Goal: Task Accomplishment & Management: Manage account settings

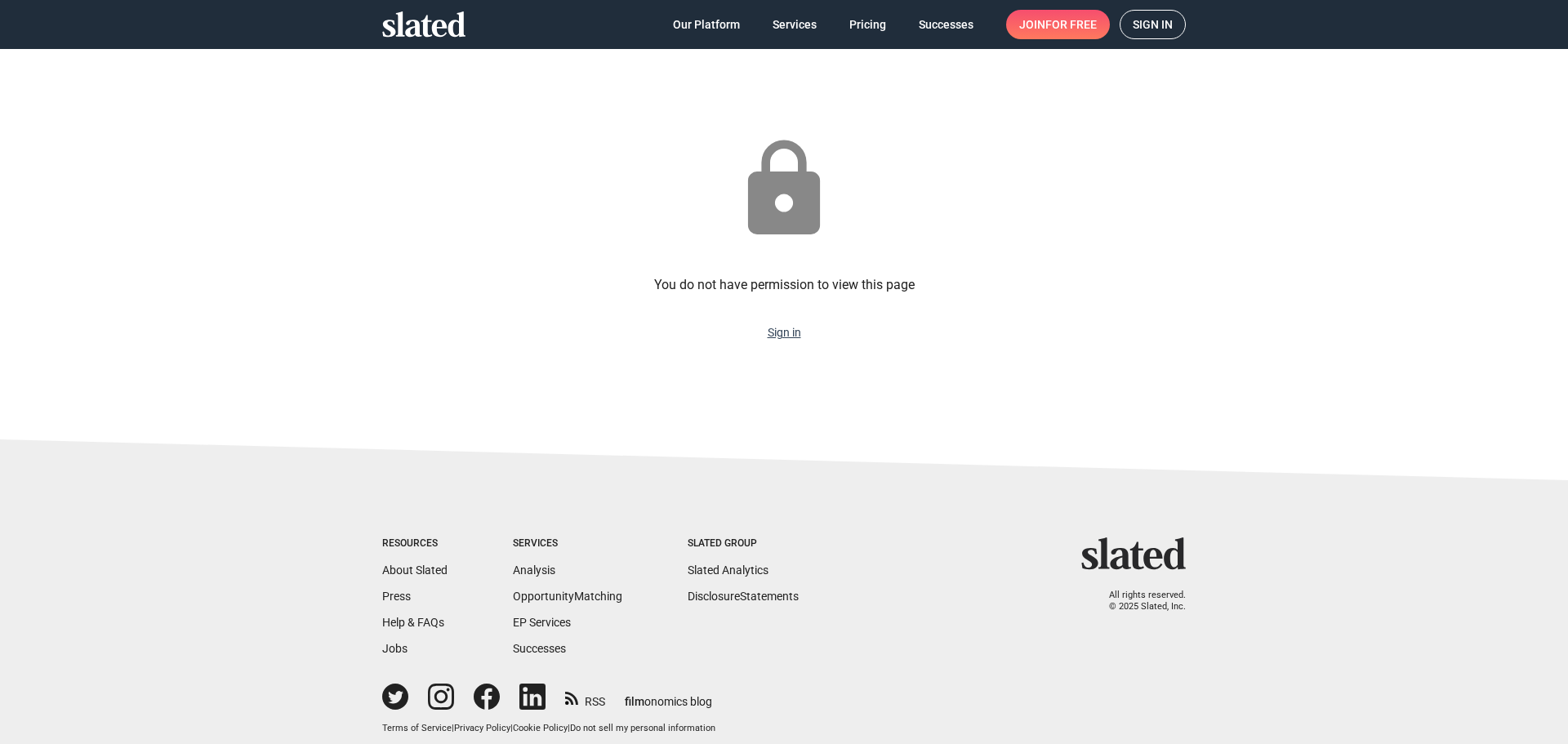
click at [789, 340] on sl-error "lock You do not have permission to view this page Sign in" at bounding box center [784, 236] width 804 height 325
click at [786, 338] on link "Sign in" at bounding box center [784, 332] width 34 height 13
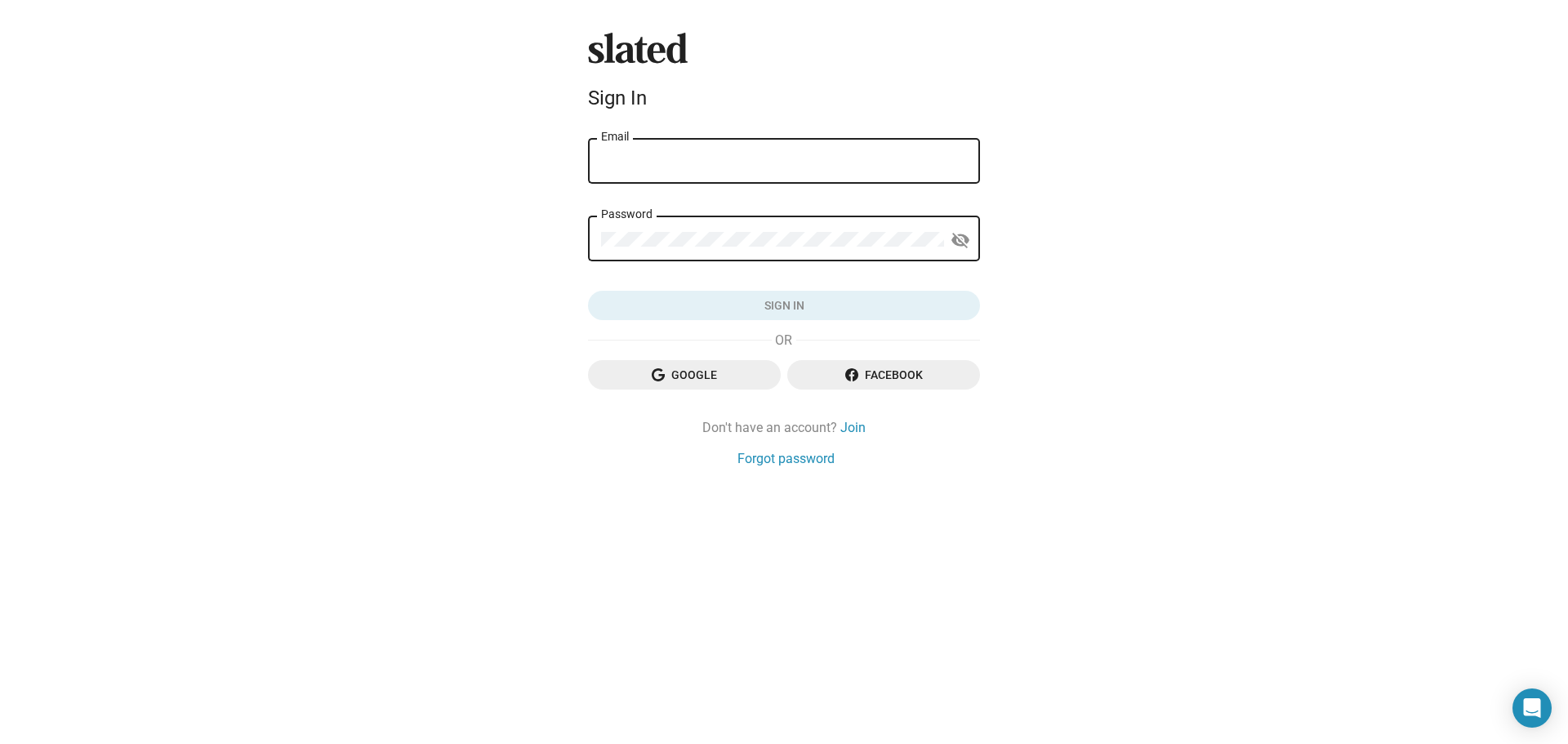
click at [733, 371] on span "Google" at bounding box center [685, 374] width 167 height 30
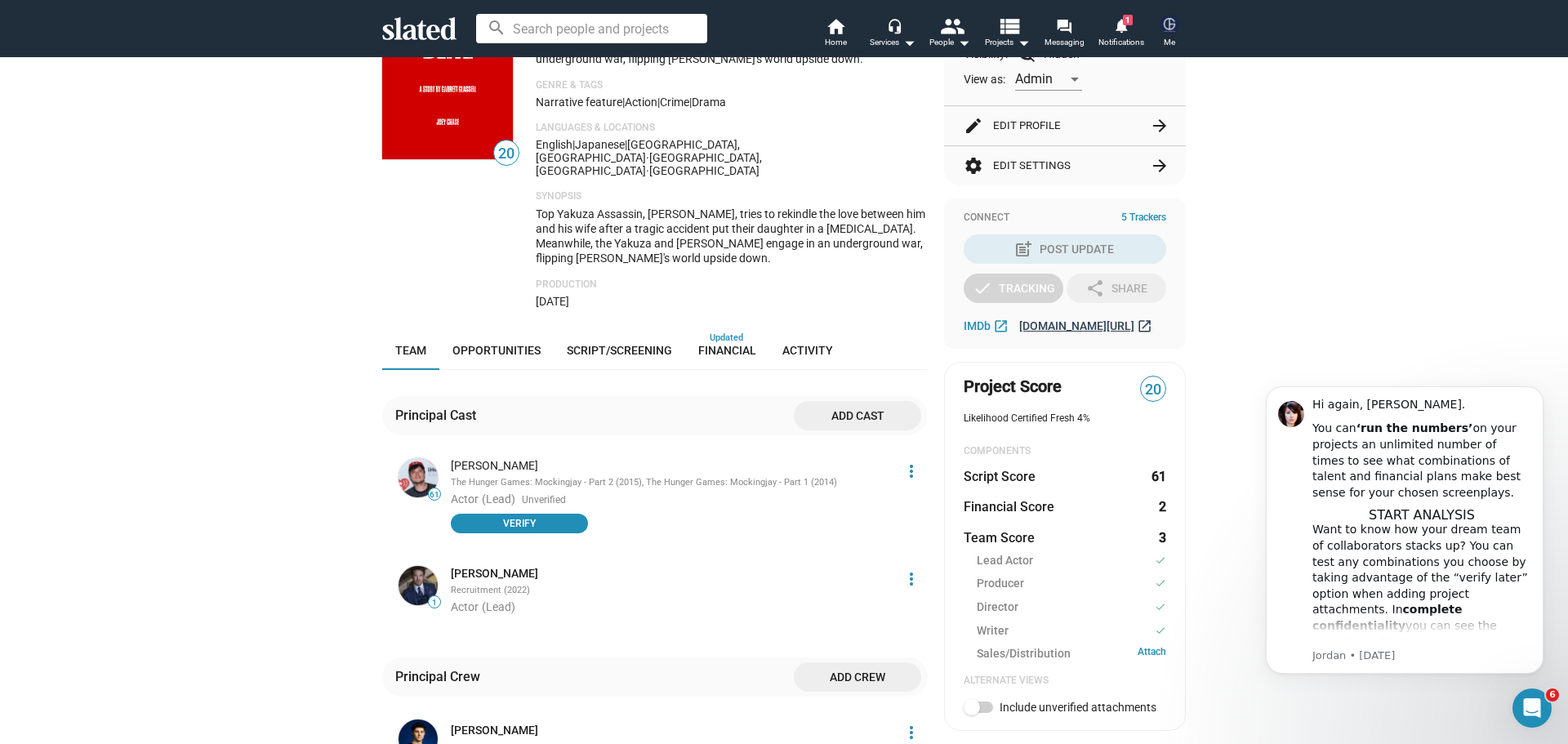
click at [1090, 326] on span "gsglassell111.wixsite.com/tokyo-blitz" at bounding box center [1077, 326] width 115 height 13
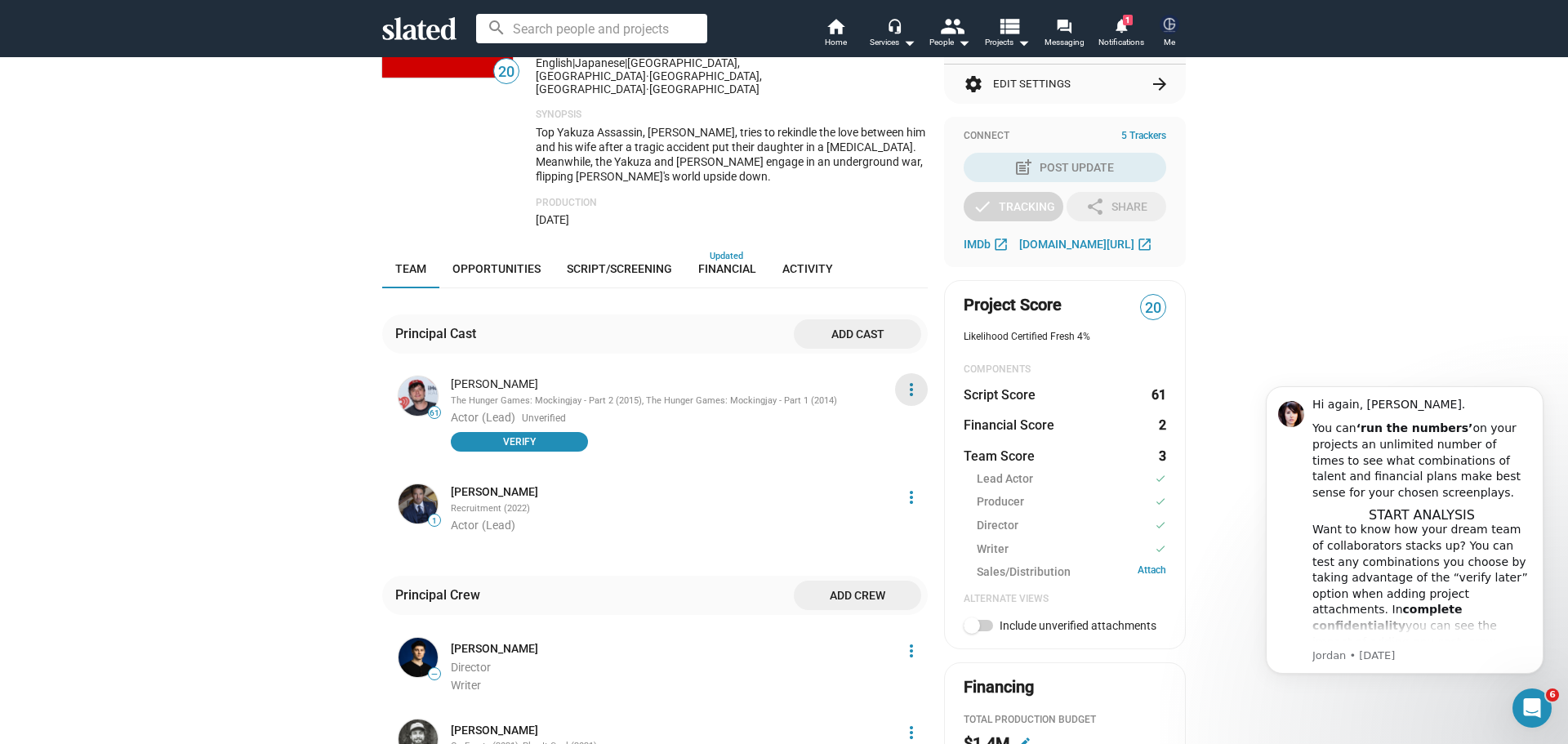
click at [902, 380] on mat-icon "more_vert" at bounding box center [911, 390] width 19 height 19
click at [880, 392] on button "Score impact" at bounding box center [876, 387] width 92 height 26
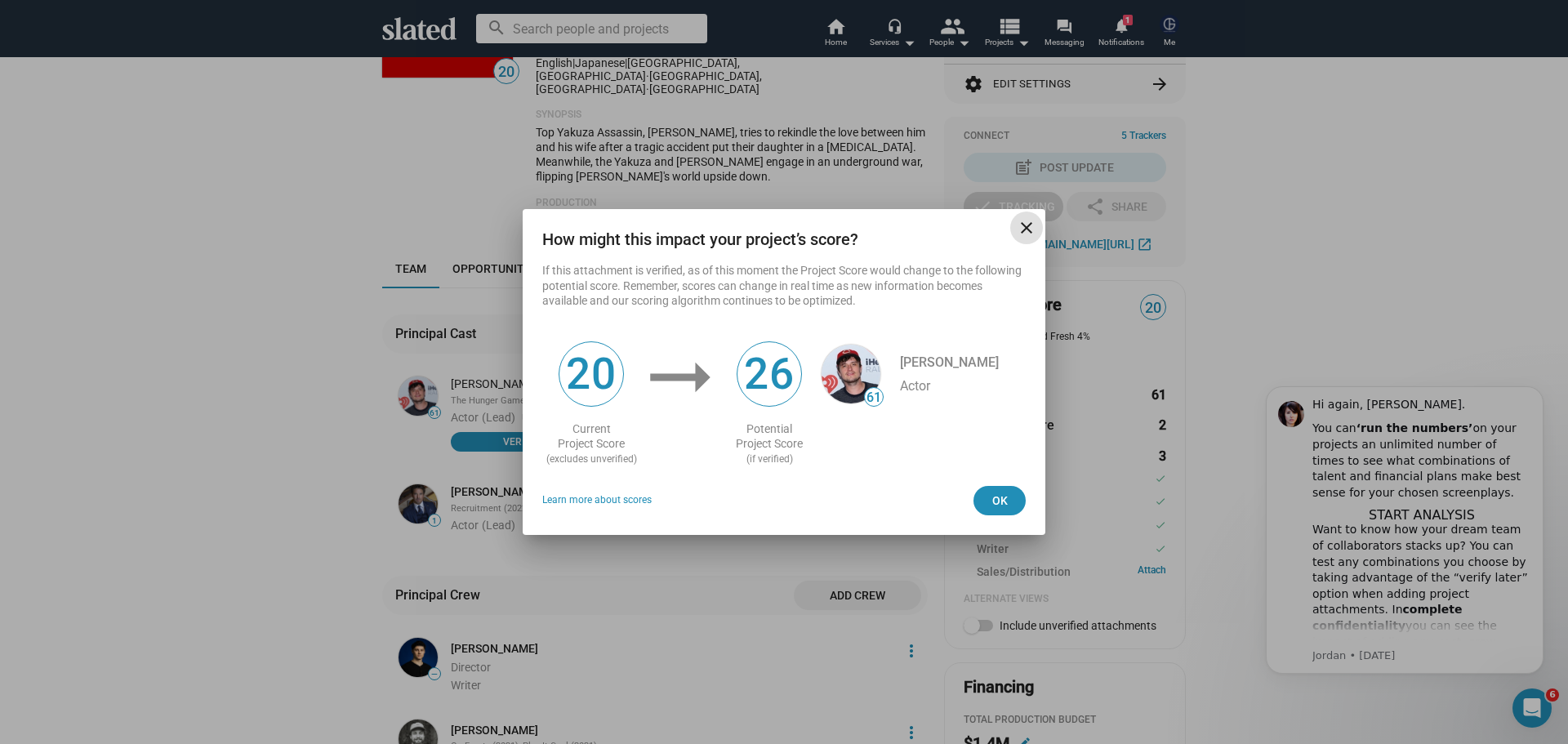
click at [1041, 235] on span "close" at bounding box center [1026, 228] width 33 height 19
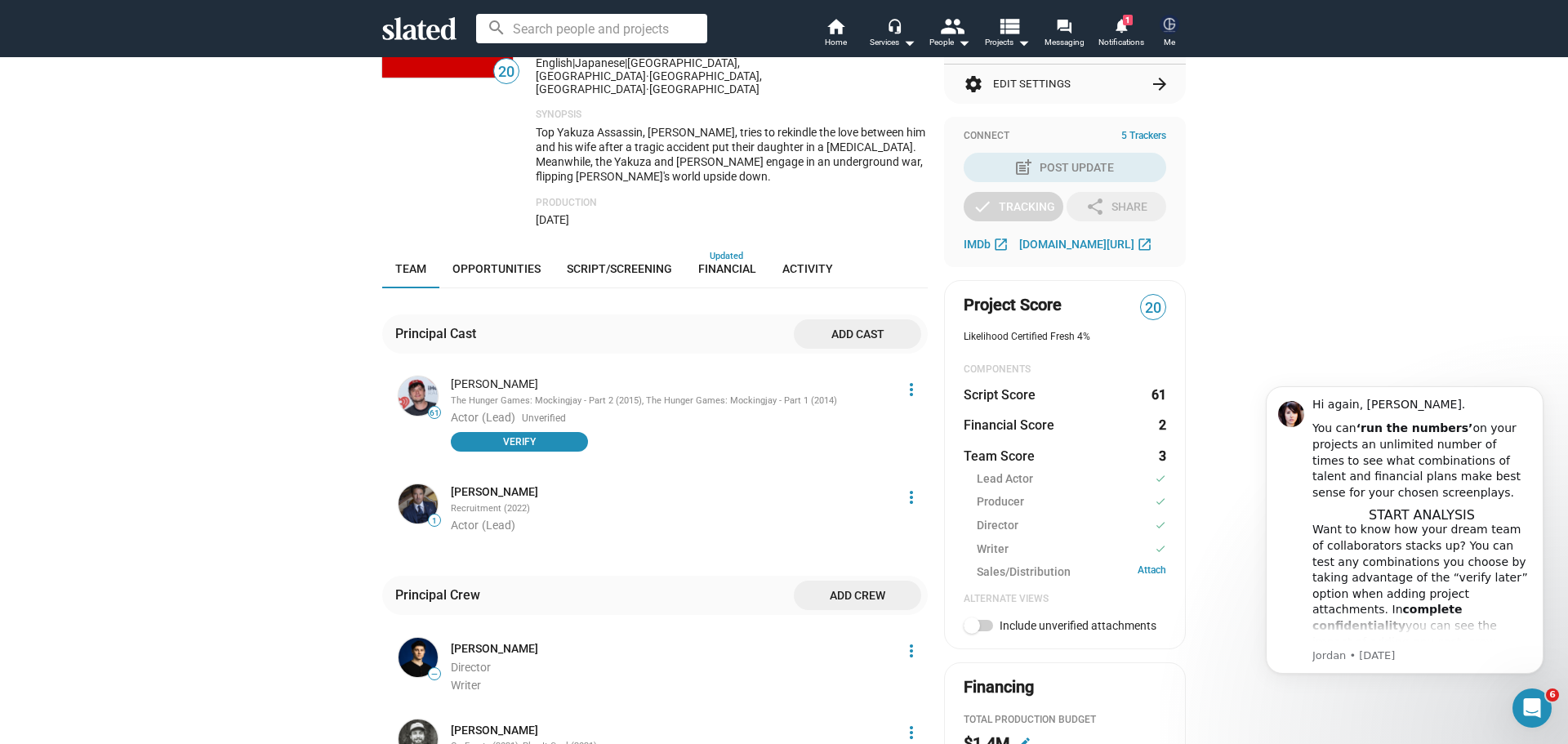
scroll to position [571, 0]
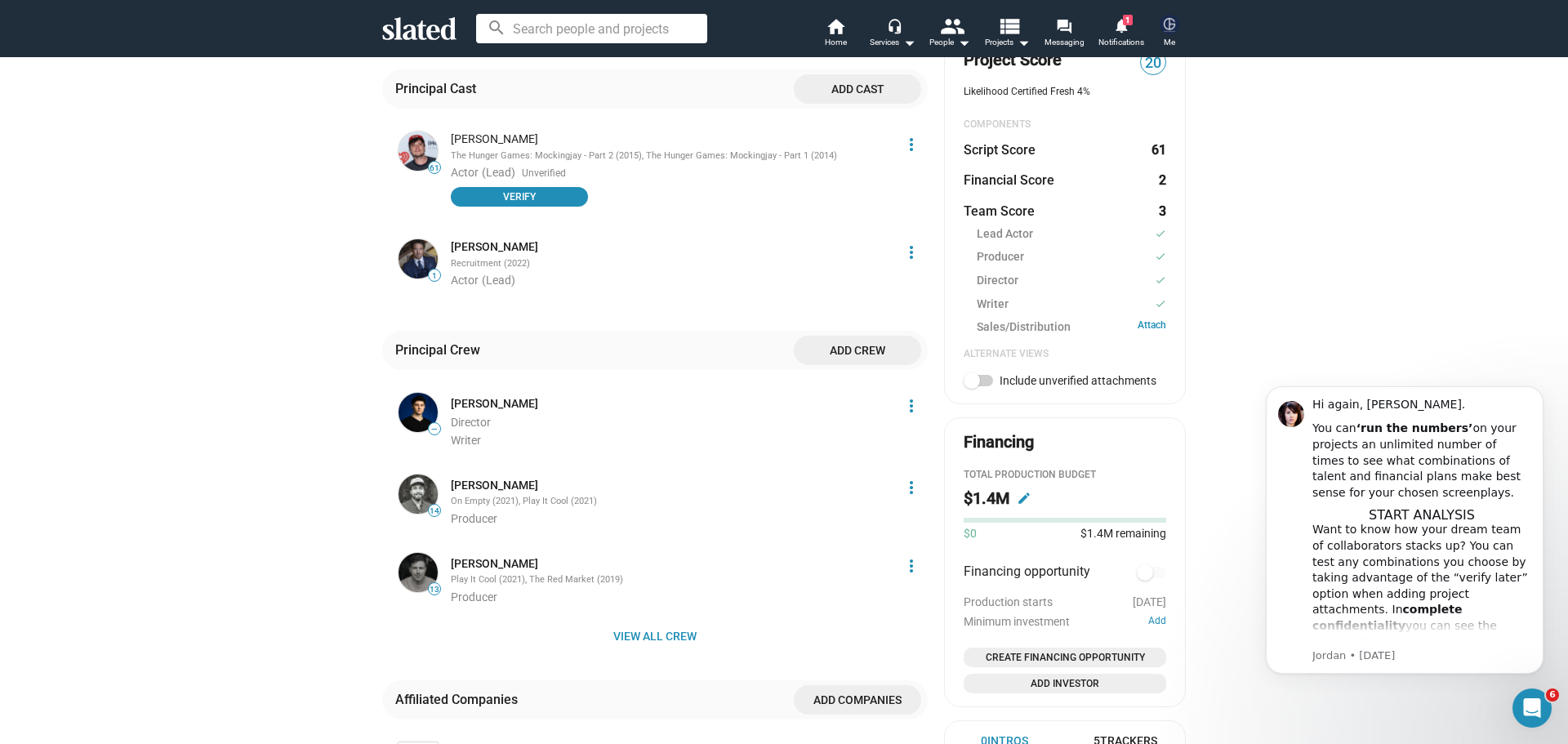
click at [905, 478] on mat-icon "more_vert" at bounding box center [911, 488] width 19 height 19
click at [878, 530] on button "Delete" at bounding box center [876, 537] width 92 height 26
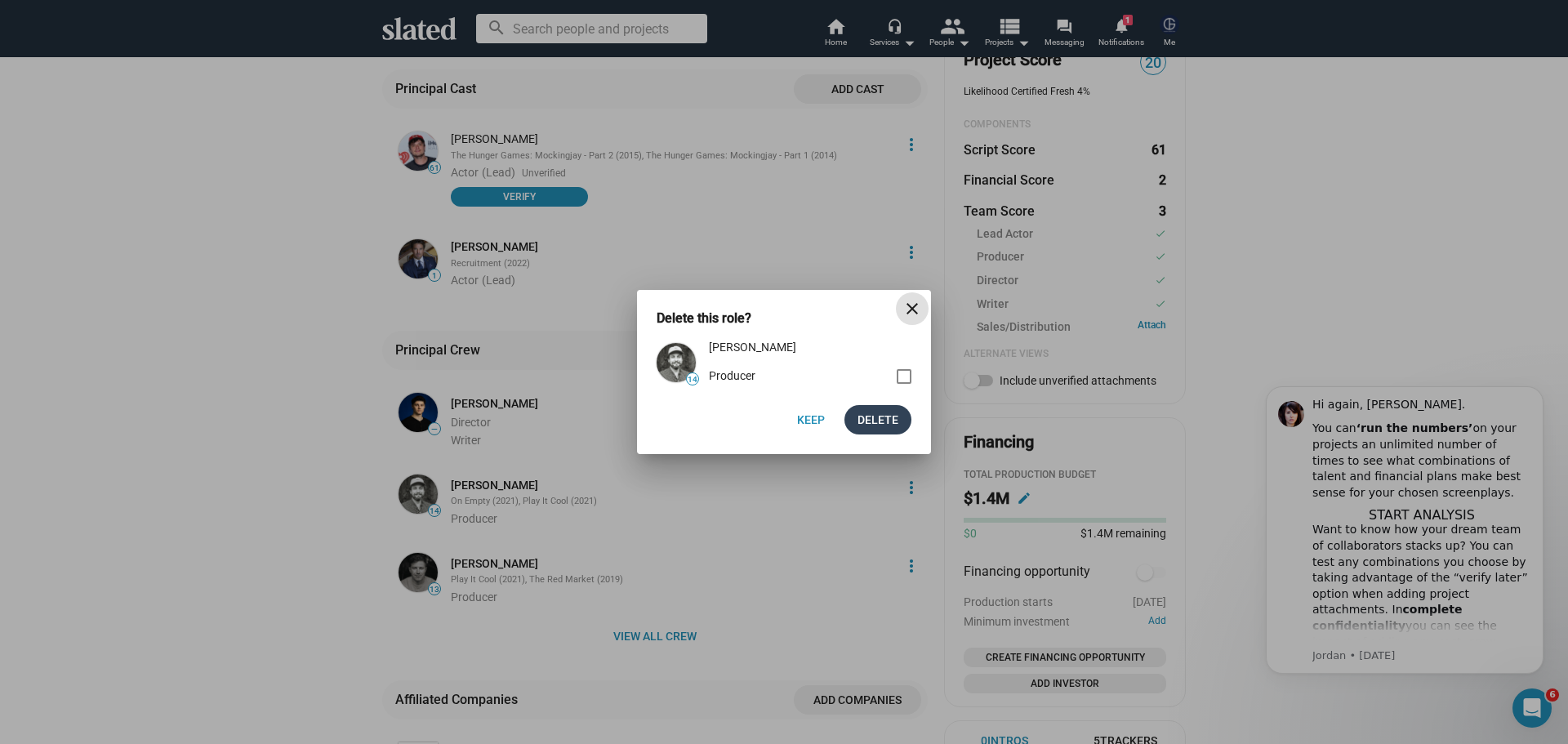
click at [872, 411] on span "Delete" at bounding box center [878, 420] width 41 height 30
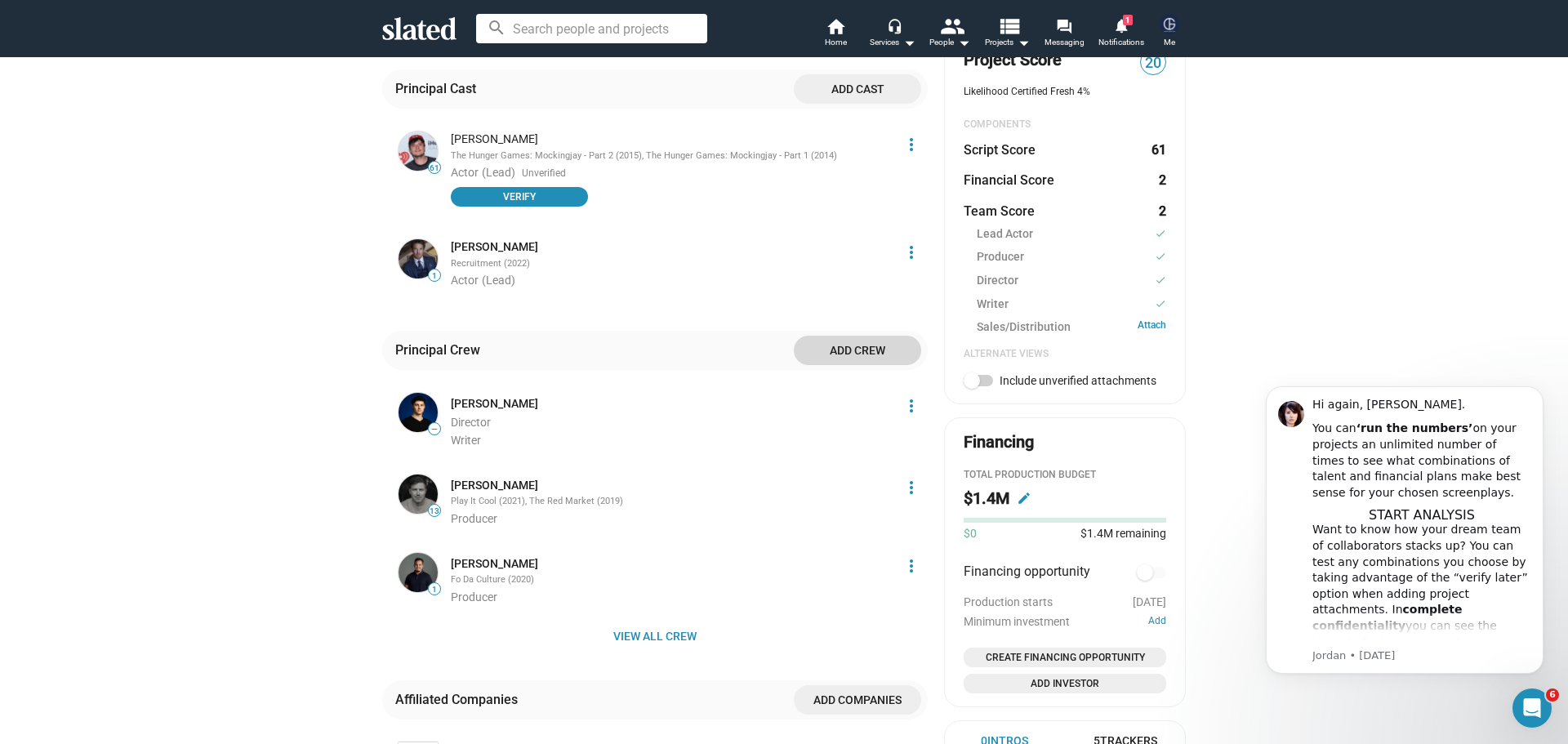
click at [856, 336] on span "Add crew" at bounding box center [856, 350] width 101 height 30
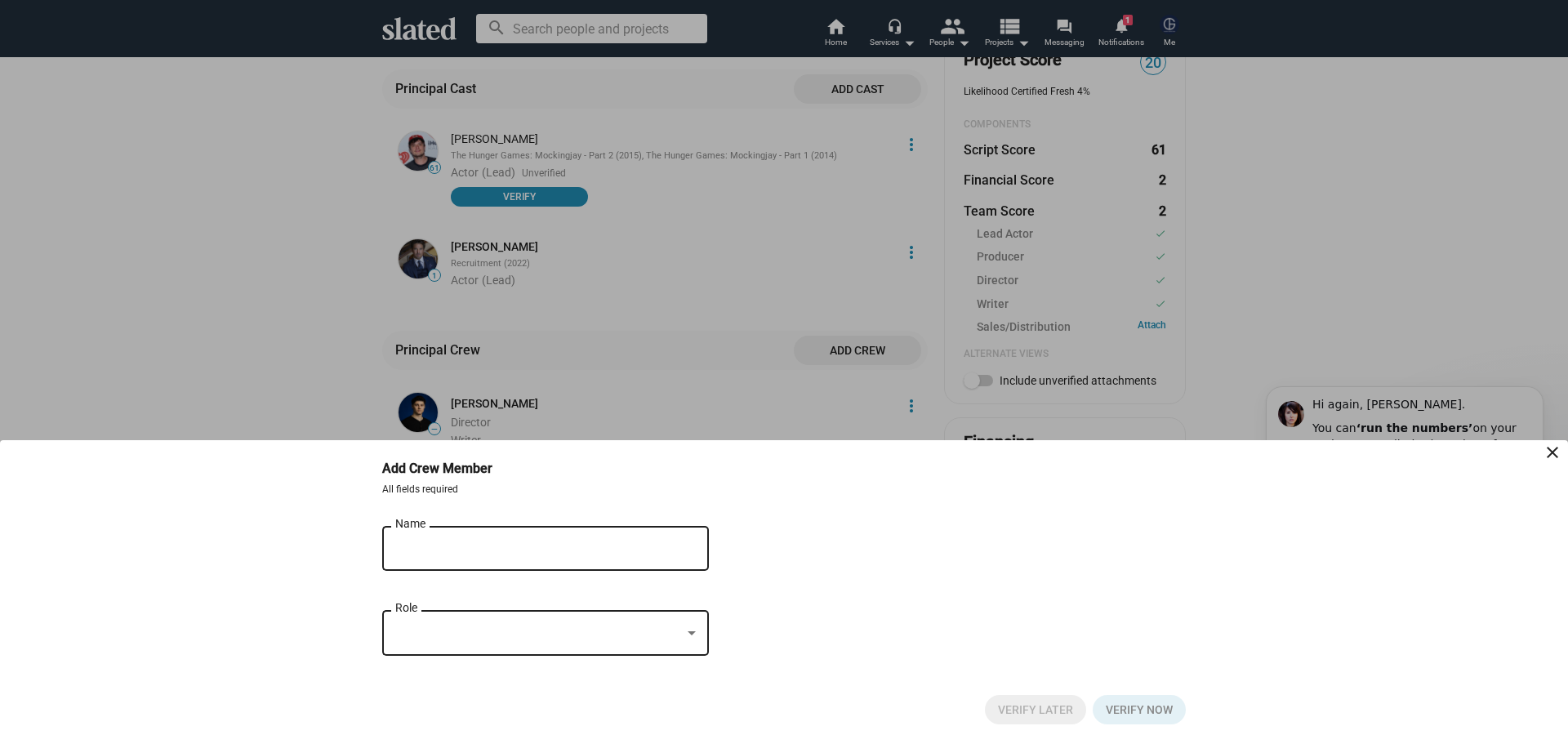
click at [520, 539] on div "Name" at bounding box center [534, 546] width 277 height 48
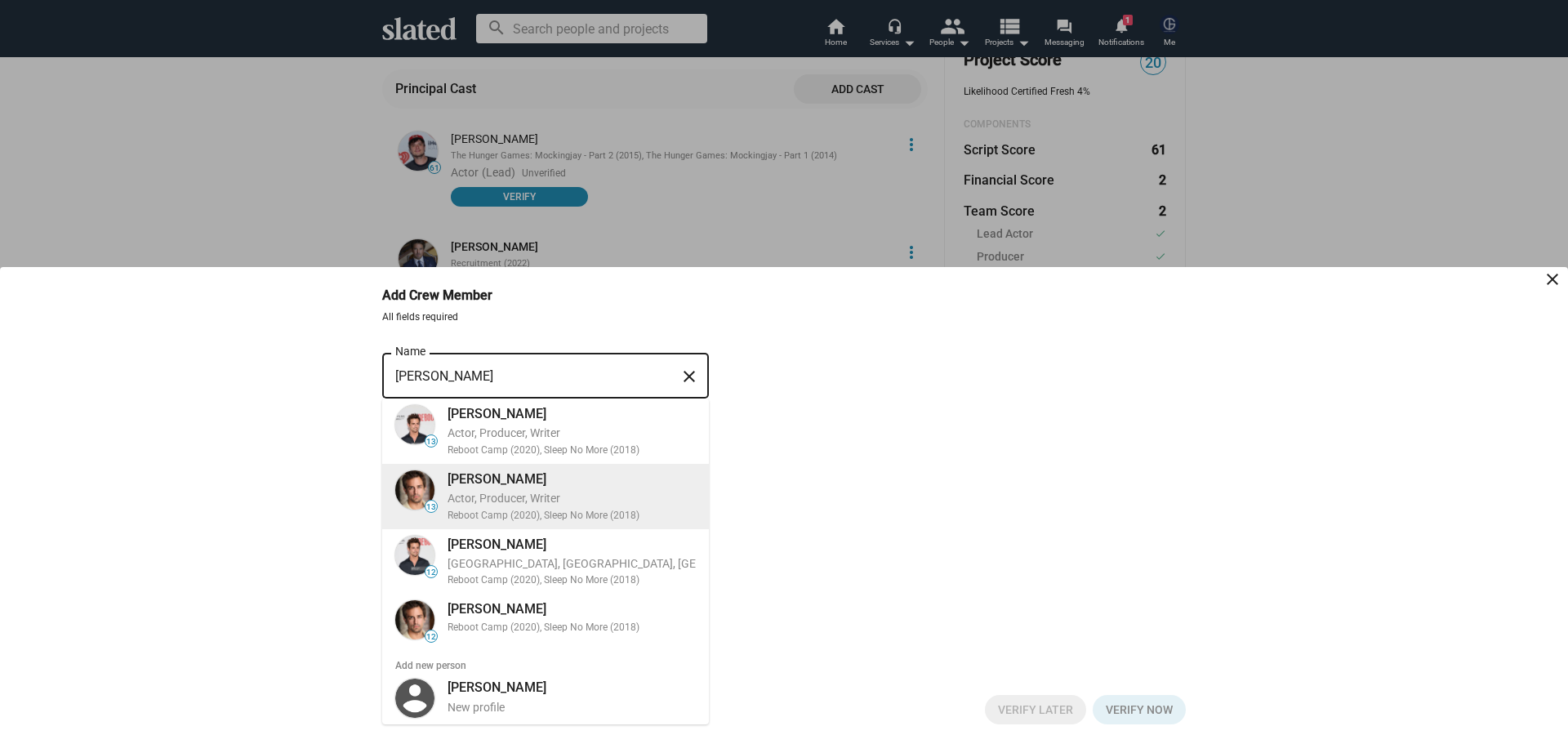
type input "Keli Price"
click at [495, 472] on div "Keli Price" at bounding box center [571, 479] width 249 height 17
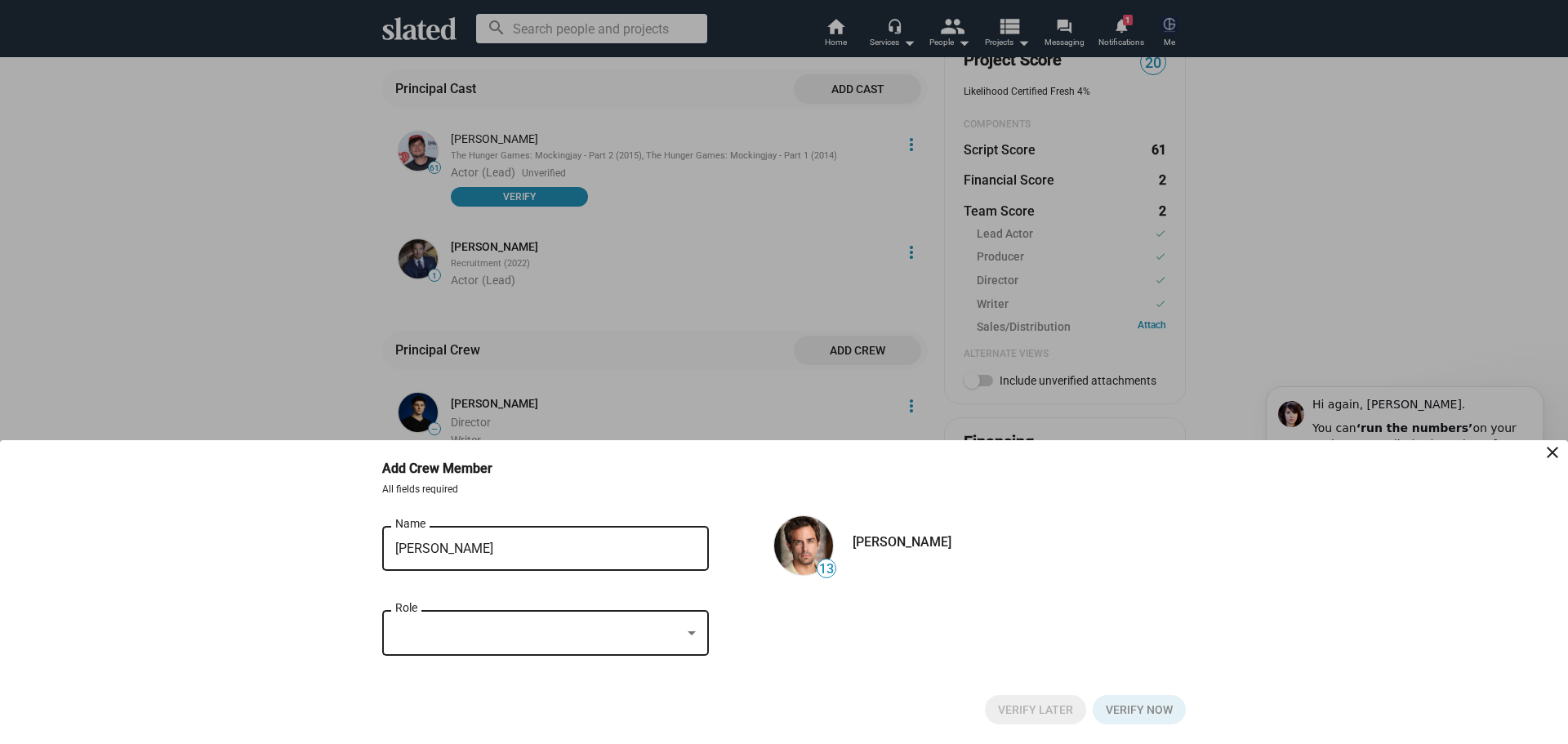
click at [460, 614] on div "Role" at bounding box center [545, 631] width 301 height 48
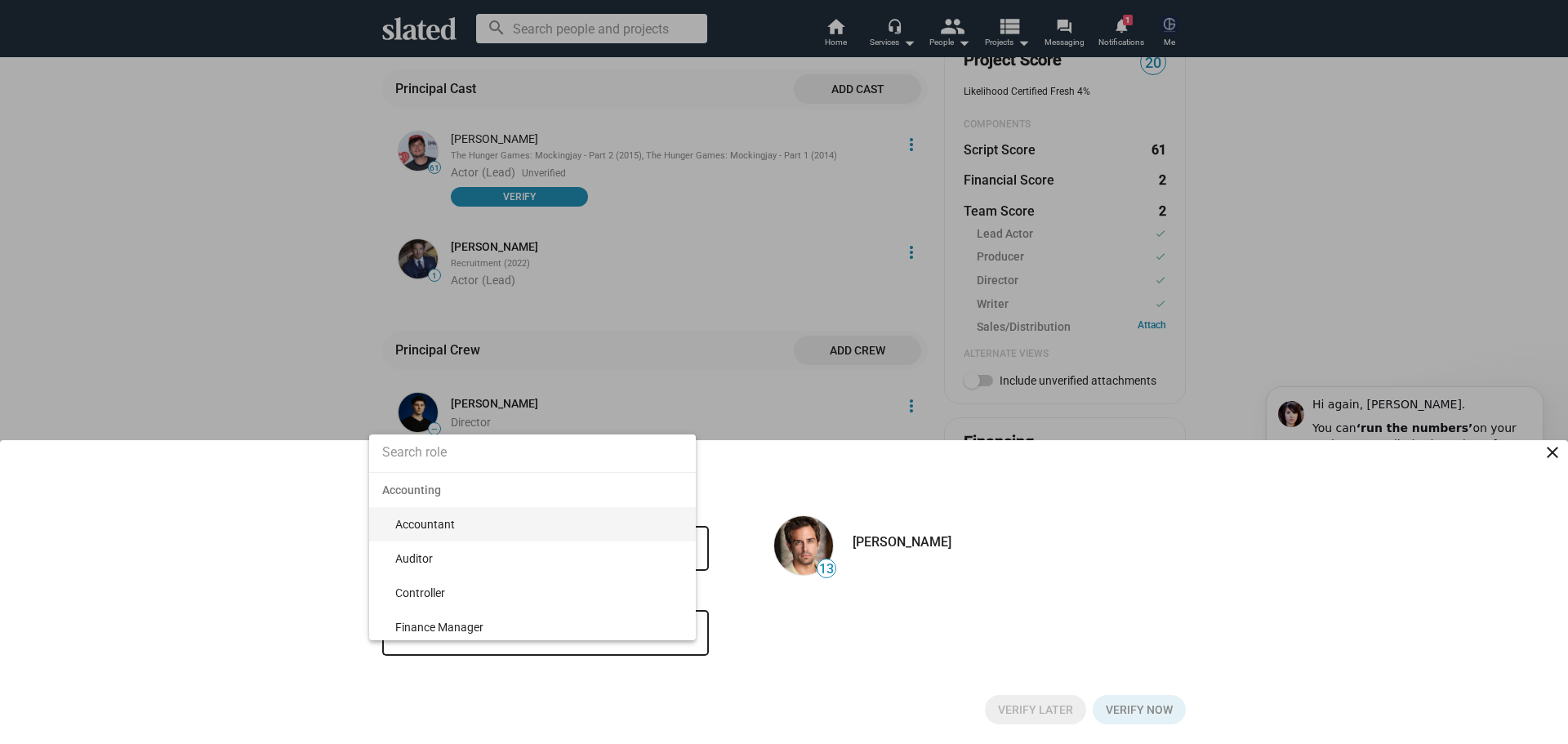
click at [438, 447] on input at bounding box center [532, 452] width 326 height 41
type input "producer"
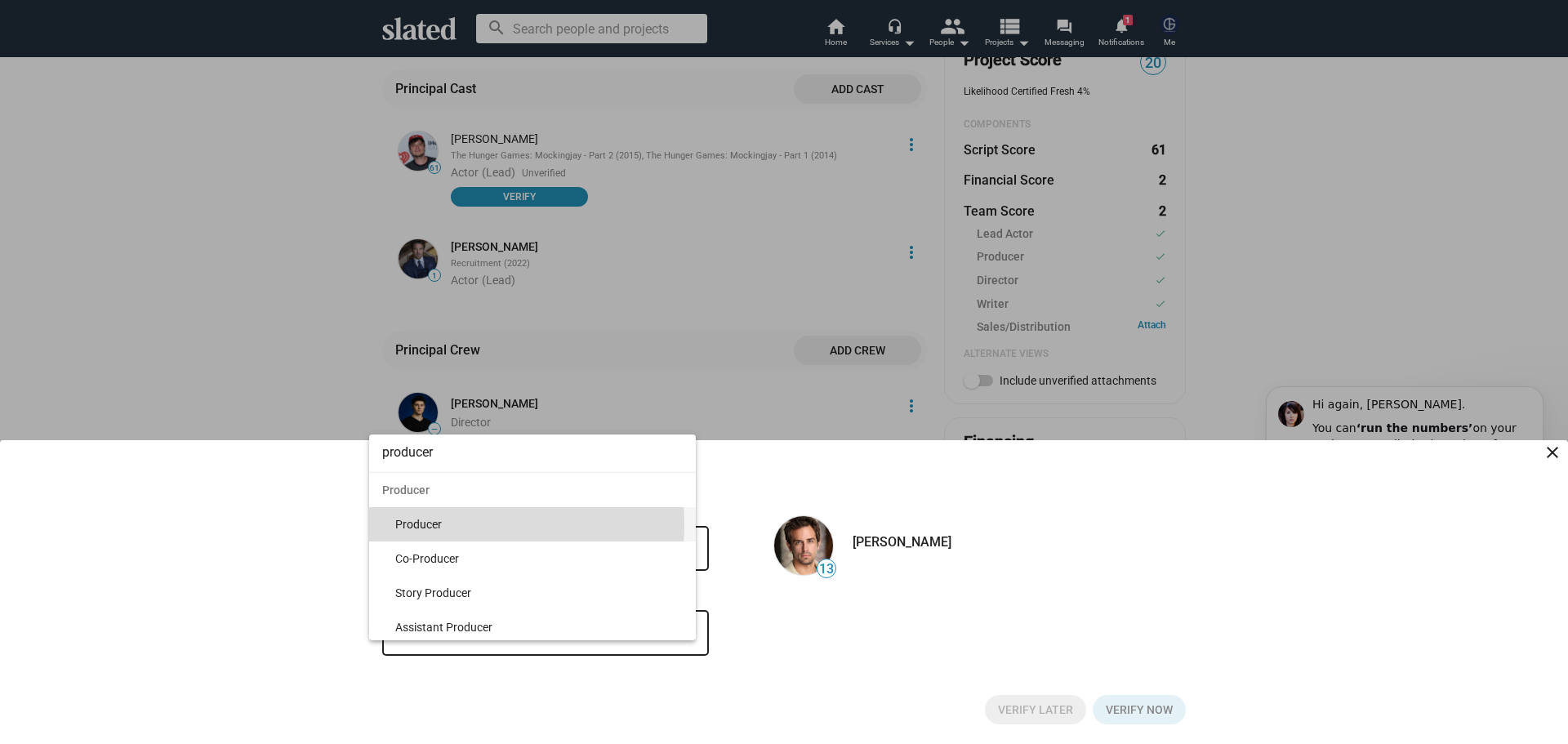
click at [440, 523] on span "Producer" at bounding box center [539, 524] width 287 height 35
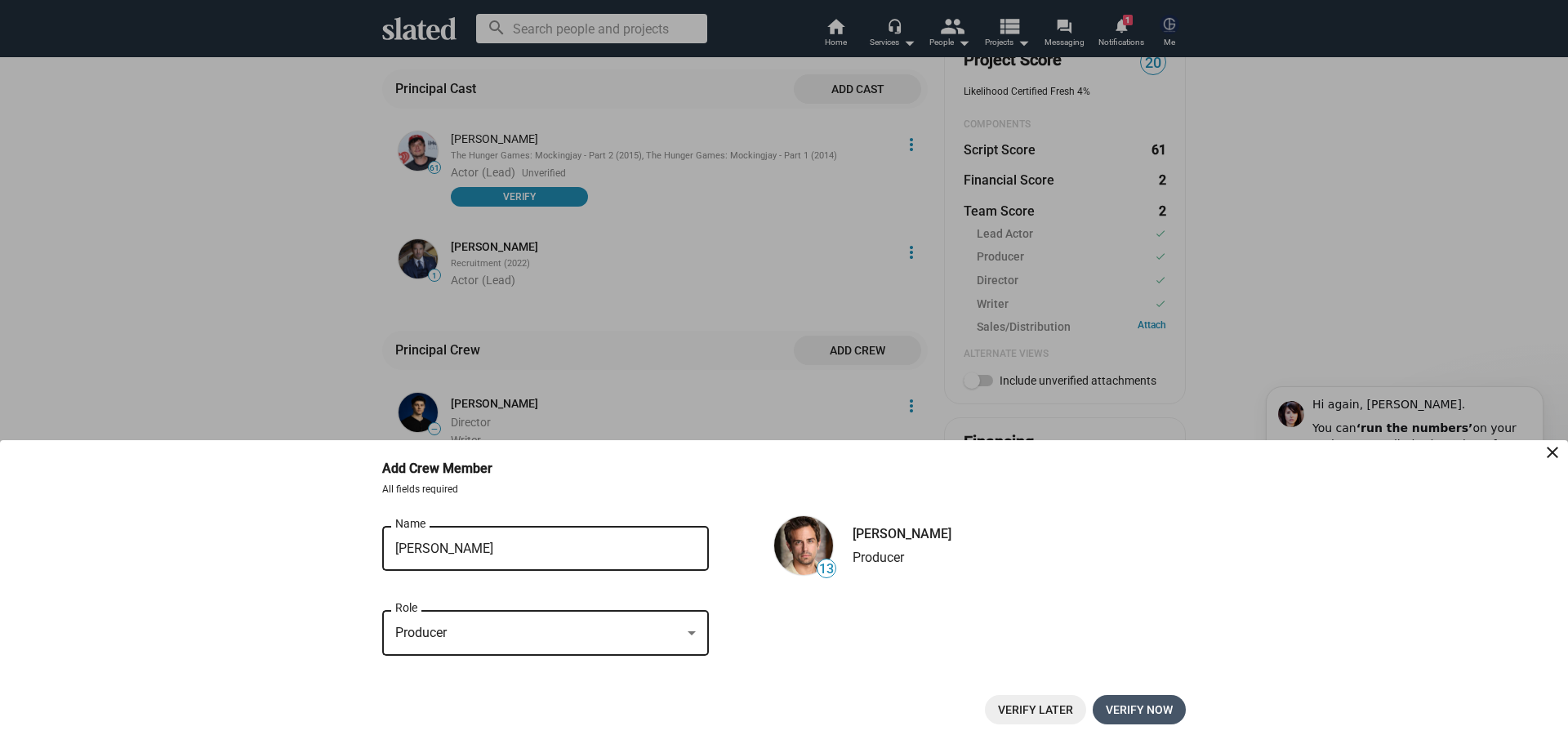
click at [1131, 707] on span "Verify now" at bounding box center [1140, 709] width 67 height 30
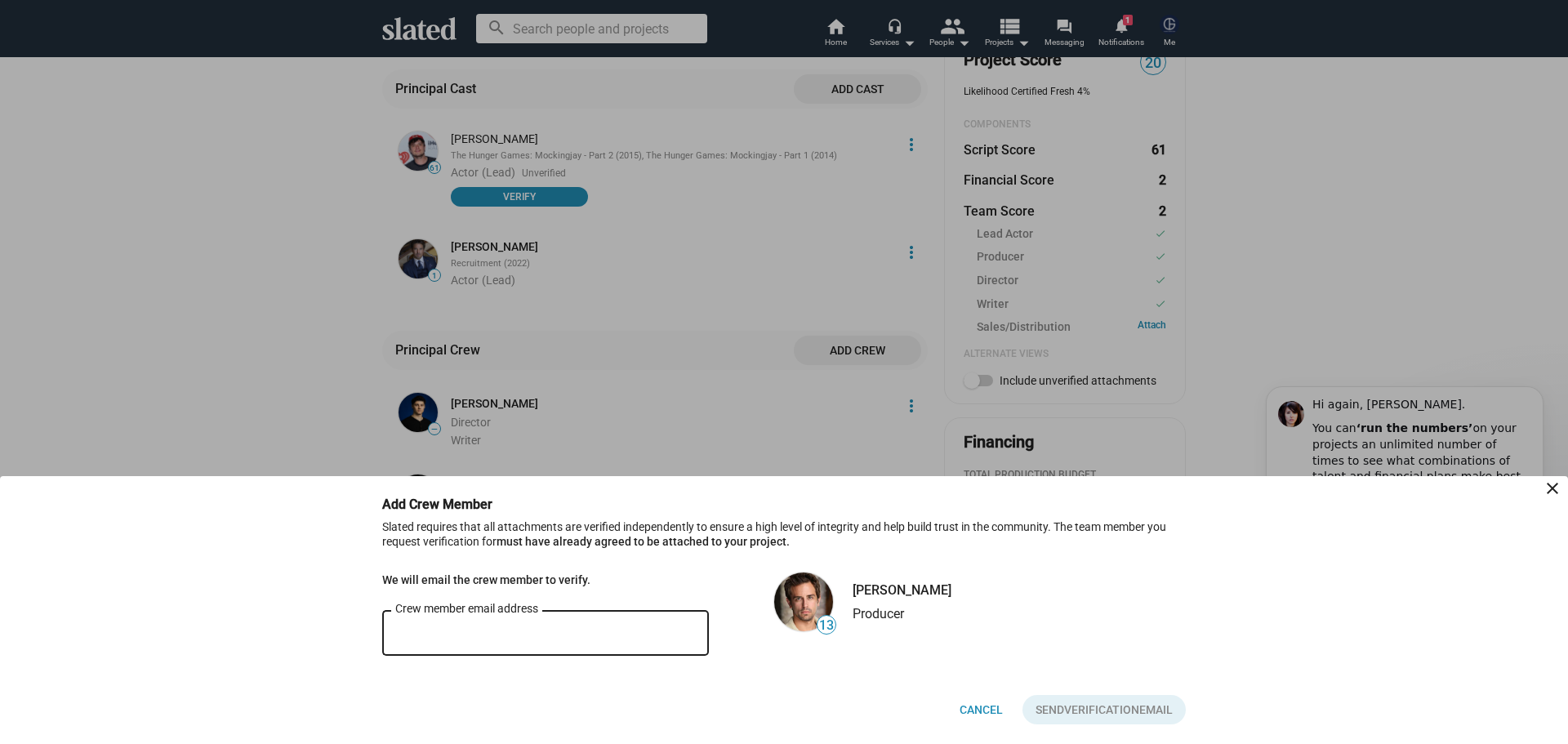
click at [521, 639] on input "Crew member email address" at bounding box center [545, 633] width 301 height 14
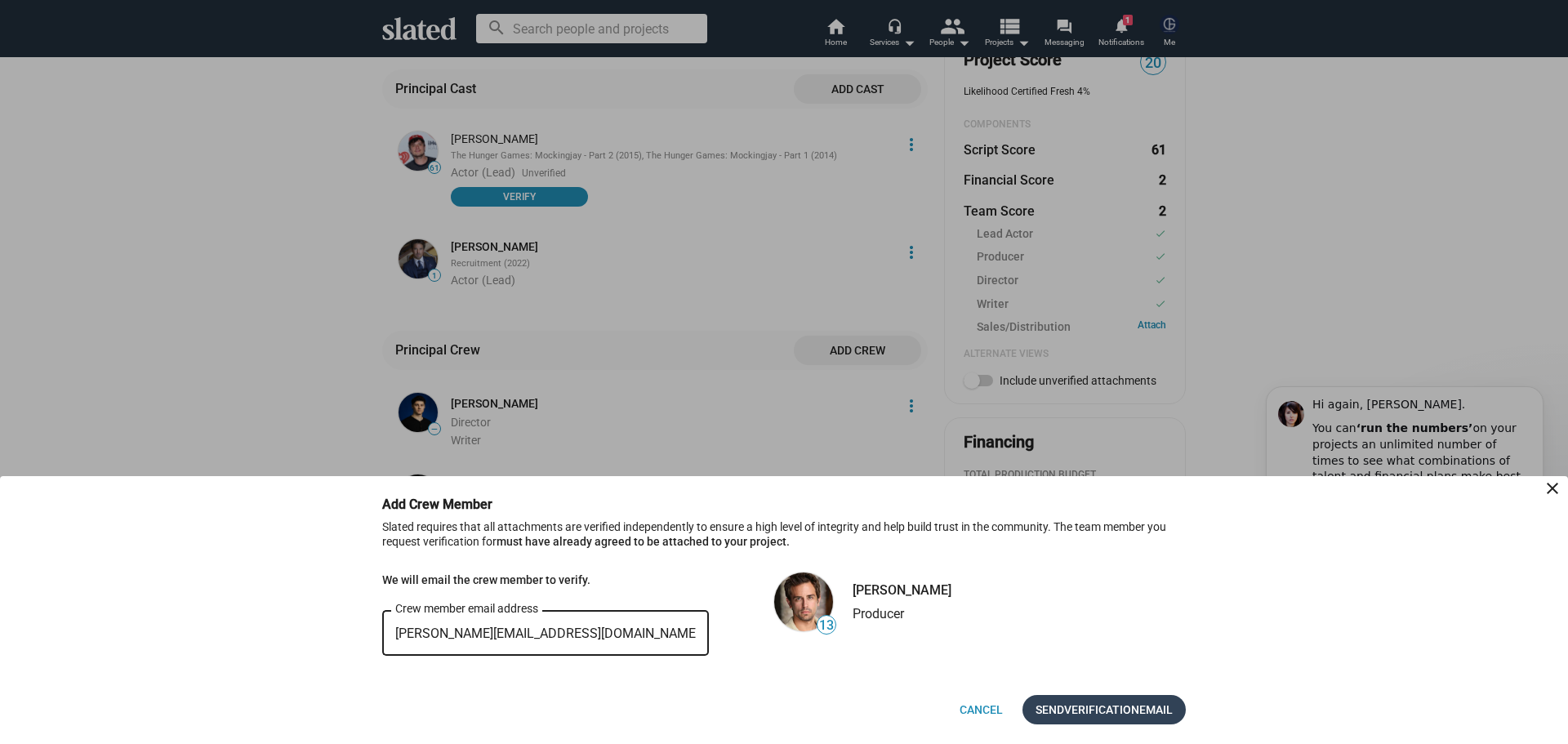
type input "keli@priceproductionsltd.com"
click at [1108, 708] on span "Verification" at bounding box center [1101, 709] width 75 height 30
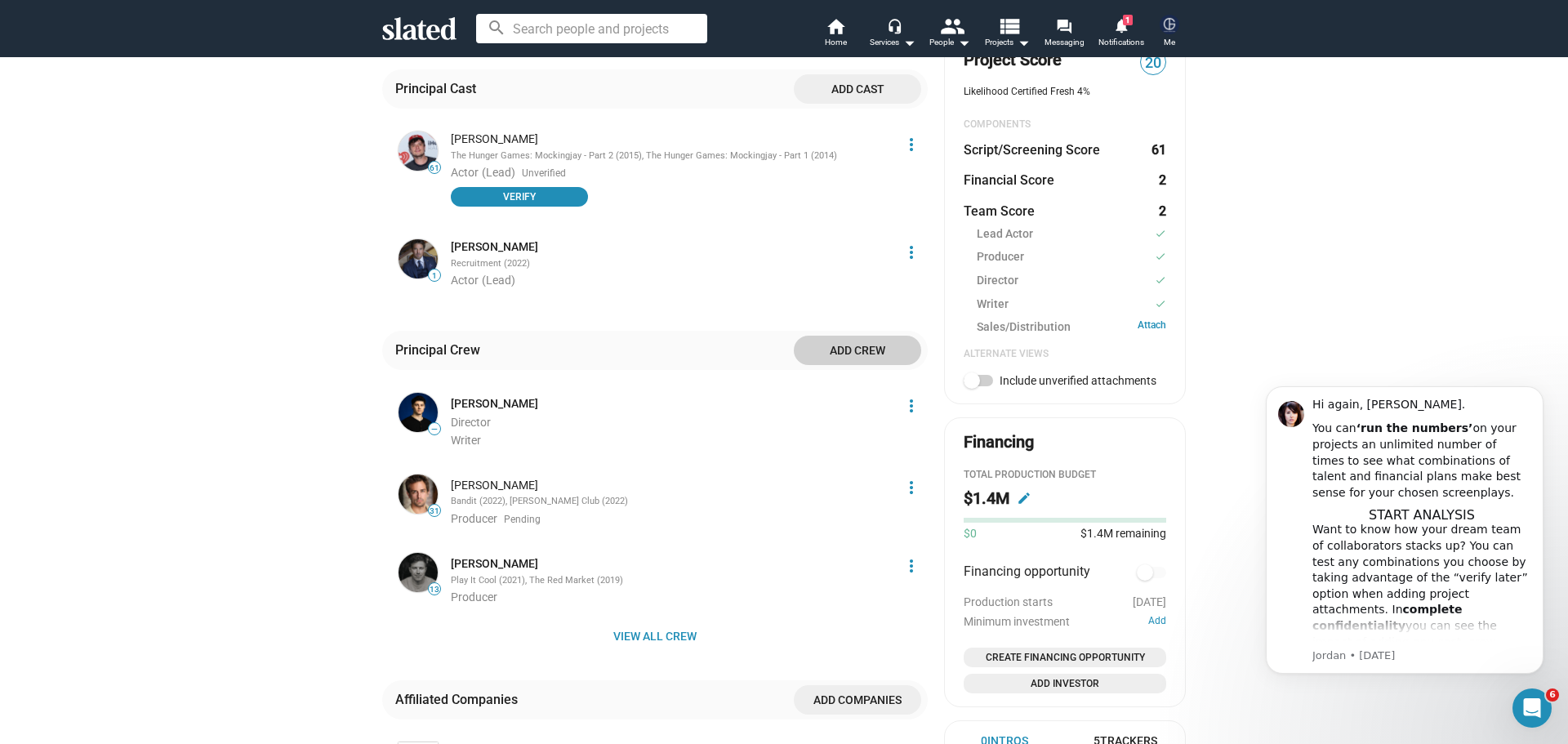
scroll to position [653, 0]
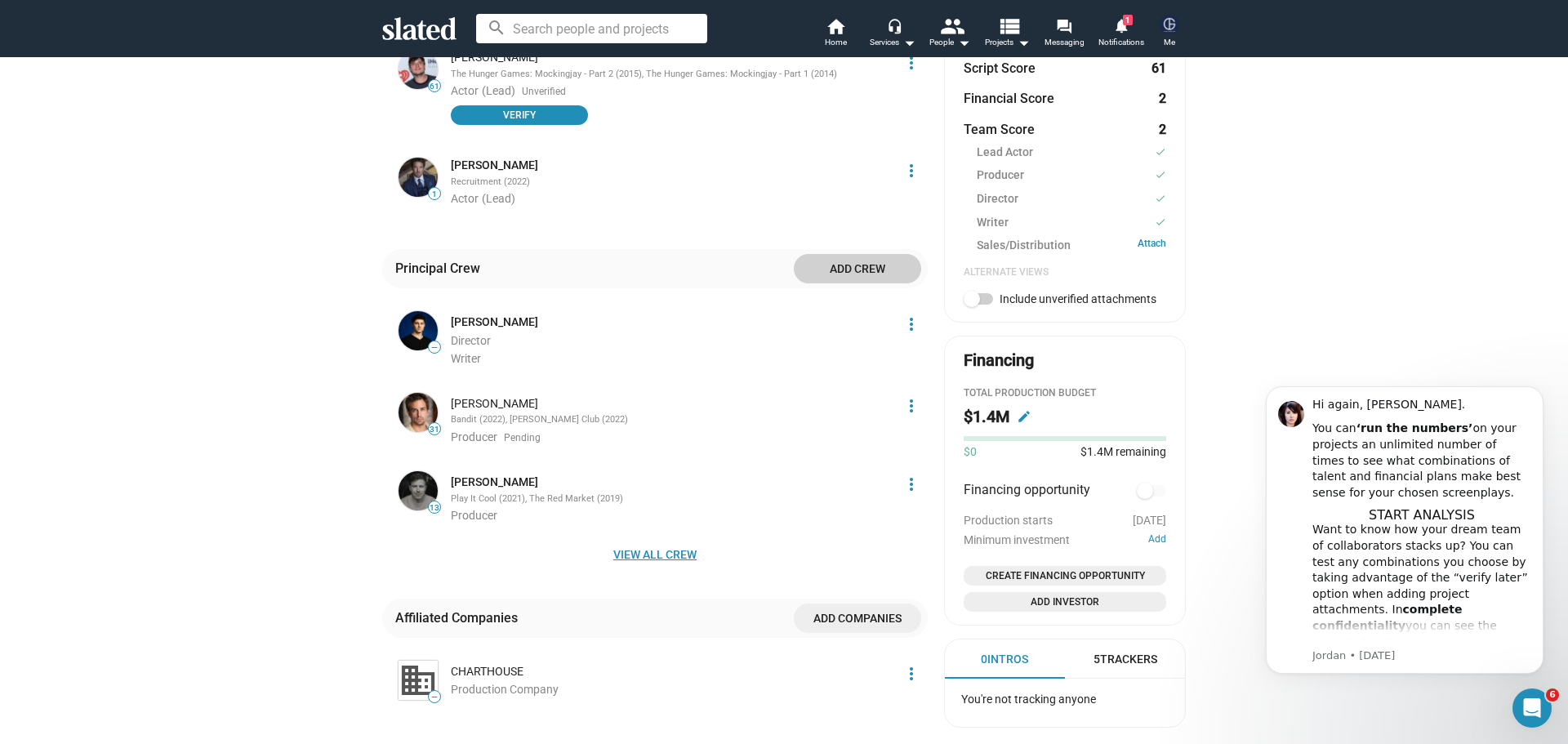
click at [615, 540] on span "View all crew" at bounding box center [655, 554] width 519 height 30
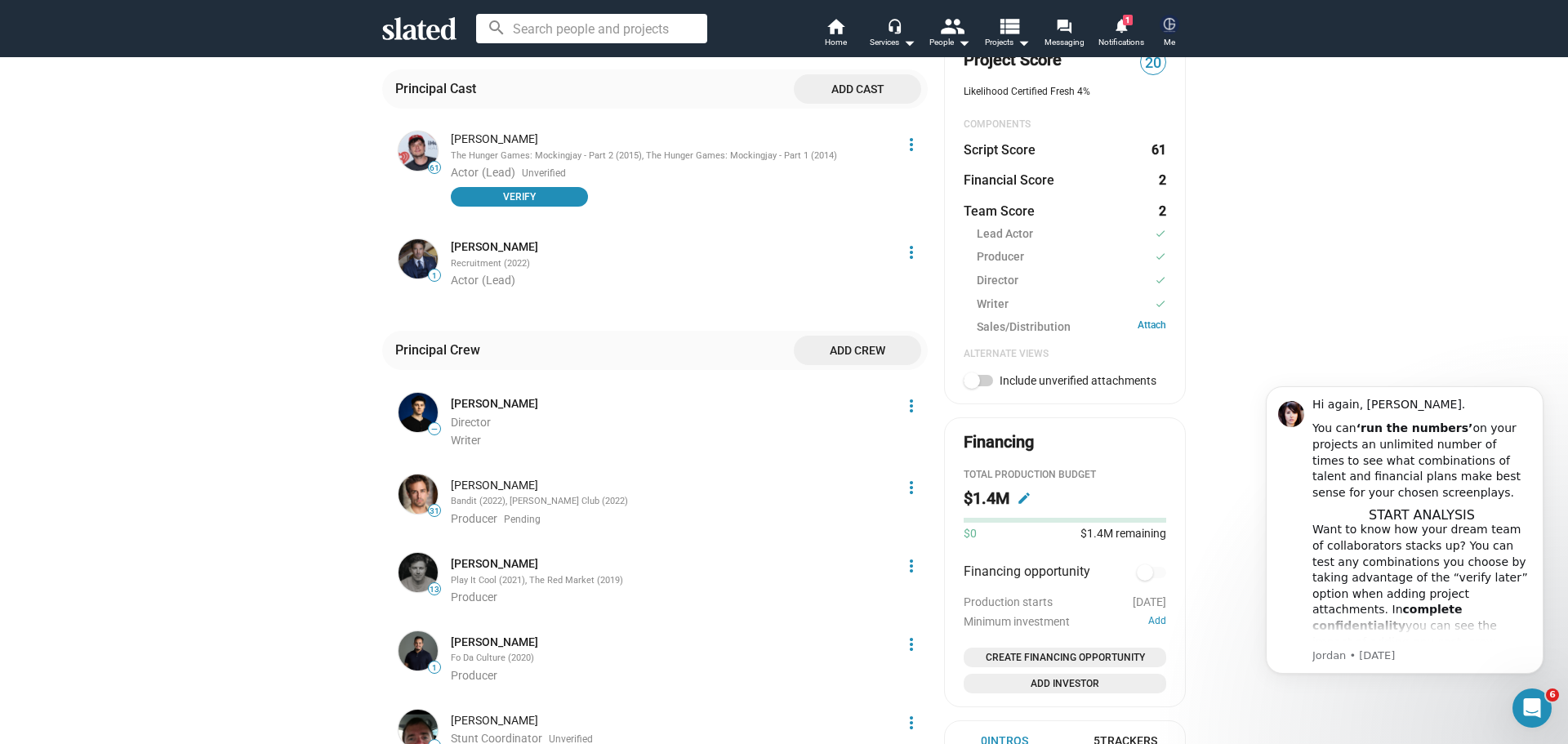
scroll to position [408, 0]
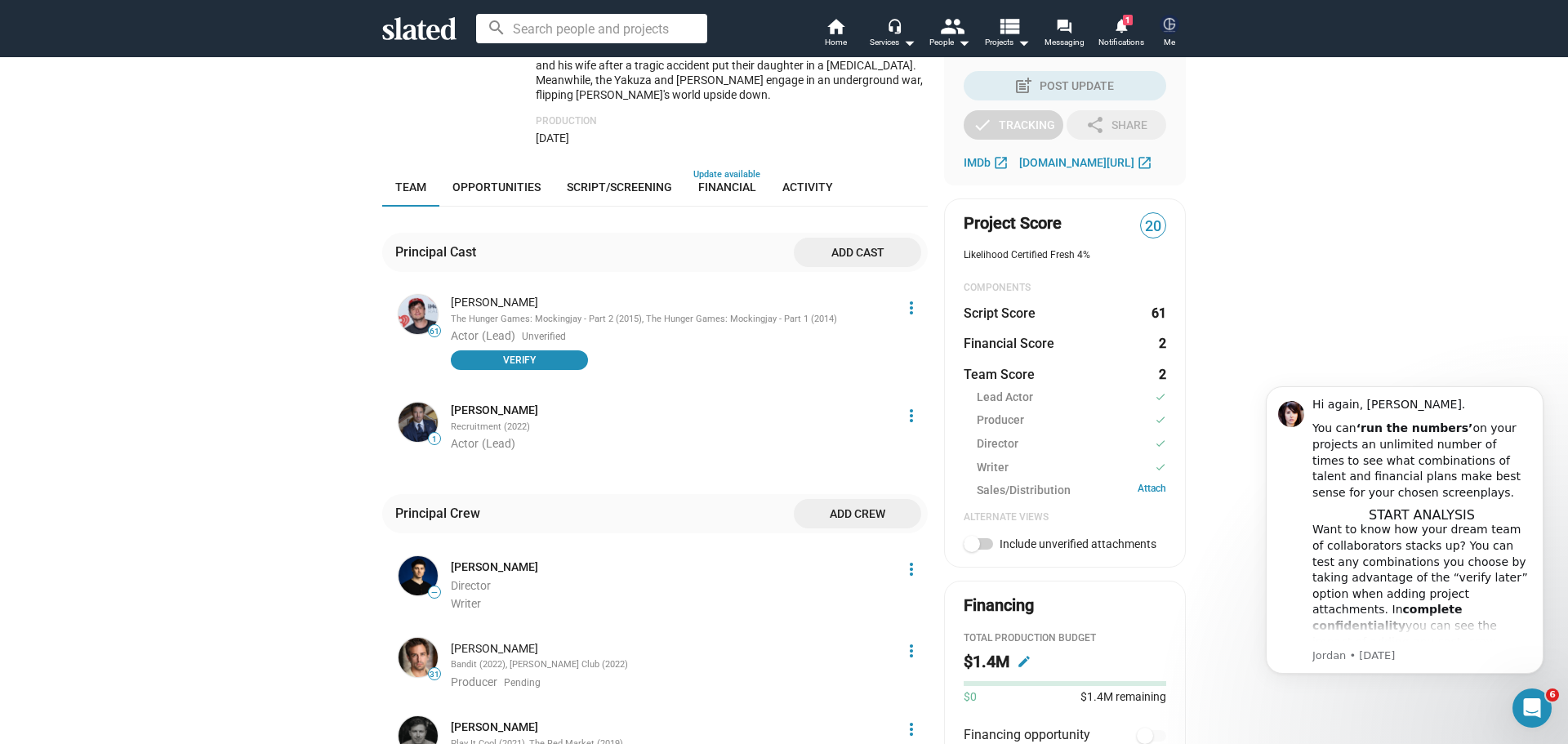
click at [905, 298] on mat-icon "more_vert" at bounding box center [911, 307] width 19 height 19
click at [863, 355] on button "Delete" at bounding box center [876, 357] width 92 height 26
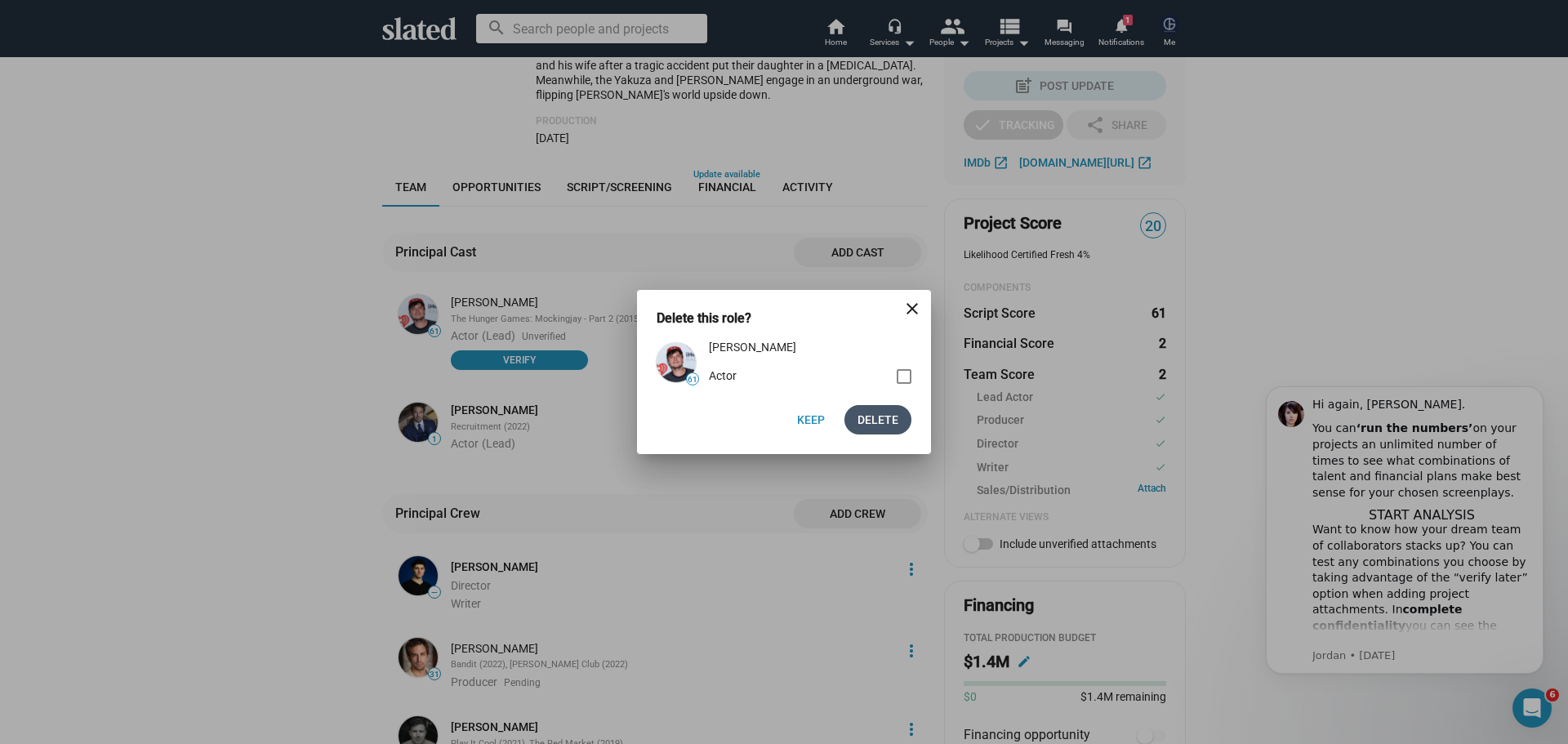
click at [889, 409] on span "Delete" at bounding box center [878, 420] width 41 height 30
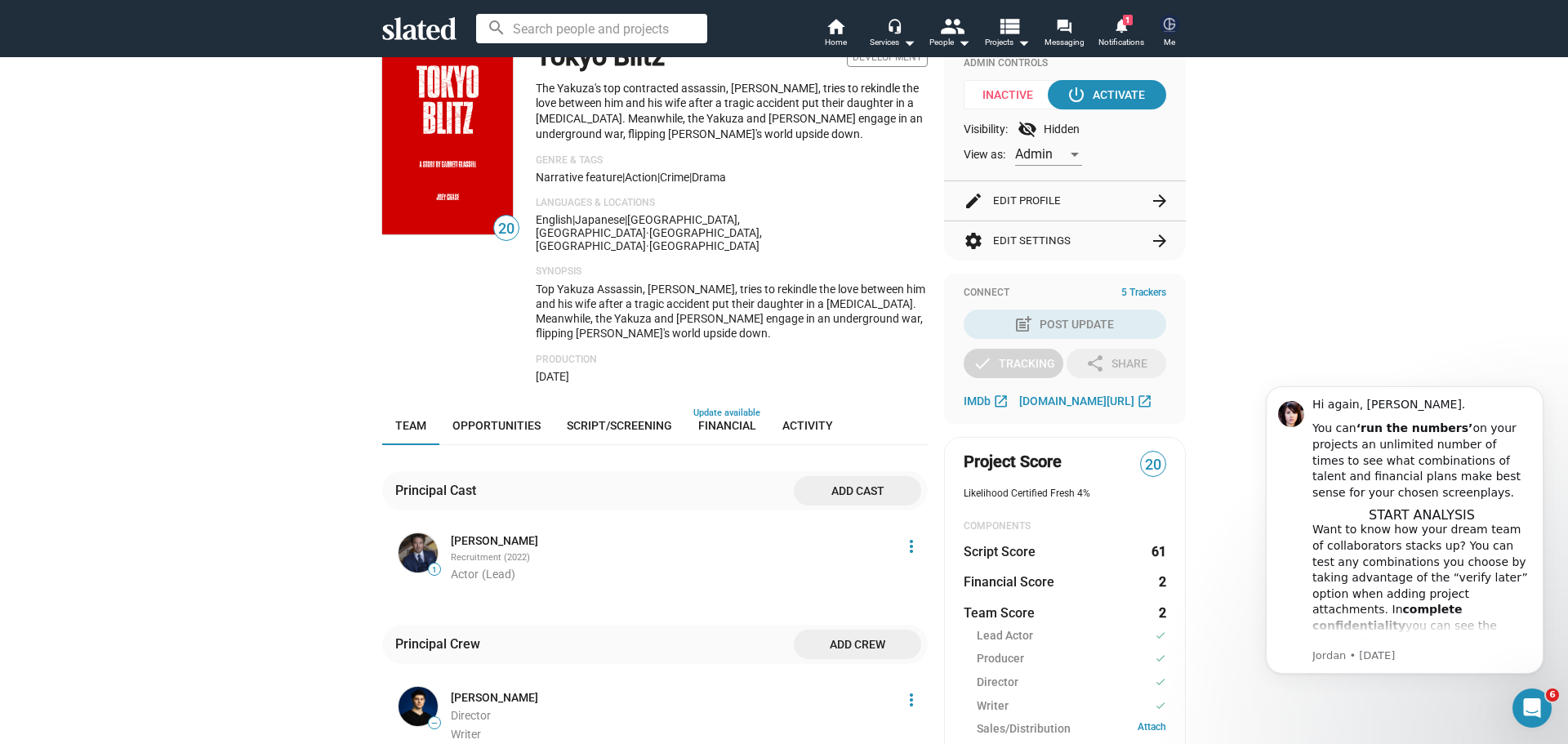
scroll to position [163, 0]
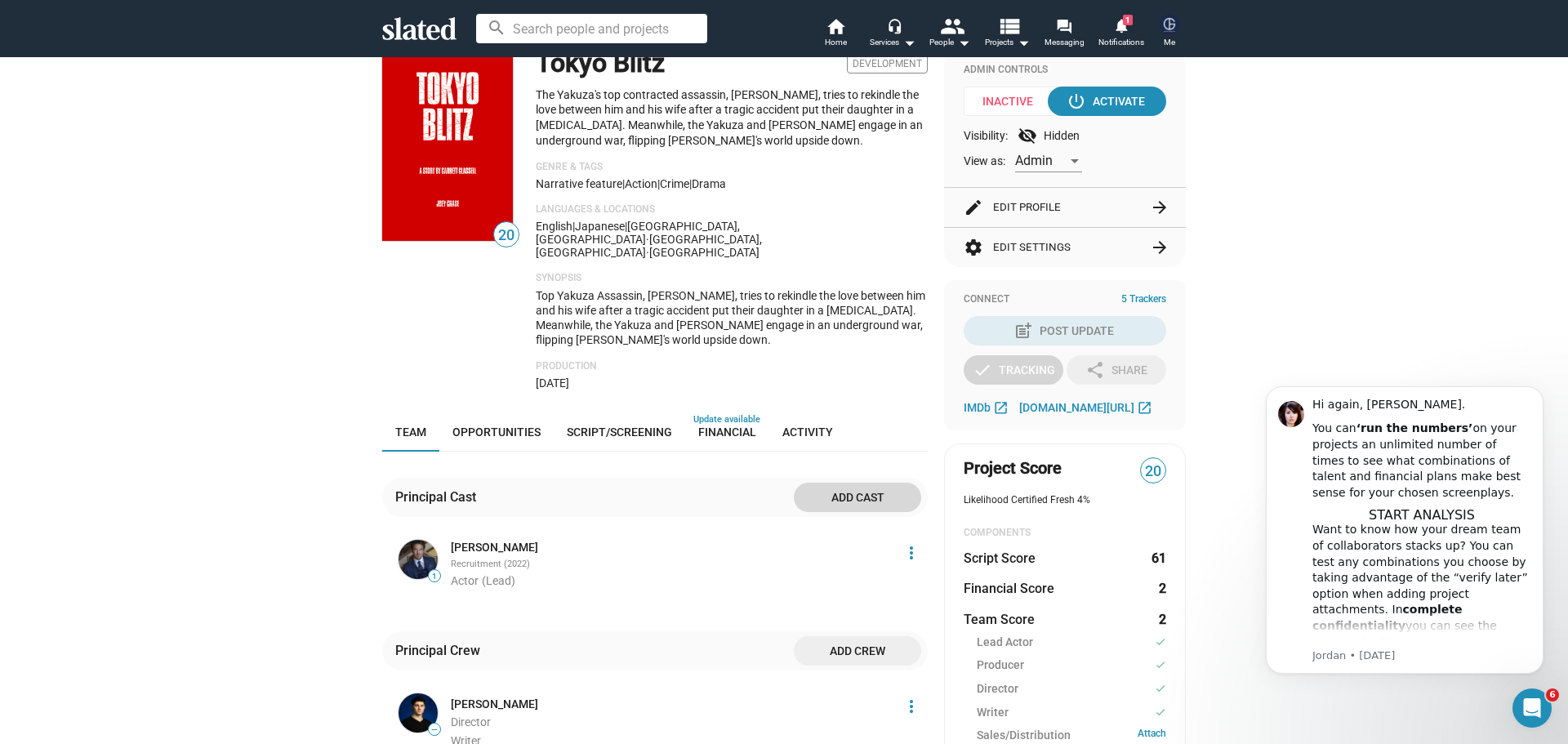
click at [820, 483] on span "Add cast" at bounding box center [856, 497] width 101 height 30
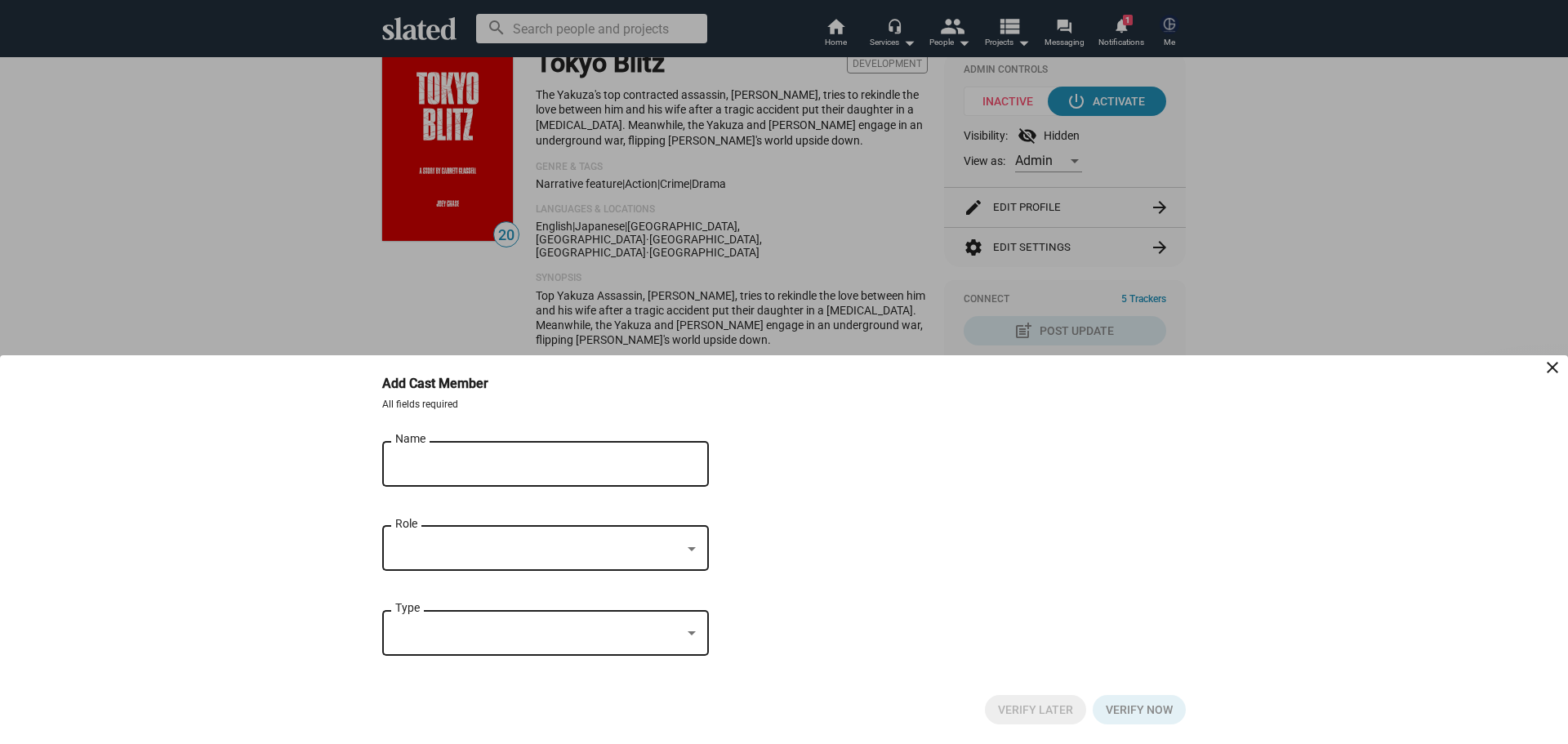
click at [434, 455] on div "Name" at bounding box center [534, 462] width 277 height 48
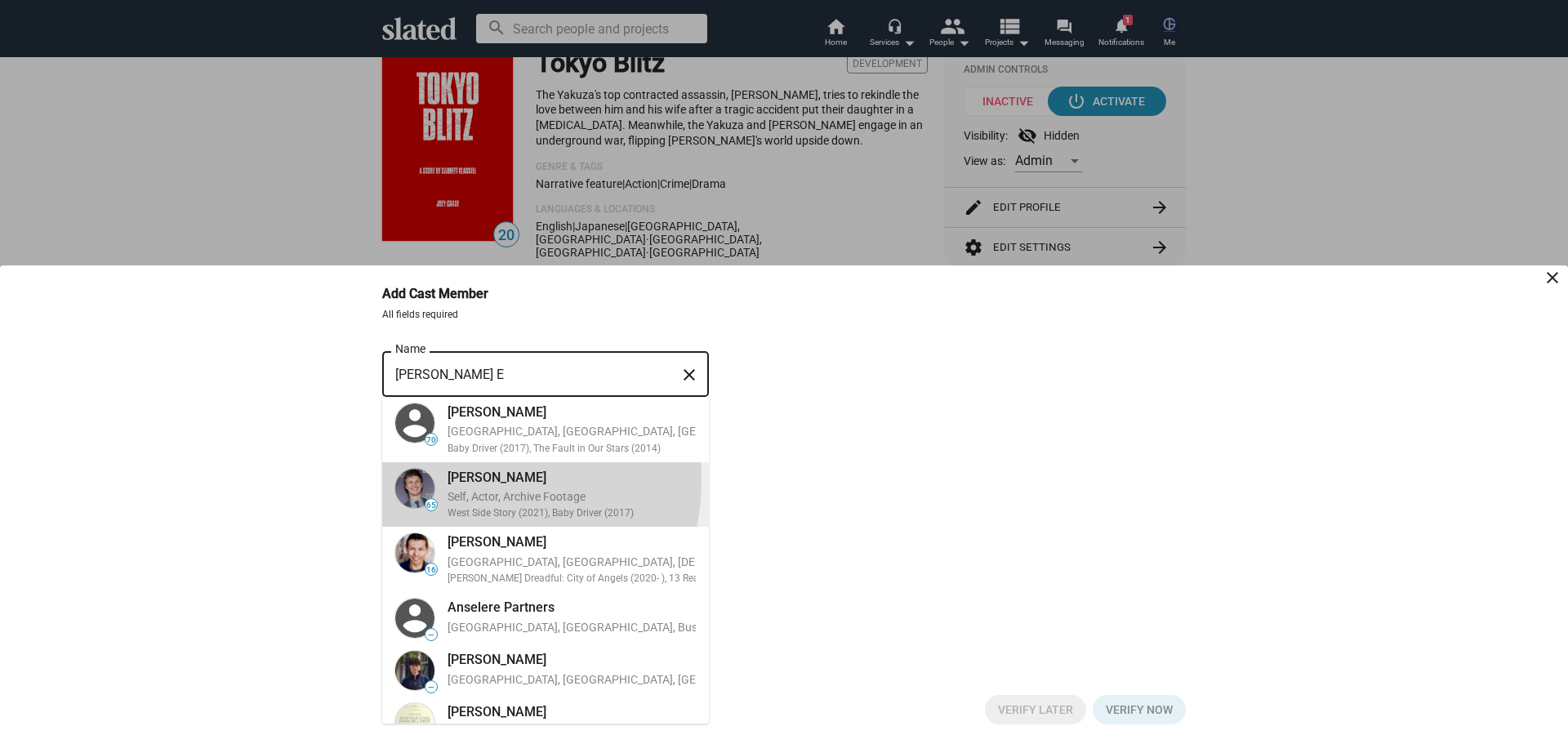
click at [446, 478] on div "Ansel Elgort Self, Actor, Archive Footage West Side Story (2021), Baby Driver (…" at bounding box center [567, 494] width 258 height 59
type input "Ansel Elgort"
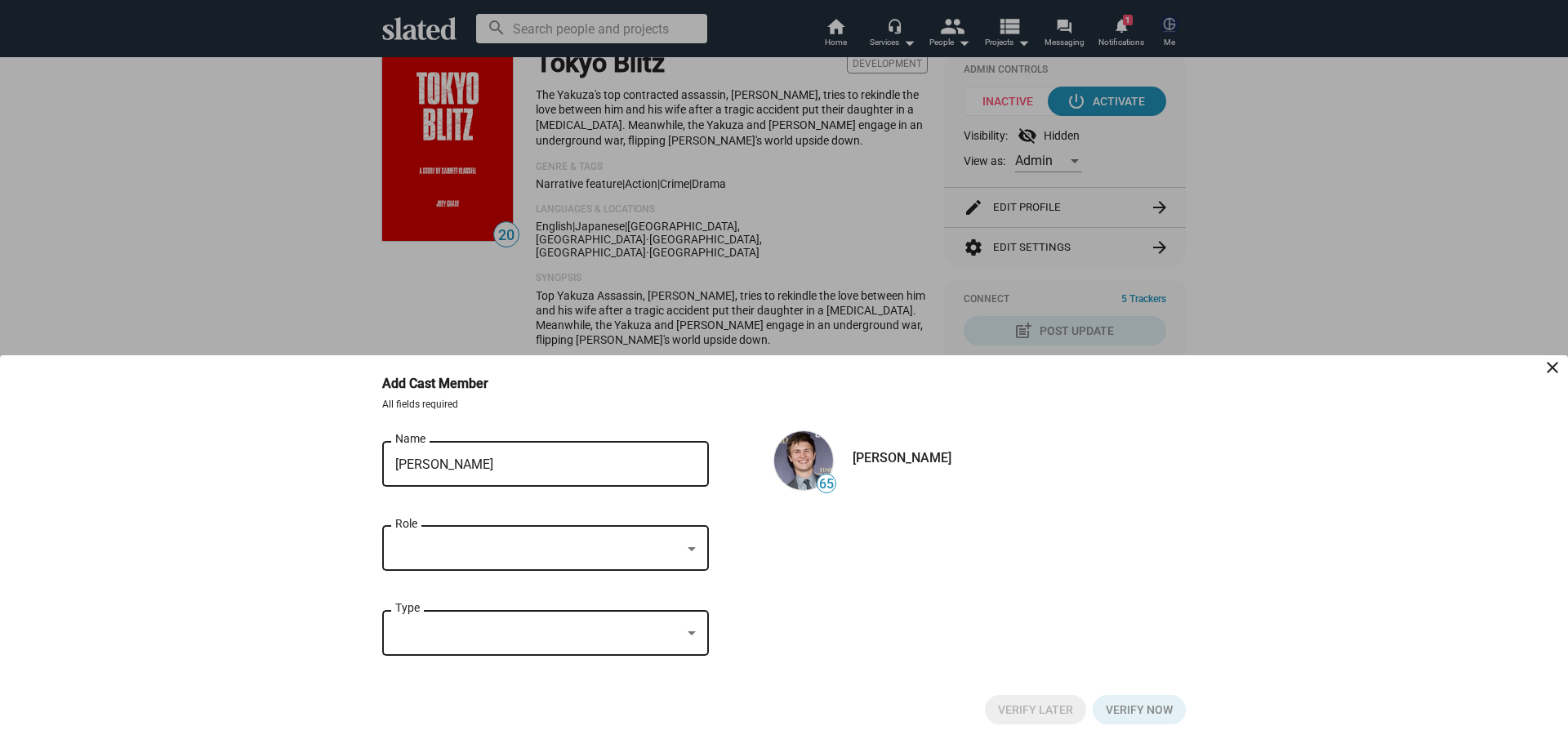
click at [452, 541] on div at bounding box center [539, 549] width 286 height 17
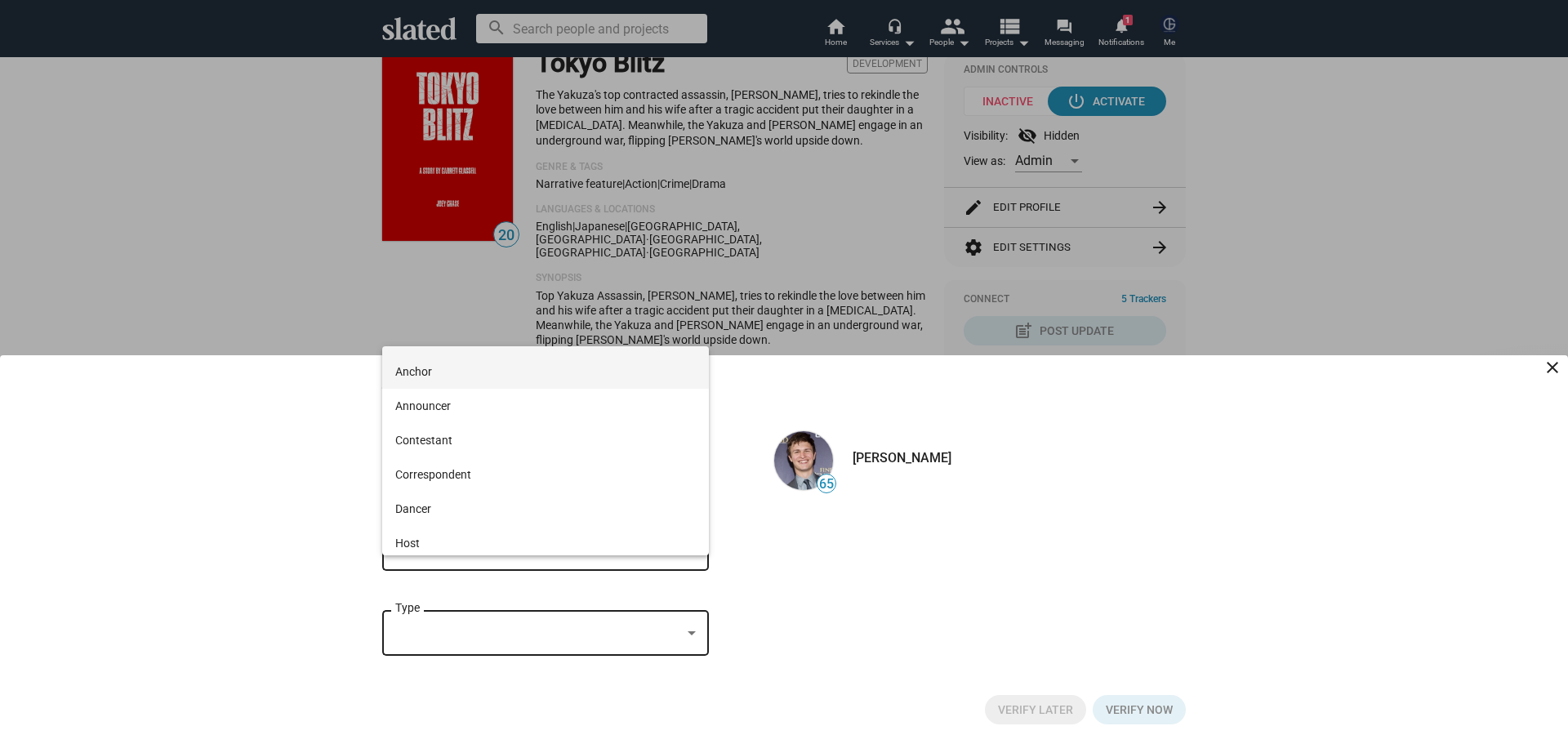
scroll to position [0, 0]
click at [419, 360] on span "Actor" at bounding box center [545, 364] width 301 height 35
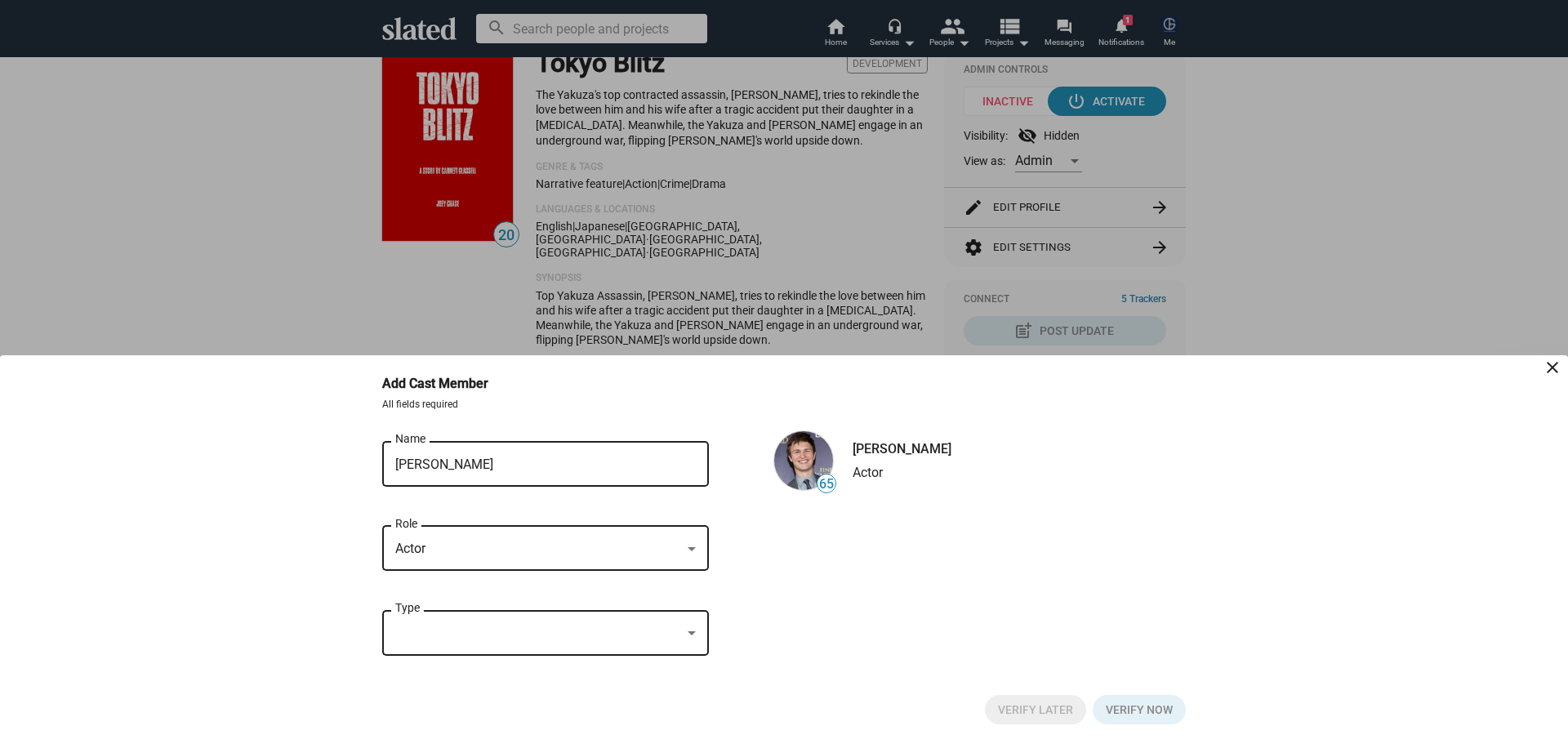
click at [438, 633] on div at bounding box center [539, 634] width 286 height 17
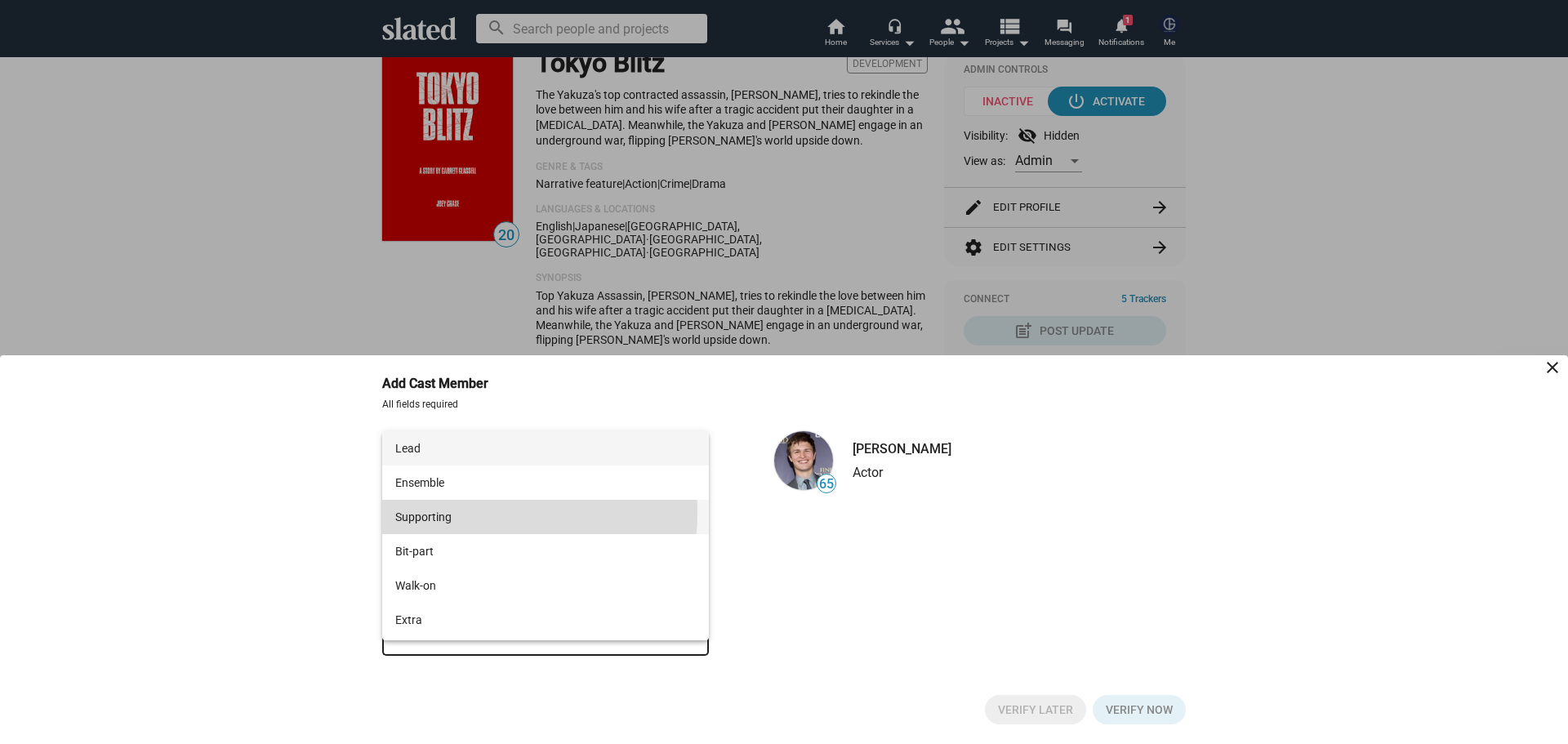
click at [413, 511] on span "Supporting" at bounding box center [545, 517] width 301 height 35
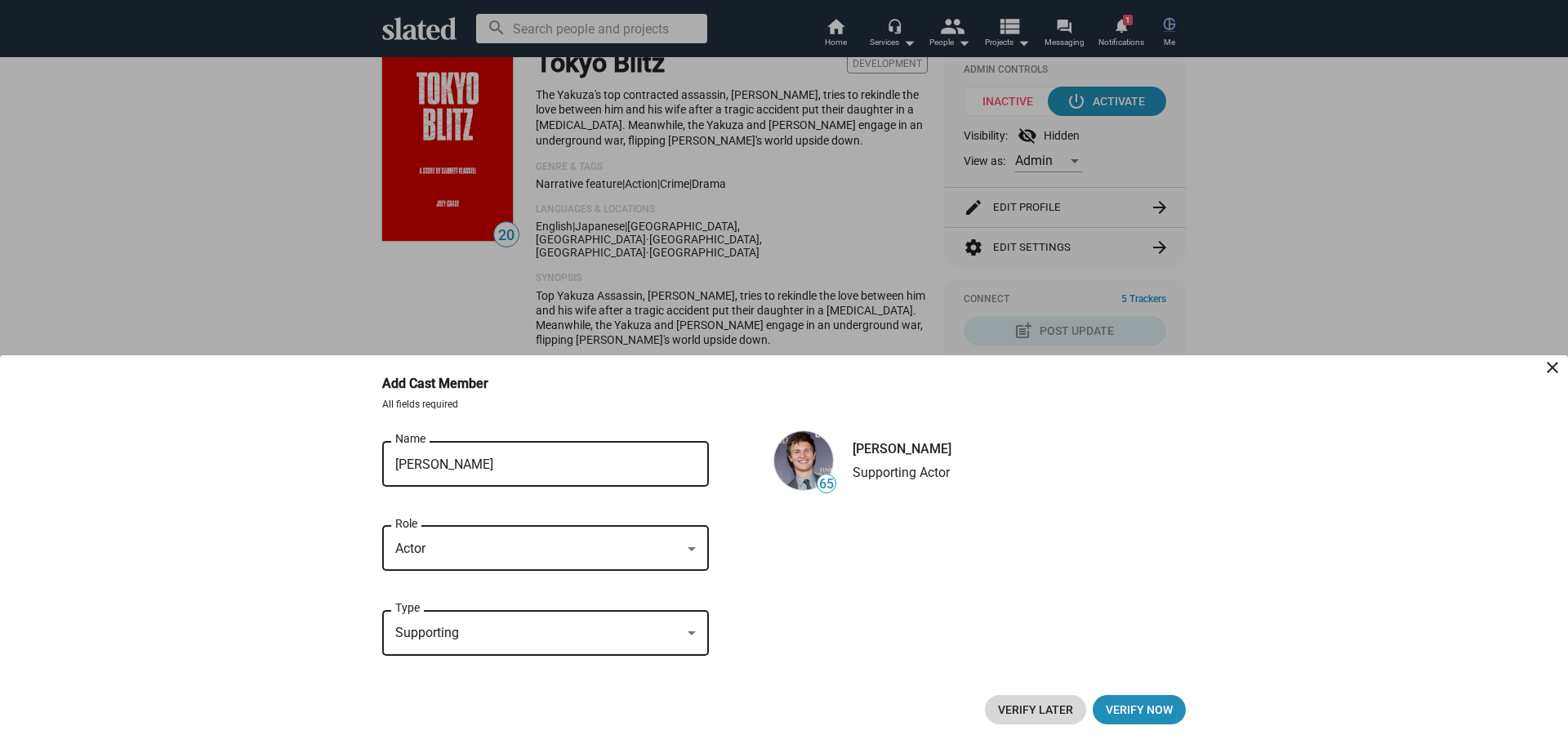
click at [1062, 712] on span "Verify Later" at bounding box center [1035, 709] width 75 height 30
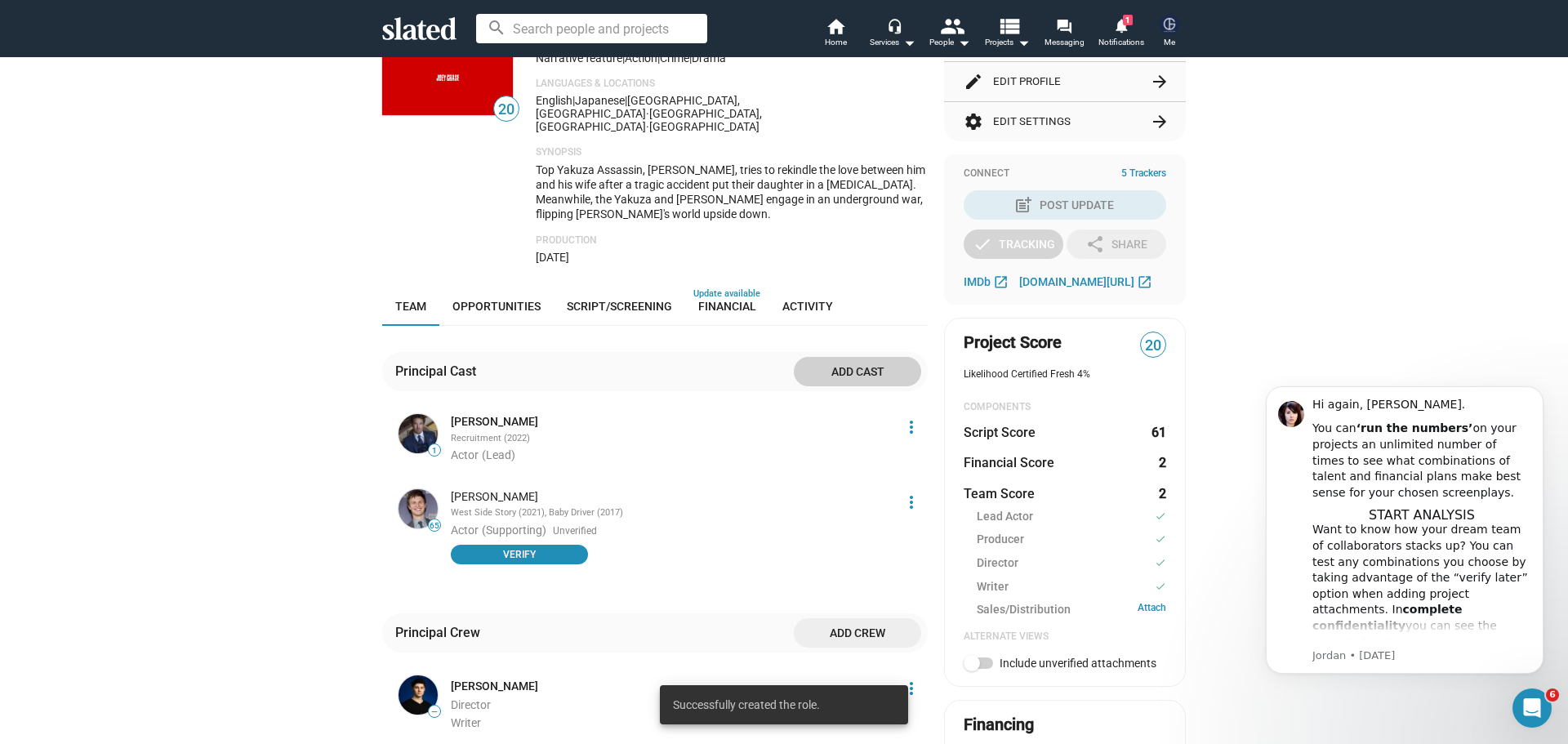
scroll to position [326, 0]
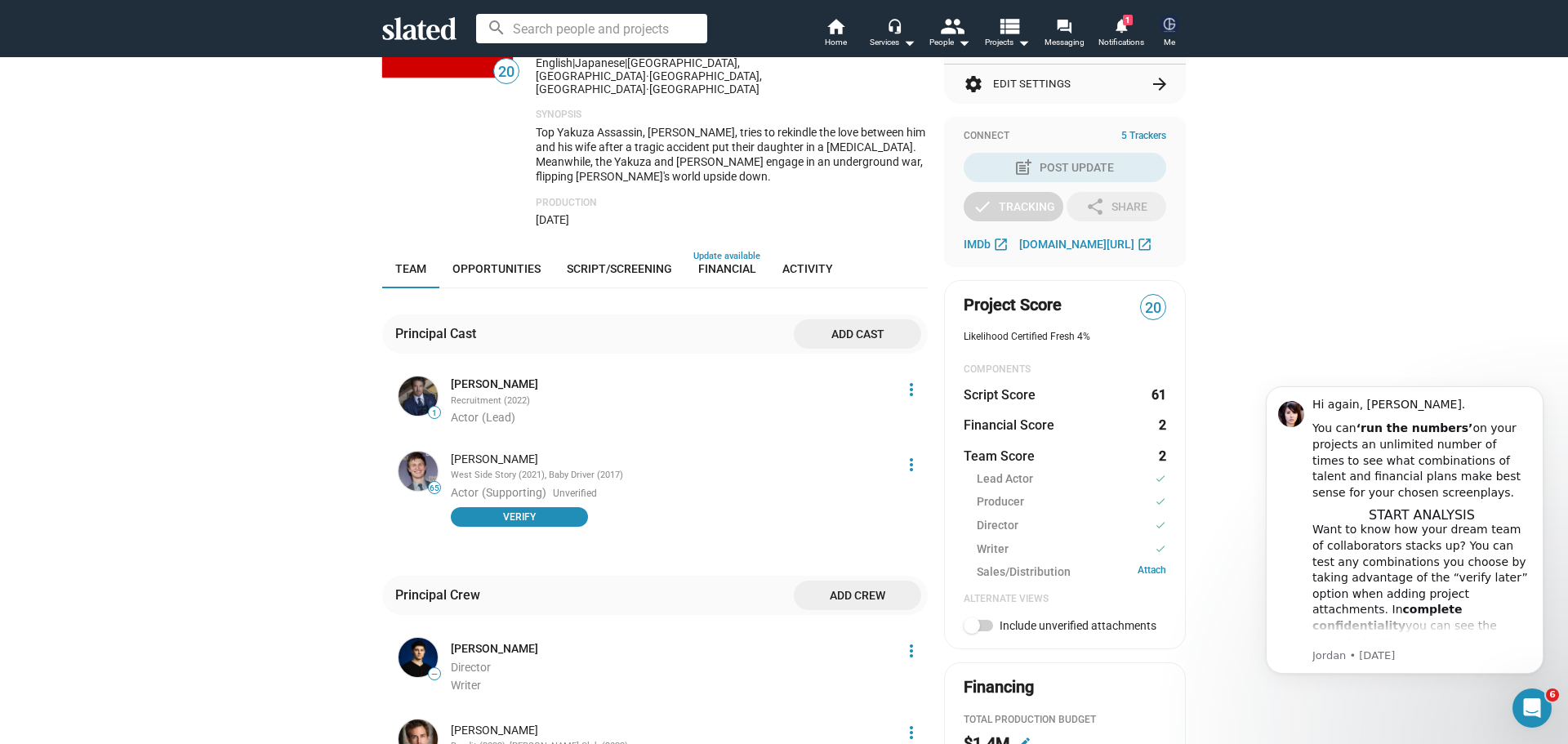
click at [824, 320] on span "Add cast" at bounding box center [856, 334] width 101 height 30
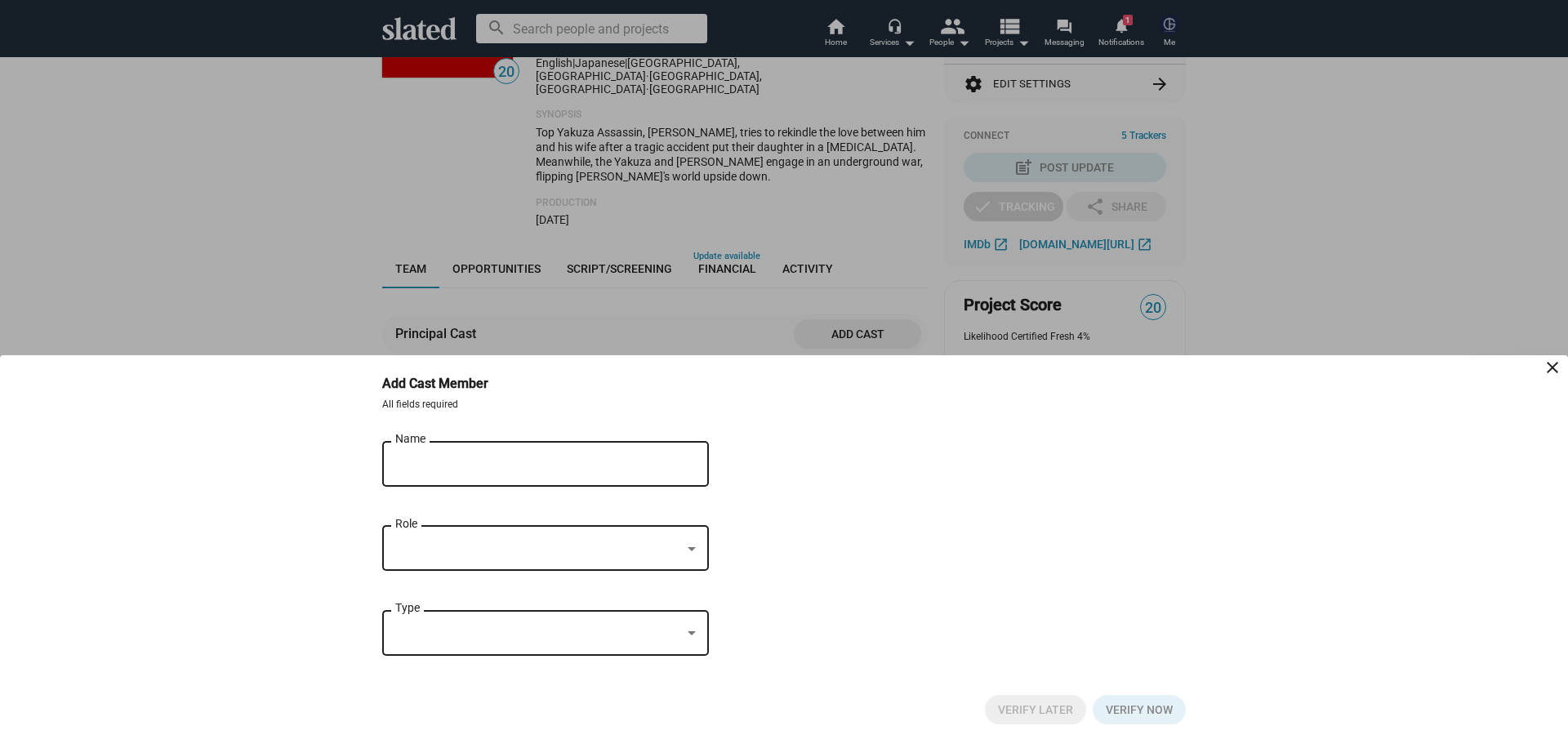
drag, startPoint x: 511, startPoint y: 433, endPoint x: 511, endPoint y: 460, distance: 27.0
click at [511, 435] on div "Add Cast Member close All fields required Name close Role Type Verify Later Ver…" at bounding box center [784, 559] width 836 height 369
click at [511, 460] on input "Name" at bounding box center [534, 464] width 277 height 14
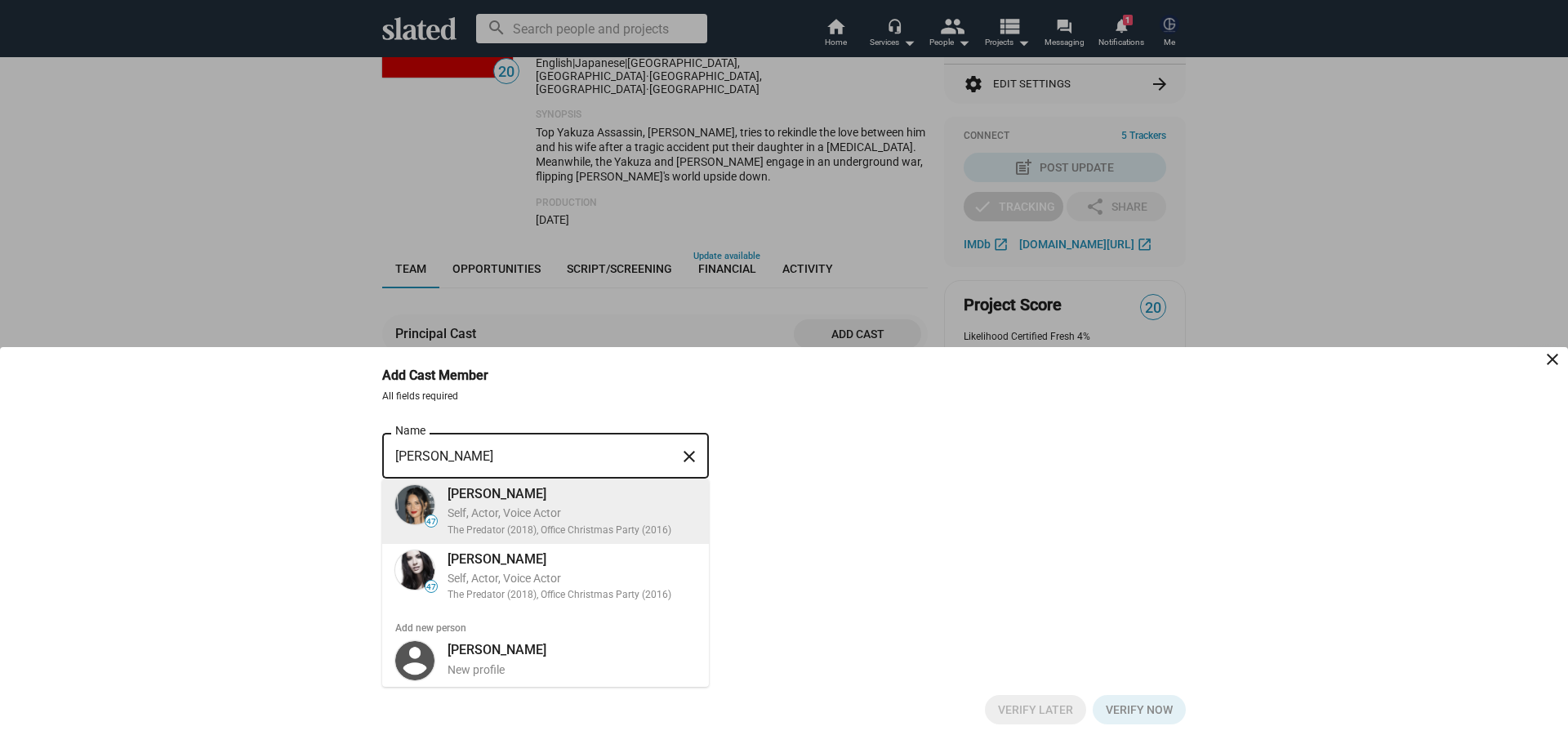
type input "Olivia Munn"
click at [450, 498] on div "Olivia Munn" at bounding box center [571, 493] width 249 height 17
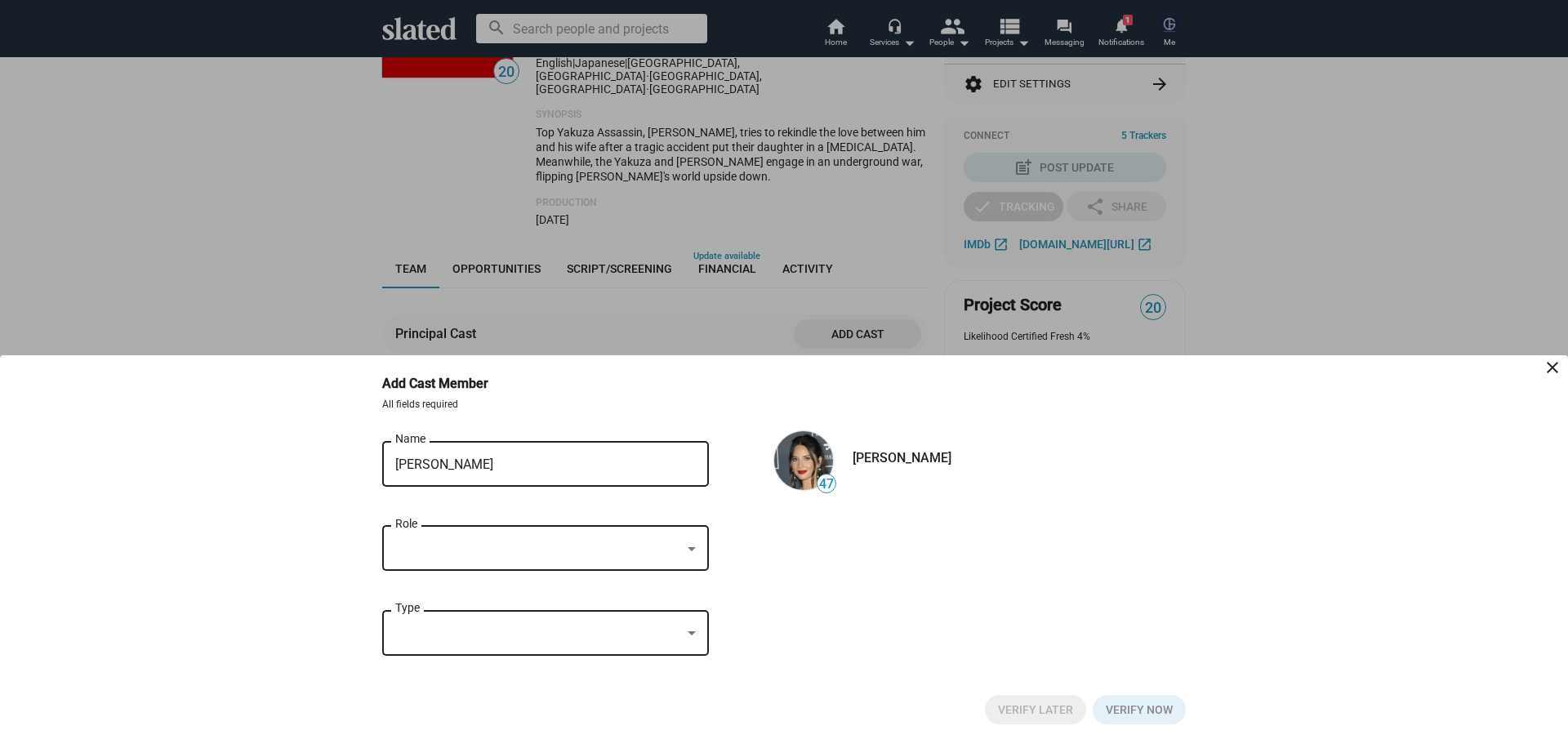
click at [475, 462] on input "Olivia Munn" at bounding box center [534, 464] width 277 height 14
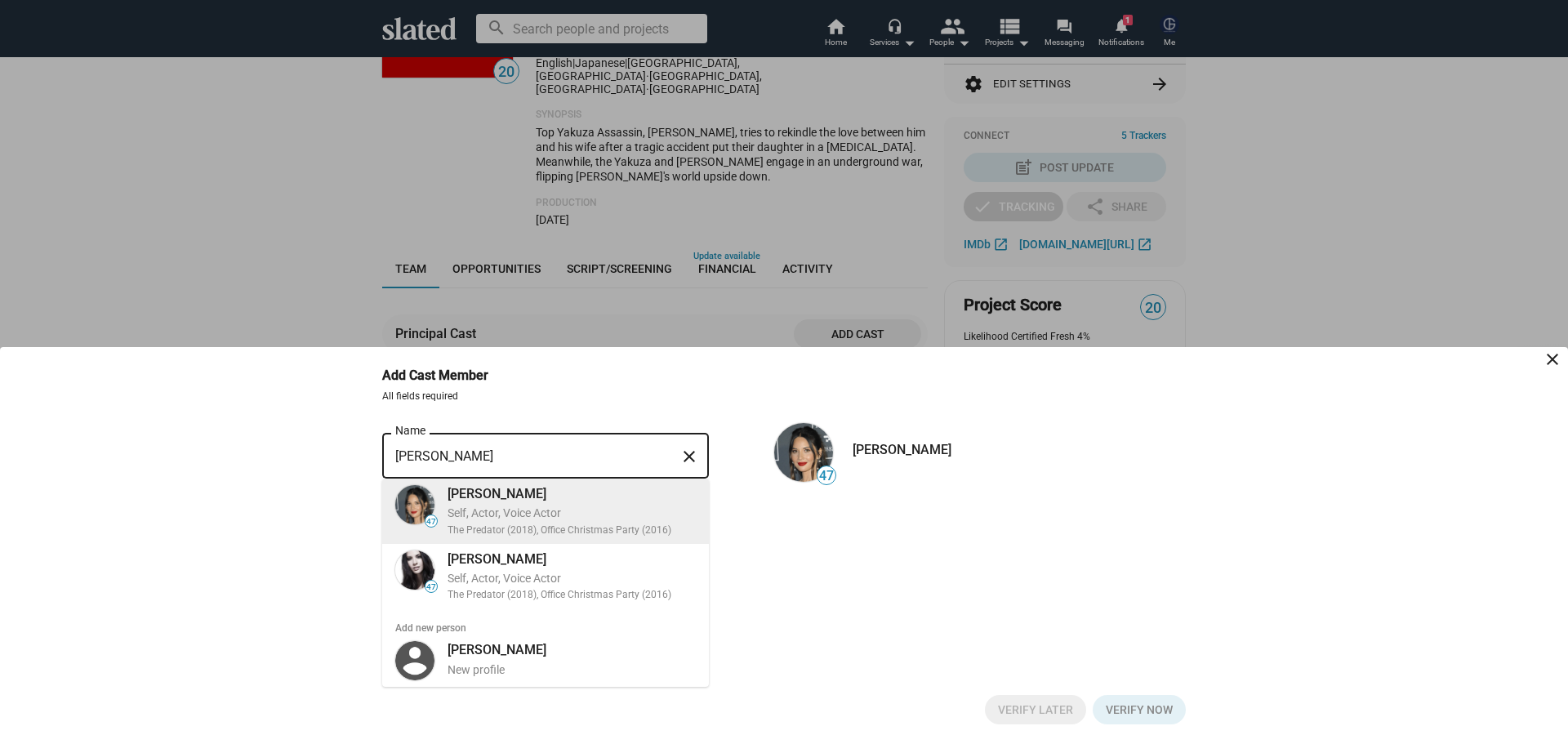
click at [535, 511] on div "Self, Actor, Voice Actor" at bounding box center [571, 514] width 249 height 15
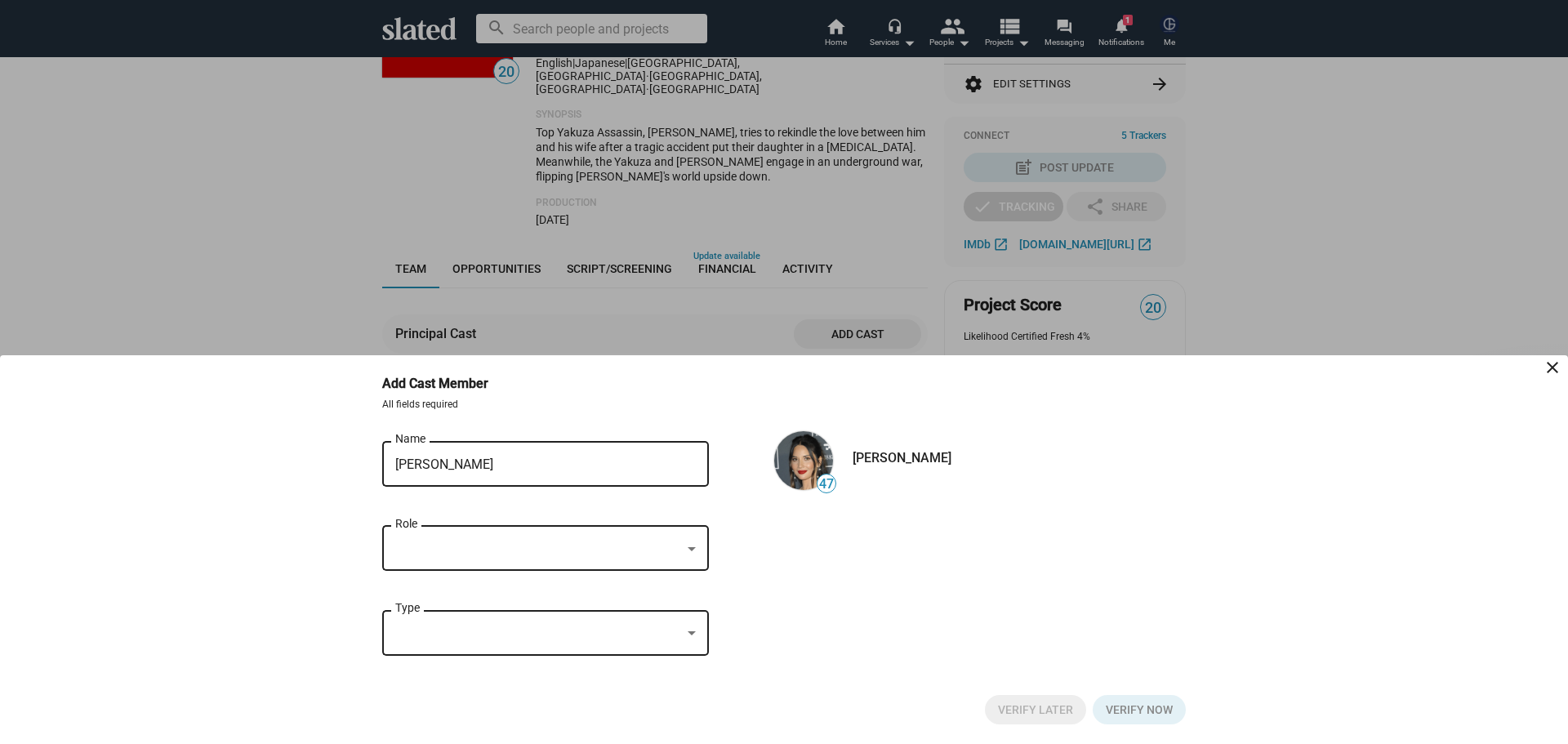
click at [530, 533] on div "Role" at bounding box center [545, 546] width 301 height 48
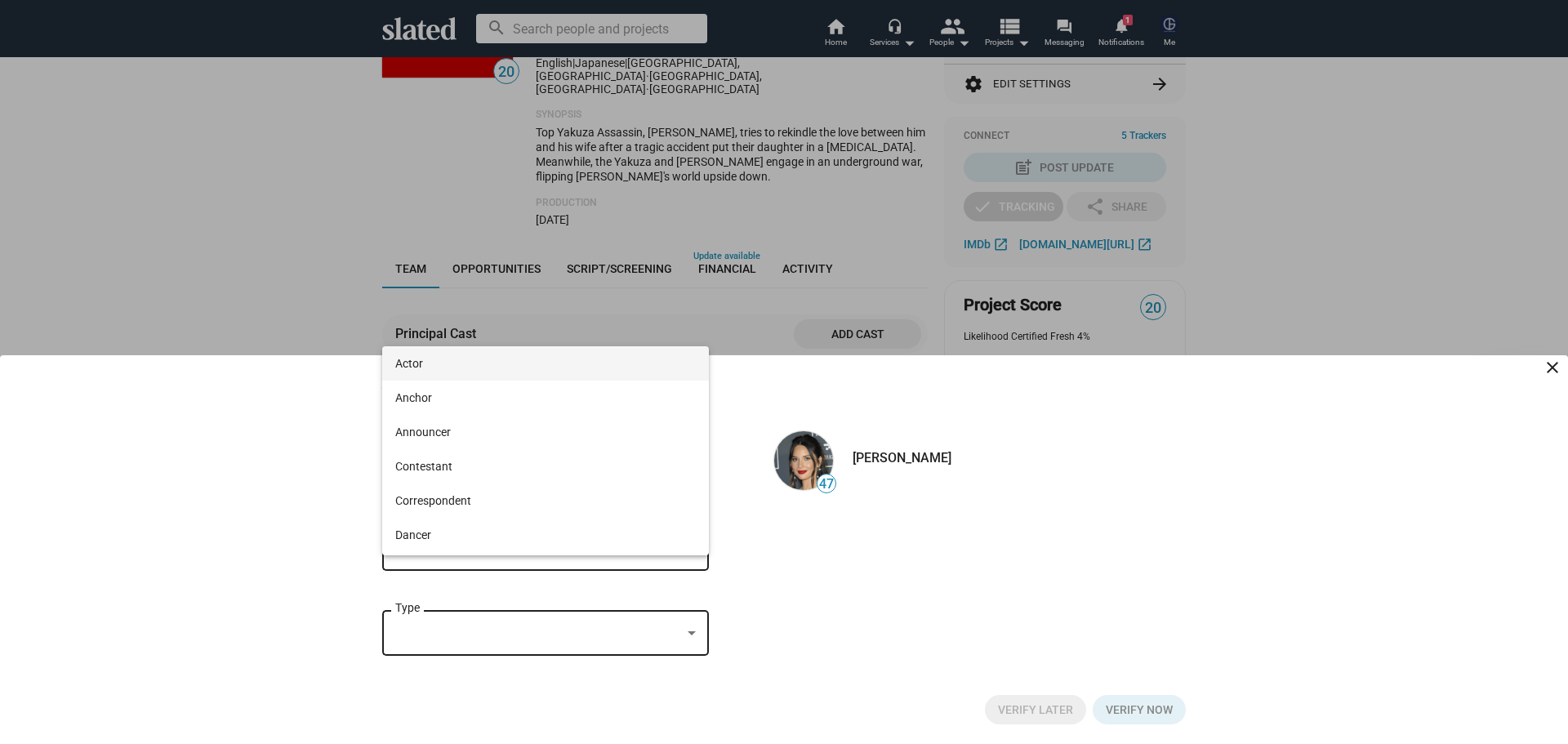
click at [441, 367] on span "Actor" at bounding box center [545, 364] width 301 height 35
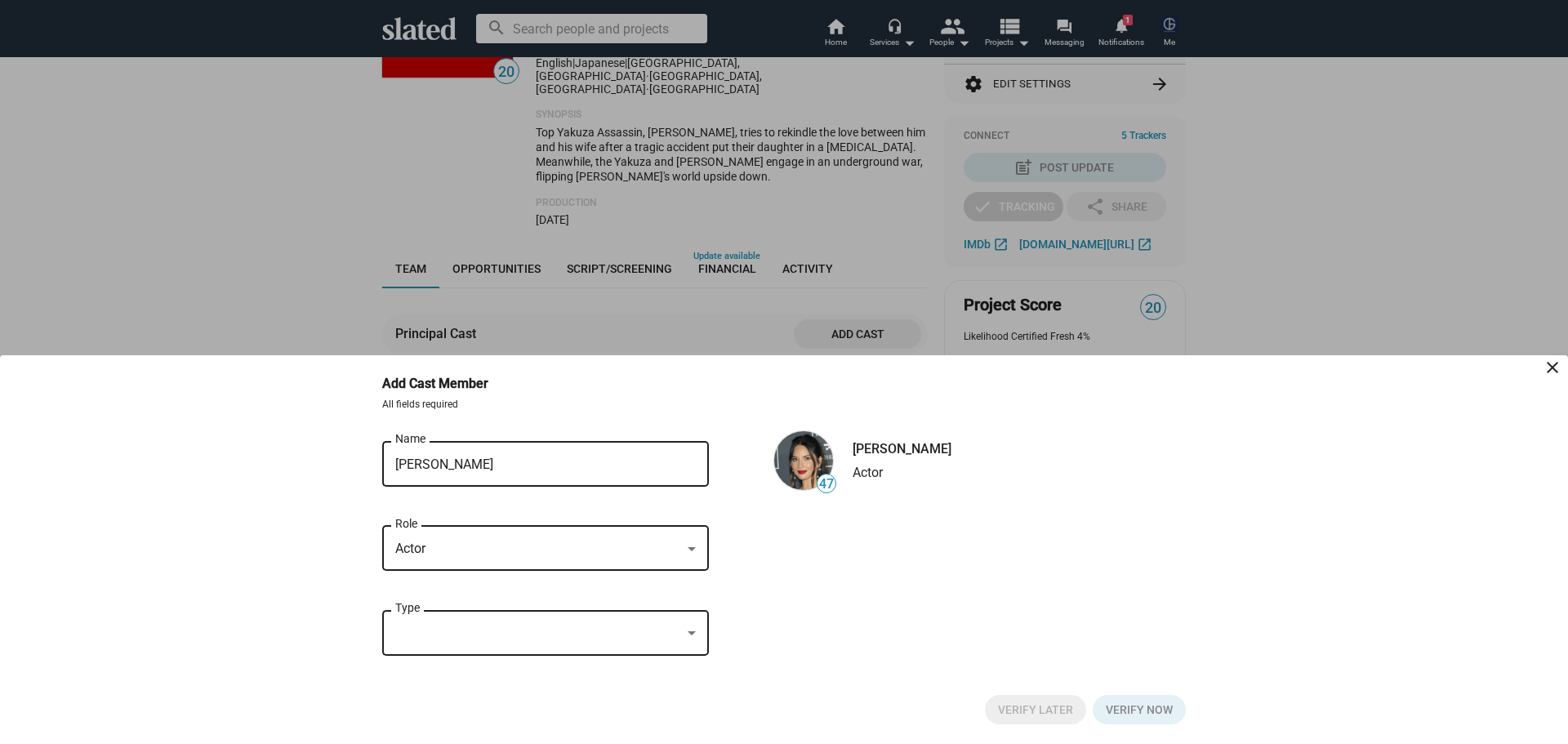
click at [470, 617] on div "Type" at bounding box center [545, 631] width 301 height 48
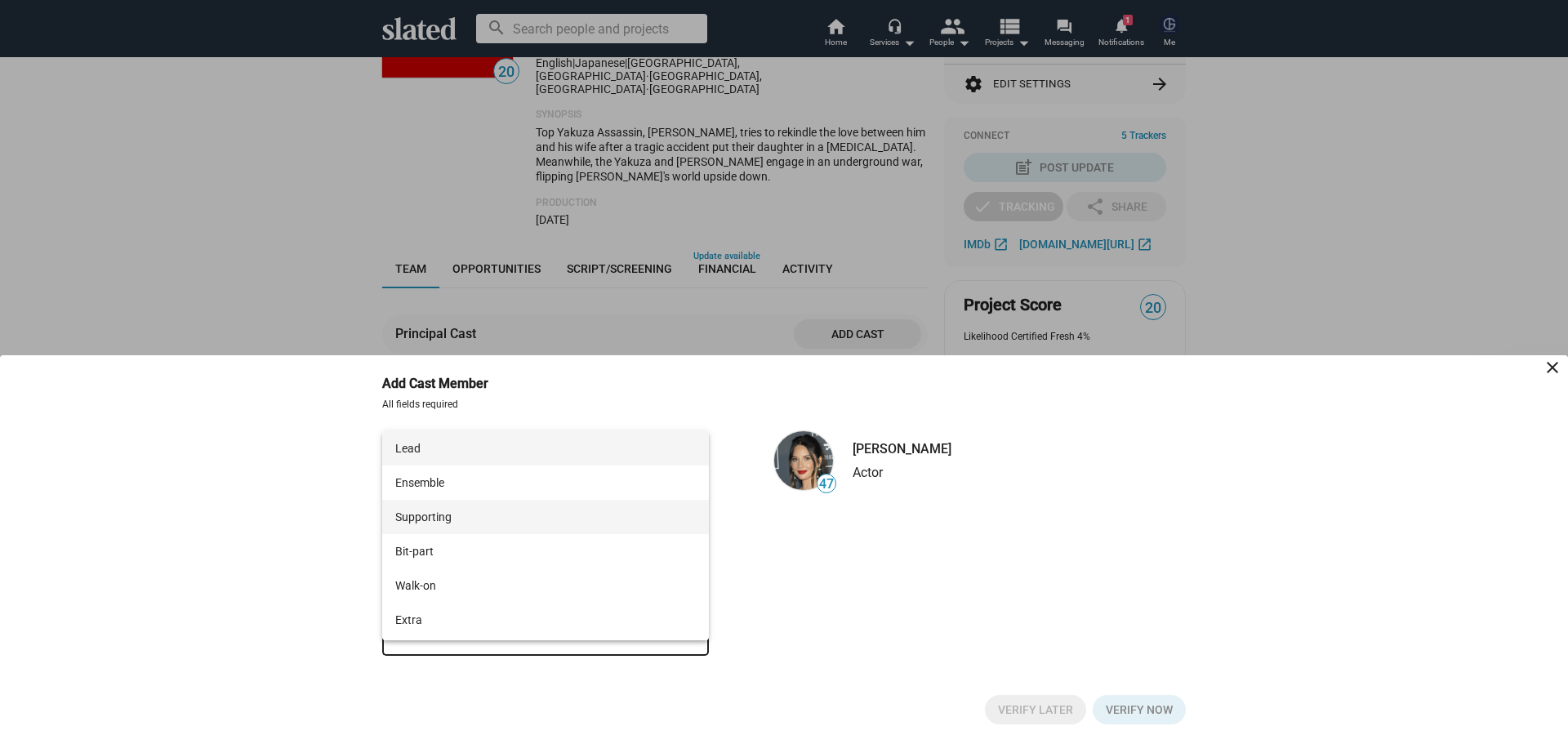
click at [462, 517] on span "Supporting" at bounding box center [545, 517] width 301 height 35
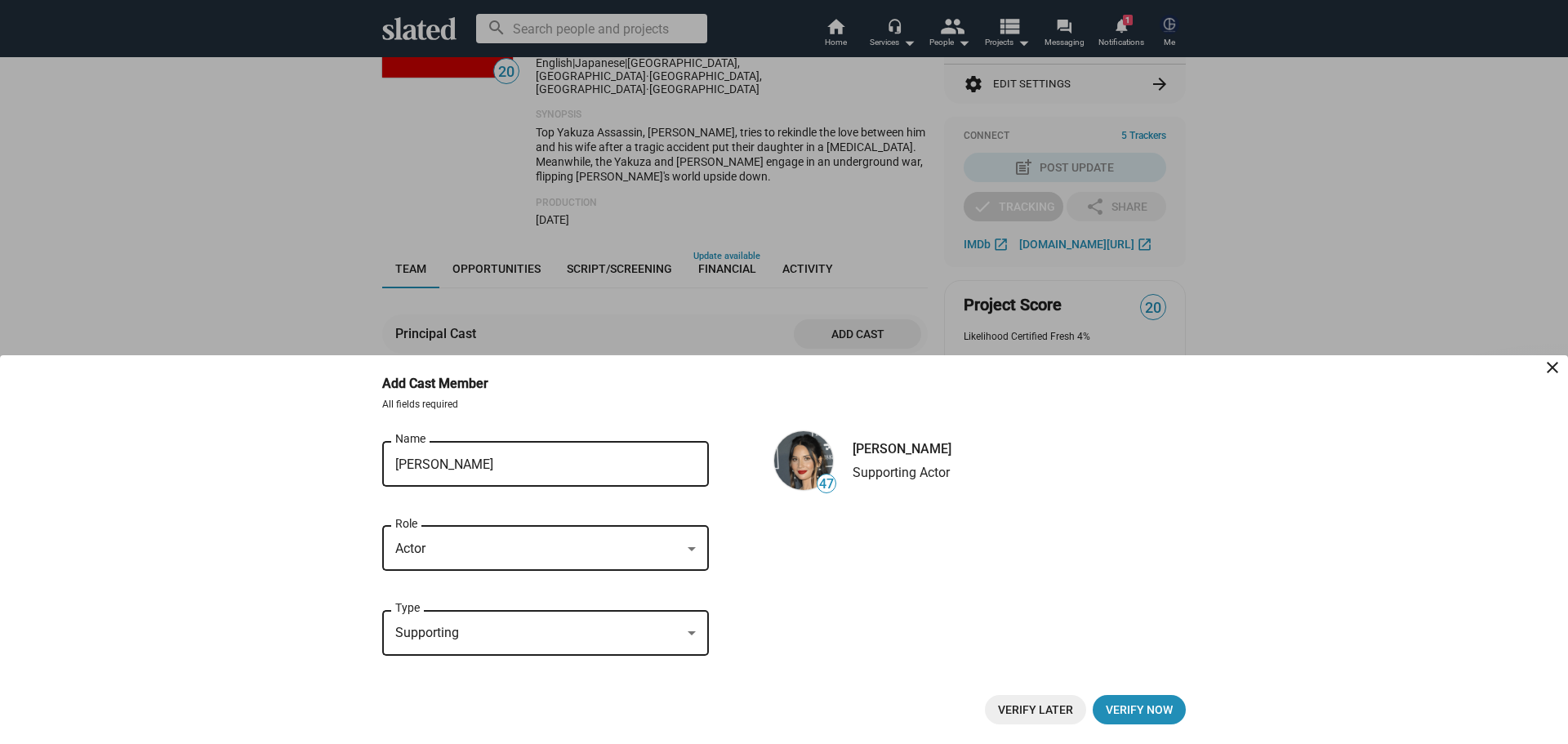
click at [1053, 708] on span "Verify Later" at bounding box center [1035, 709] width 75 height 30
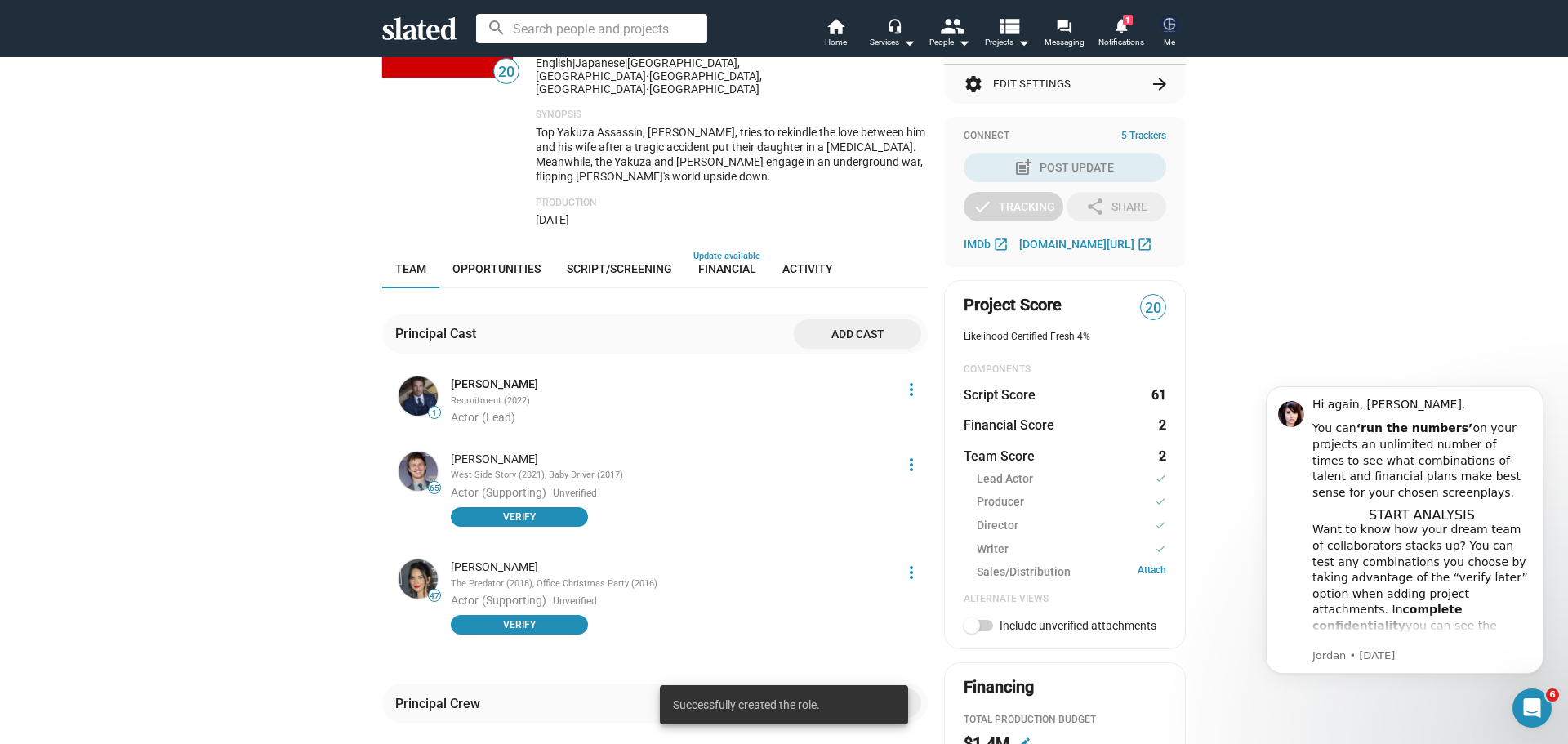
click at [807, 320] on span "Add cast" at bounding box center [856, 334] width 101 height 30
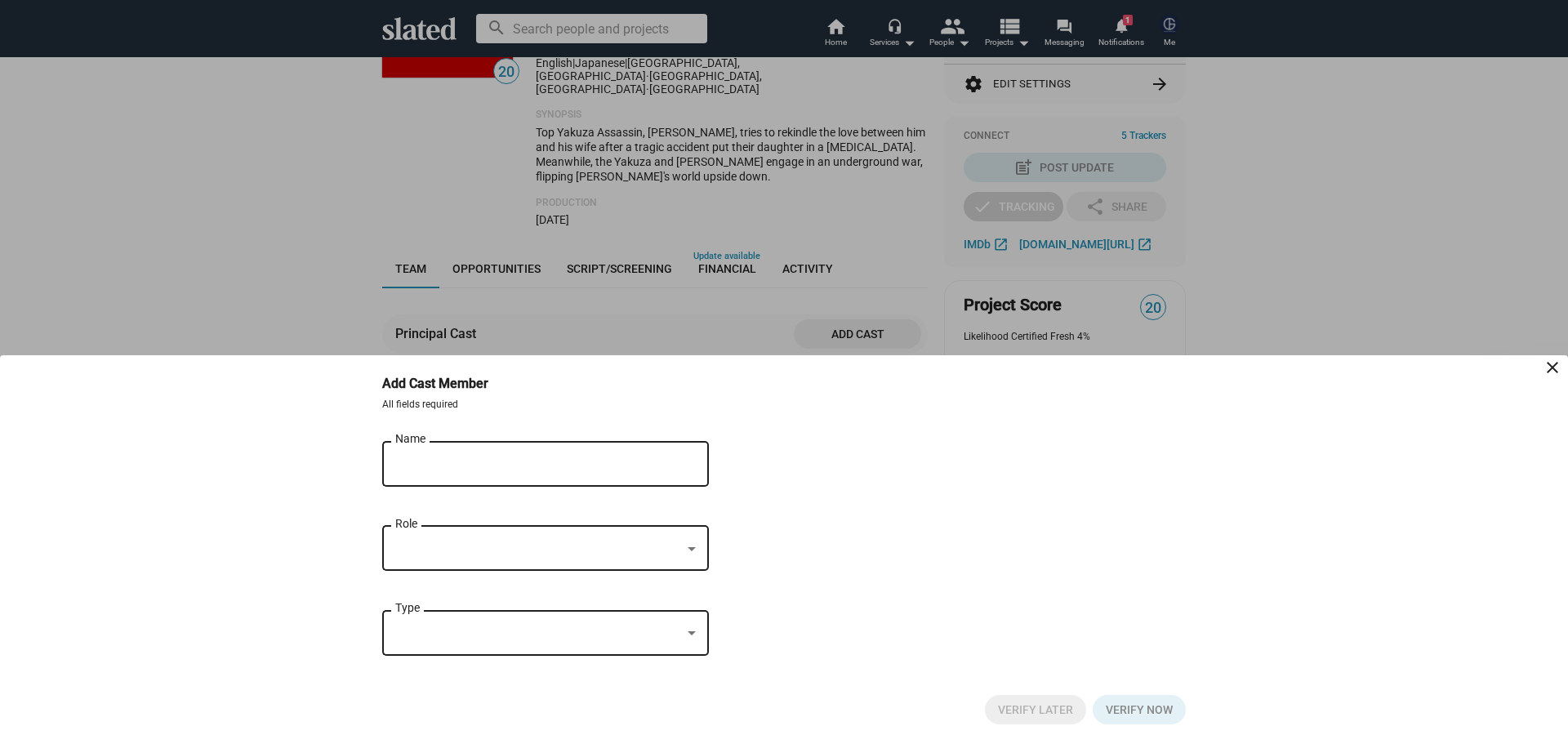
click at [525, 448] on div "Name" at bounding box center [534, 462] width 277 height 48
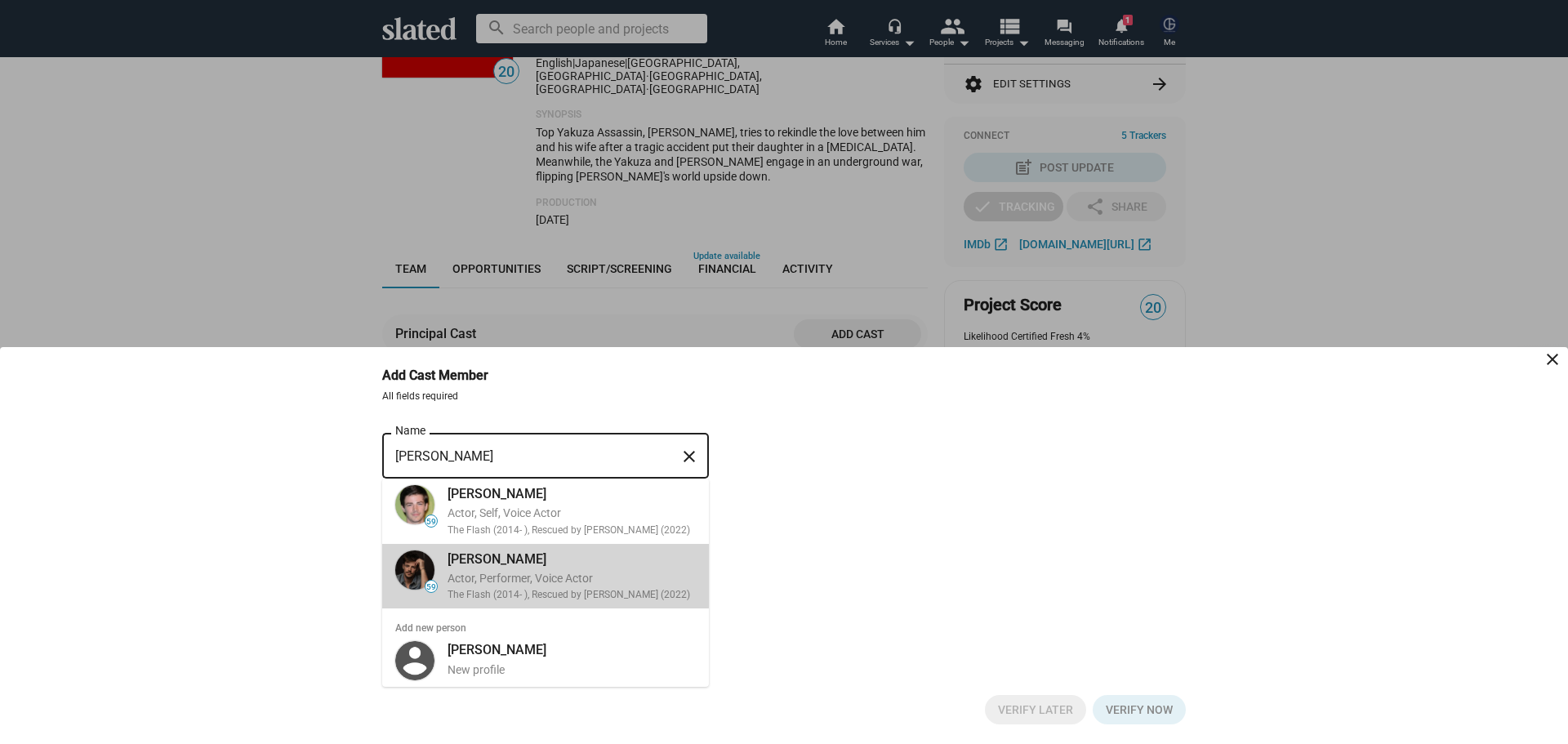
click at [480, 560] on div "grant gustin" at bounding box center [571, 559] width 249 height 17
type input "grant gustin"
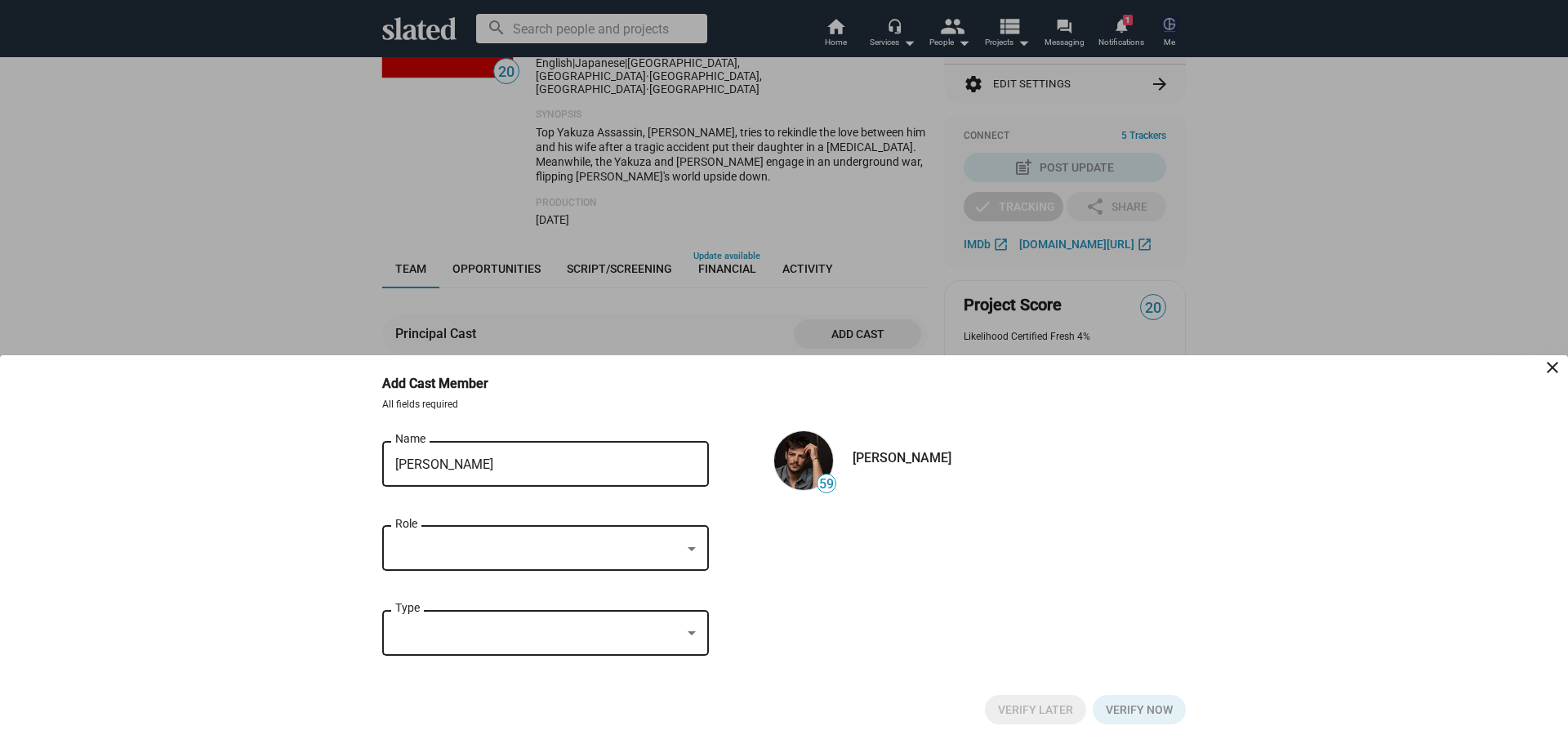
click at [480, 558] on div "Role" at bounding box center [545, 546] width 301 height 48
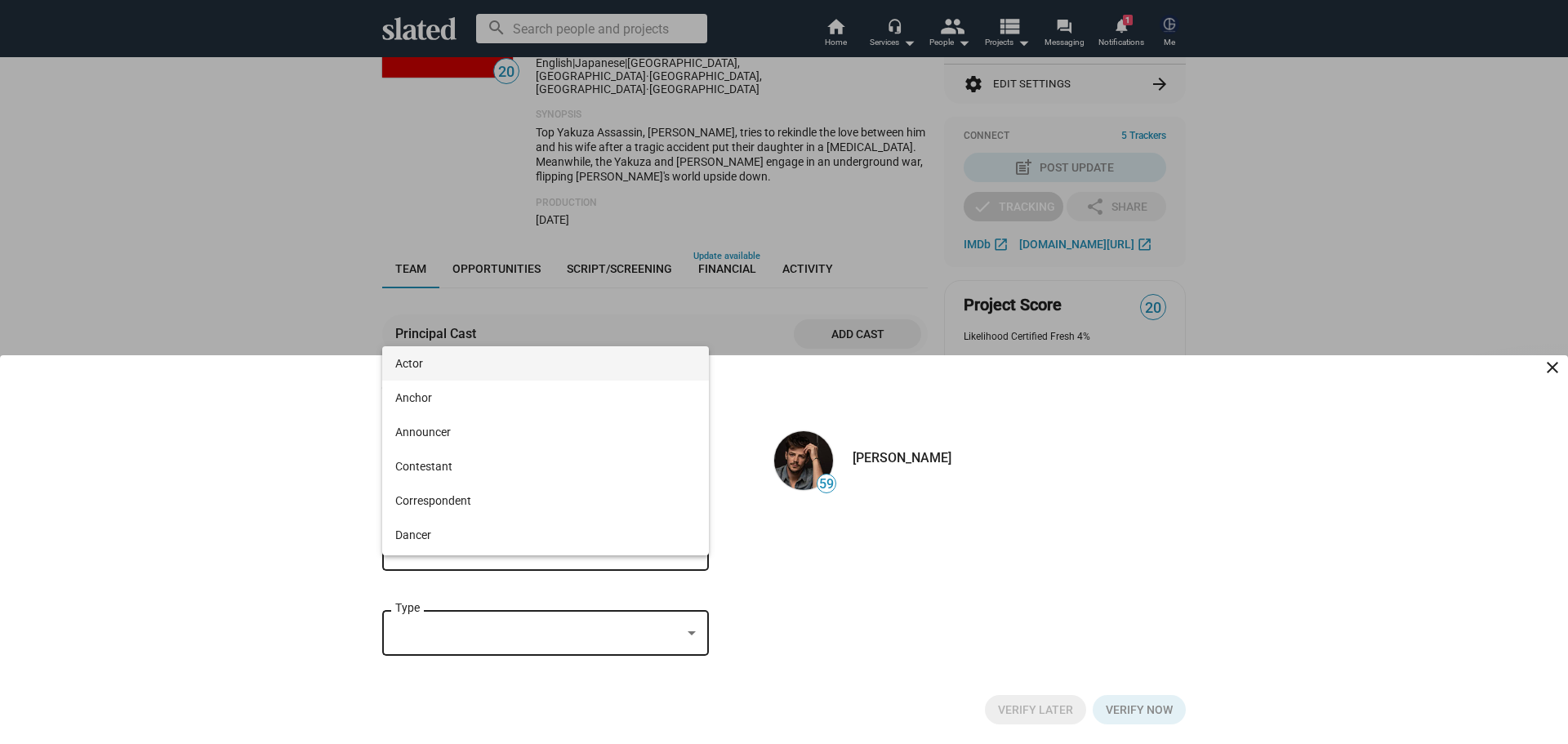
click at [423, 365] on span "Actor" at bounding box center [545, 364] width 301 height 35
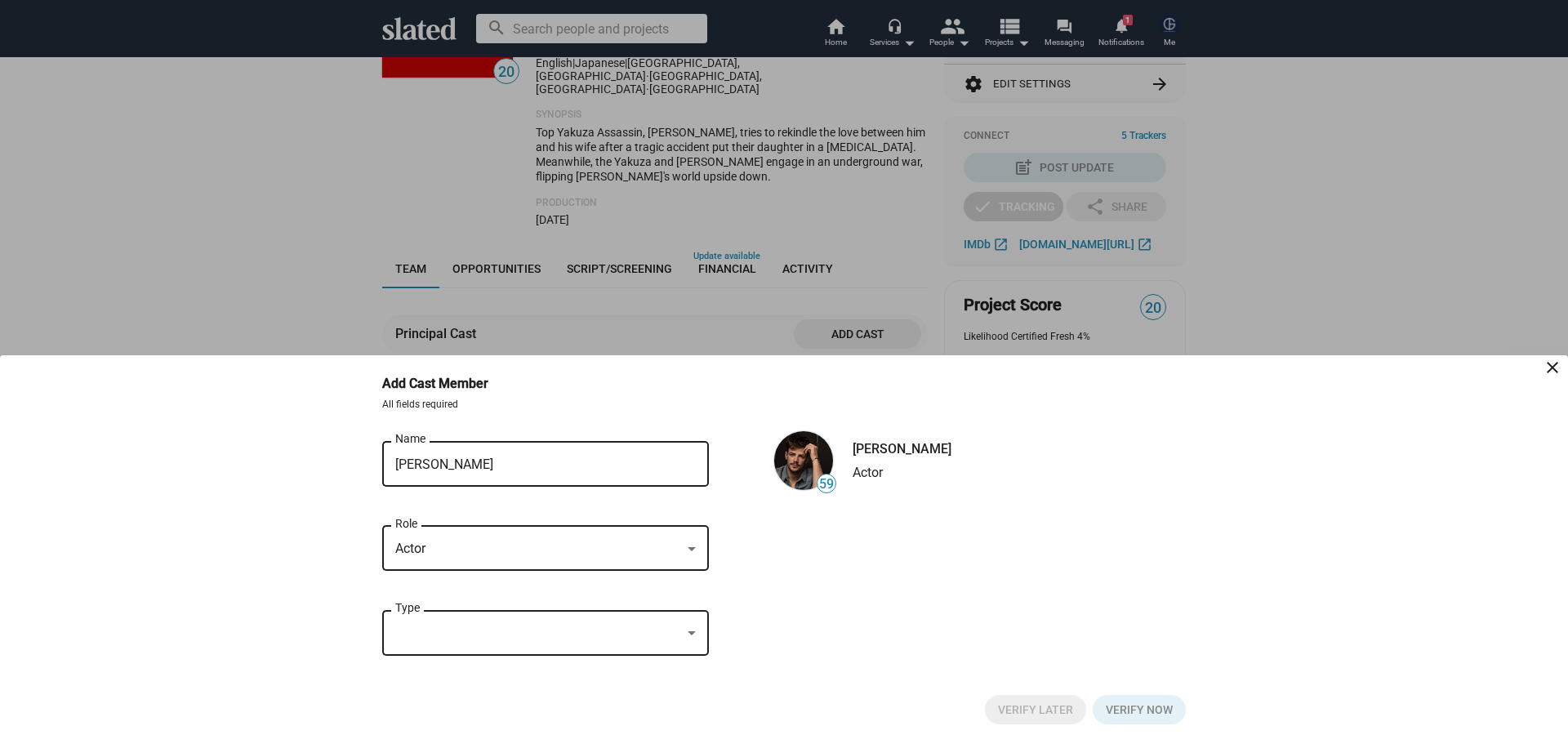
click at [451, 635] on div at bounding box center [539, 634] width 286 height 17
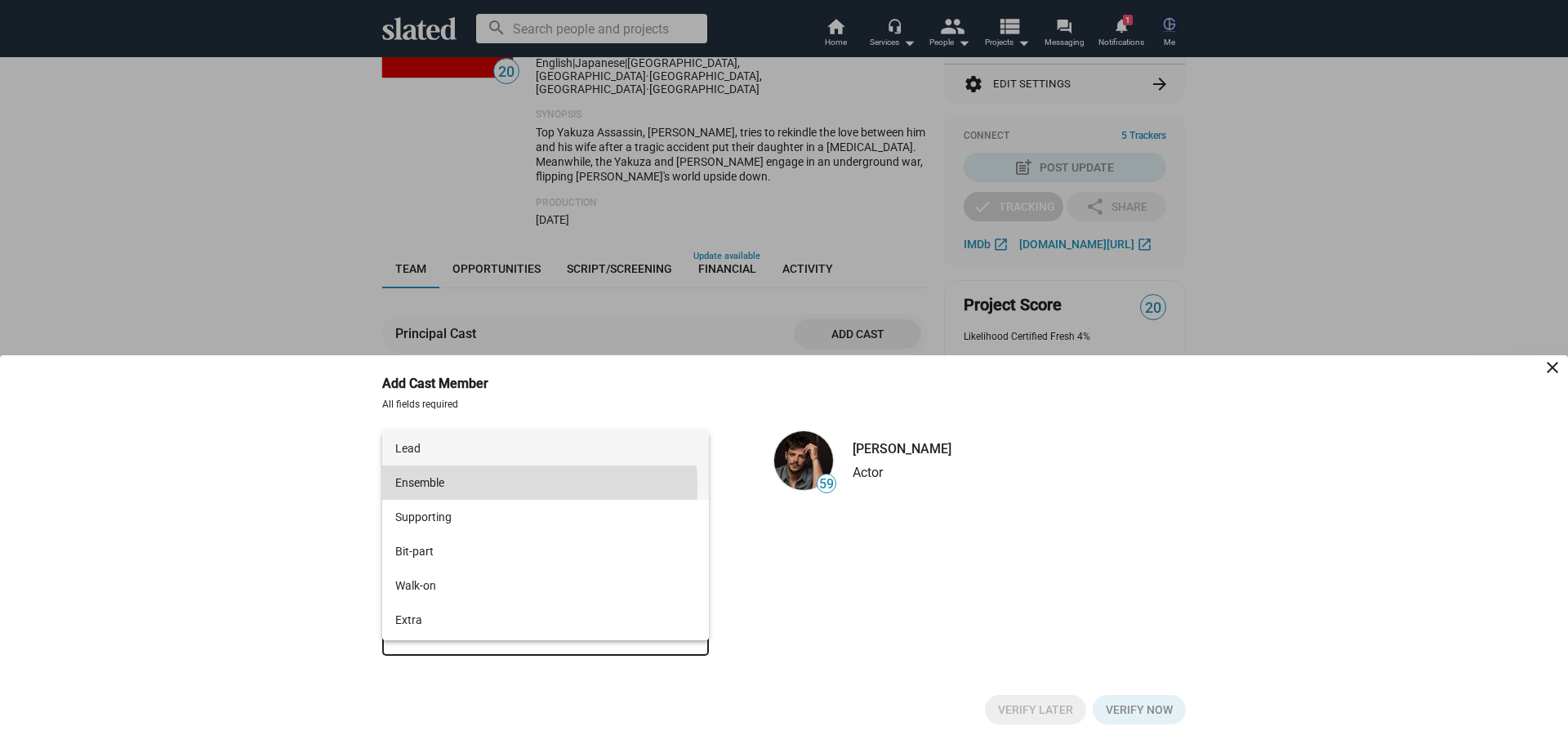
click at [420, 487] on span "Ensemble" at bounding box center [545, 483] width 301 height 35
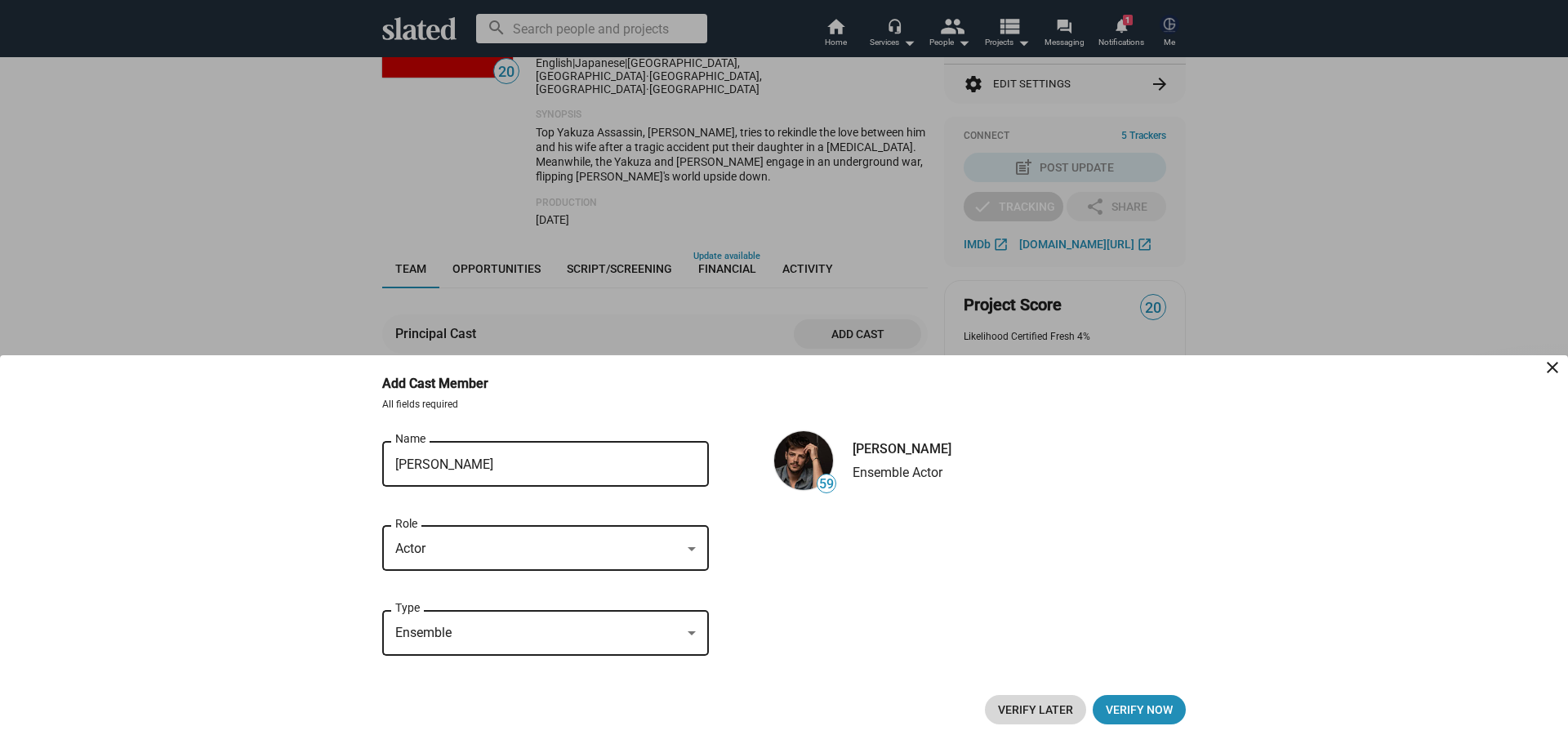
click at [1064, 712] on span "Verify Later" at bounding box center [1035, 709] width 75 height 30
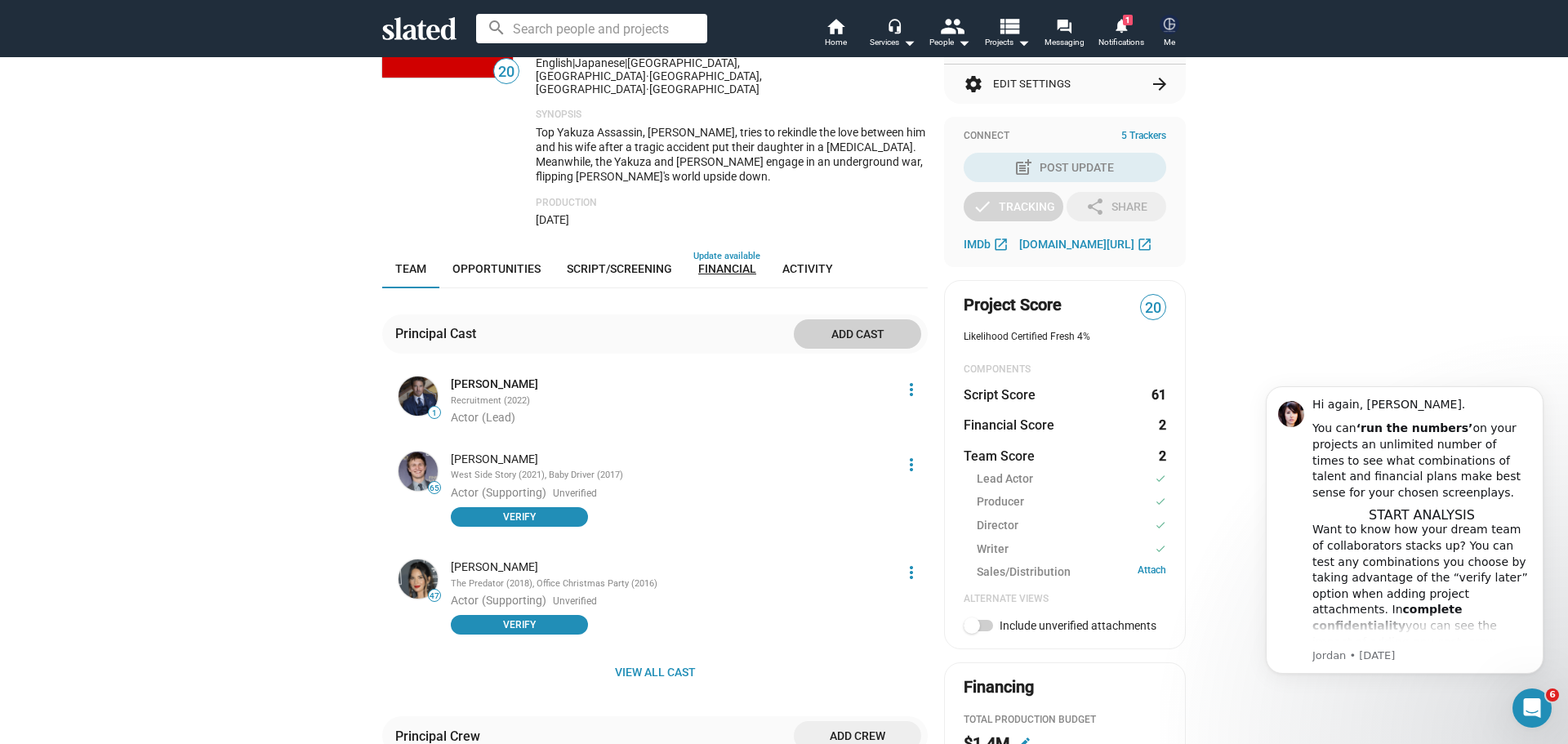
click at [732, 262] on span "Financial" at bounding box center [727, 269] width 58 height 13
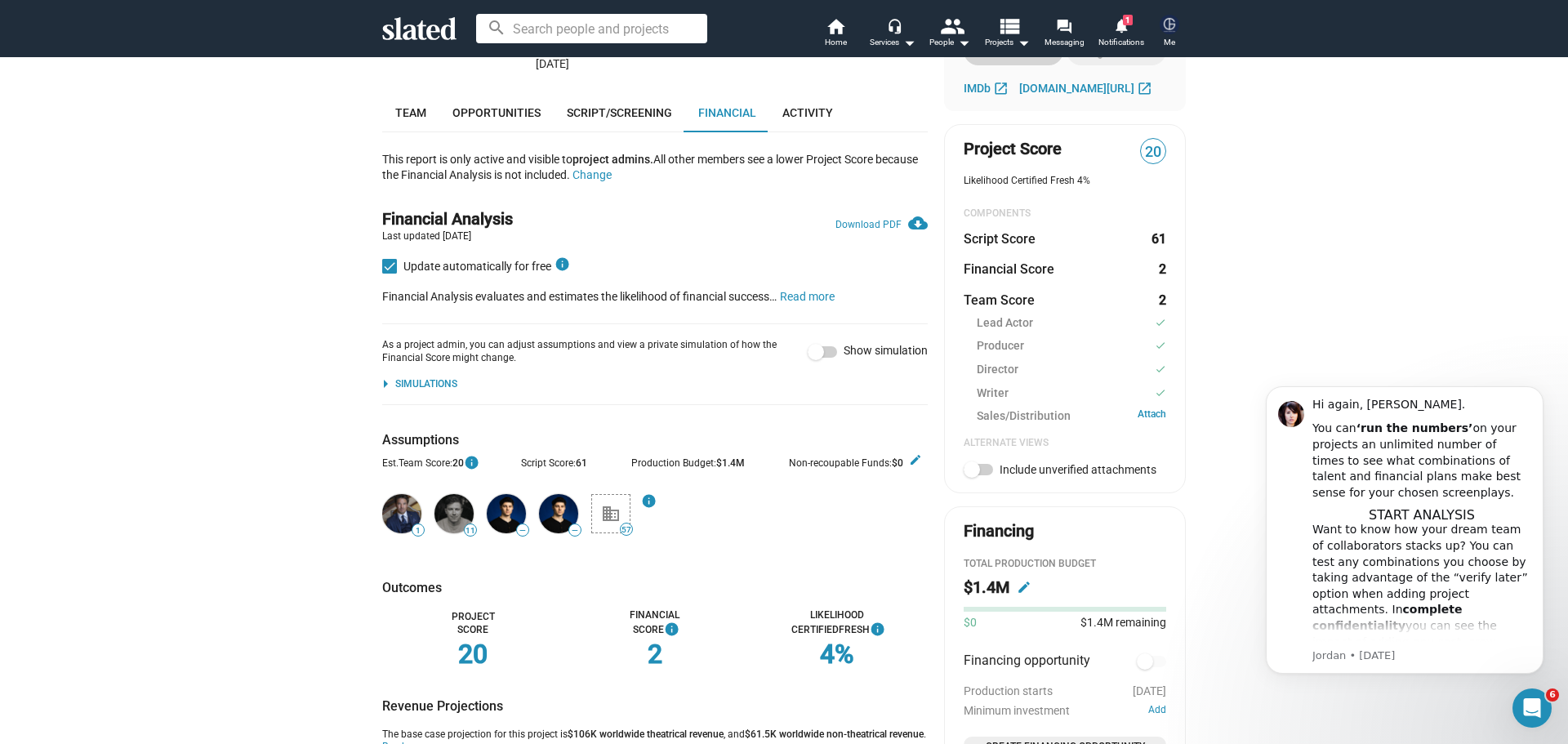
scroll to position [481, 0]
click at [414, 380] on div "Simulations" at bounding box center [426, 387] width 62 height 13
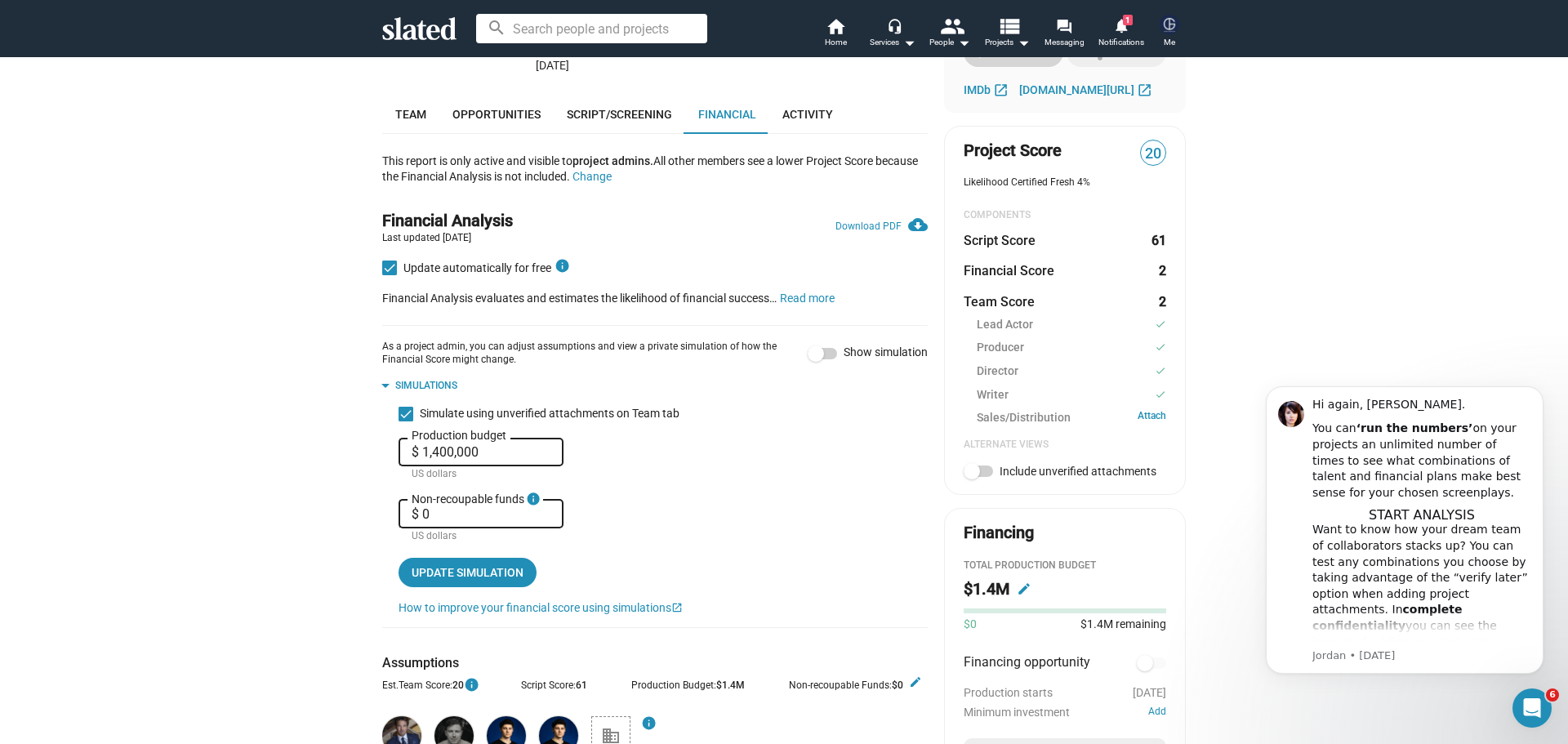
scroll to position [563, 0]
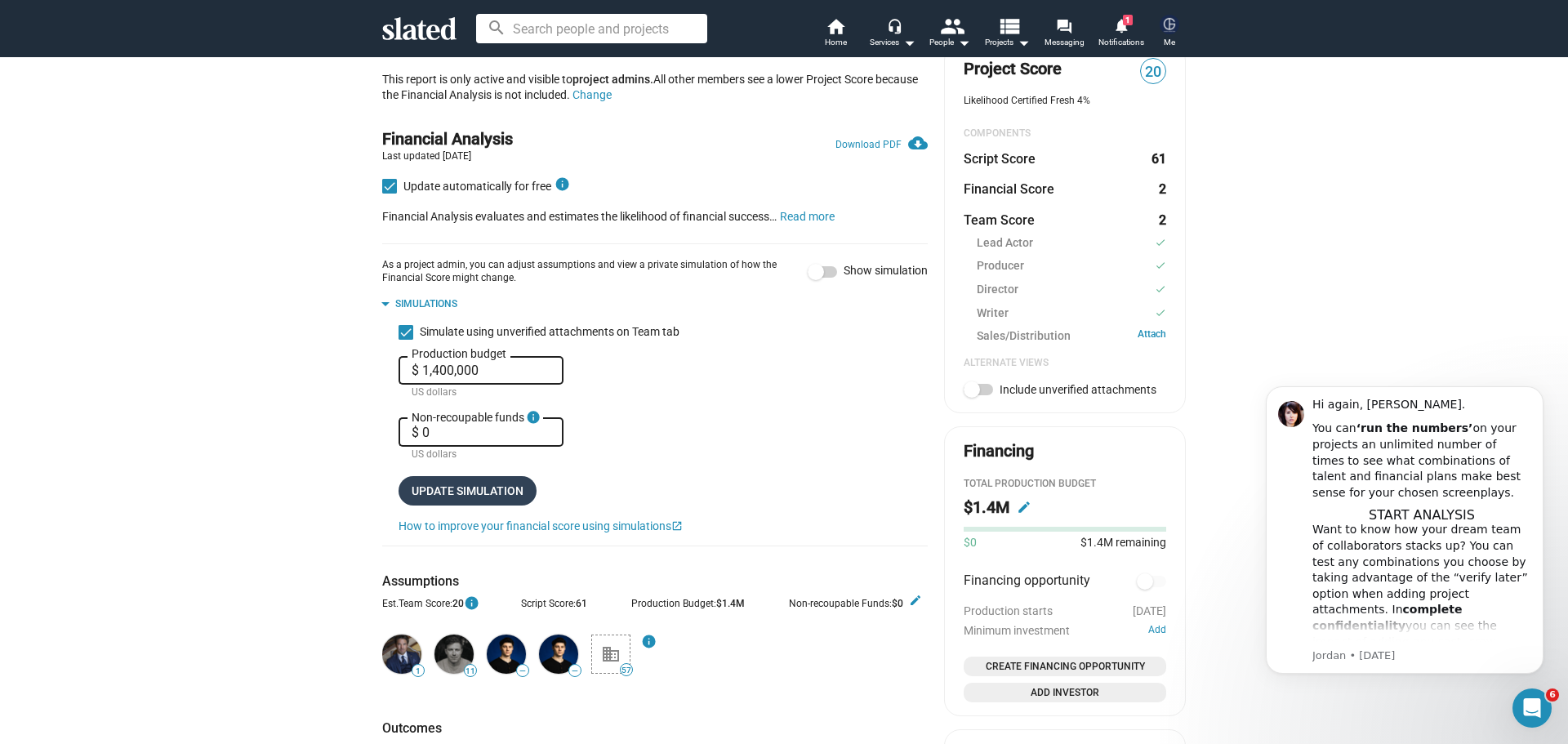
click at [460, 476] on span "Update simulation" at bounding box center [468, 491] width 112 height 30
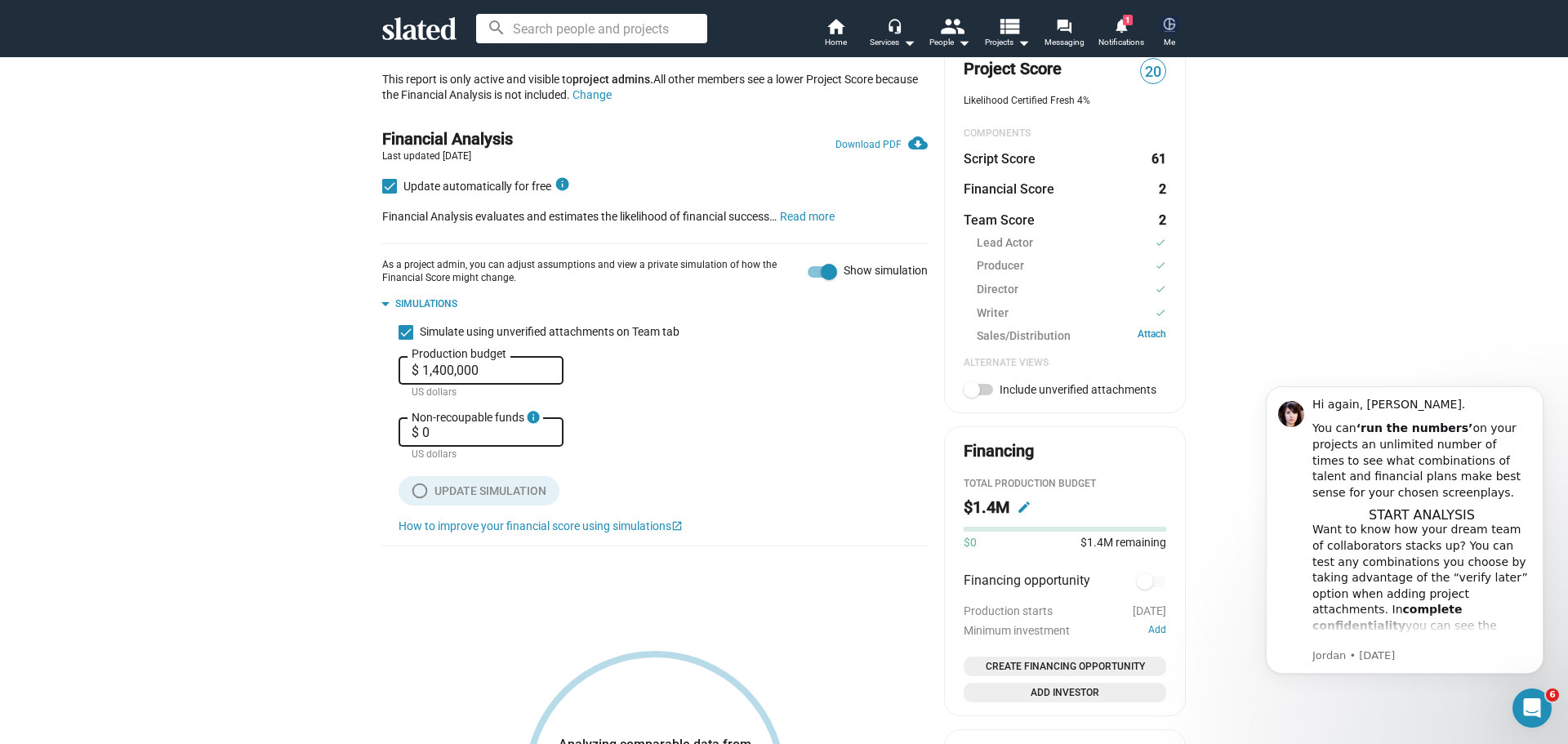
checkbox input "true"
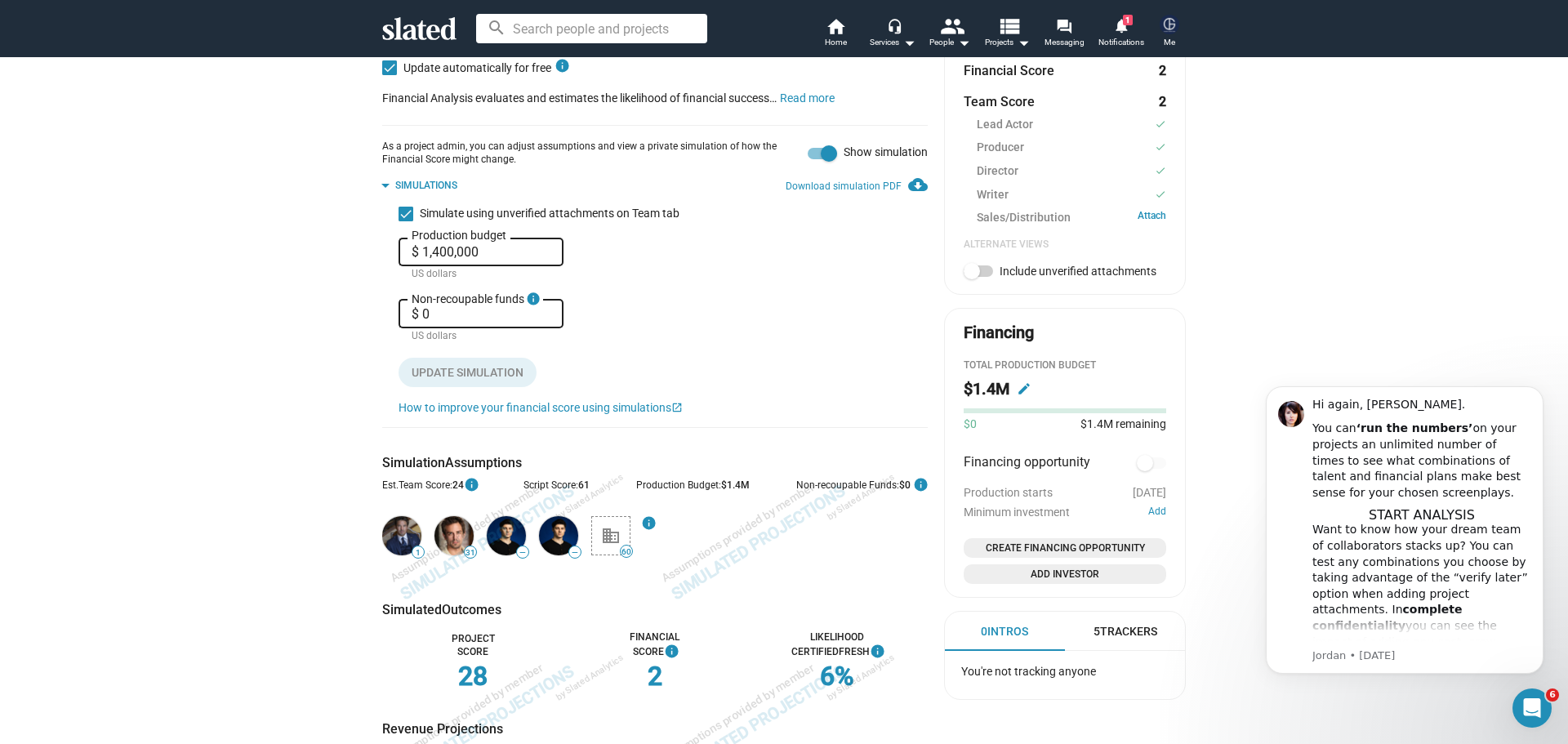
scroll to position [644, 0]
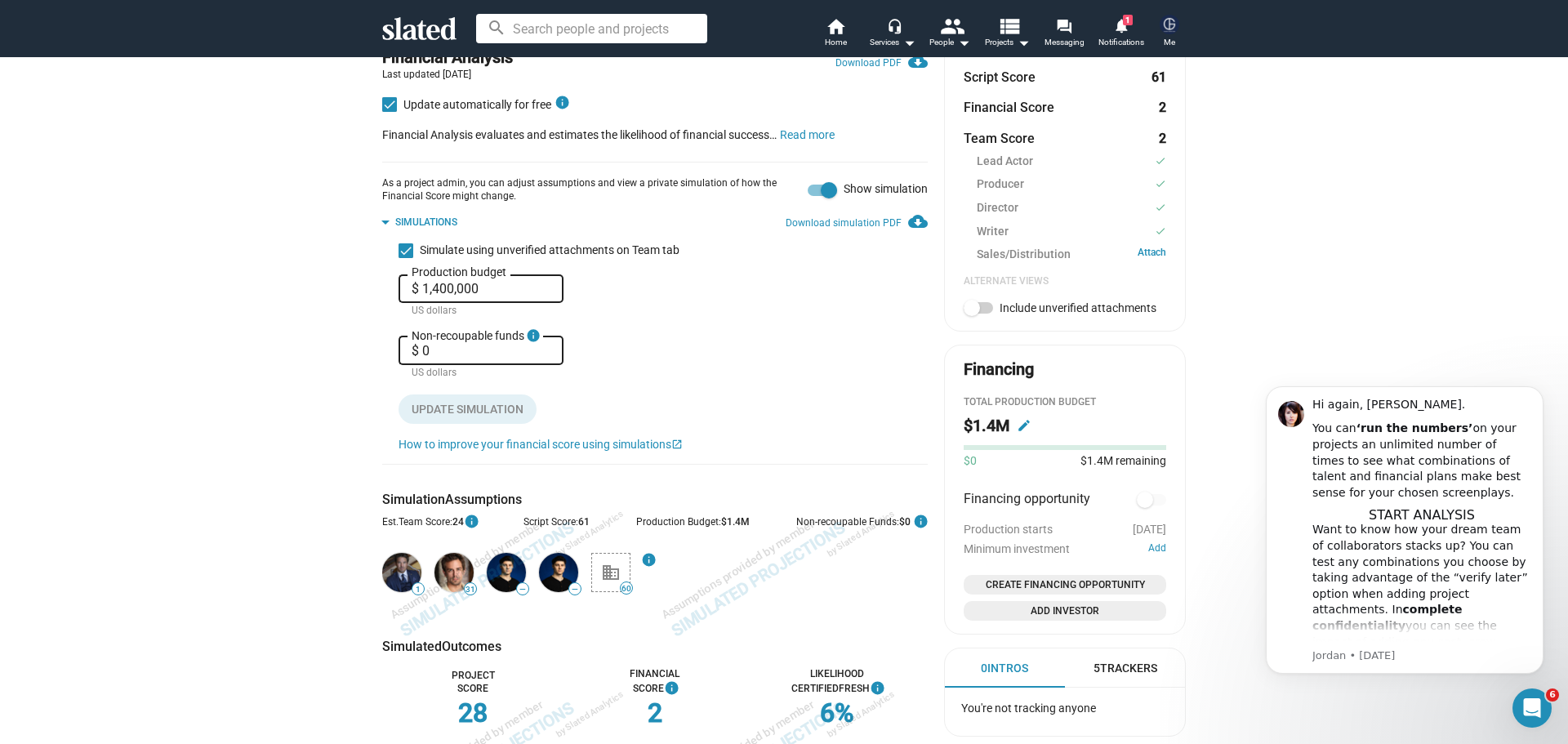
click at [417, 216] on div "Simulations" at bounding box center [426, 223] width 62 height 13
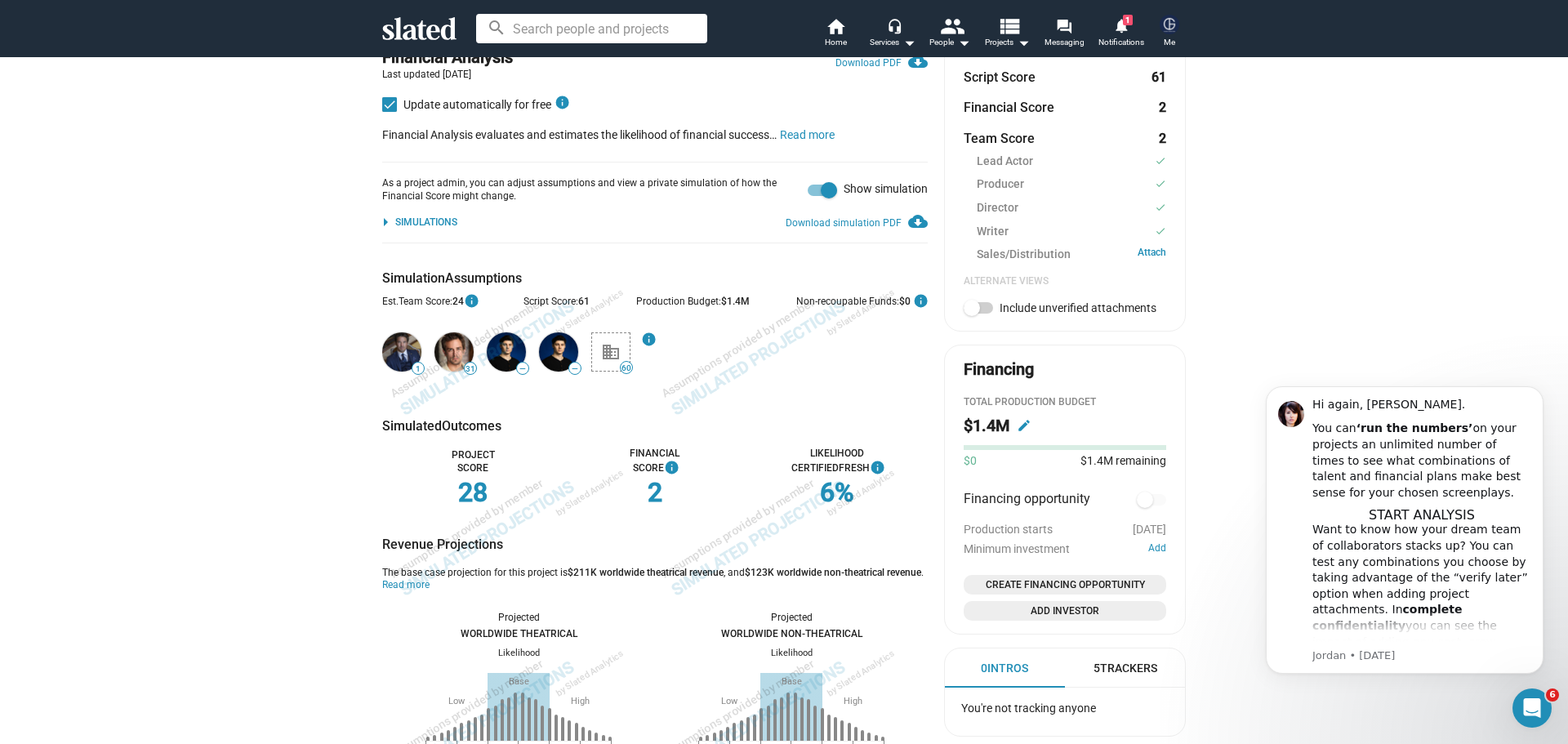
click at [417, 216] on div "Simulations" at bounding box center [426, 223] width 62 height 13
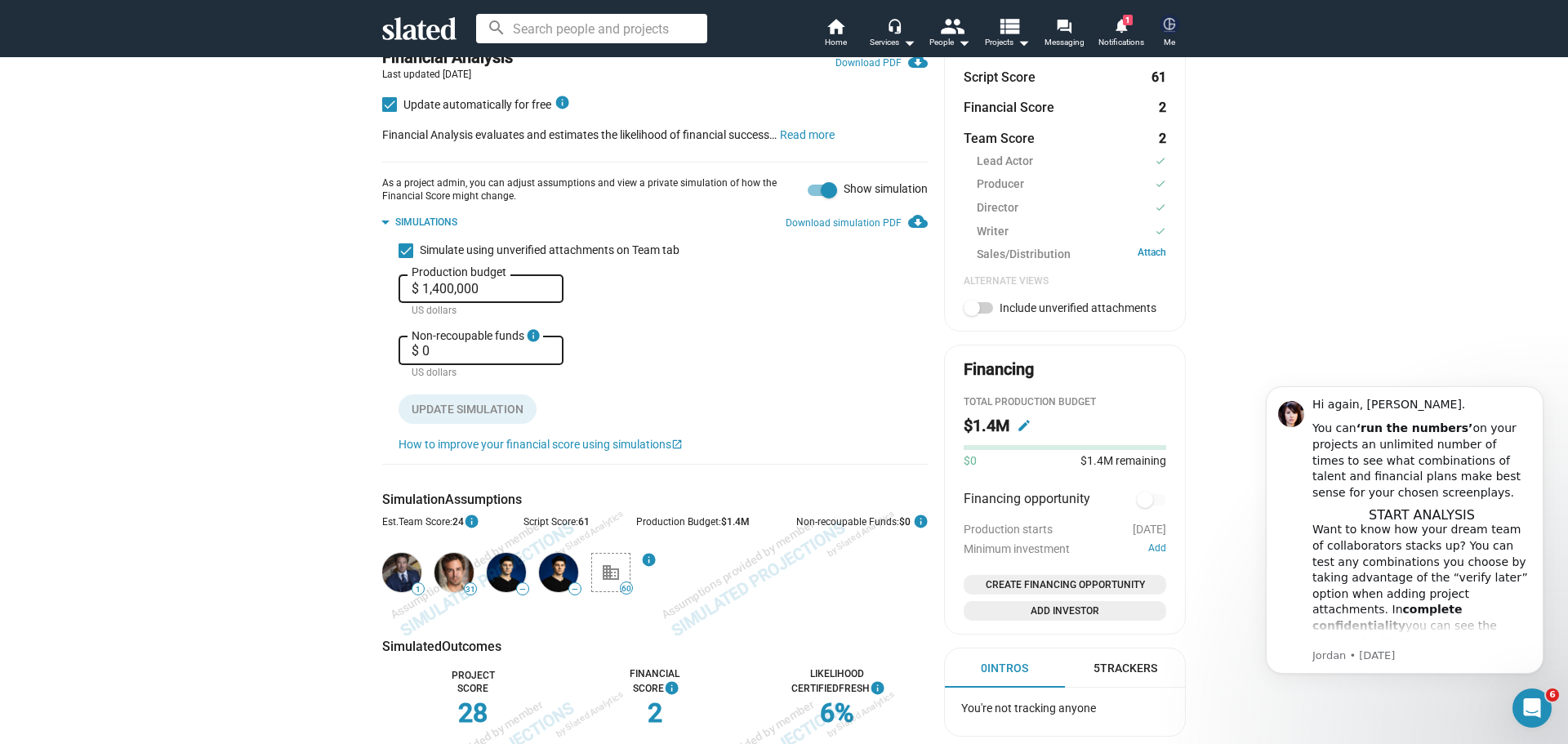
click at [415, 216] on div "Simulations" at bounding box center [426, 223] width 62 height 13
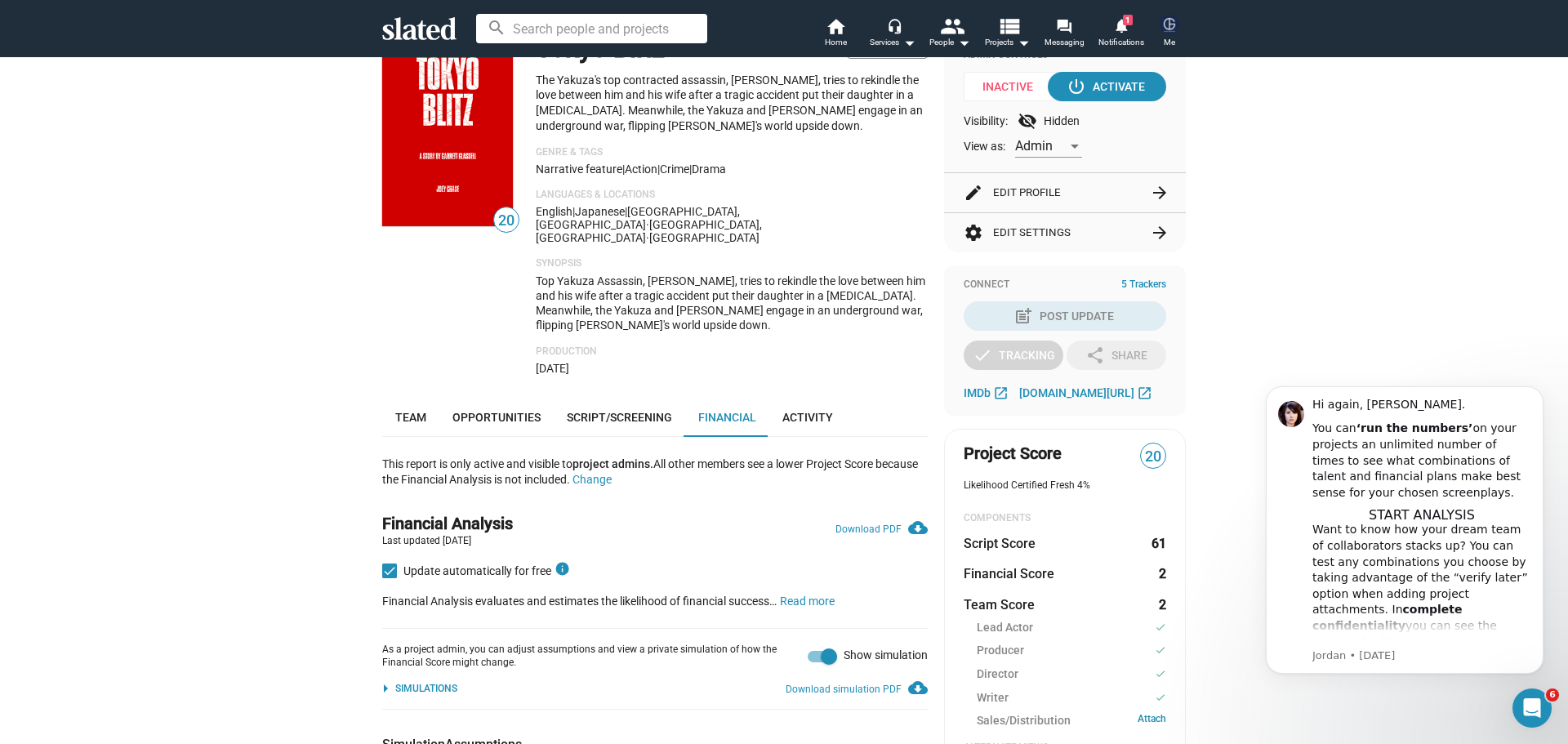
scroll to position [0, 0]
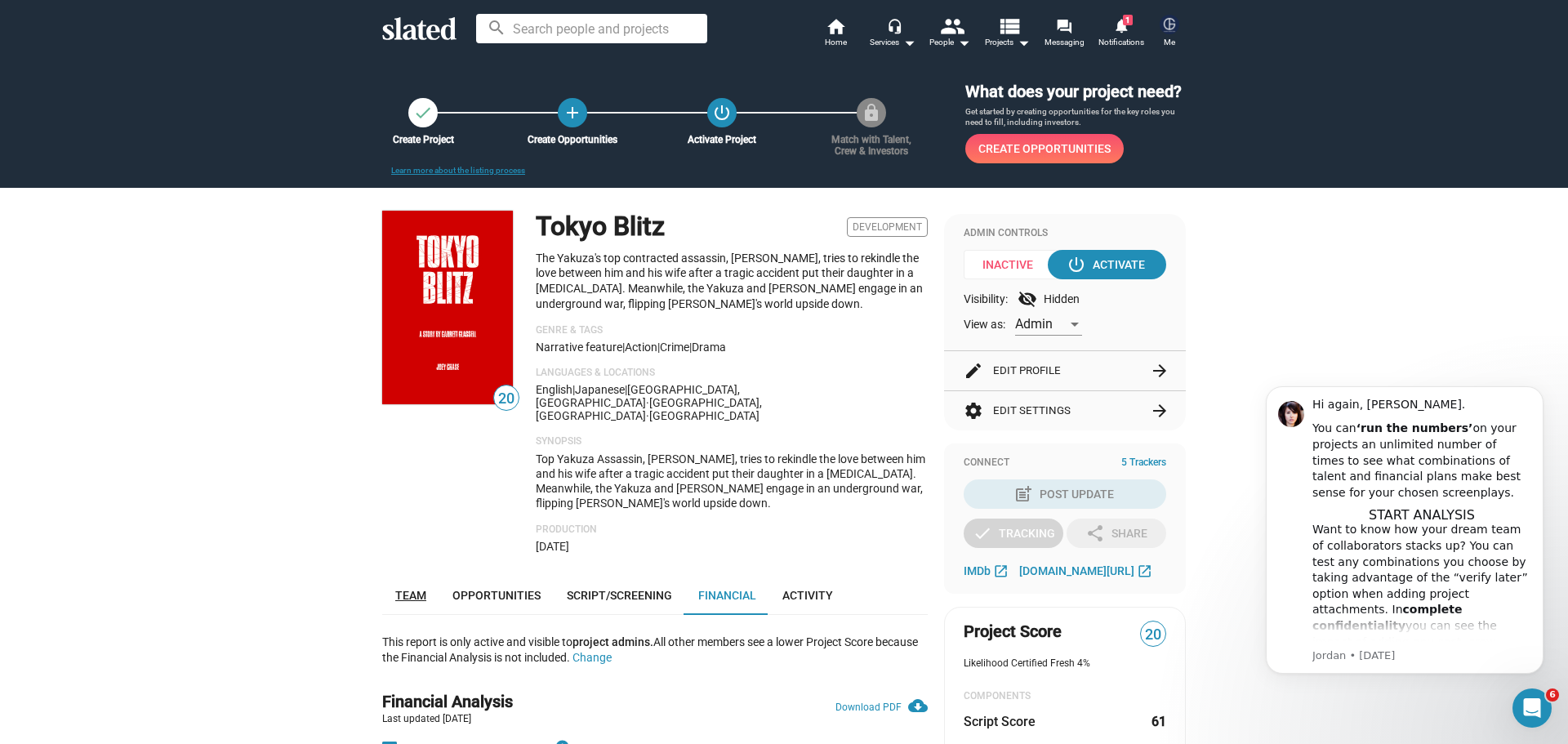
click at [413, 588] on span "Team" at bounding box center [411, 595] width 31 height 13
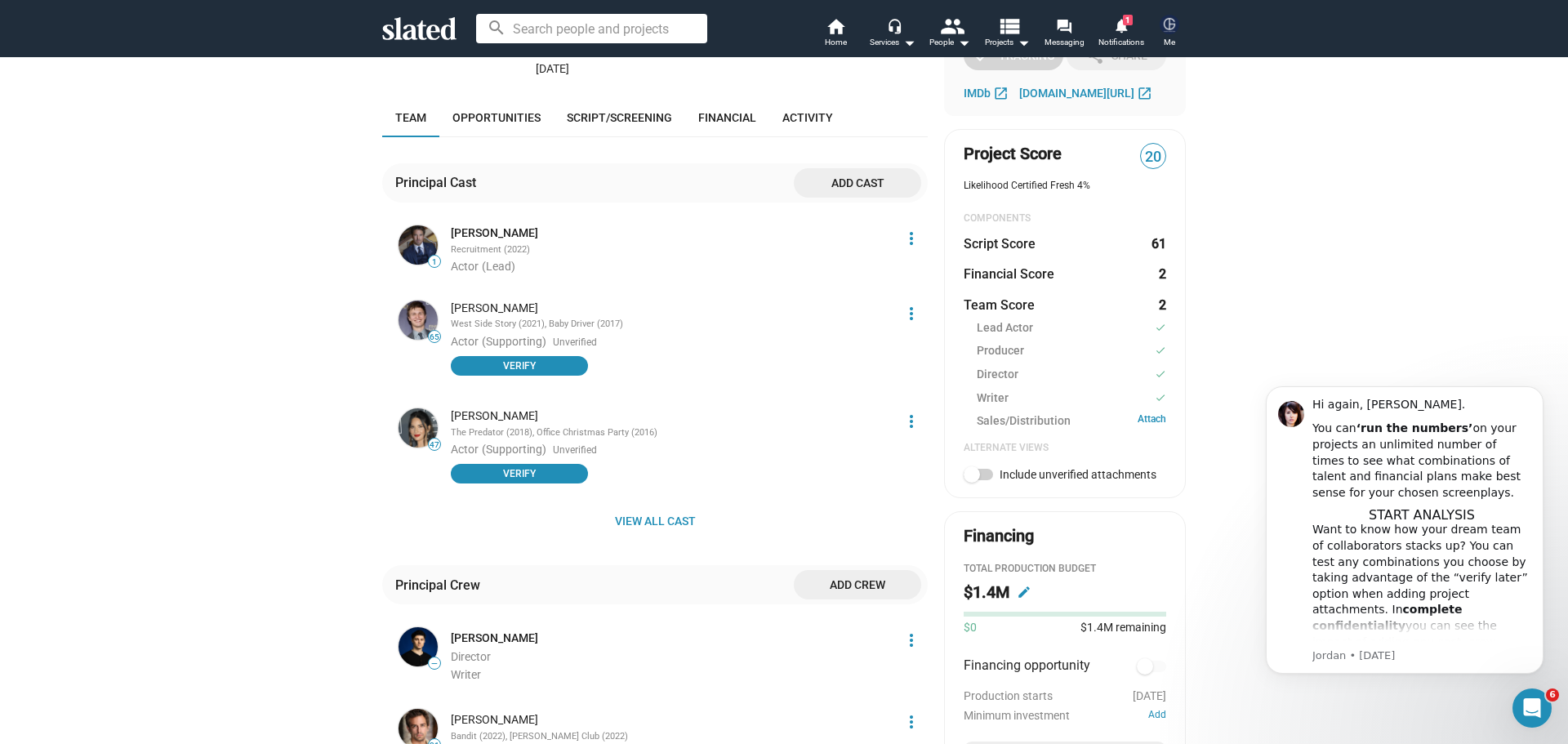
scroll to position [481, 0]
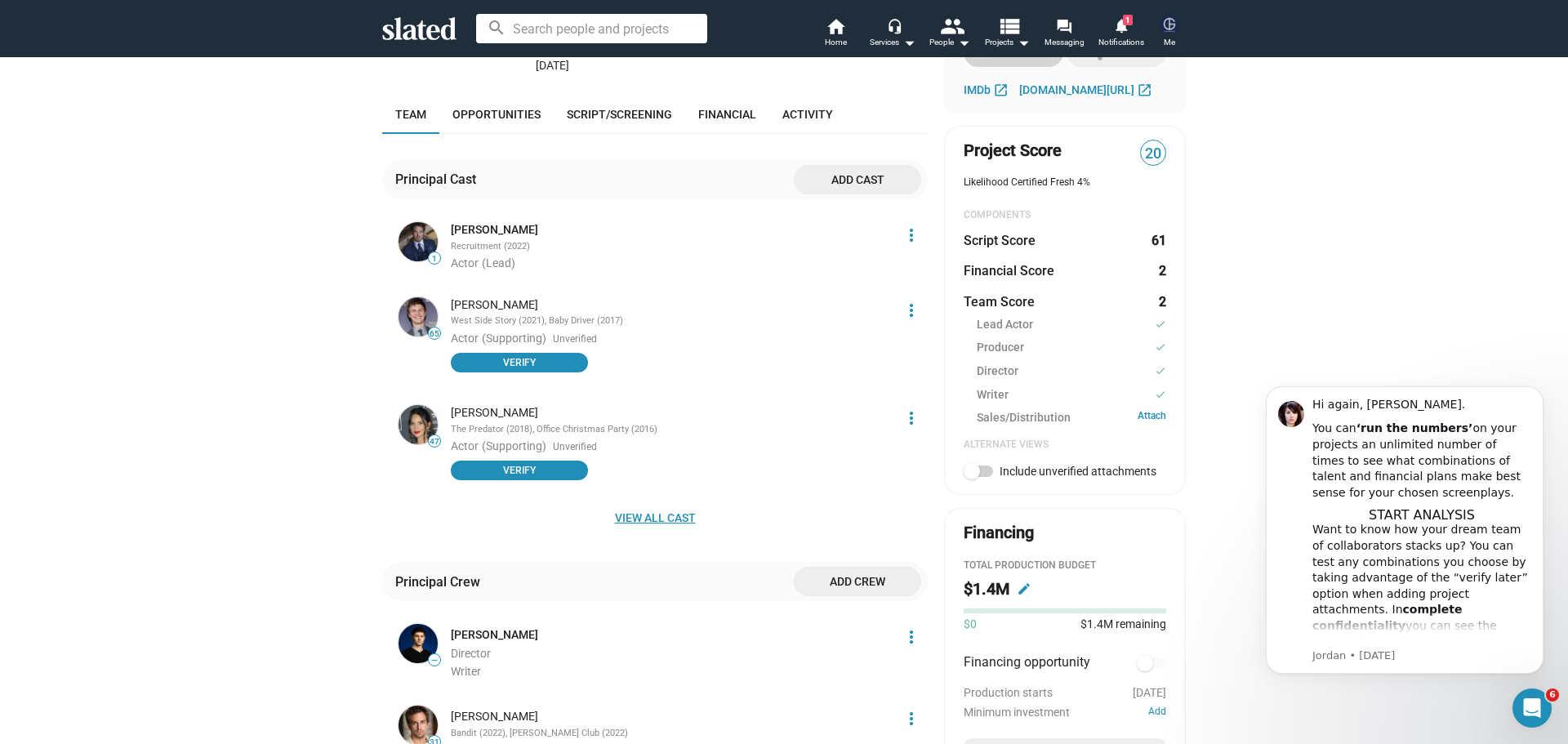
click at [616, 503] on span "View all cast" at bounding box center [655, 517] width 519 height 30
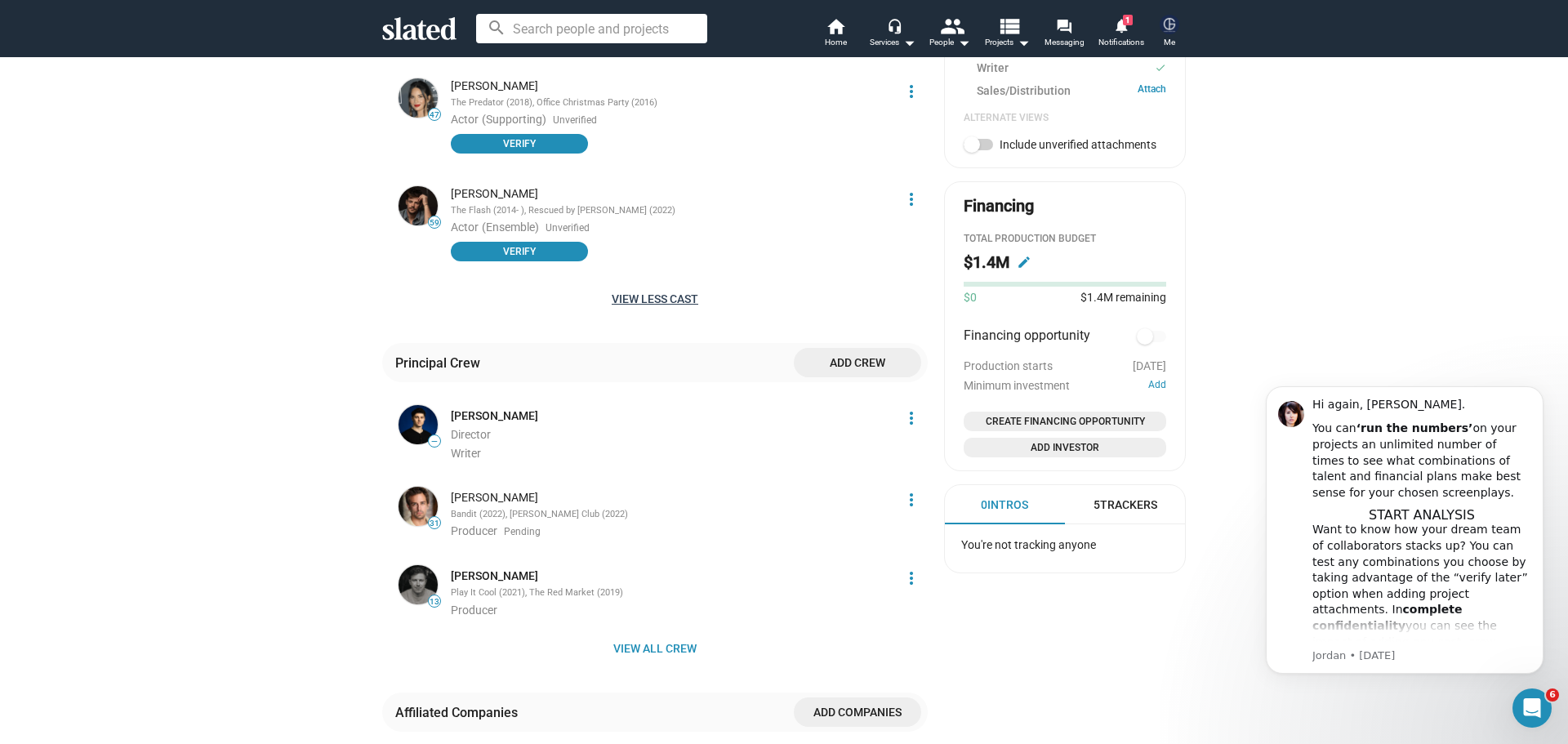
scroll to position [399, 0]
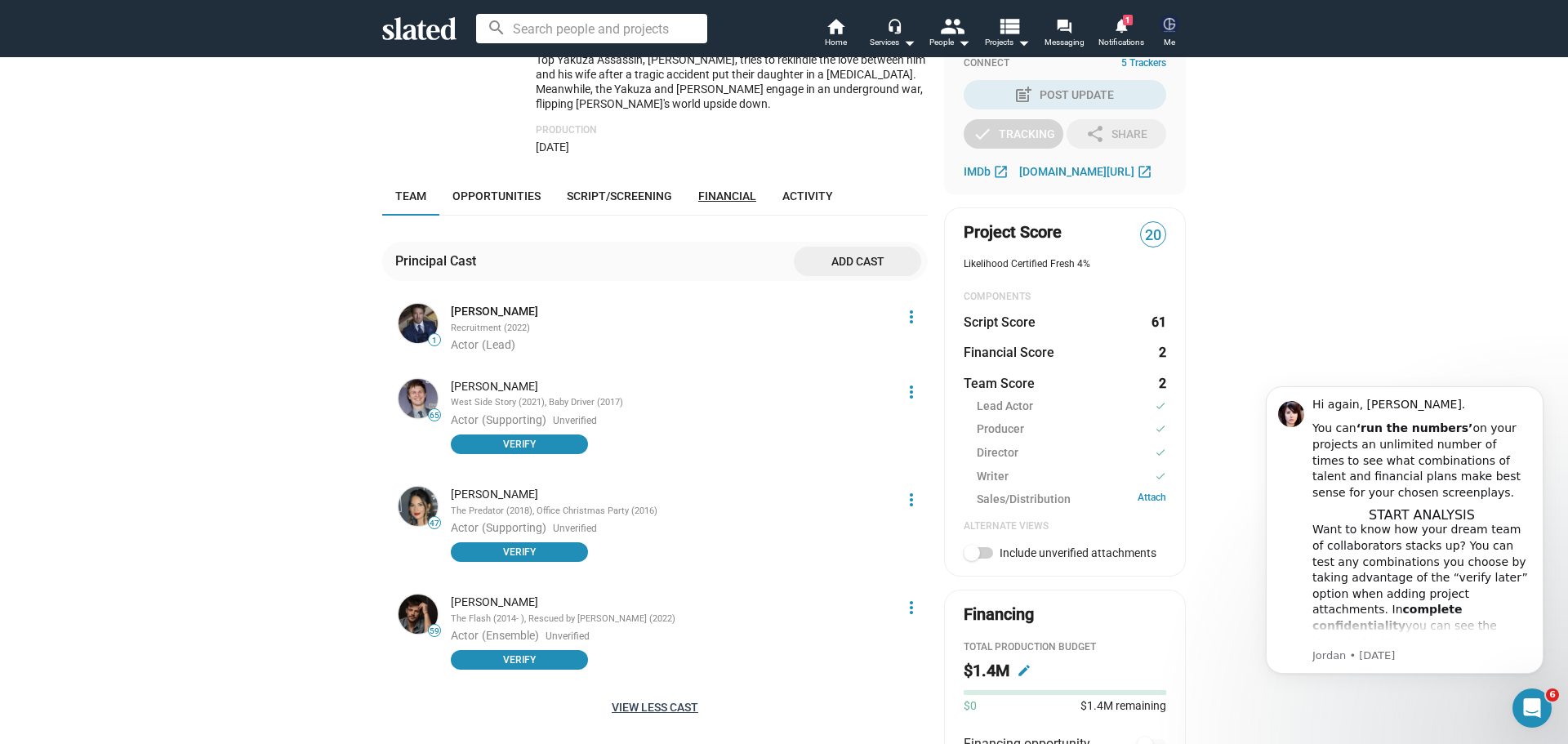
click at [703, 177] on link "Financial" at bounding box center [728, 196] width 84 height 39
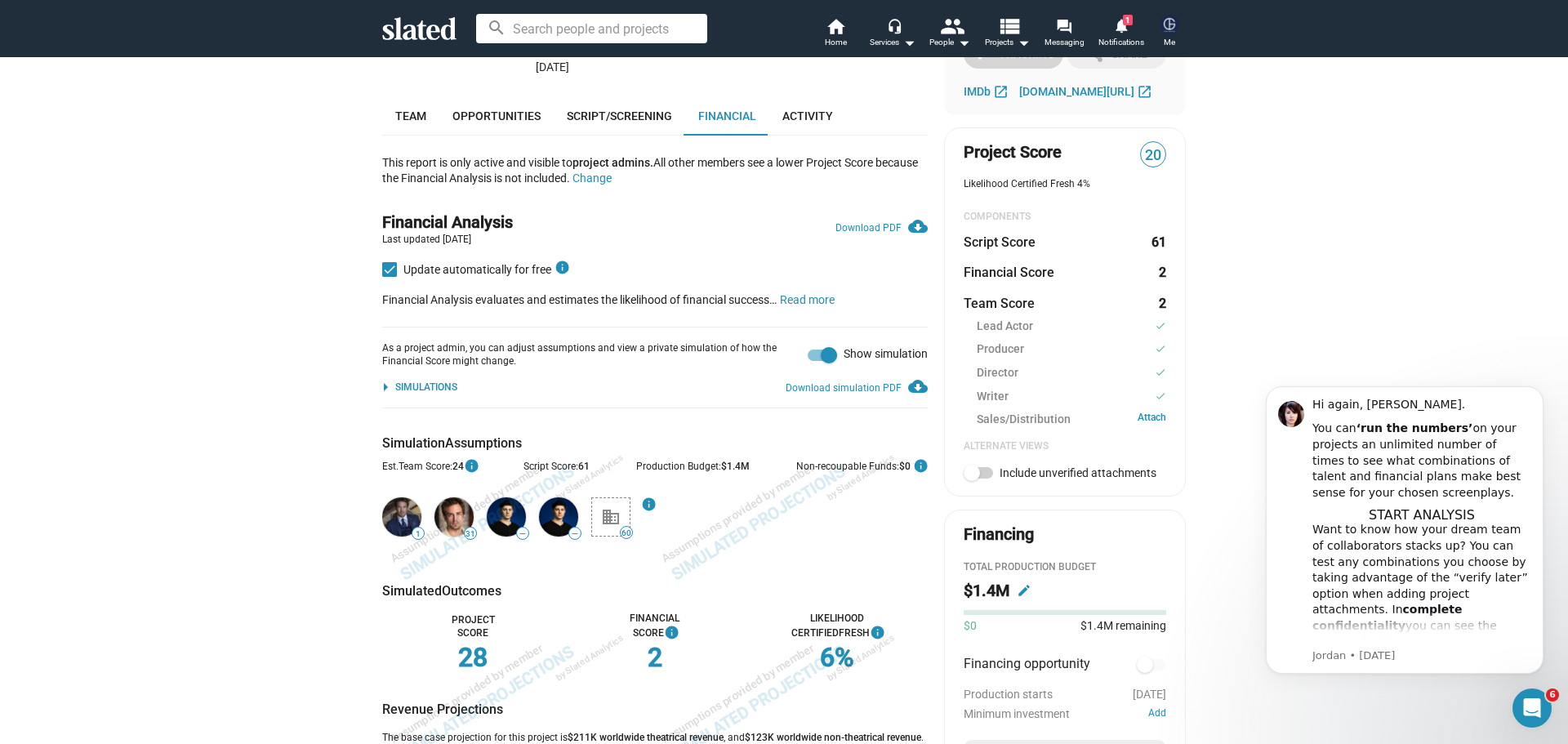
scroll to position [481, 0]
click at [417, 380] on div "Simulations" at bounding box center [426, 387] width 62 height 13
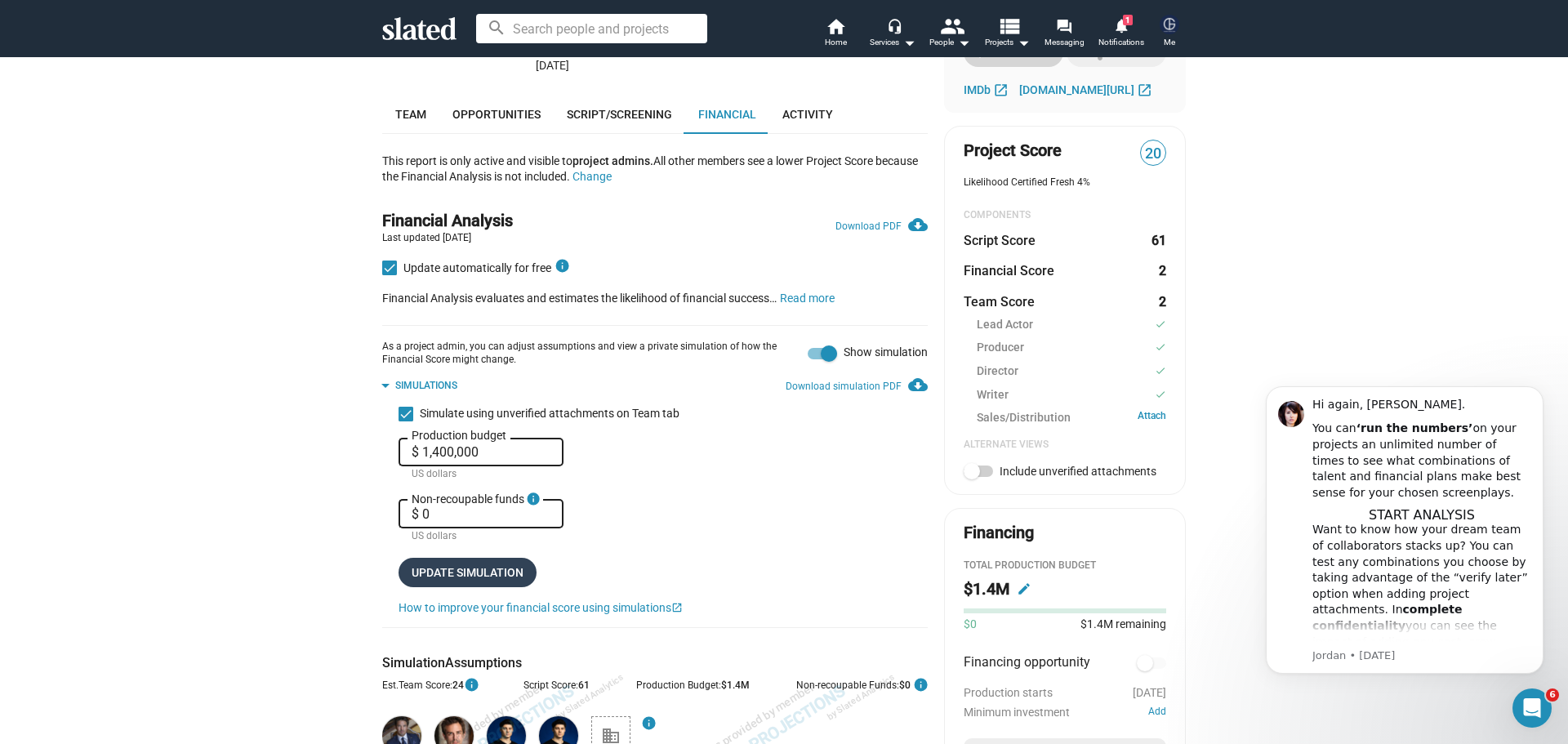
click at [470, 558] on span "Update simulation" at bounding box center [468, 572] width 112 height 30
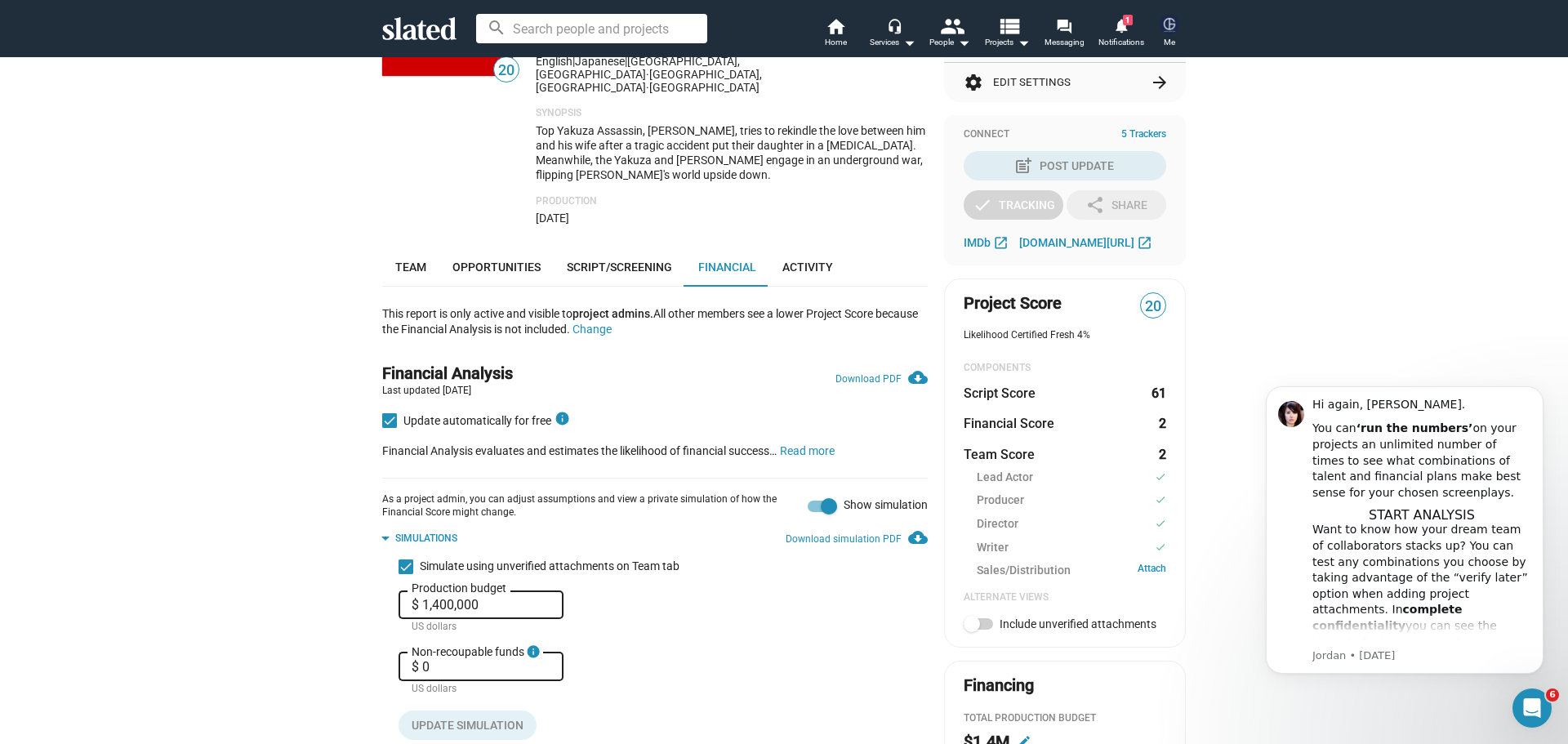
scroll to position [73, 0]
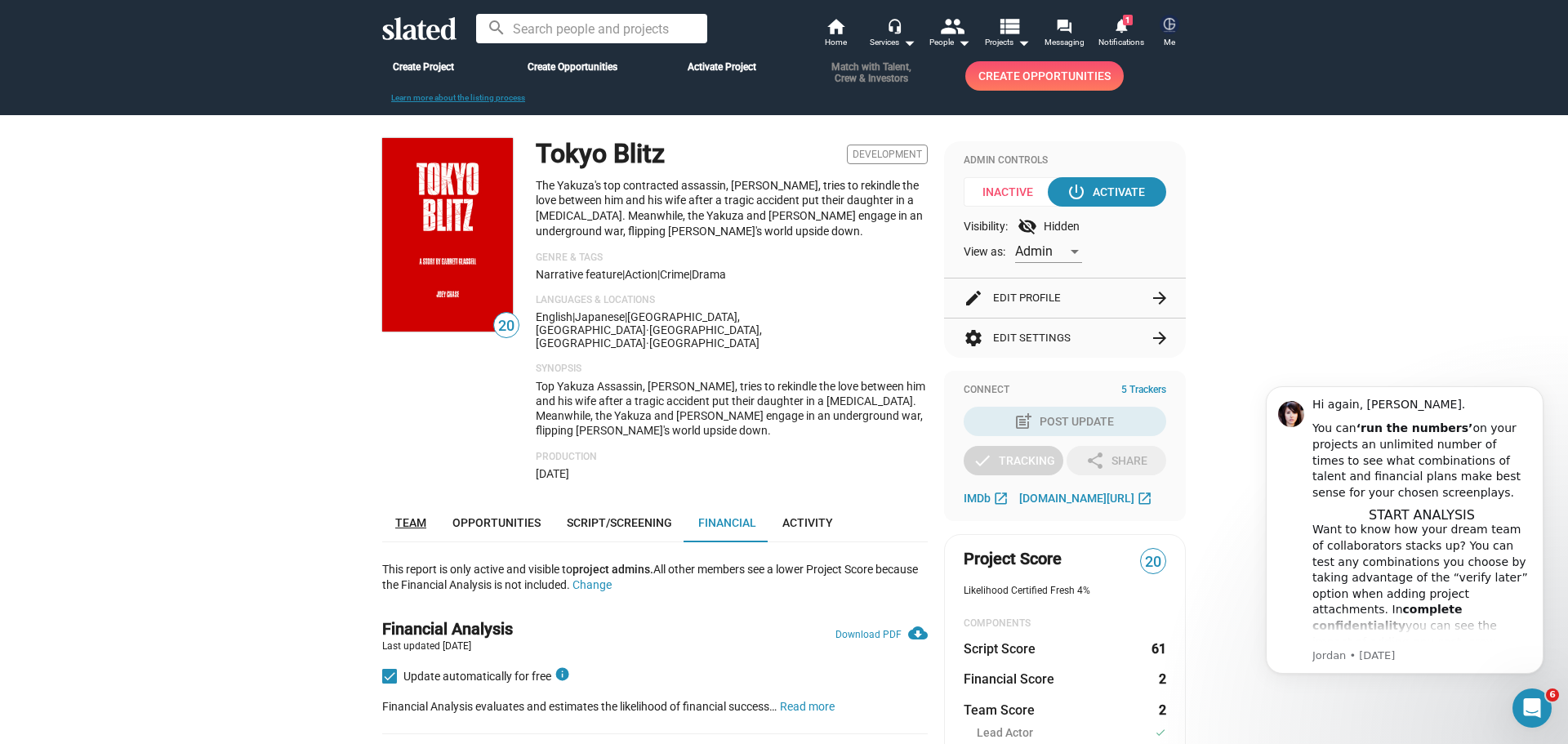
click at [419, 516] on span "Team" at bounding box center [411, 523] width 31 height 13
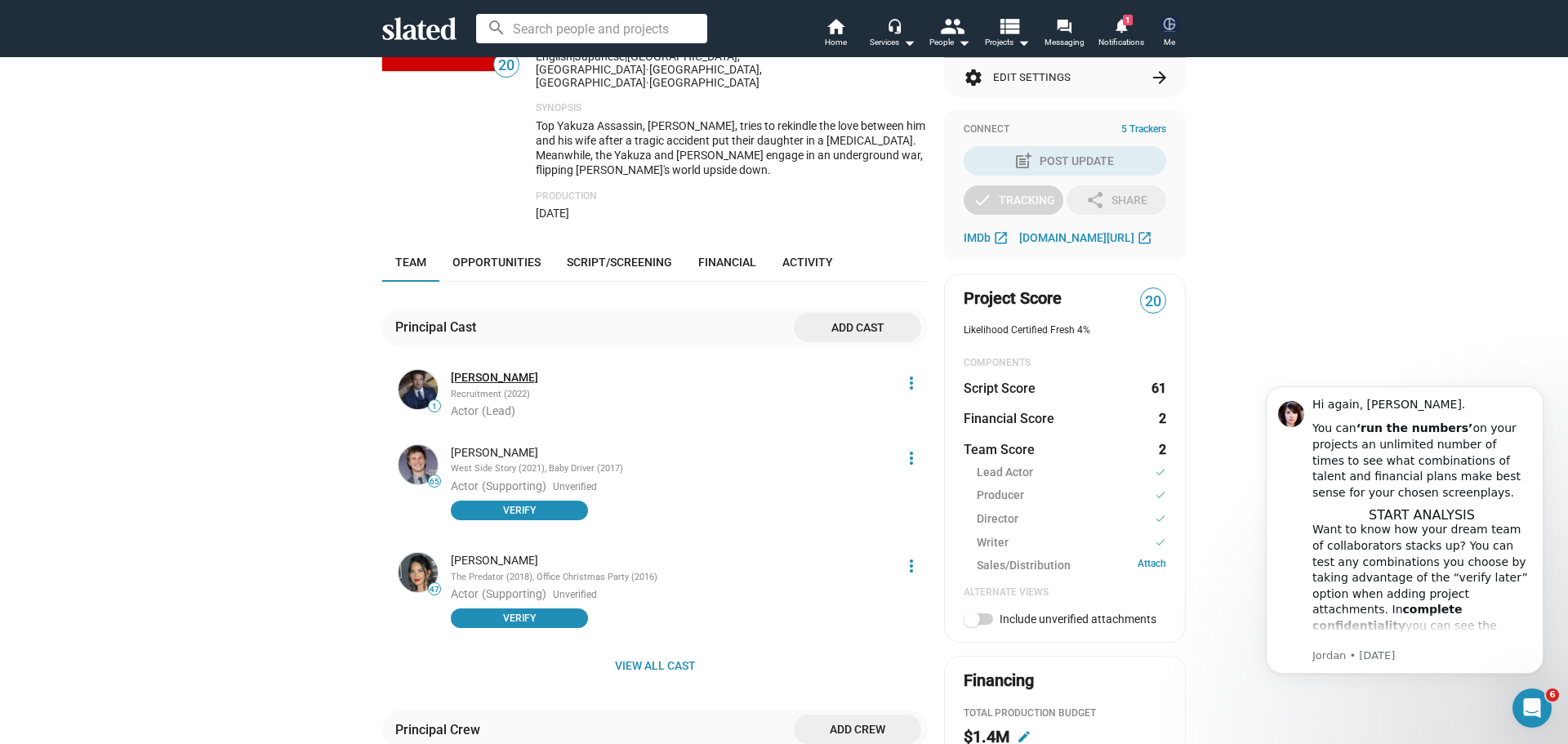
scroll to position [326, 0]
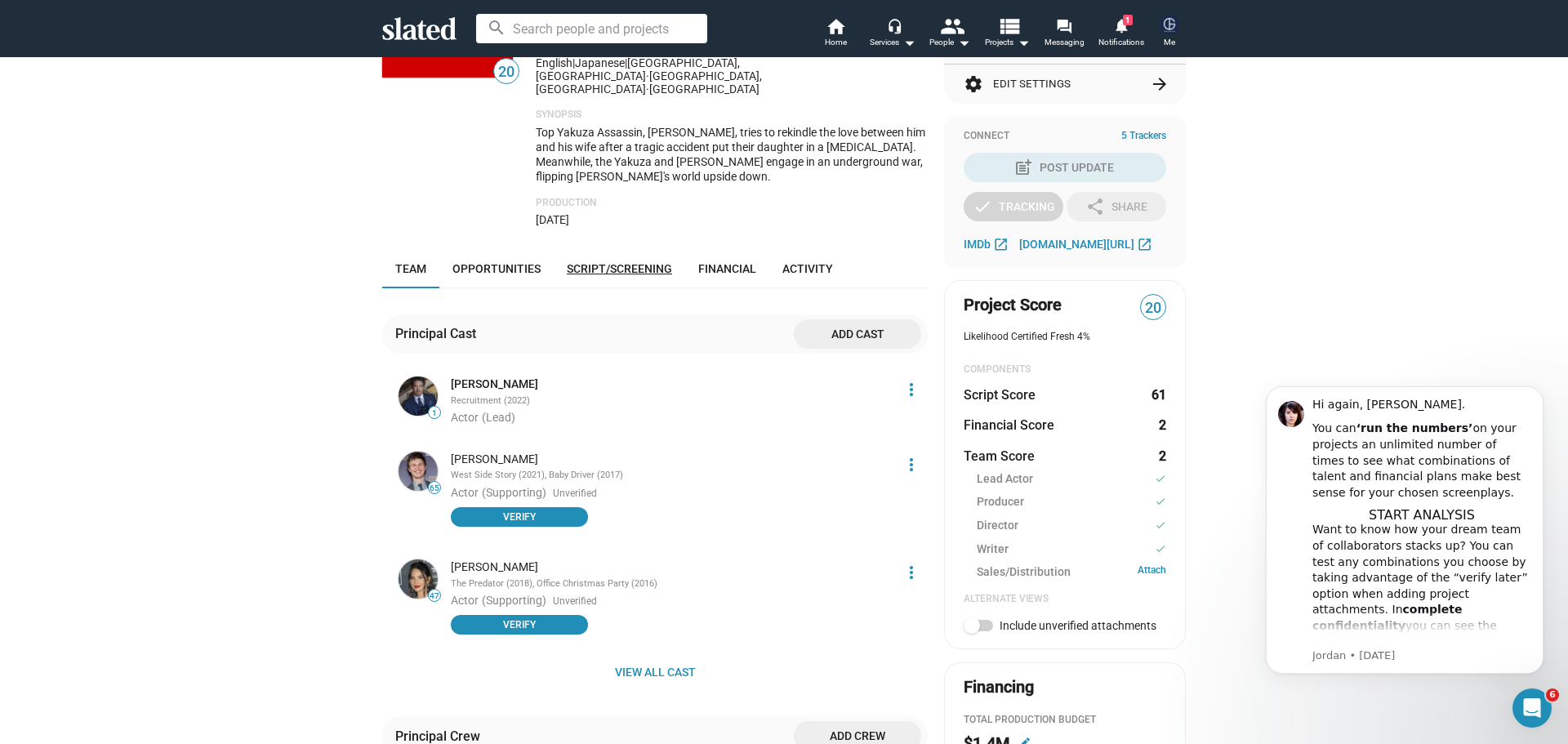
click at [600, 262] on span "Script/Screening" at bounding box center [619, 269] width 106 height 13
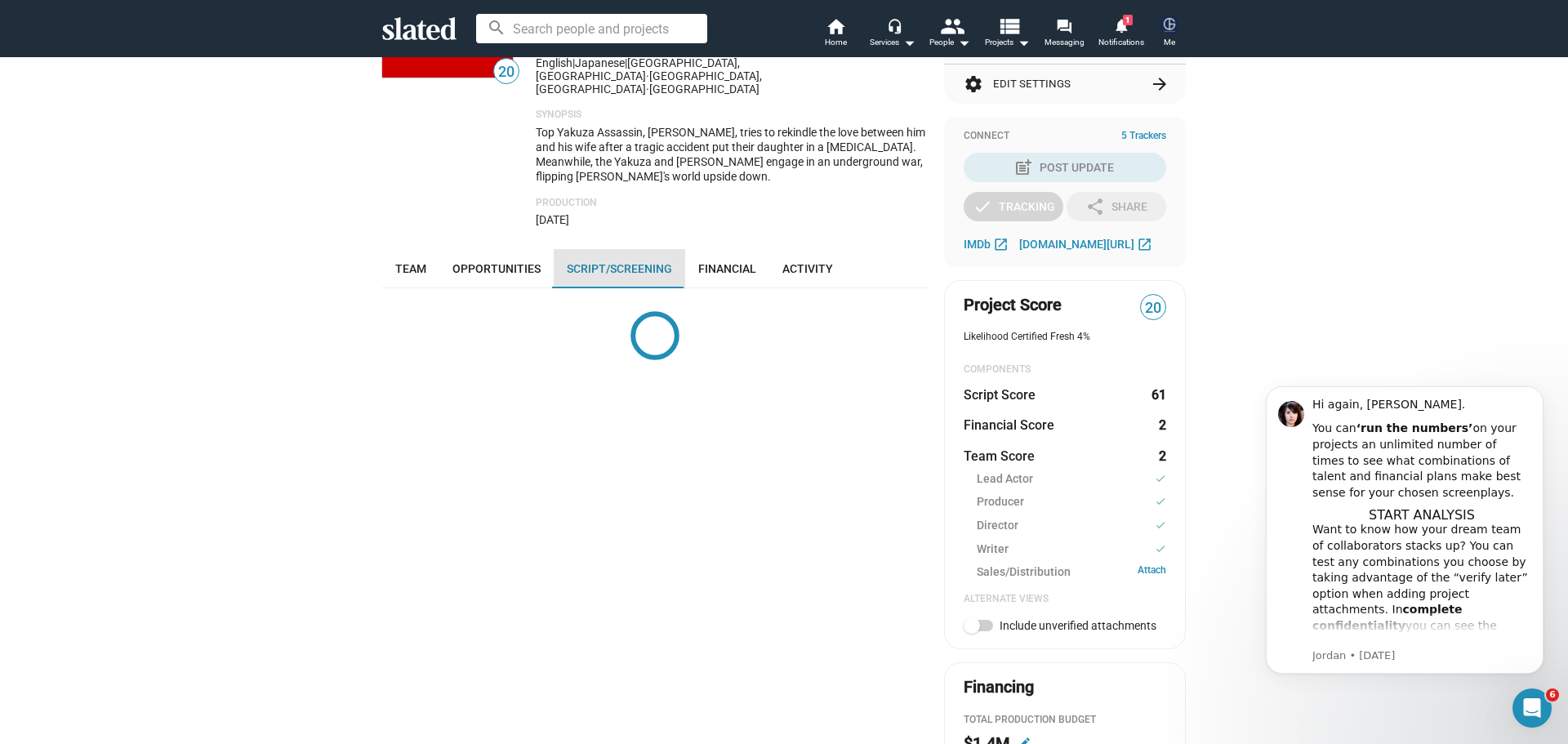
scroll to position [481, 0]
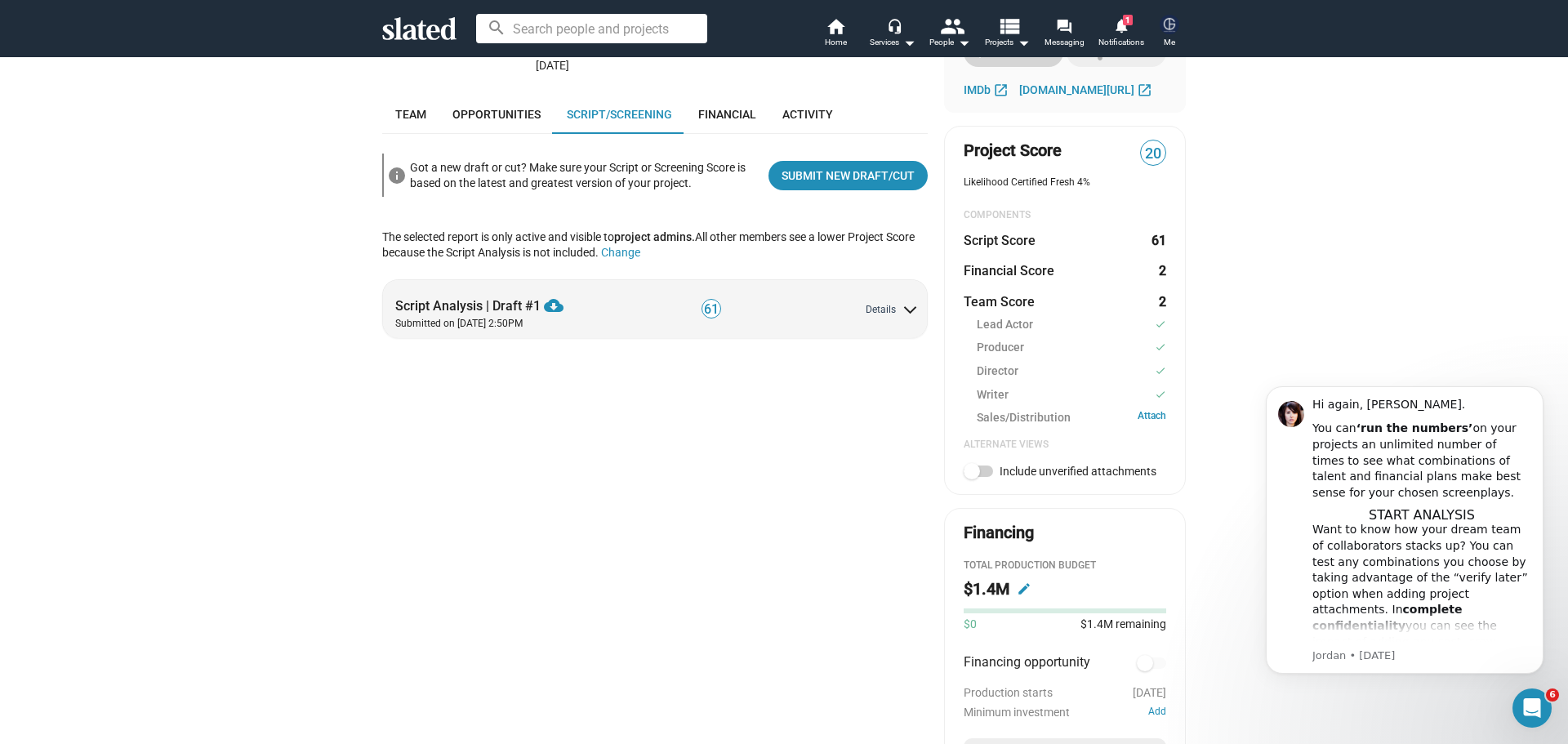
click at [880, 303] on button "Details" at bounding box center [891, 310] width 50 height 13
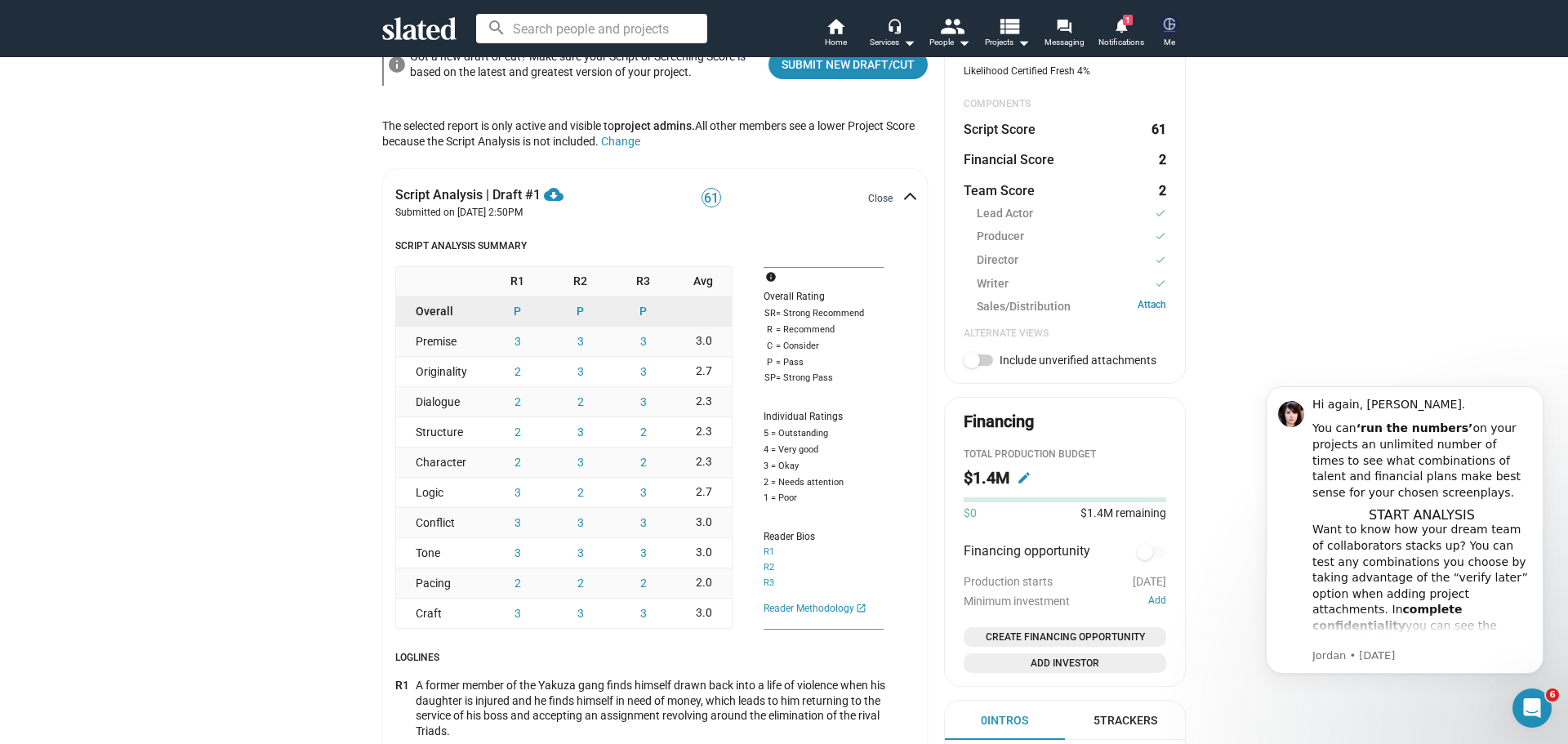
scroll to position [502, 0]
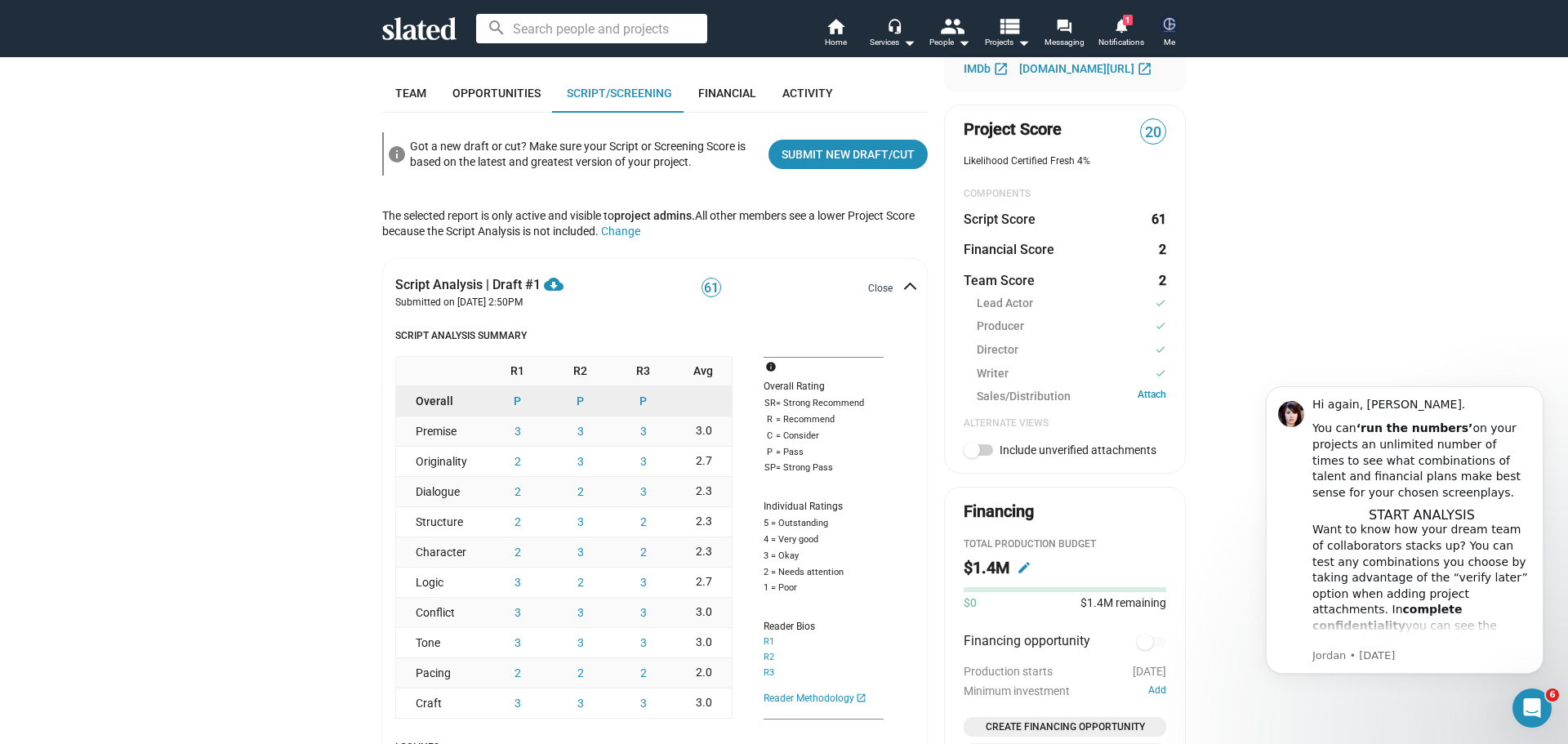
click at [884, 282] on button "Close" at bounding box center [890, 289] width 44 height 13
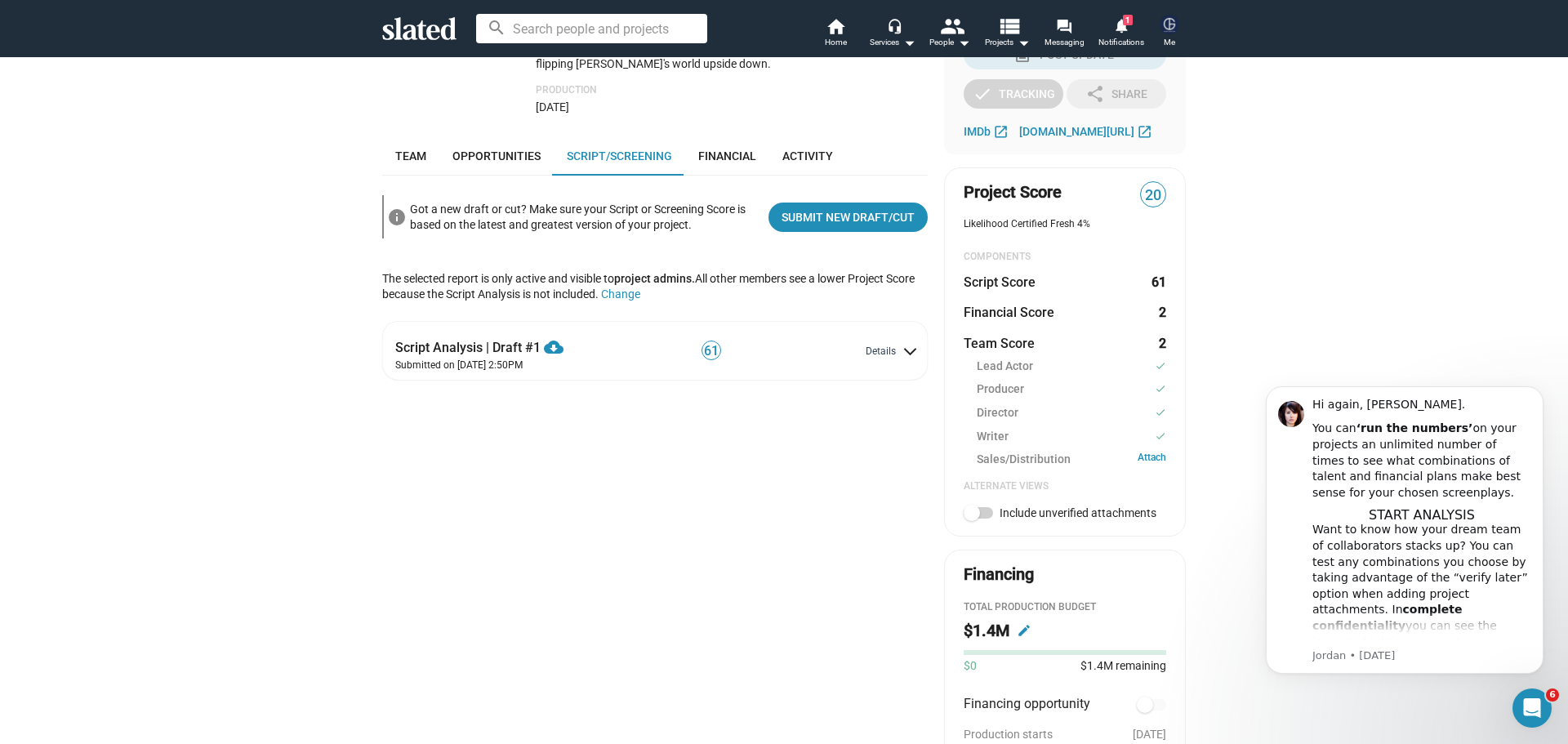
scroll to position [420, 0]
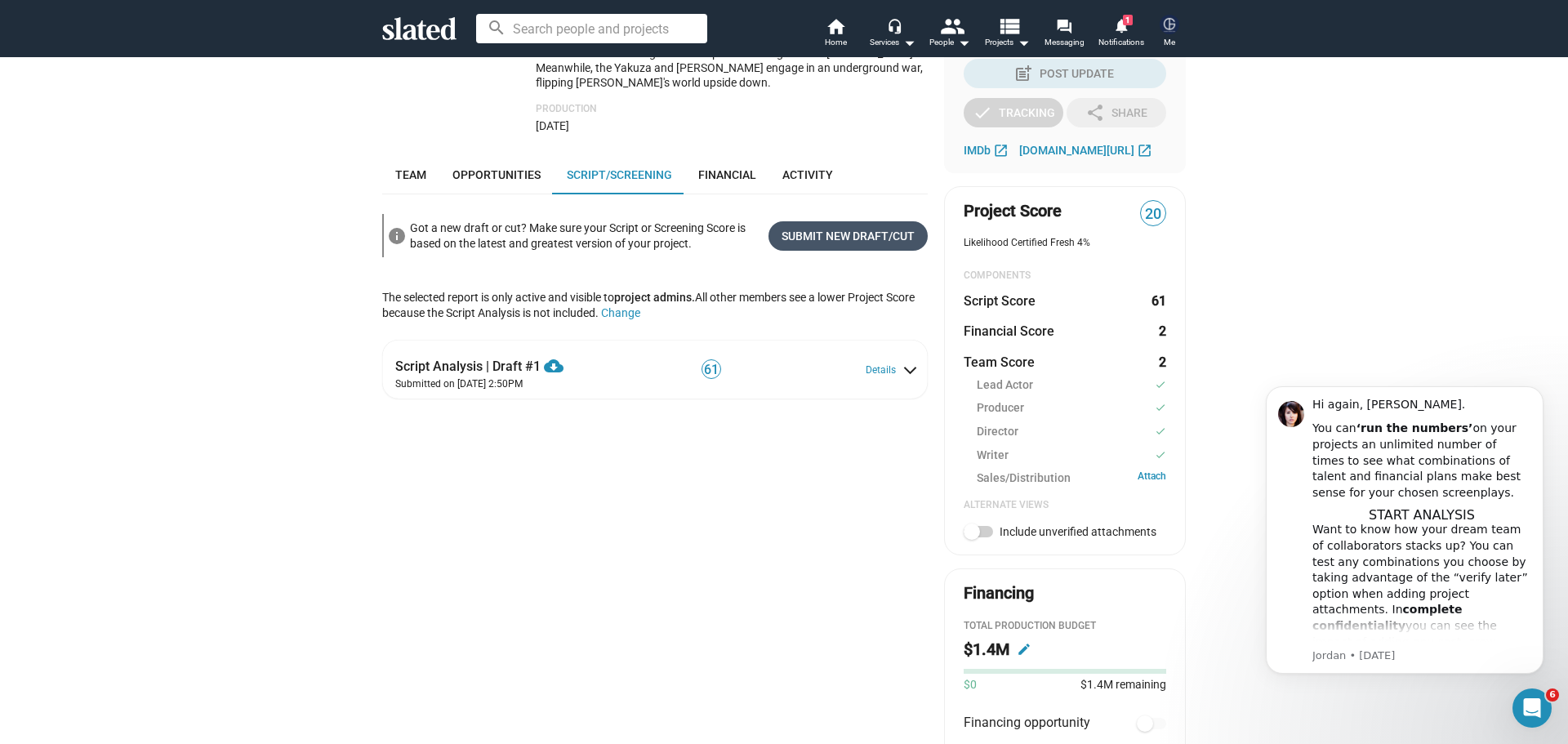
click at [810, 222] on span "Submit New Draft/Cut" at bounding box center [848, 236] width 133 height 30
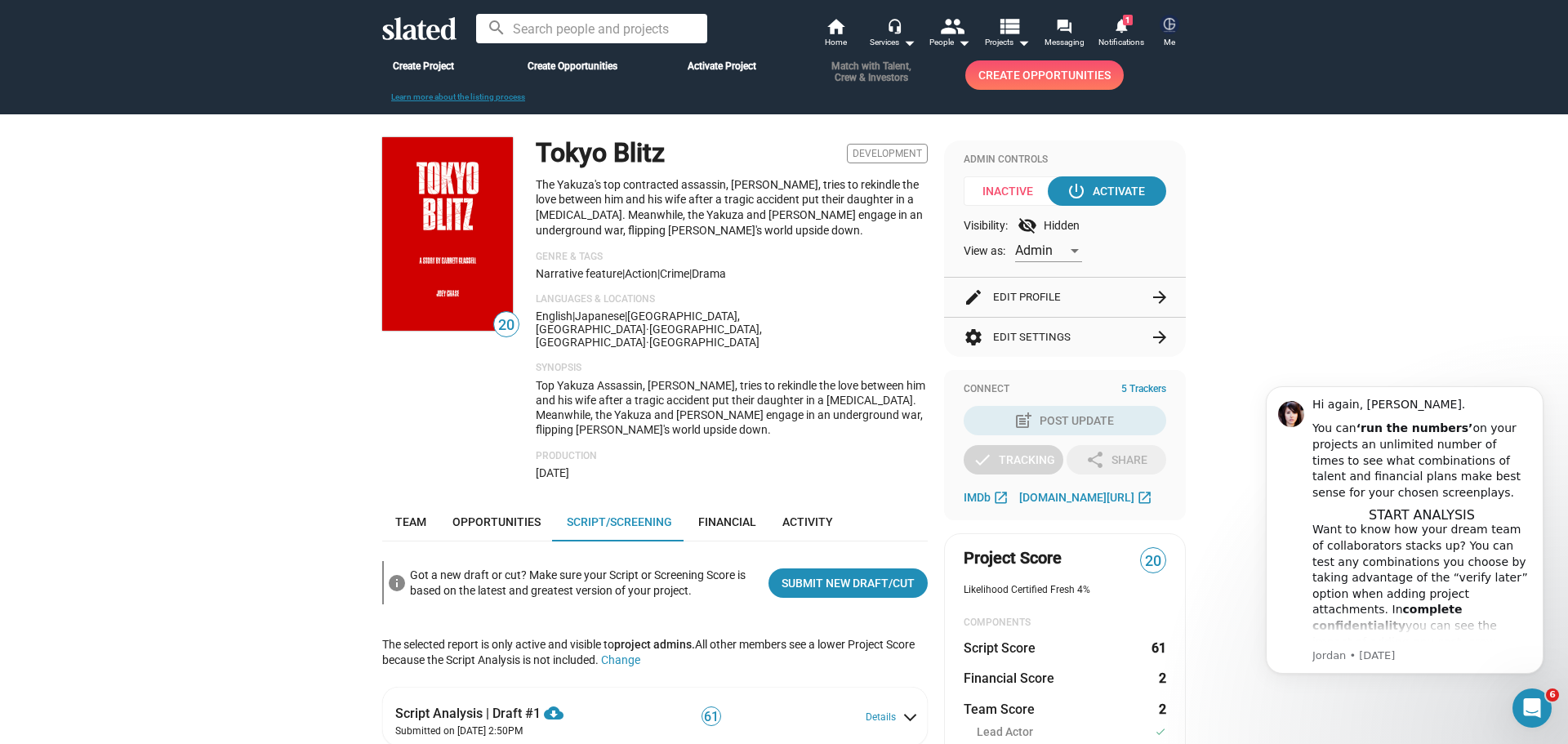
scroll to position [73, 0]
click at [497, 325] on span "20" at bounding box center [507, 325] width 25 height 22
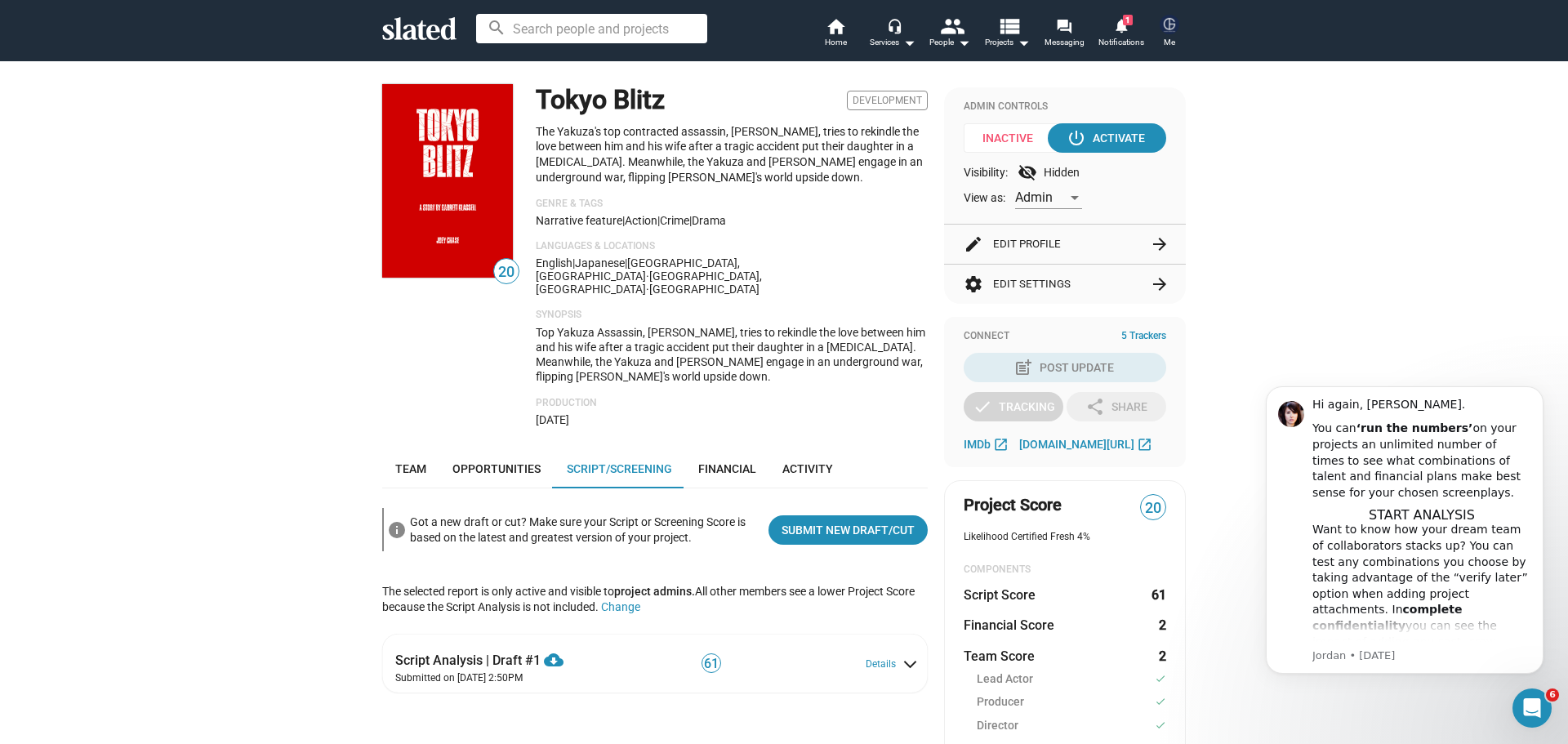
scroll to position [318, 0]
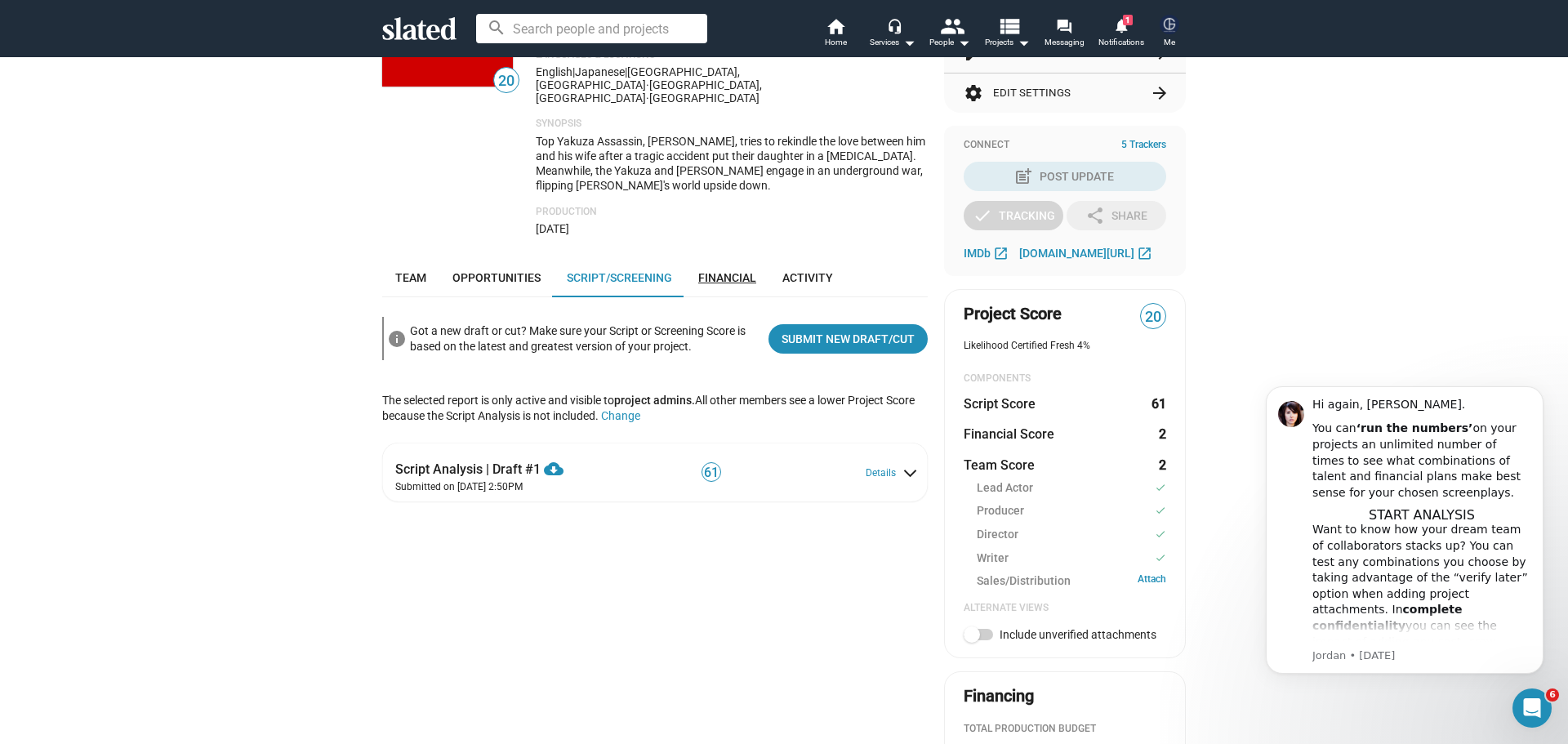
click at [729, 271] on span "Financial" at bounding box center [727, 277] width 58 height 13
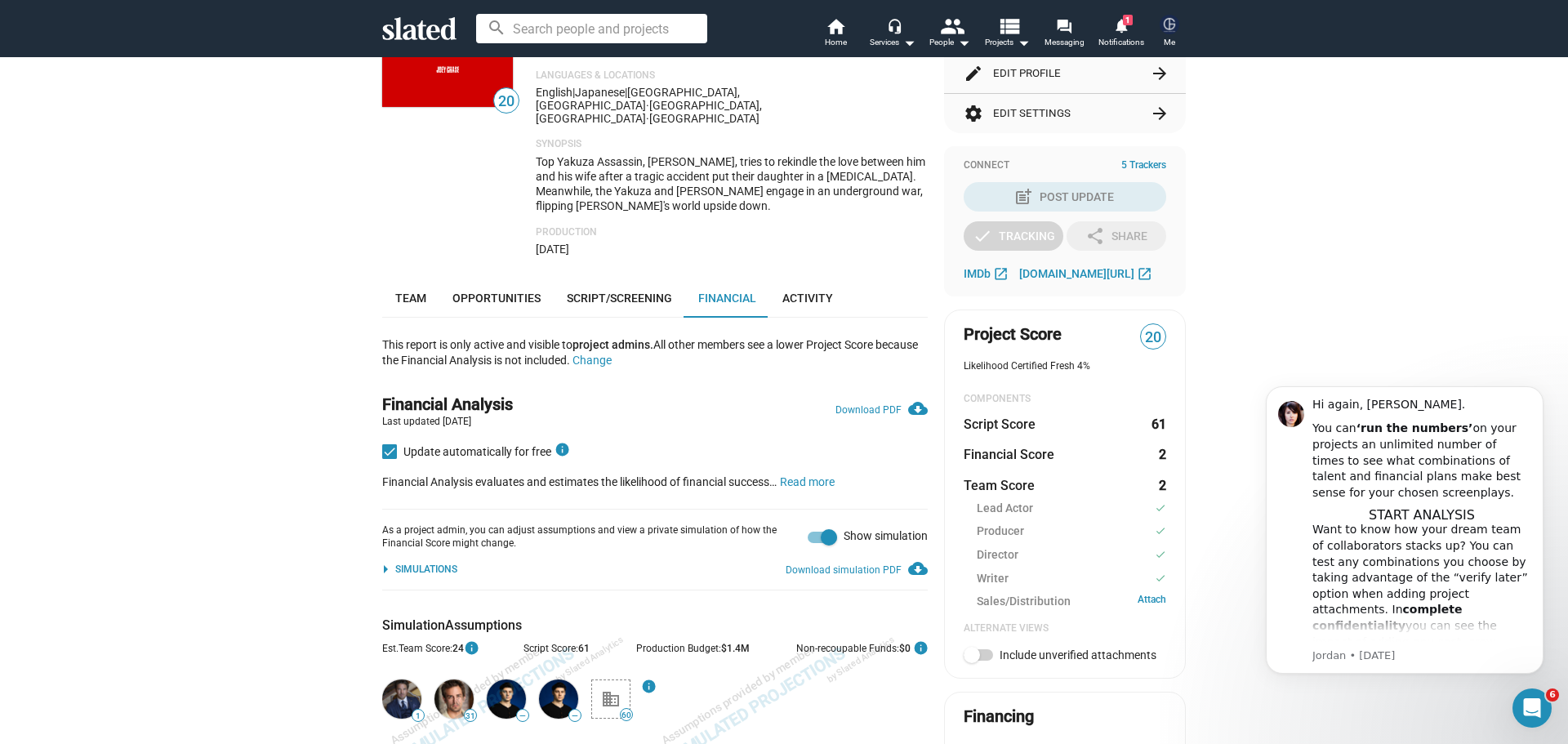
scroll to position [326, 0]
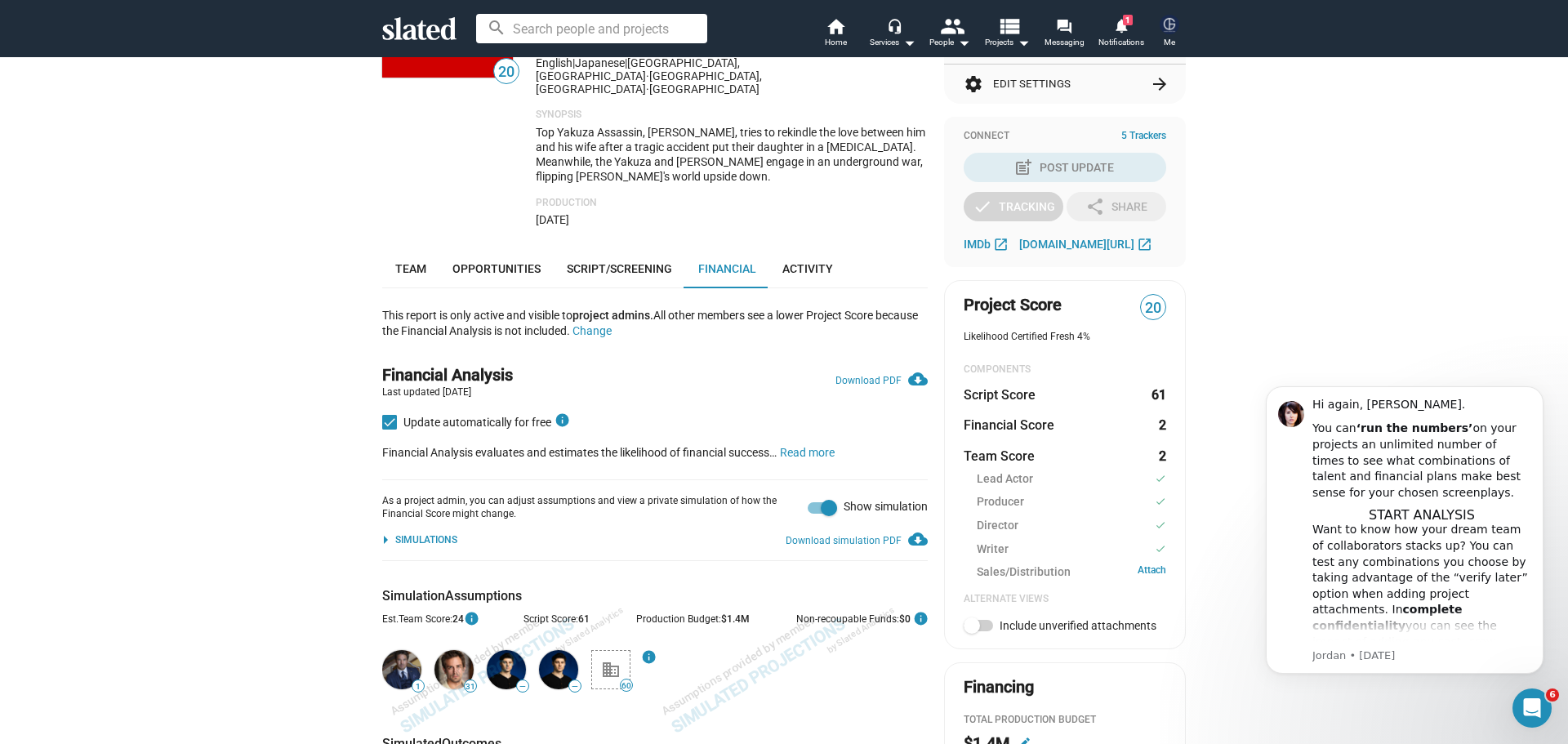
click at [408, 531] on div "arrow_drop_down Simulations" at bounding box center [416, 540] width 82 height 19
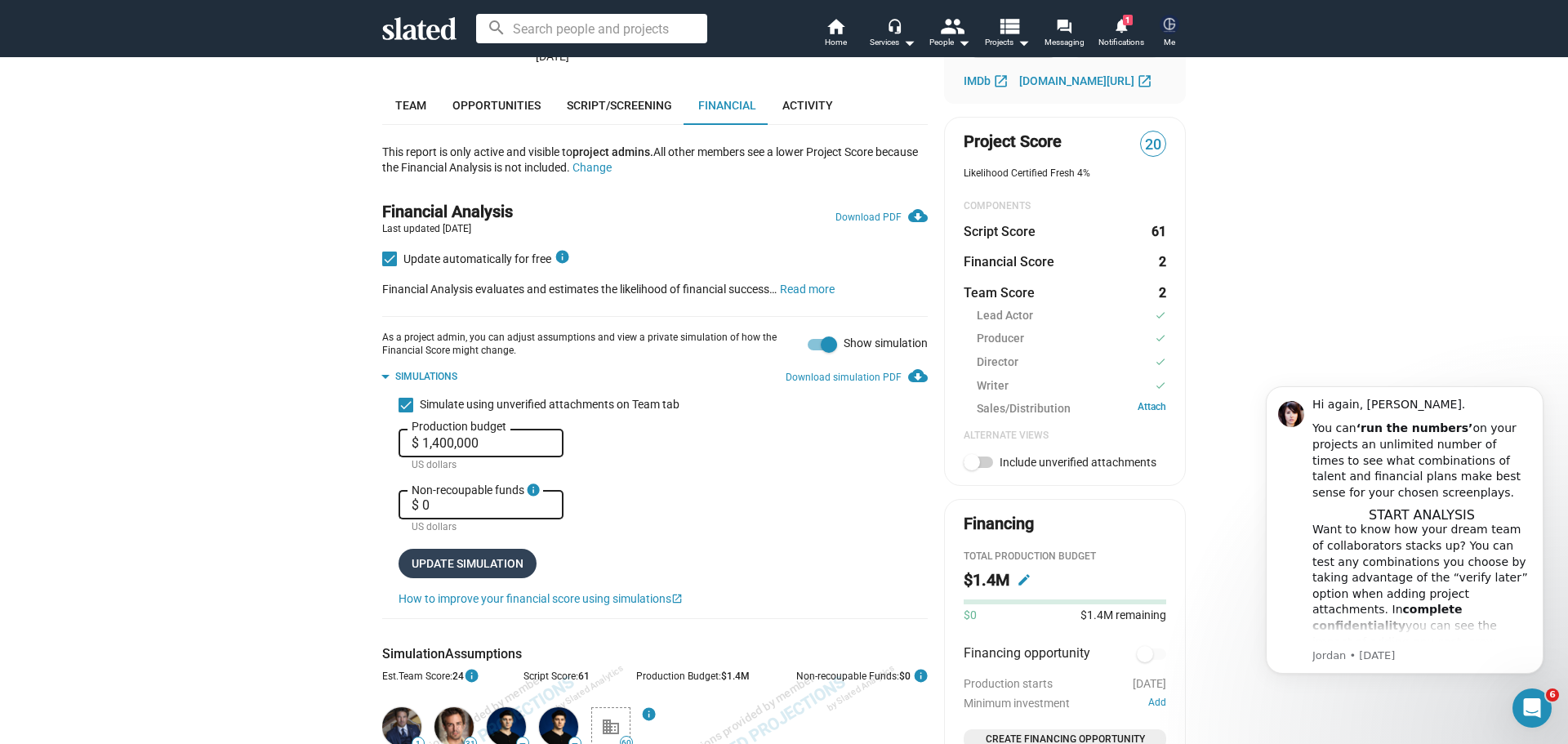
click at [438, 549] on span "Update simulation" at bounding box center [468, 564] width 112 height 30
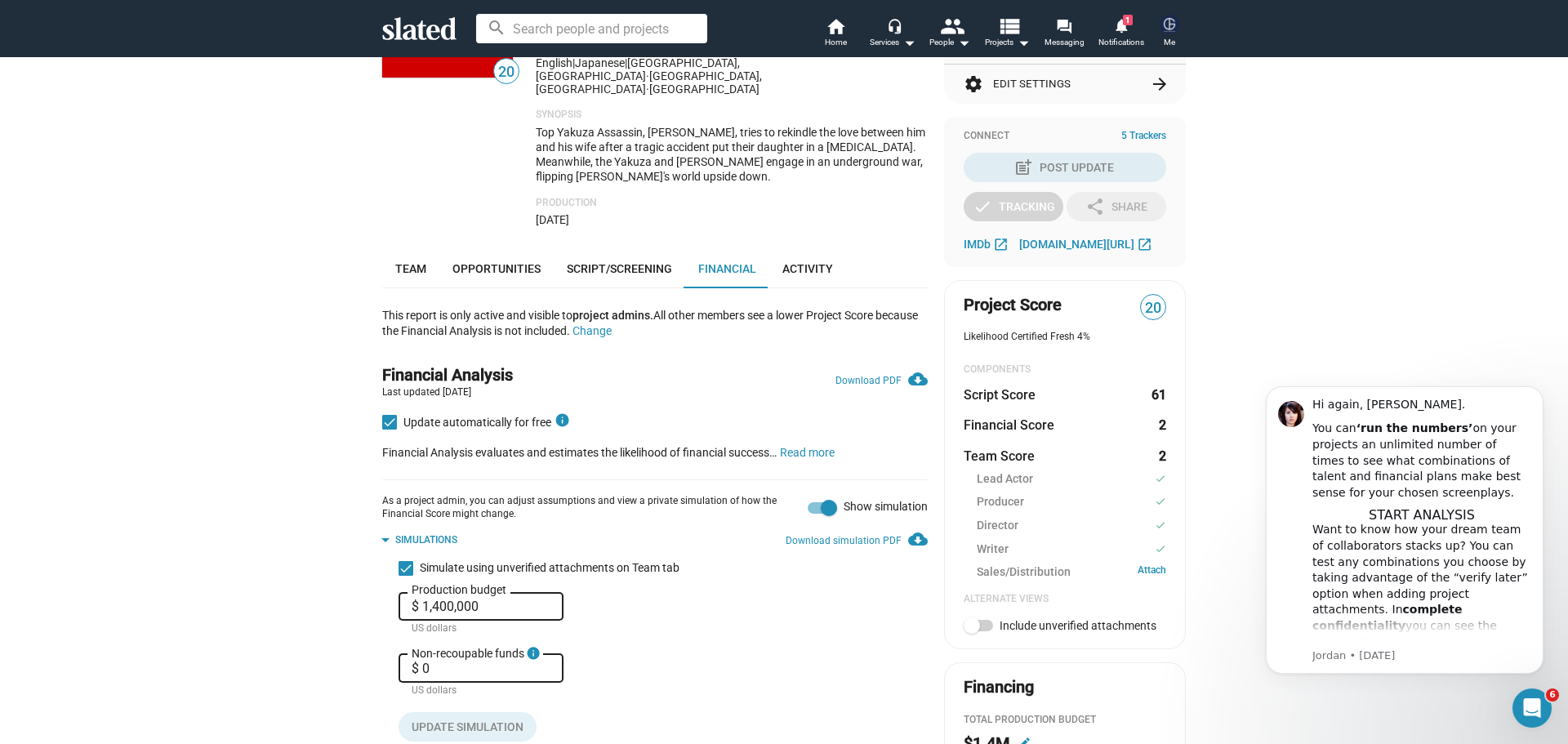
scroll to position [0, 0]
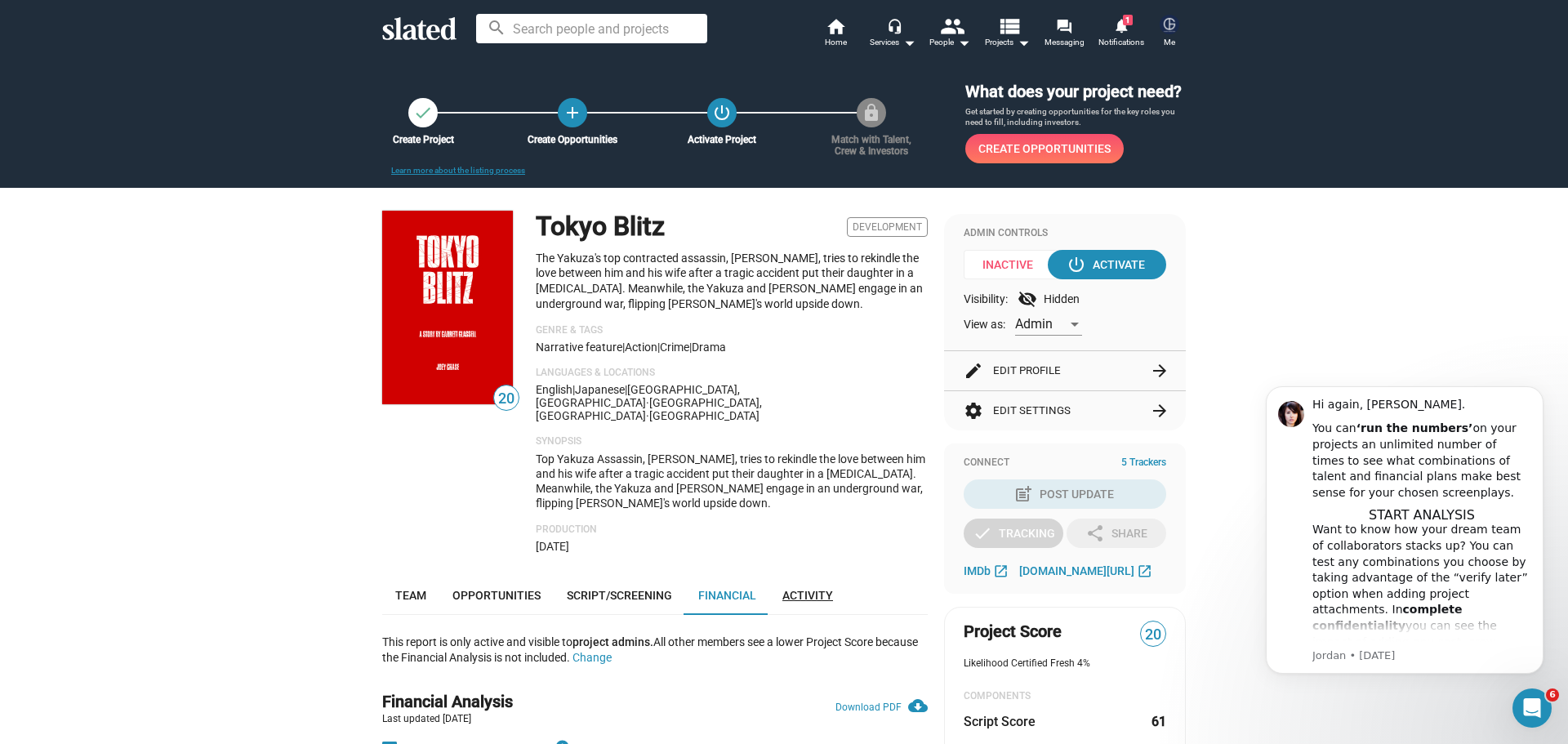
click at [789, 588] on span "Activity" at bounding box center [808, 595] width 51 height 13
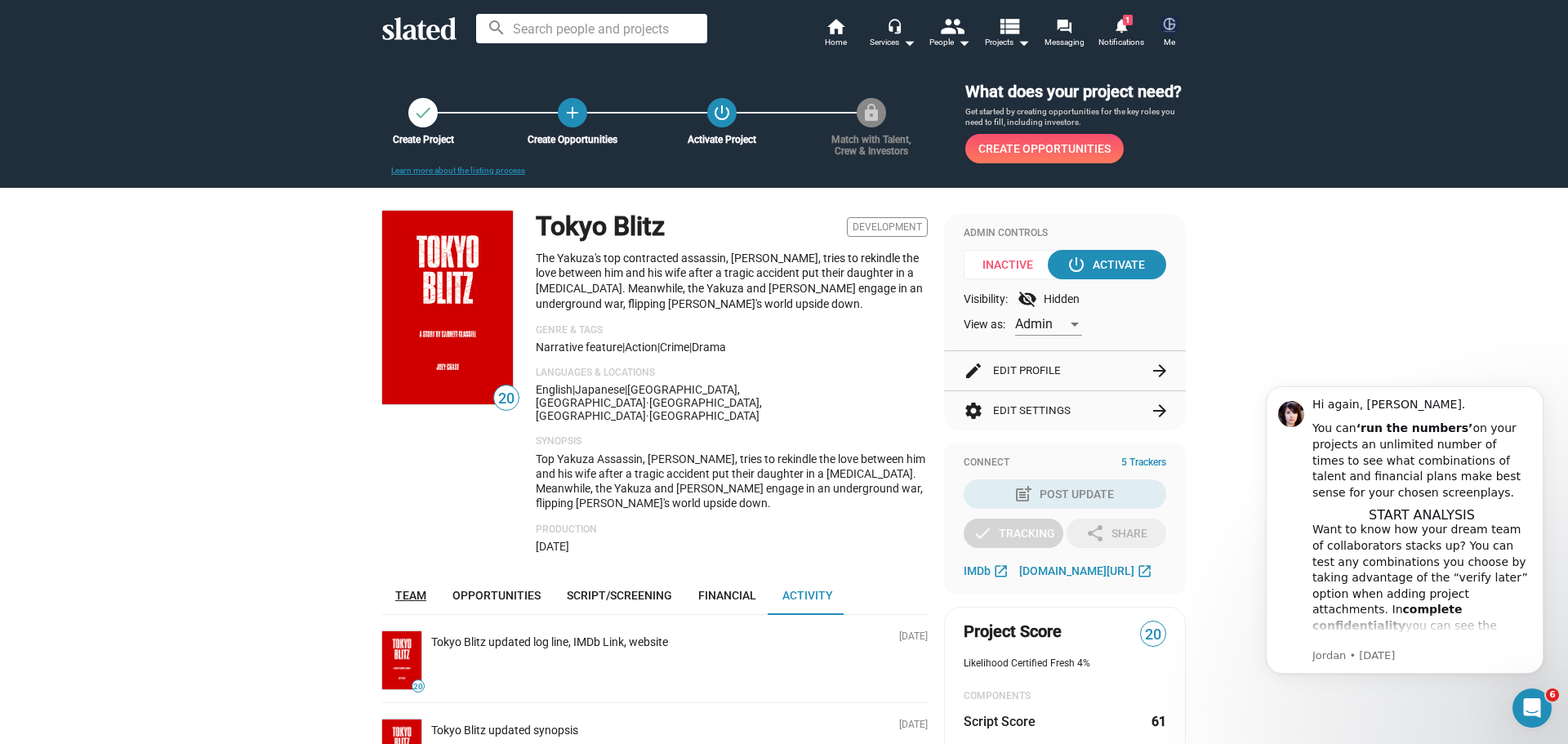
click at [407, 588] on span "Team" at bounding box center [411, 595] width 31 height 13
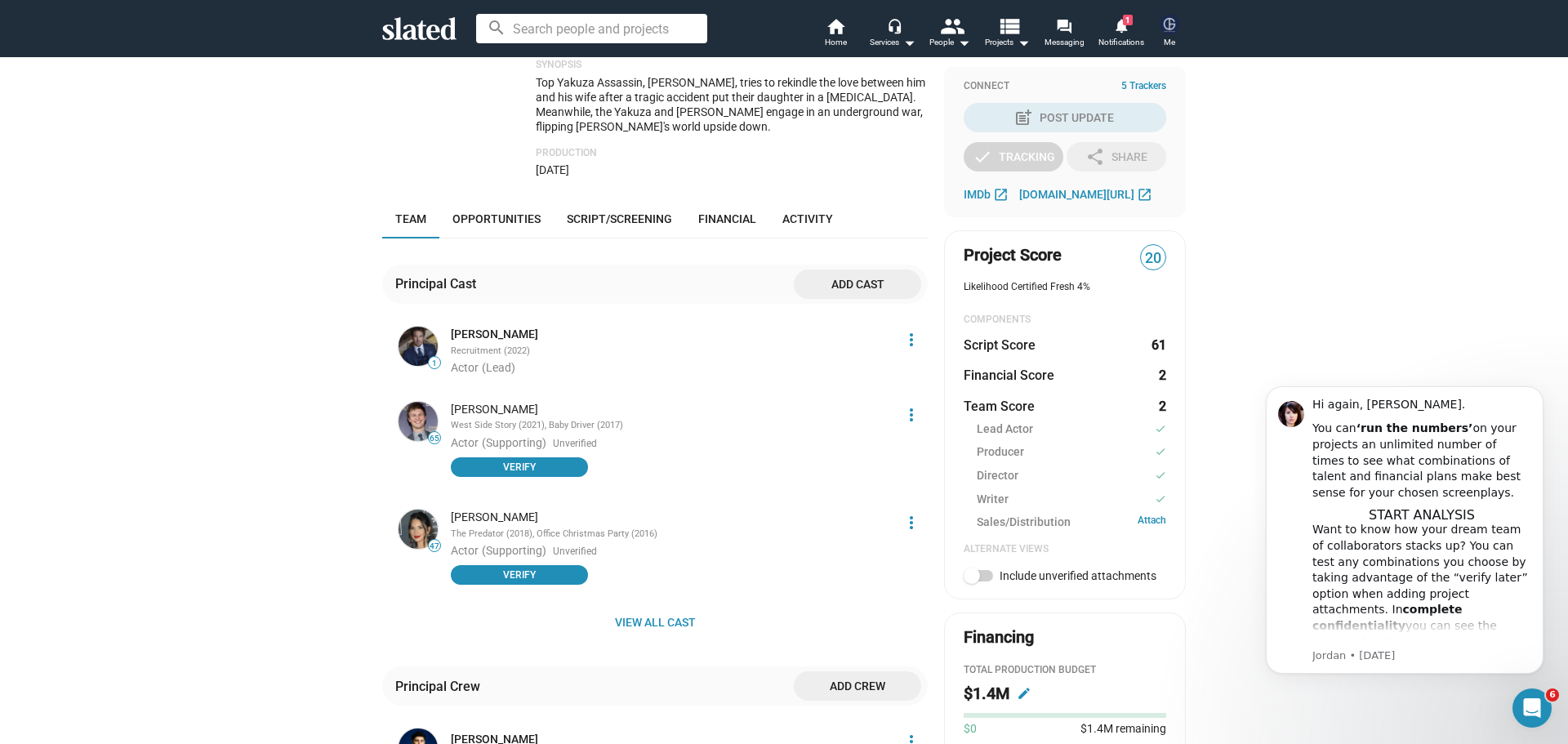
scroll to position [155, 0]
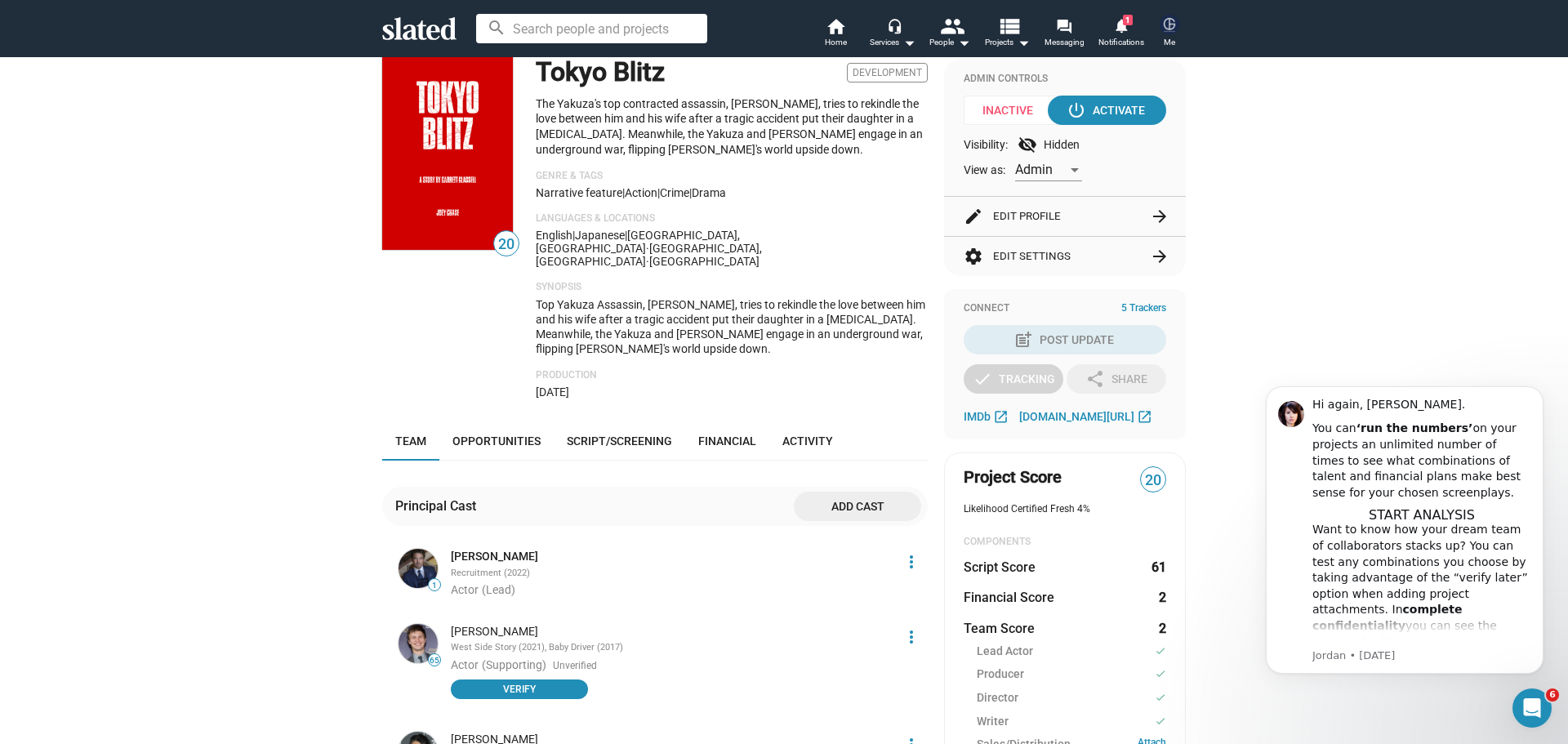
click at [1047, 204] on button "edit Edit Profile arrow_forward" at bounding box center [1065, 216] width 203 height 39
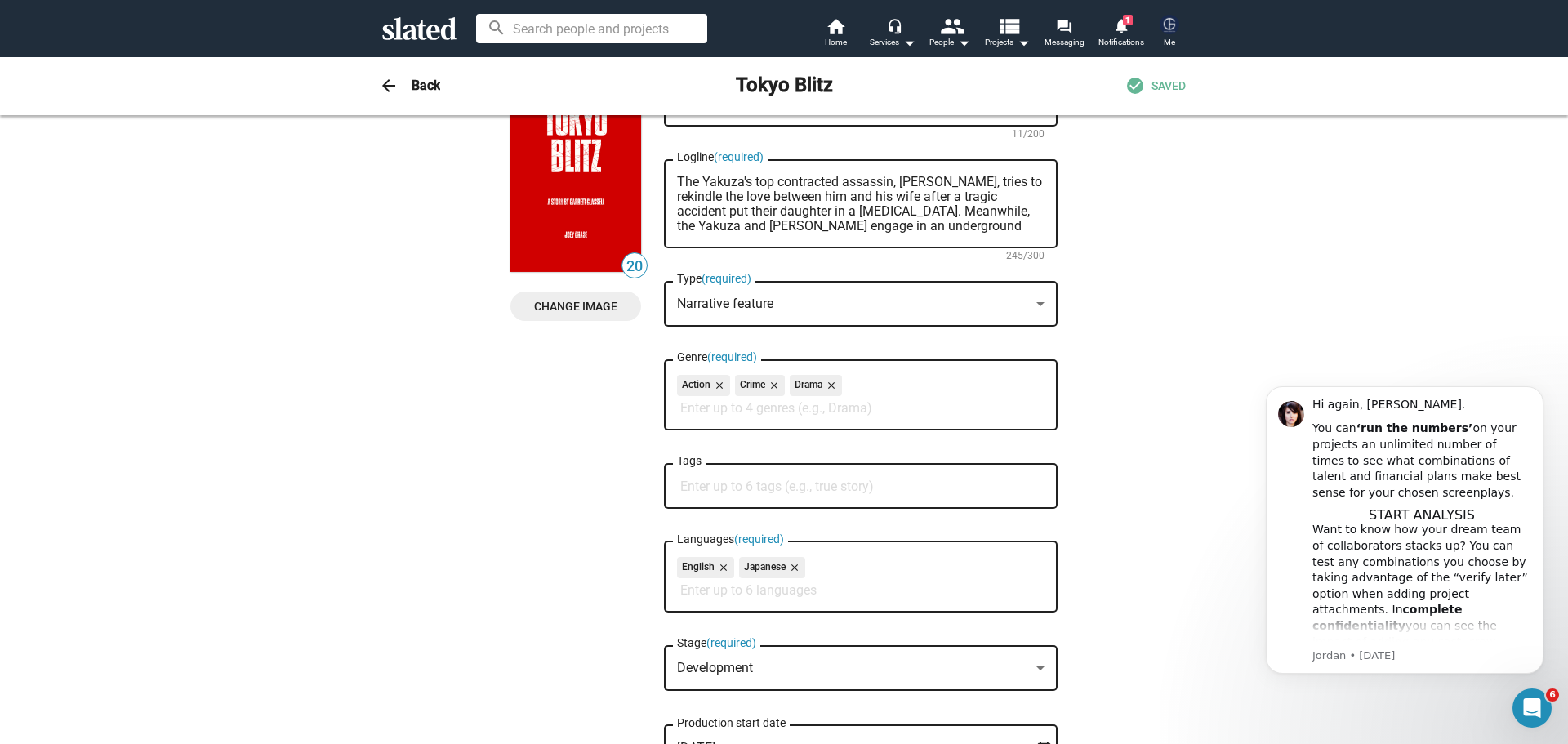
scroll to position [163, 0]
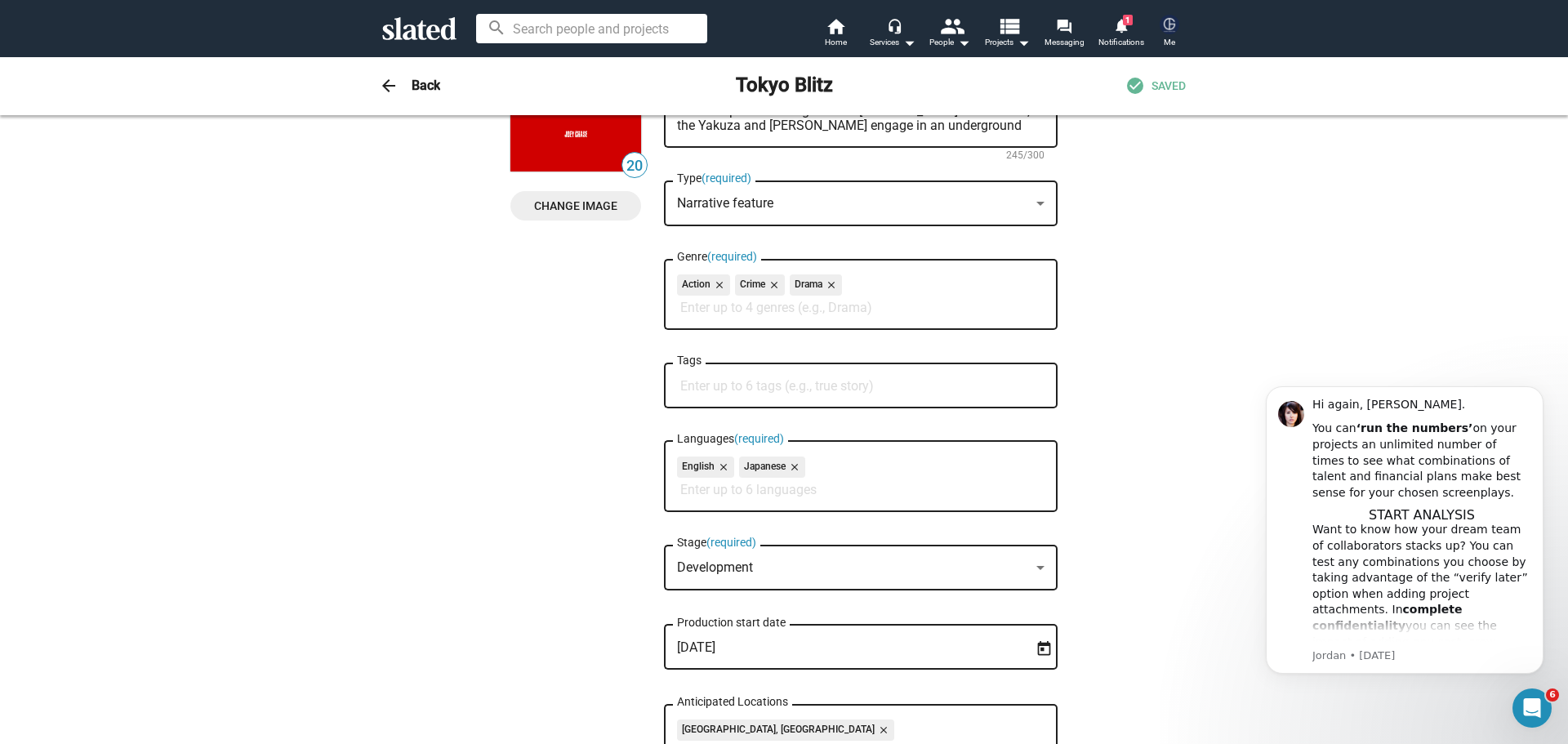
click at [723, 395] on div "Tags" at bounding box center [860, 383] width 368 height 48
type input "Action"
click at [730, 430] on span "intense action" at bounding box center [861, 424] width 374 height 33
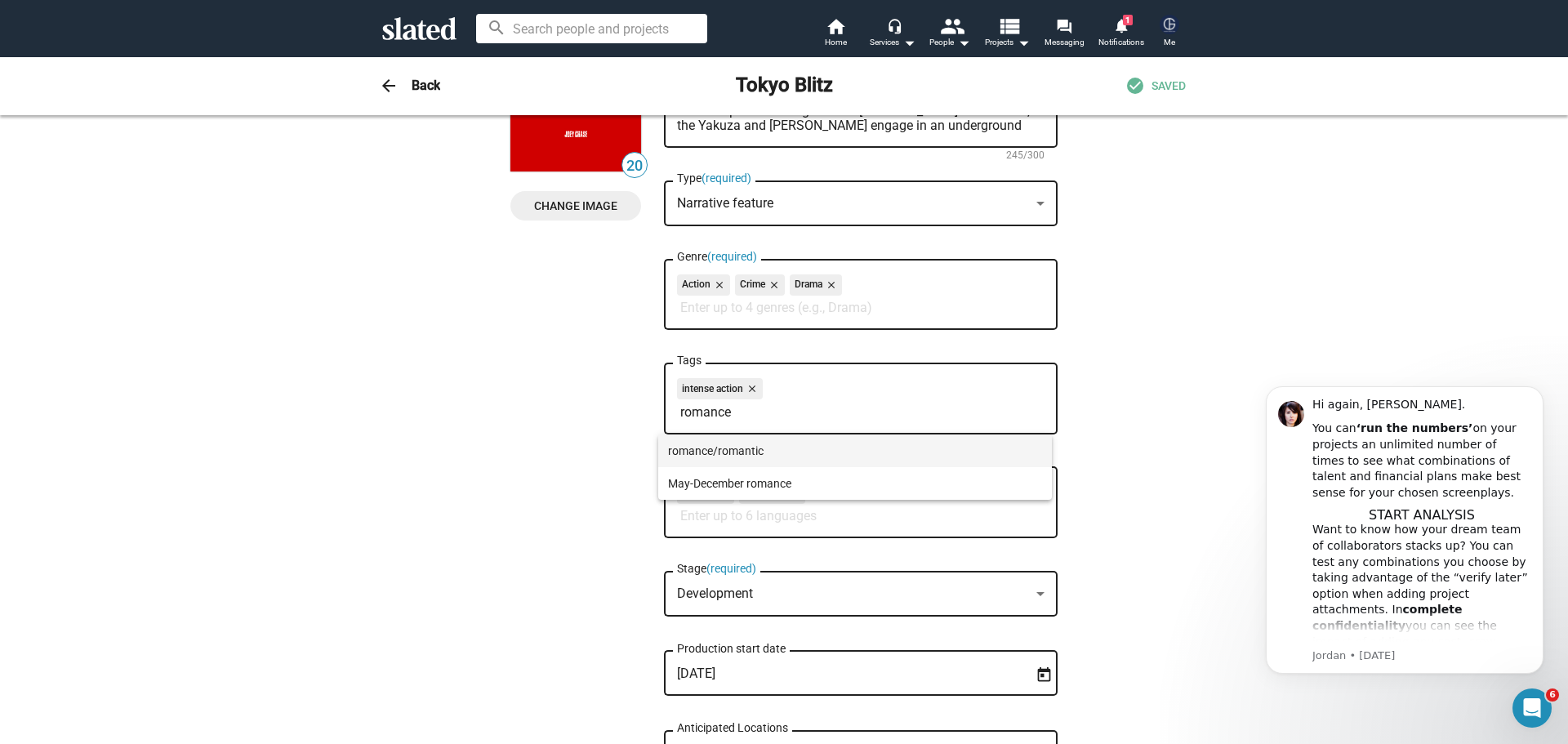
type input "romance"
click at [735, 452] on span "romance/romantic" at bounding box center [856, 451] width 374 height 33
type input "suicid"
click at [735, 452] on span "suicide" at bounding box center [861, 451] width 374 height 33
type input "g"
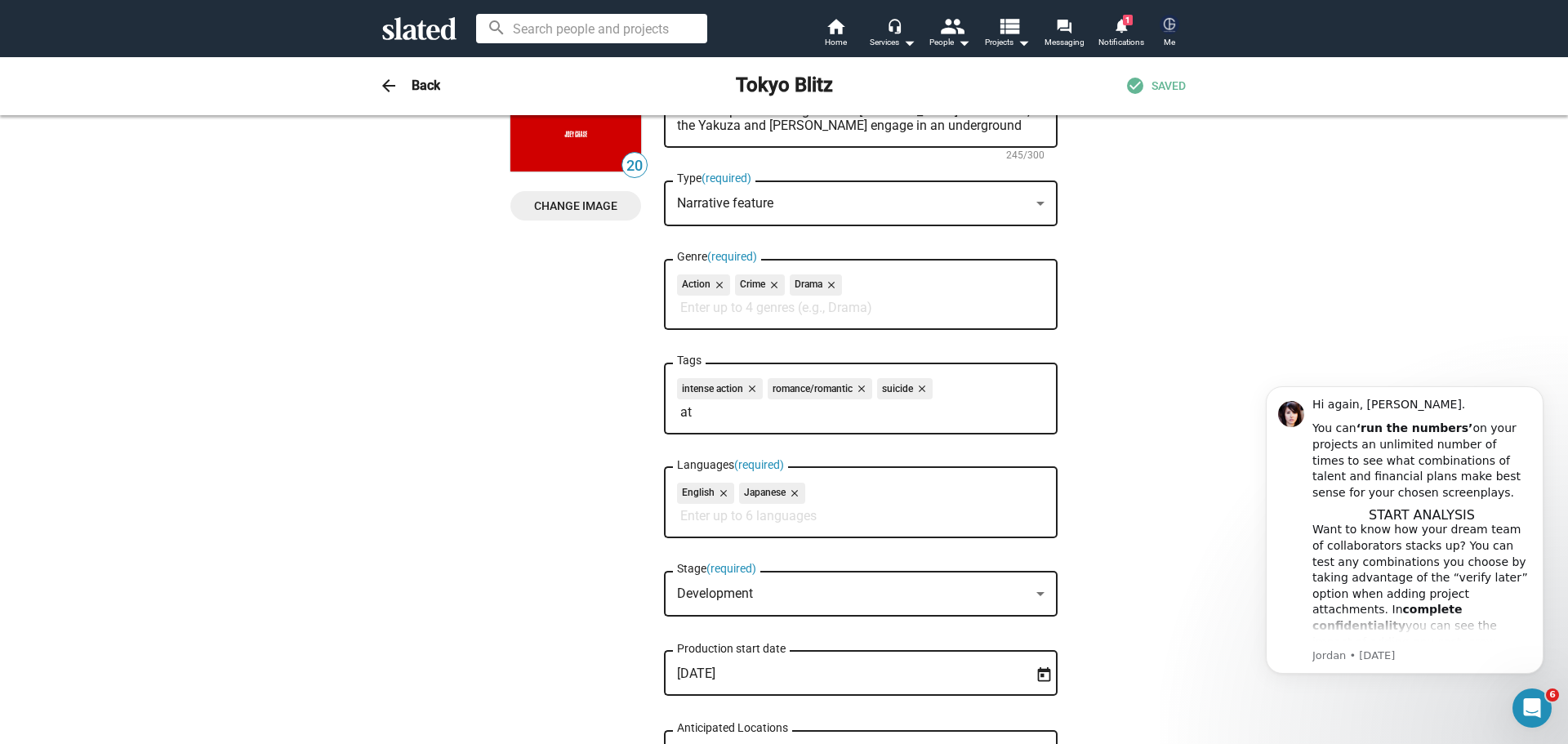
type input "a"
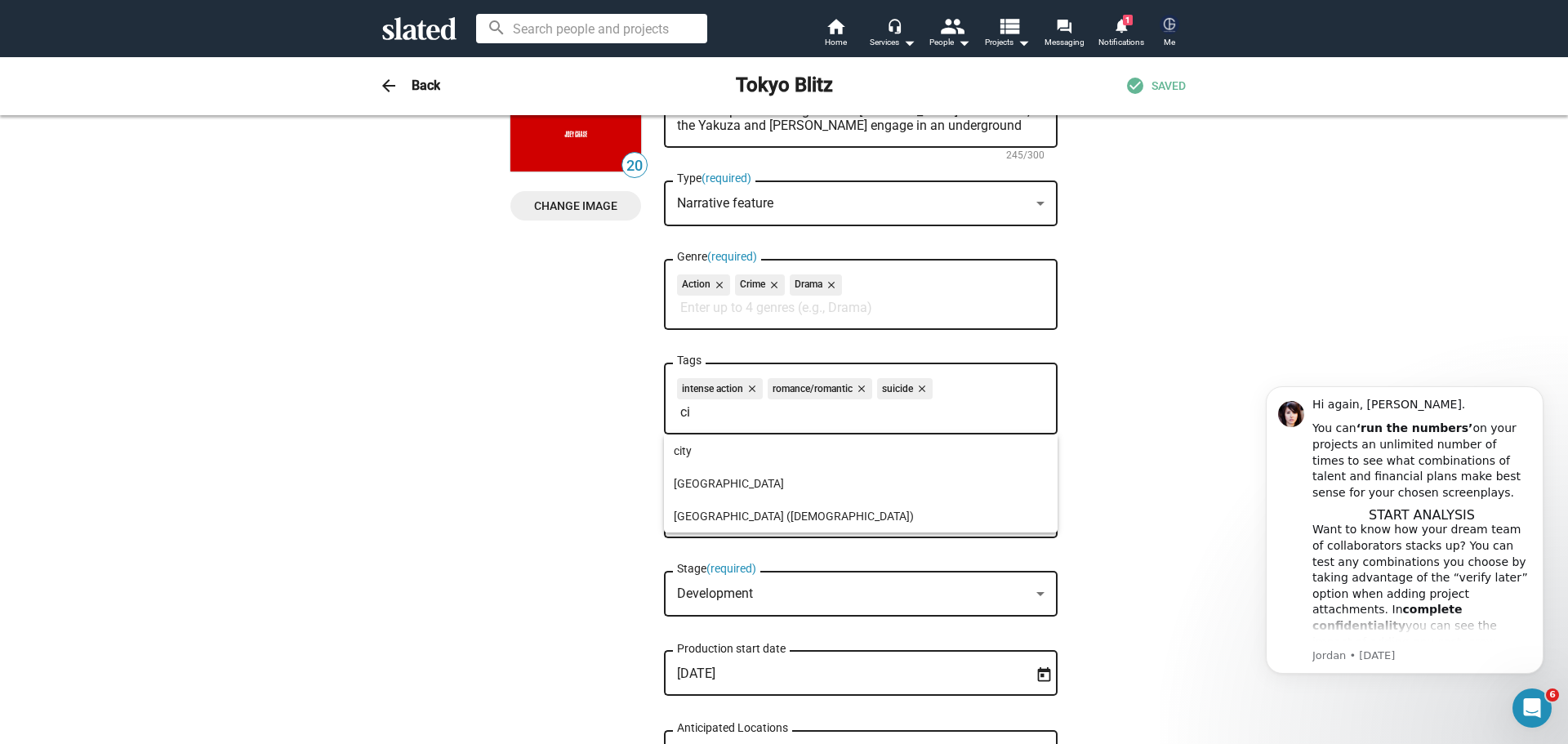
type input "c"
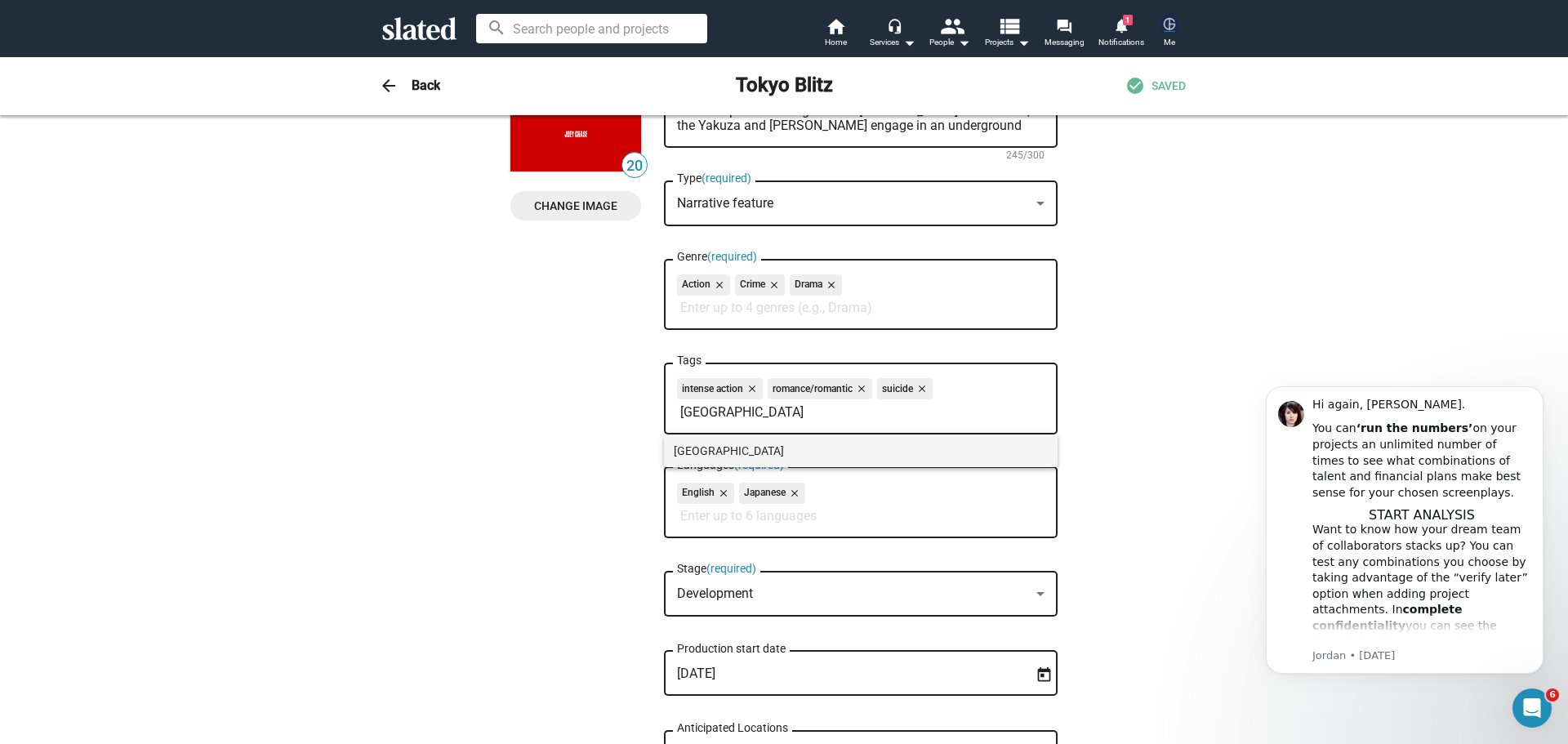
type input "japan"
click at [718, 446] on span "Japan" at bounding box center [861, 451] width 374 height 33
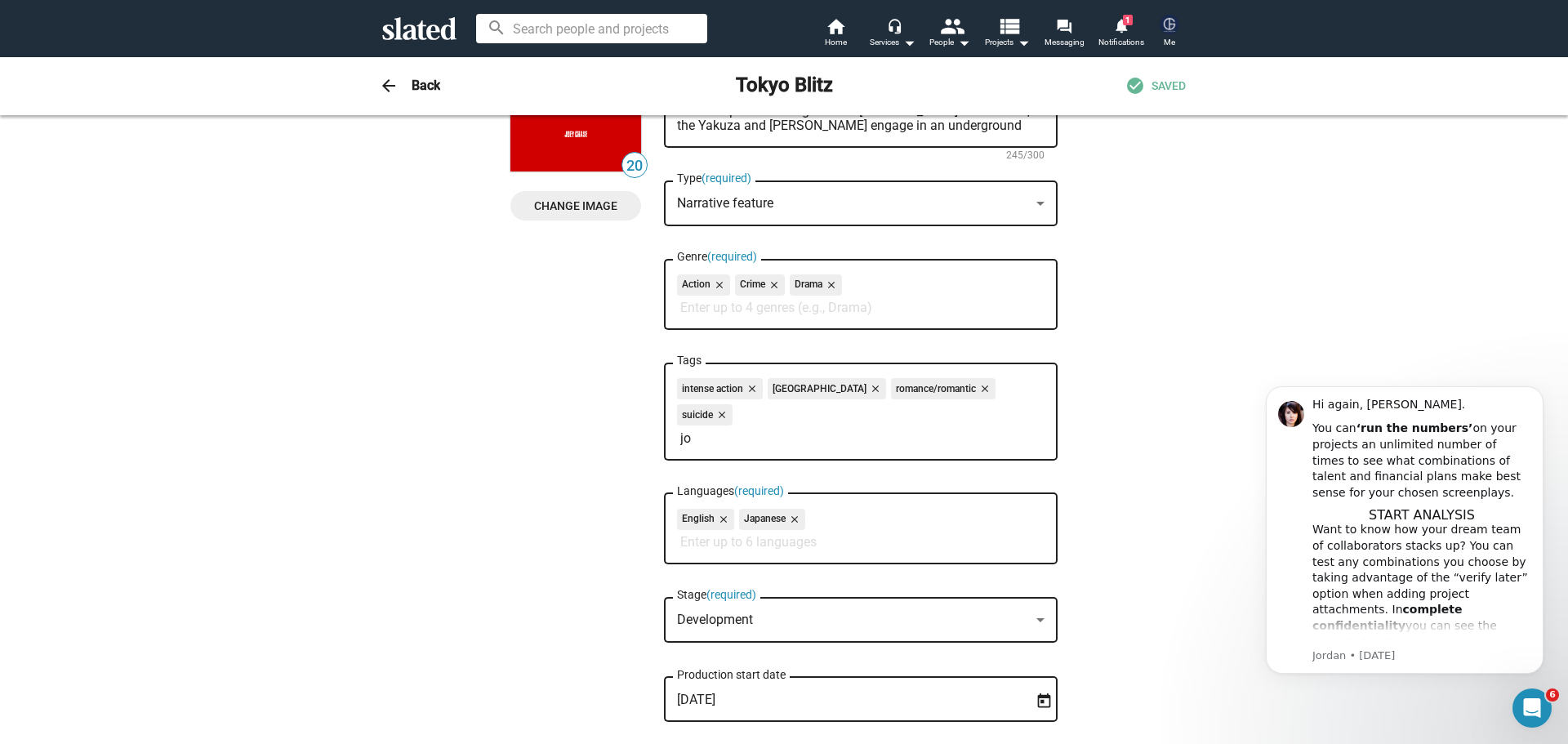
type input "j"
type input "yakuza"
click at [697, 445] on span "Yakuza" at bounding box center [856, 451] width 374 height 33
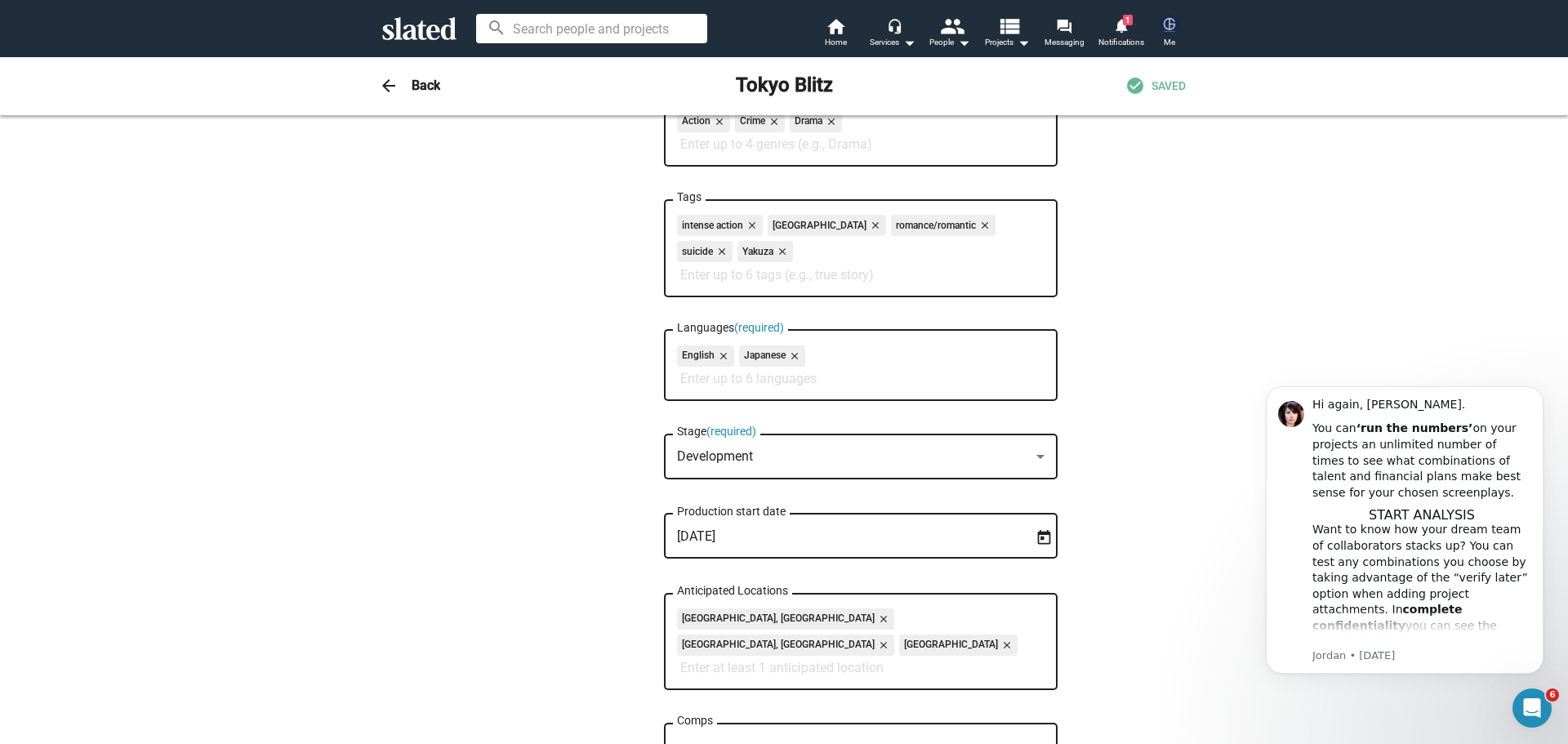
scroll to position [408, 0]
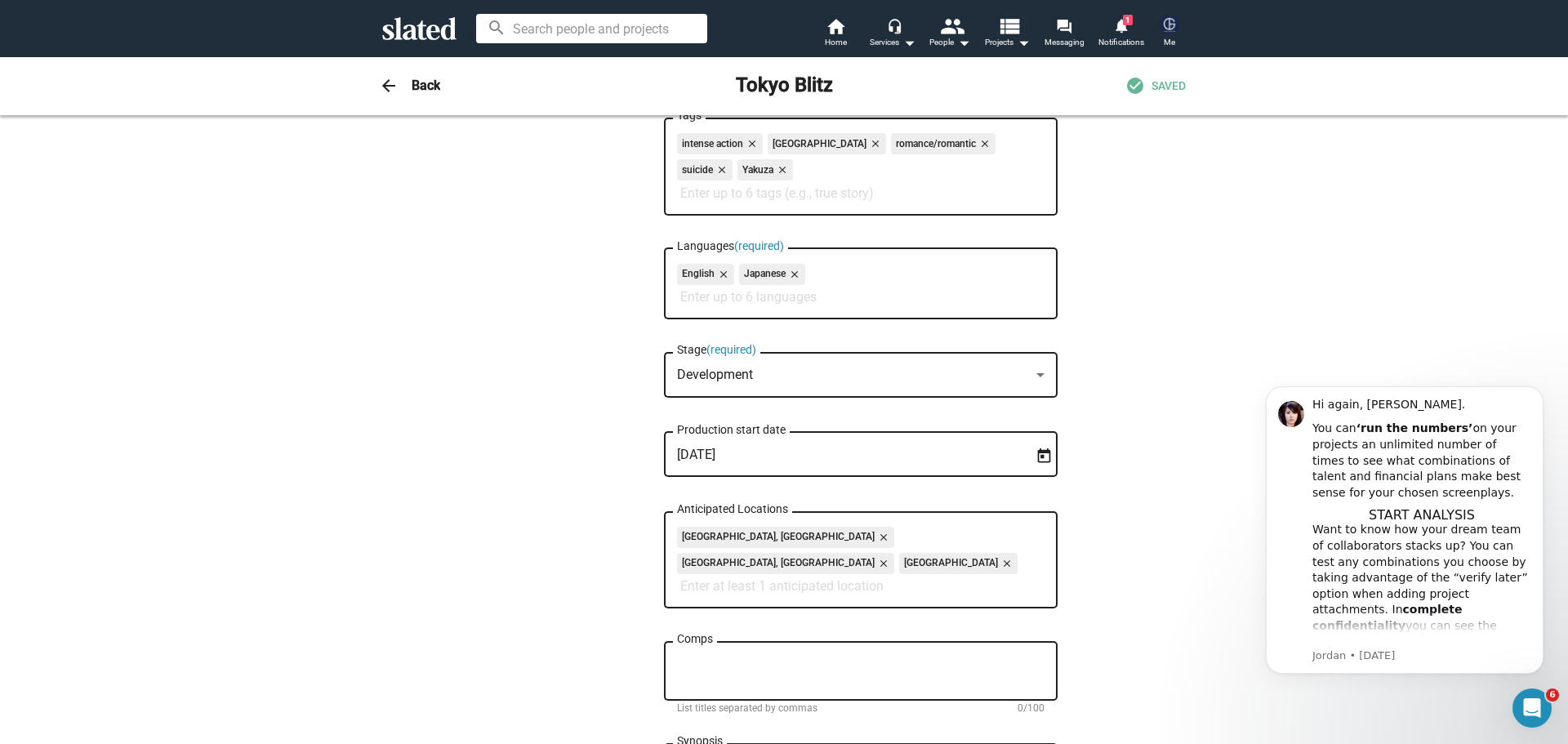
click at [678, 378] on mat-select-trigger "Development" at bounding box center [714, 374] width 76 height 15
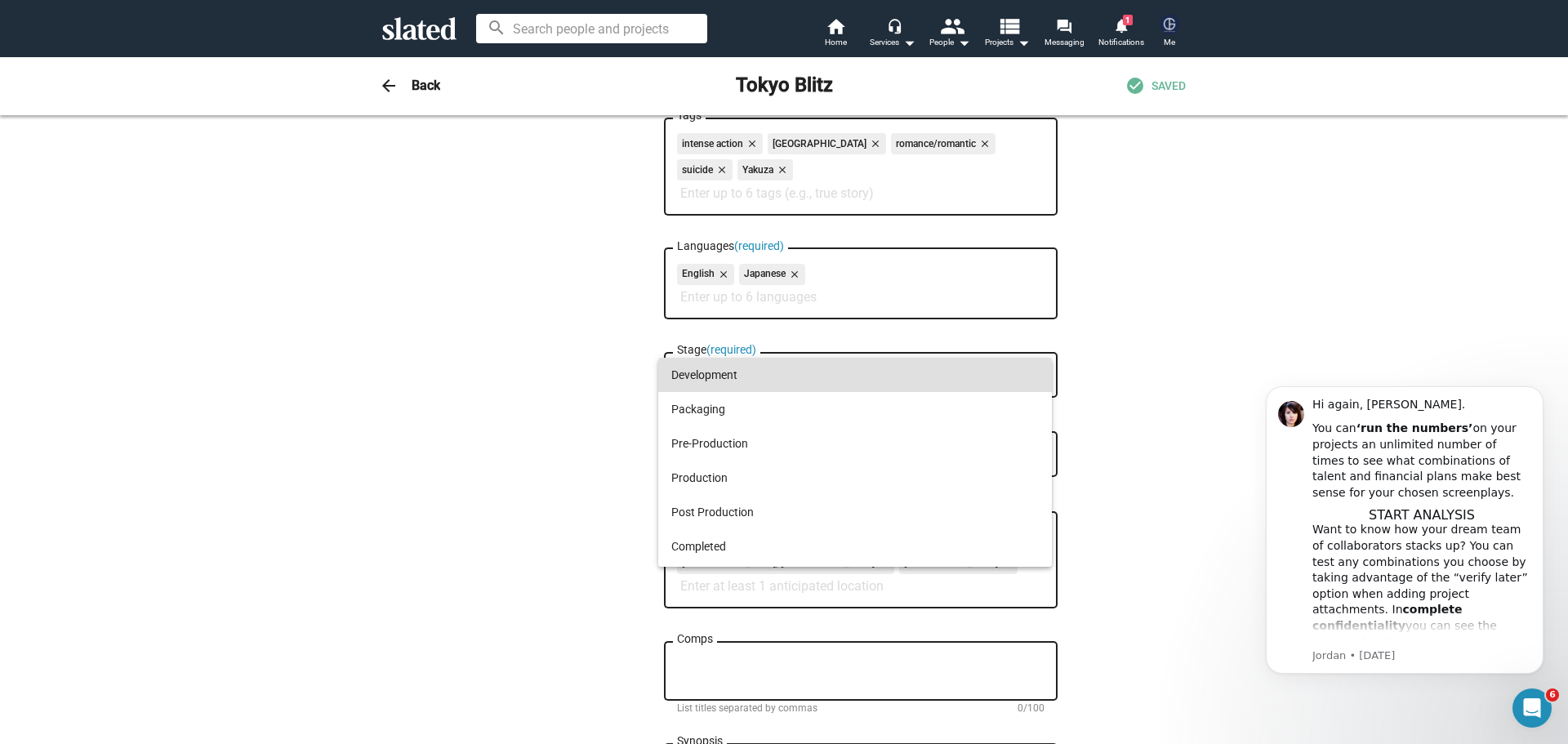
click at [588, 370] on div at bounding box center [784, 372] width 1568 height 744
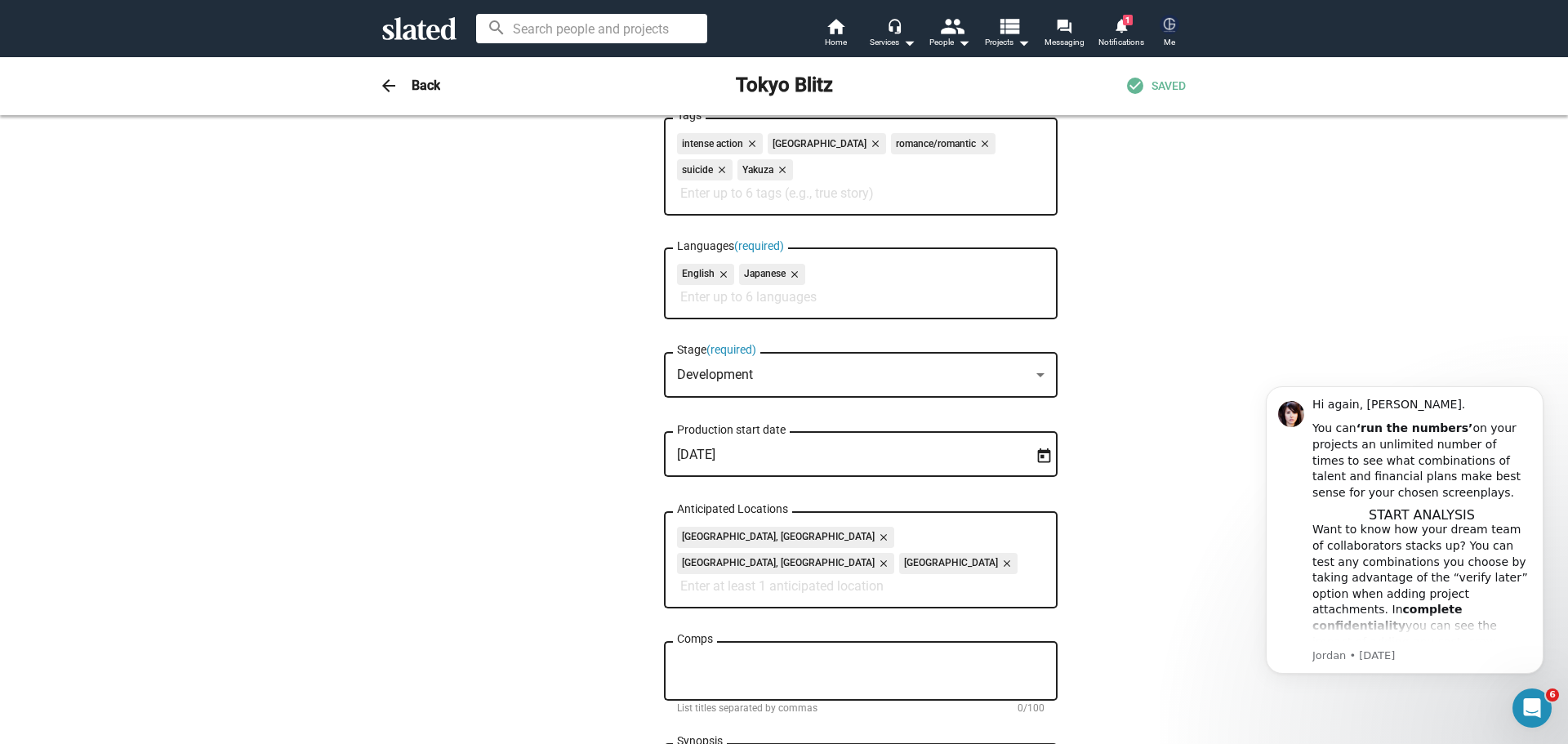
click at [784, 369] on div "Development" at bounding box center [853, 375] width 352 height 17
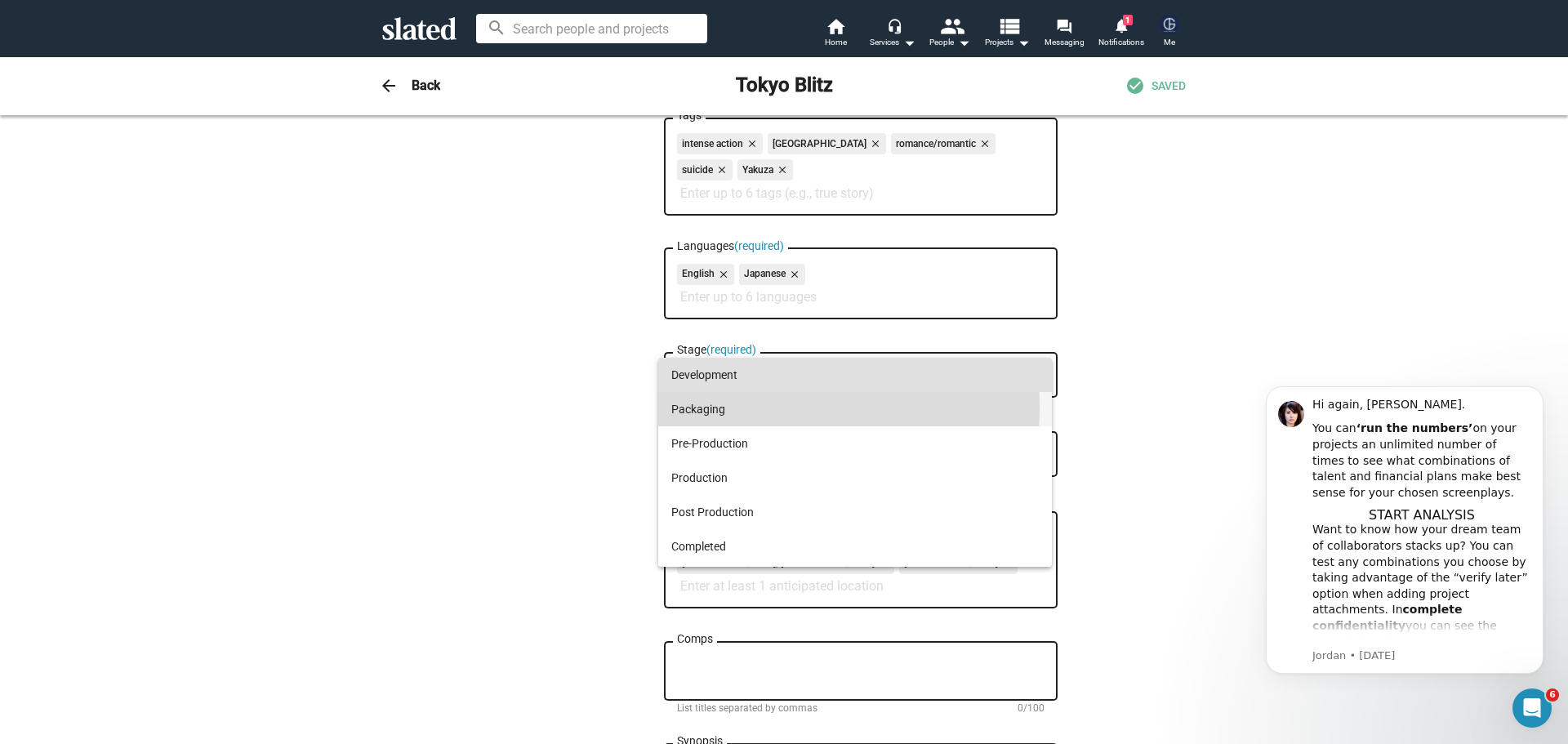
click at [723, 407] on span "Packaging" at bounding box center [855, 409] width 368 height 35
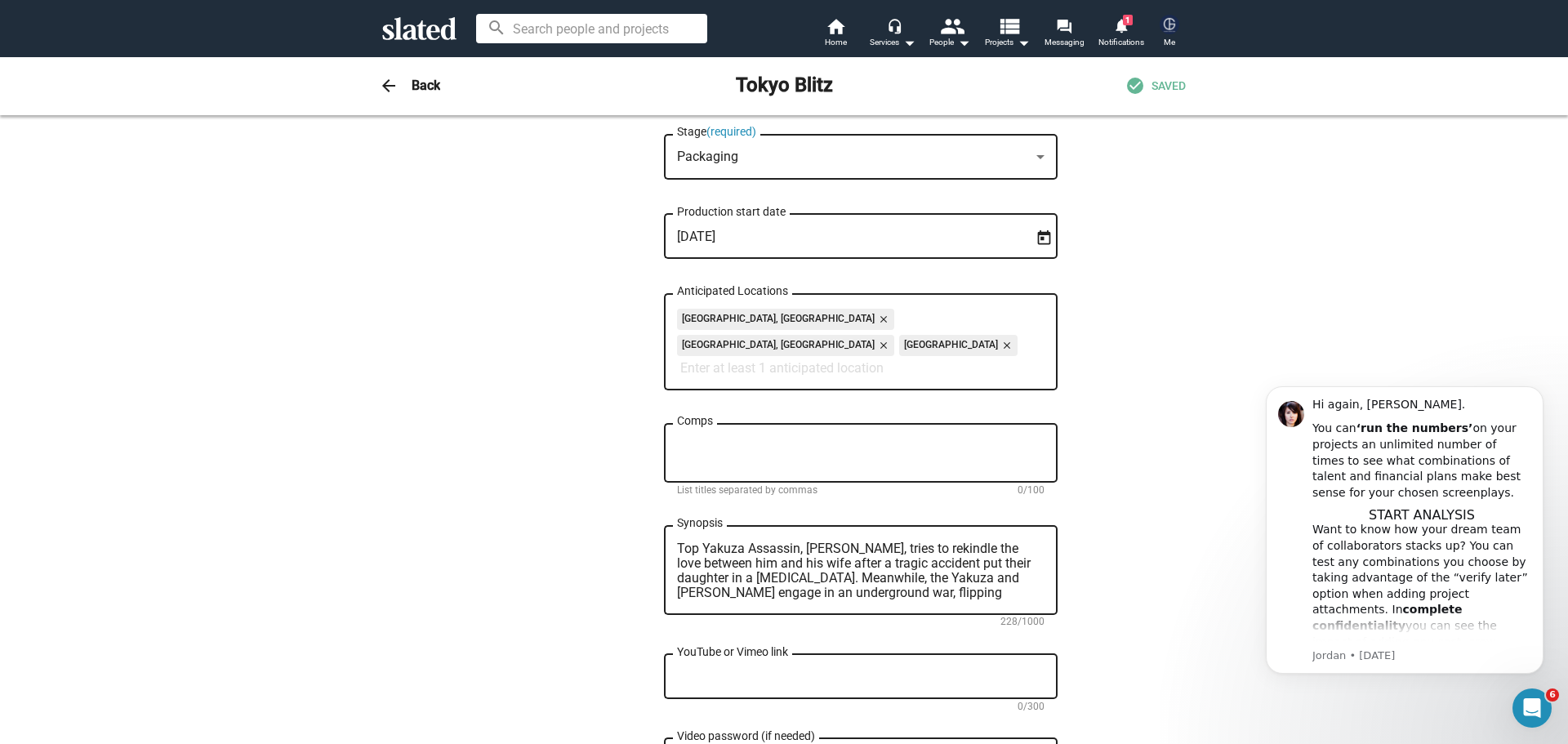
scroll to position [653, 0]
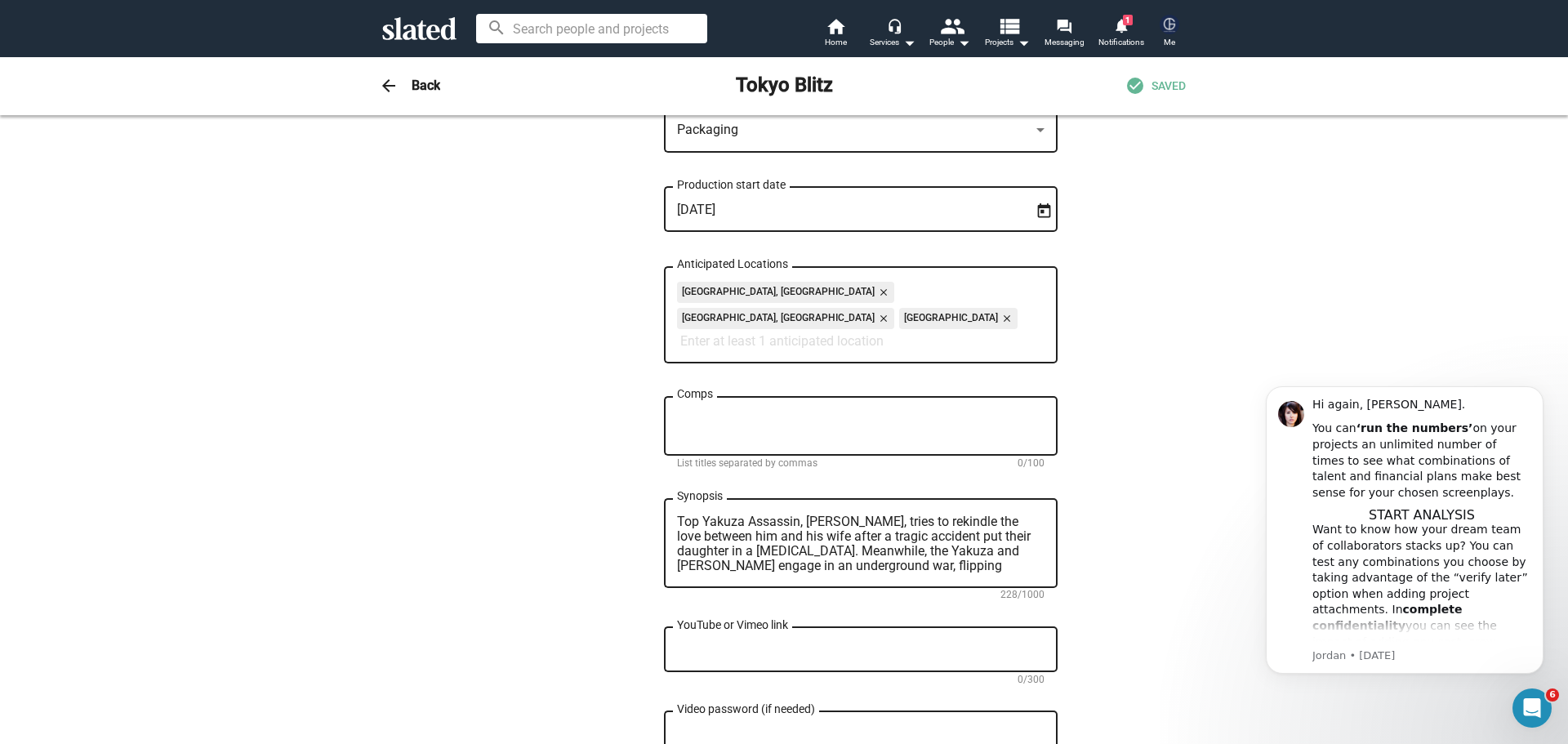
click at [916, 334] on input "Anticipated Locations" at bounding box center [864, 341] width 368 height 14
type input "Shibuya"
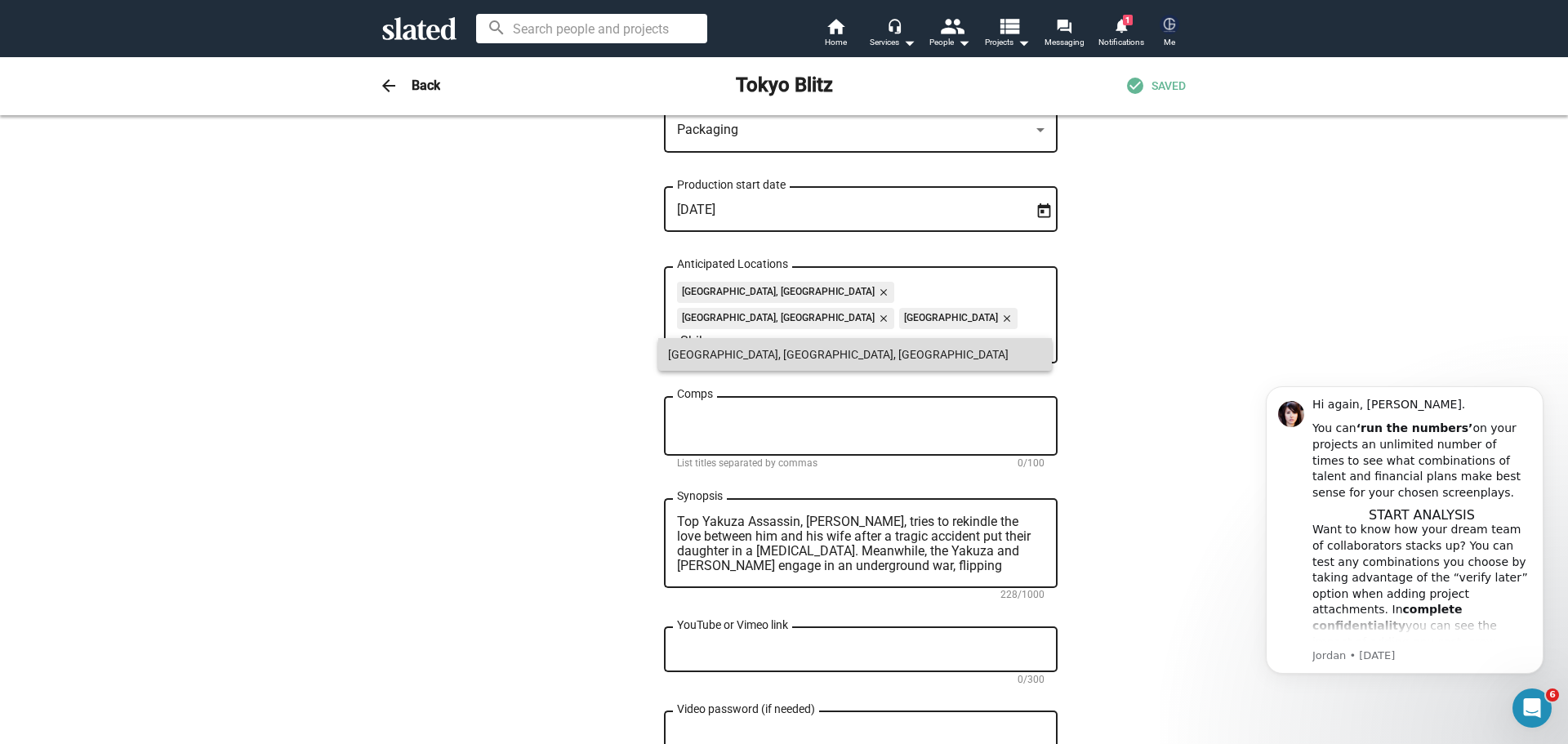
click at [853, 349] on span "Shibuya, Tokyo, Japan" at bounding box center [856, 354] width 374 height 33
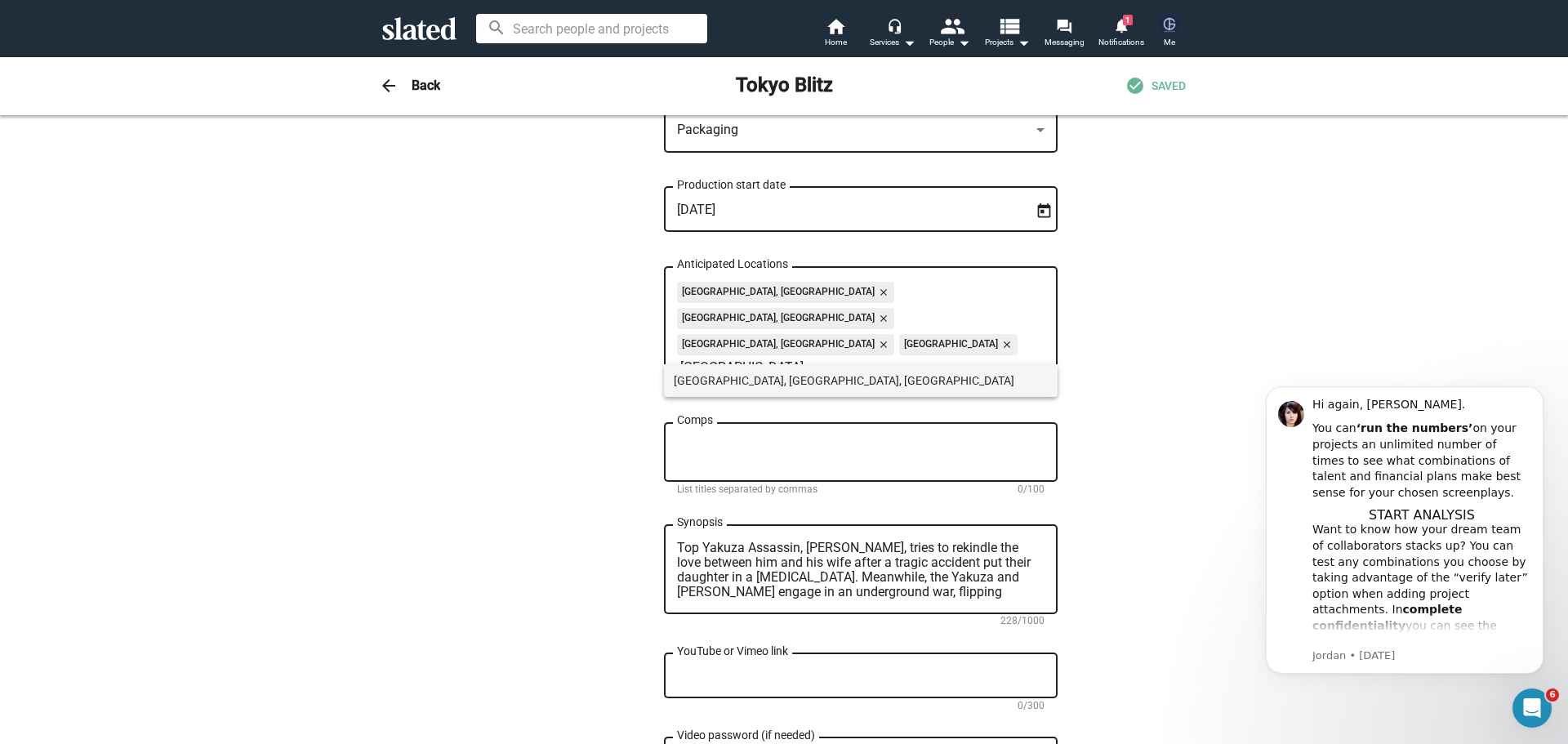
type input "Shinjuku"
click at [806, 372] on span "Shinjuku, Tokyo, Japan" at bounding box center [861, 380] width 374 height 33
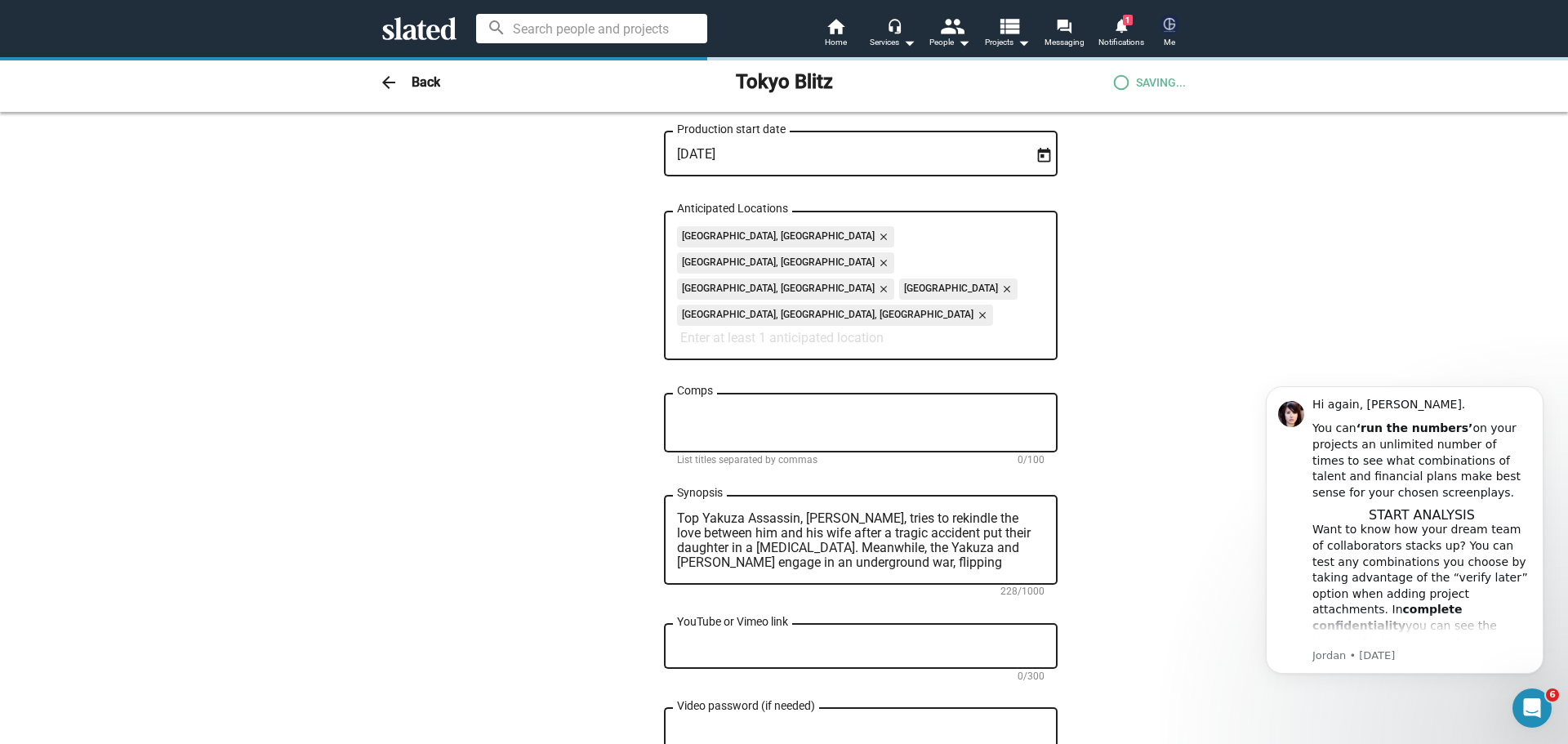
scroll to position [735, 0]
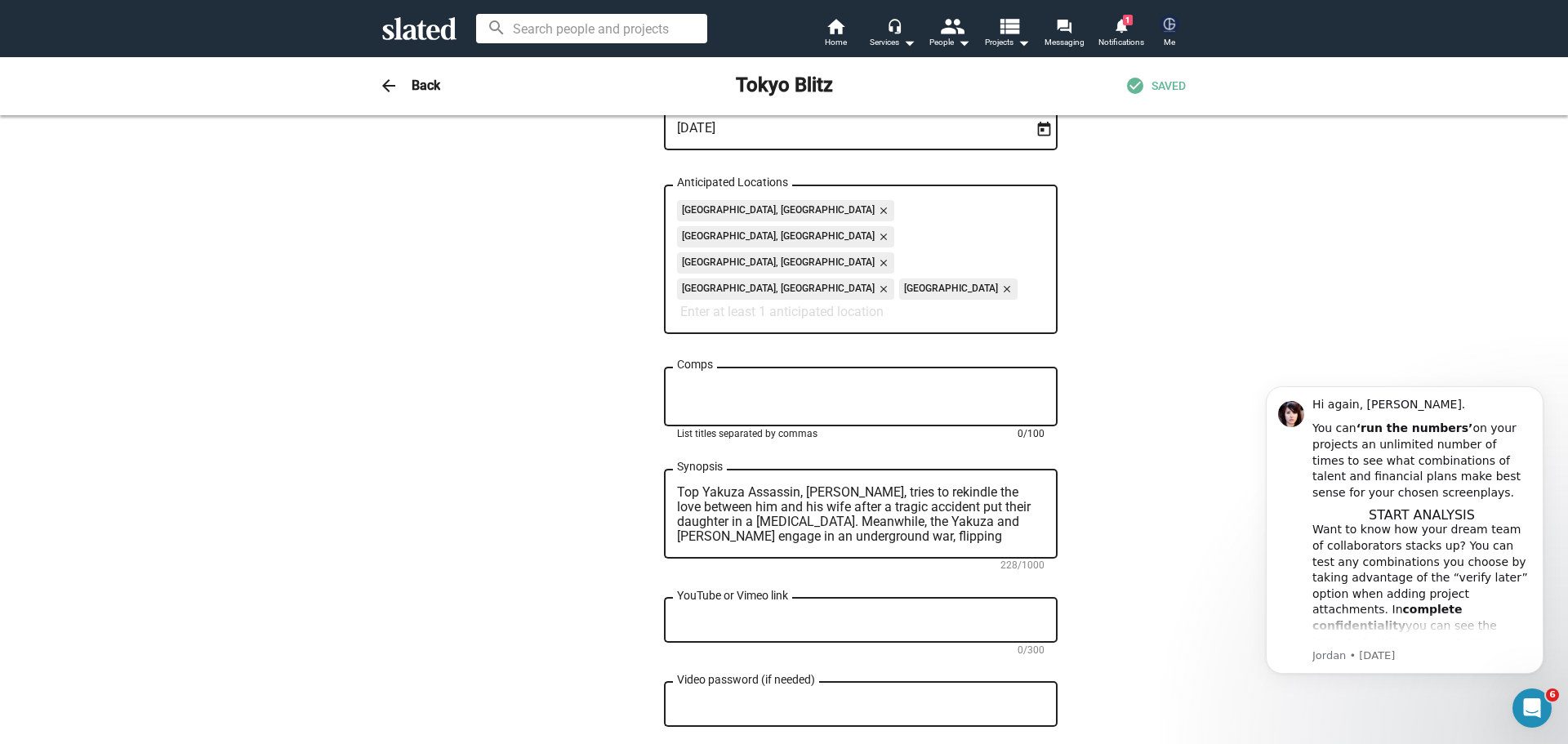
click at [689, 382] on textarea "Comps" at bounding box center [860, 396] width 368 height 30
type textarea "John Wick, Bullet Train"
click at [605, 393] on div "20 Change Image 20 Change Image Tokyo Blitz Title (required) 11/200 The Yakuza'…" at bounding box center [784, 300] width 547 height 1787
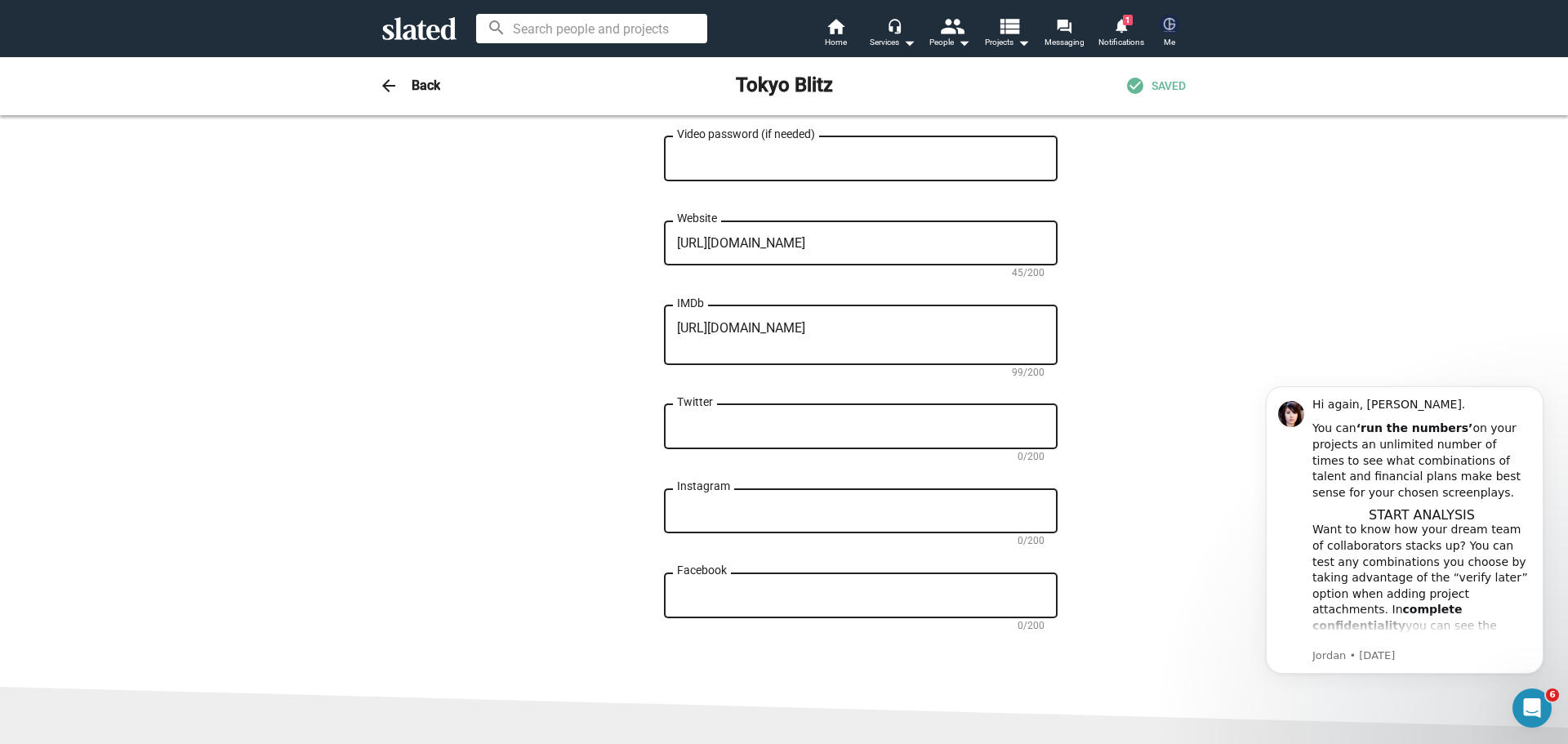
scroll to position [1307, 0]
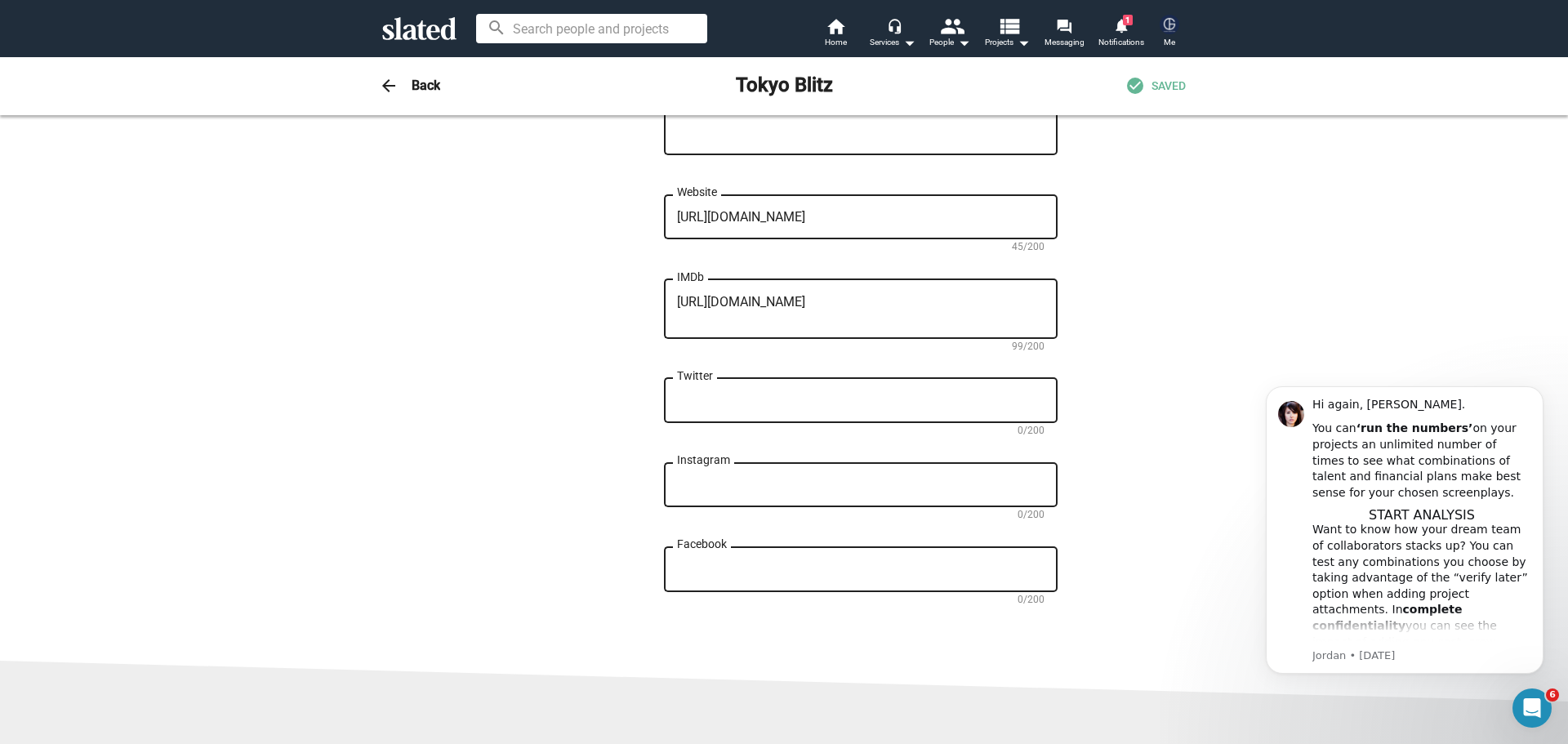
click at [699, 459] on div "Instagram" at bounding box center [860, 483] width 368 height 48
paste textarea "https://www.instagram.com/tokyoblitz.movie/"
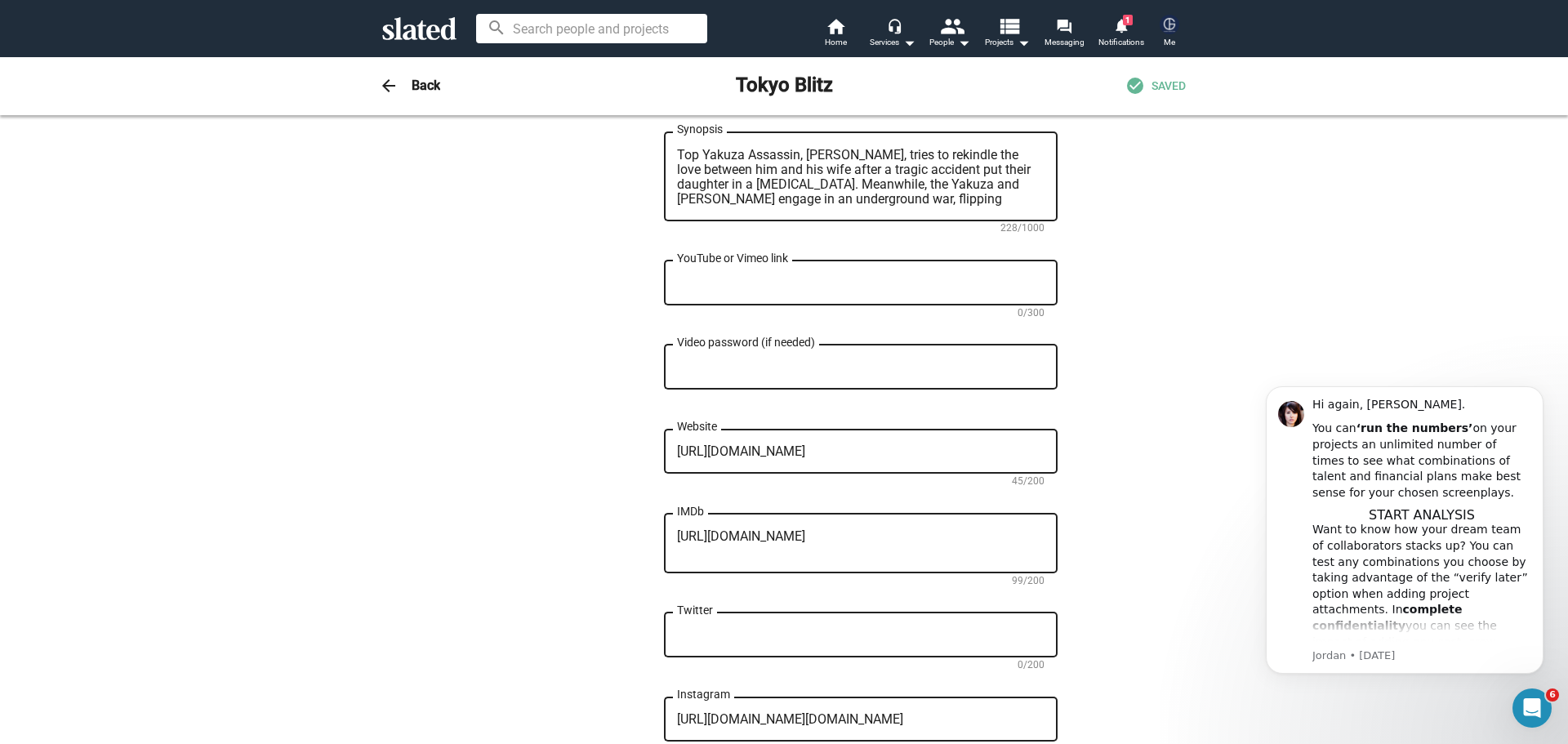
scroll to position [1062, 0]
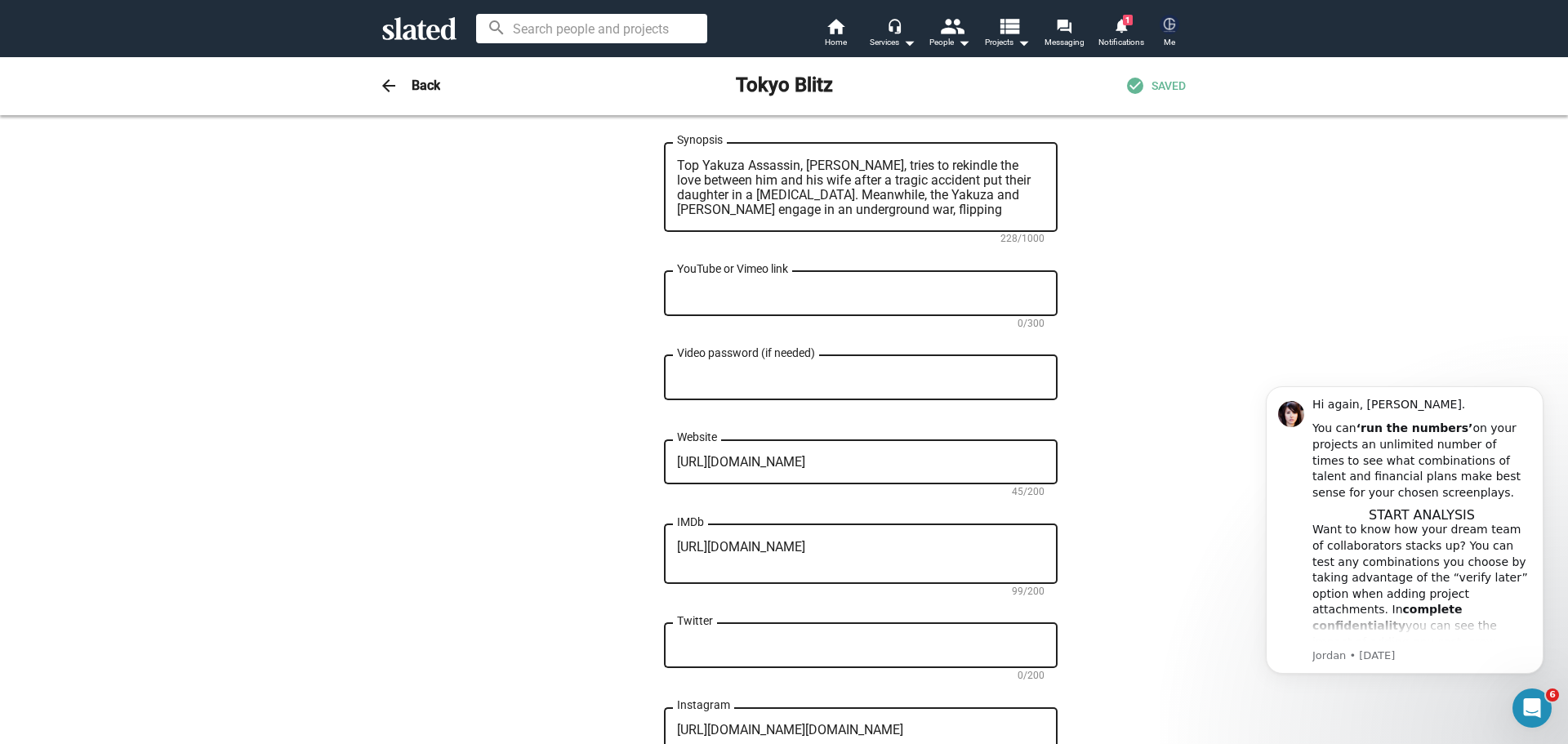
type textarea "https://www.instagram.com/tokyoblitz.movie/"
click at [740, 287] on textarea "YouTube or Vimeo link" at bounding box center [860, 294] width 368 height 14
paste textarea "https://f.io/fekOFb7R"
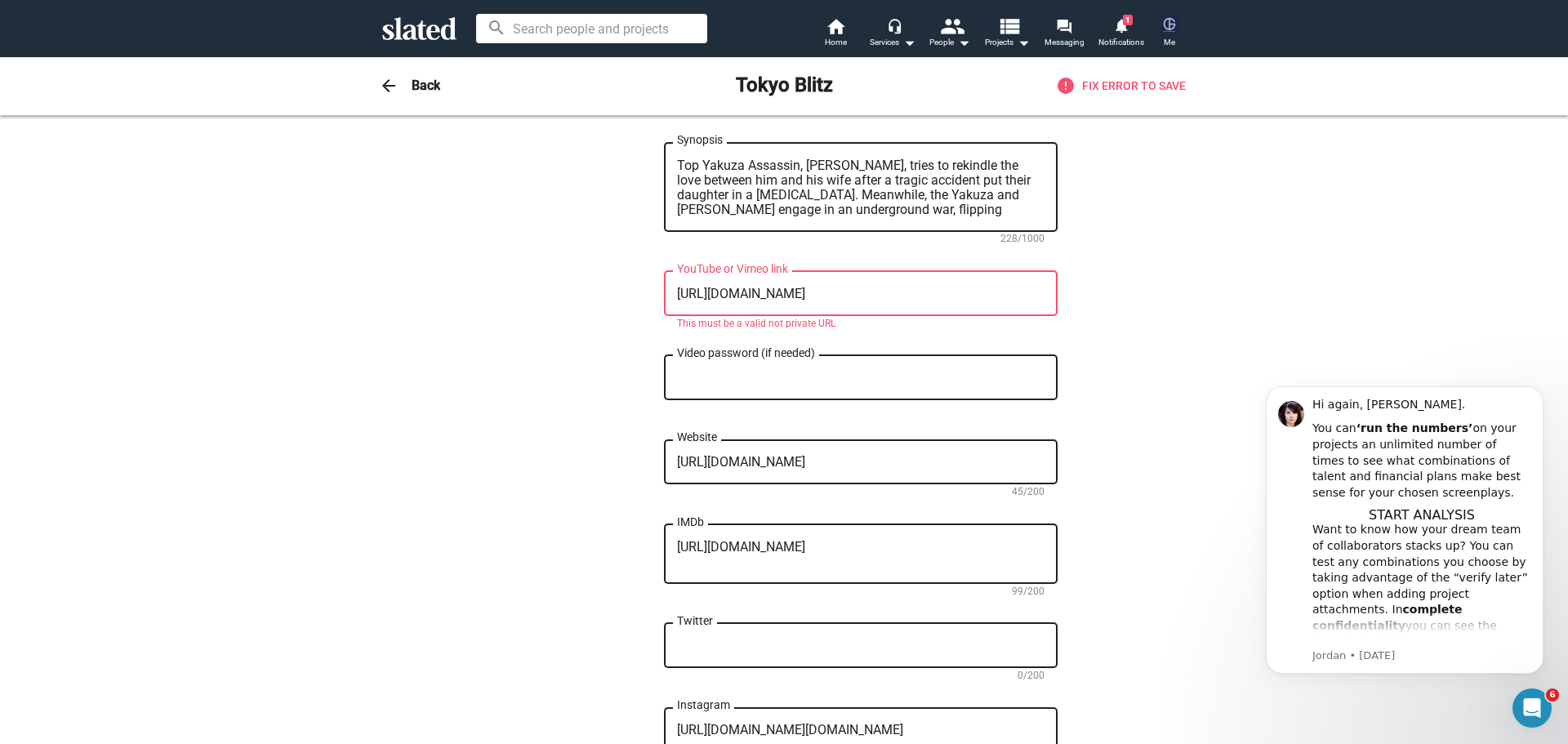
type textarea "https://f.io/fekOFb7R"
click at [668, 268] on div "https://f.io/fekOFb7R YouTube or Vimeo link" at bounding box center [861, 292] width 394 height 48
click at [687, 287] on textarea "https://f.io/fekOFb7R" at bounding box center [860, 294] width 368 height 14
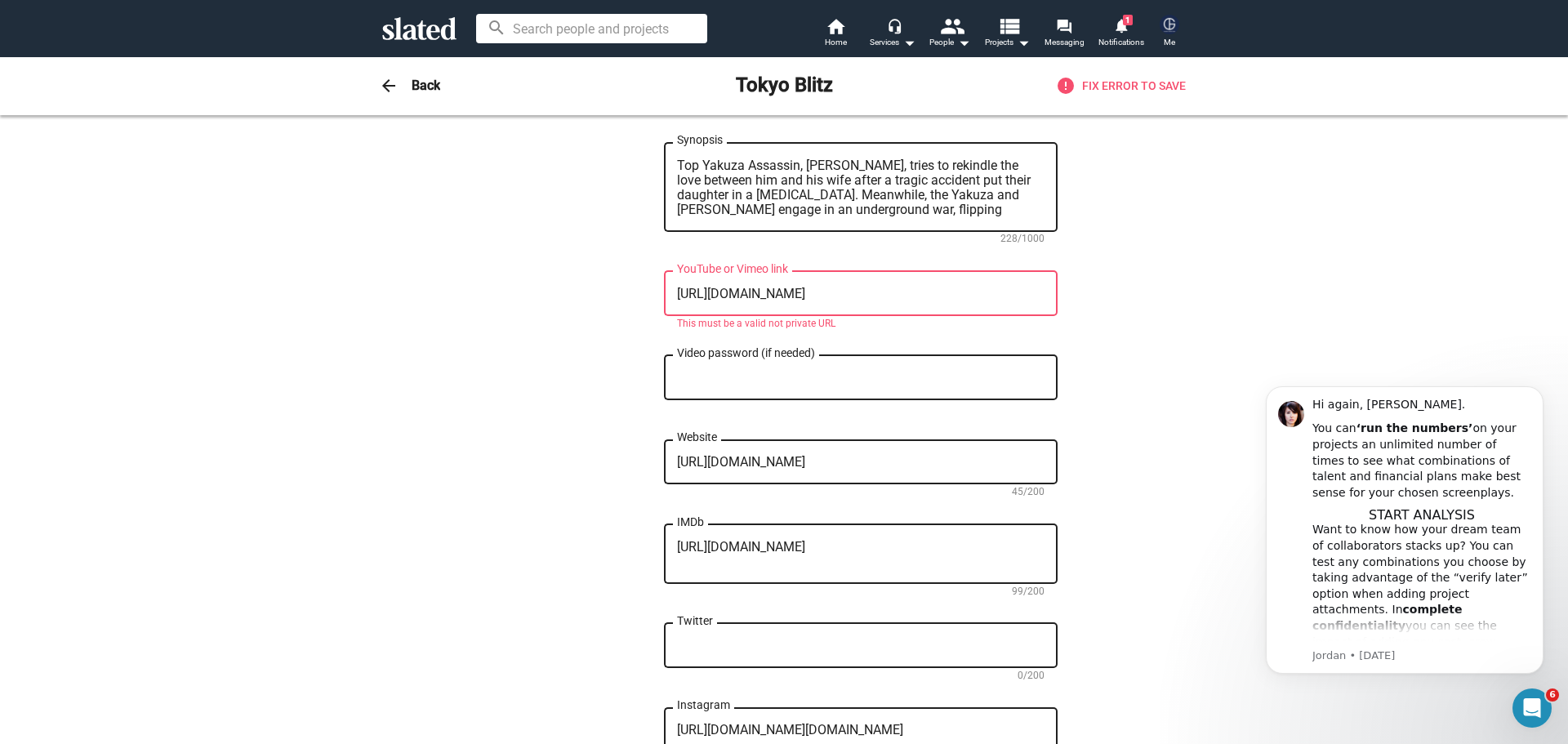
drag, startPoint x: 810, startPoint y: 237, endPoint x: 658, endPoint y: 239, distance: 152.0
click at [664, 268] on div "https://f.io/fekOFb7R YouTube or Vimeo link" at bounding box center [861, 292] width 394 height 48
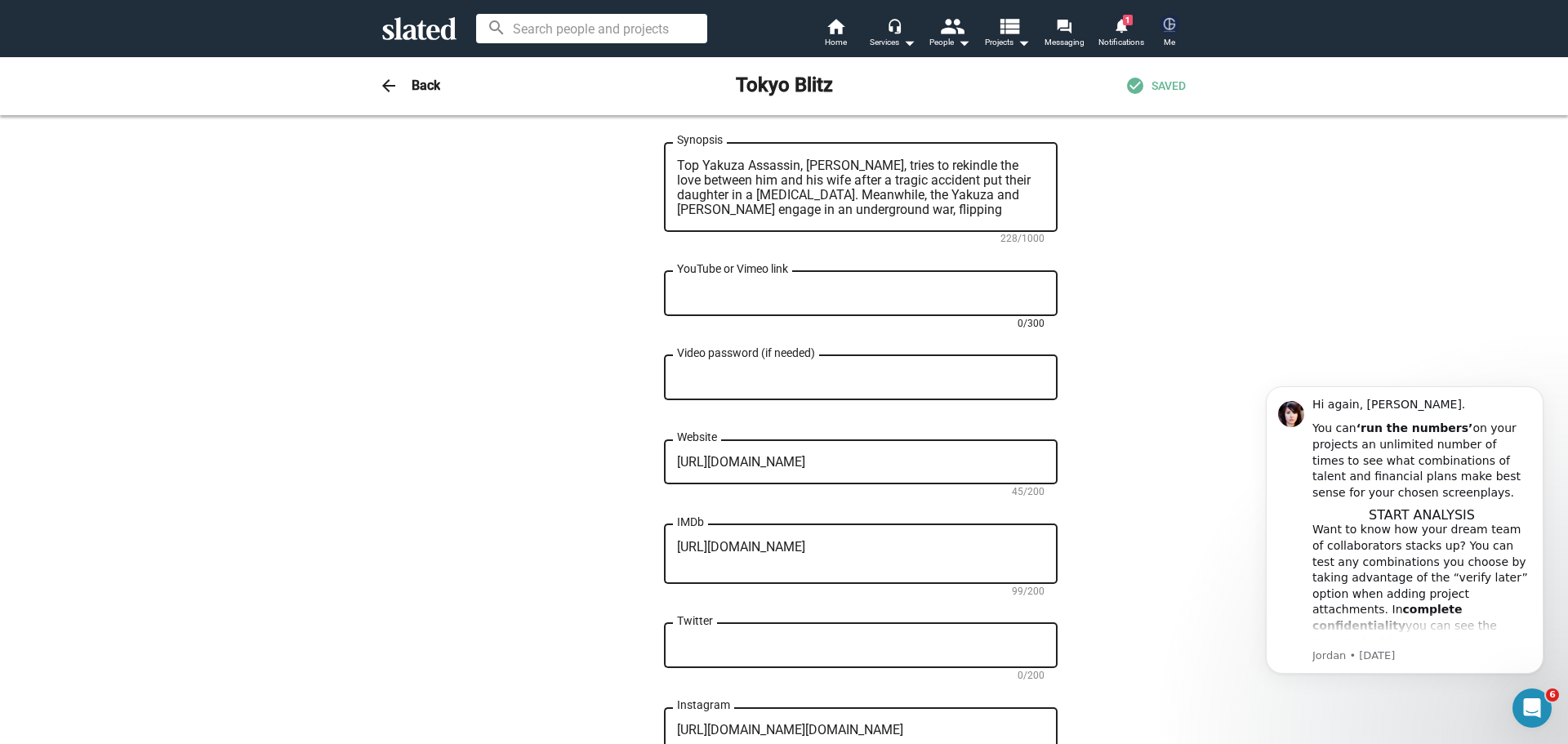
paste textarea "https://youtu.be/Mhdb9PKxeG4"
type textarea "https://youtu.be/Mhdb9PKxeG4"
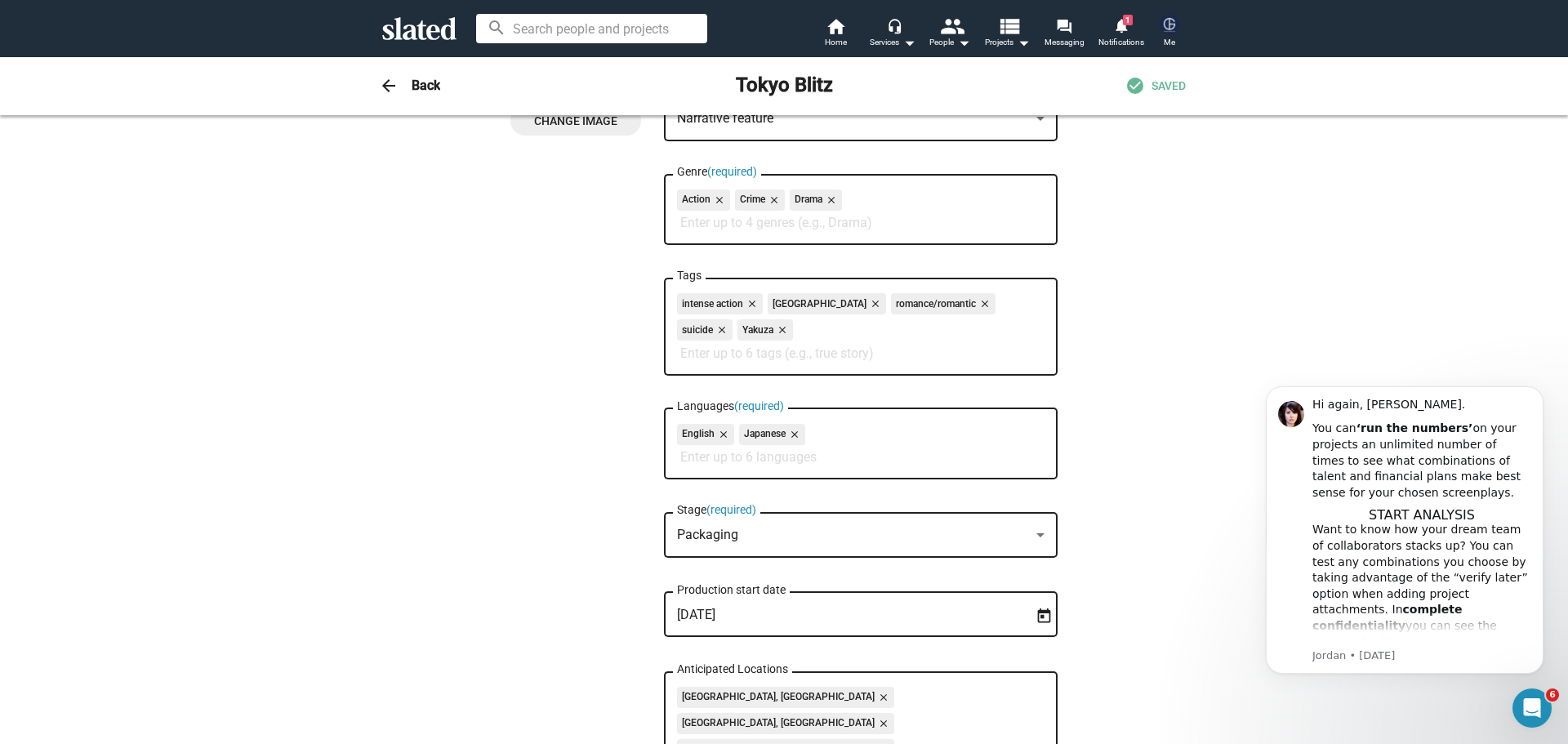
scroll to position [0, 0]
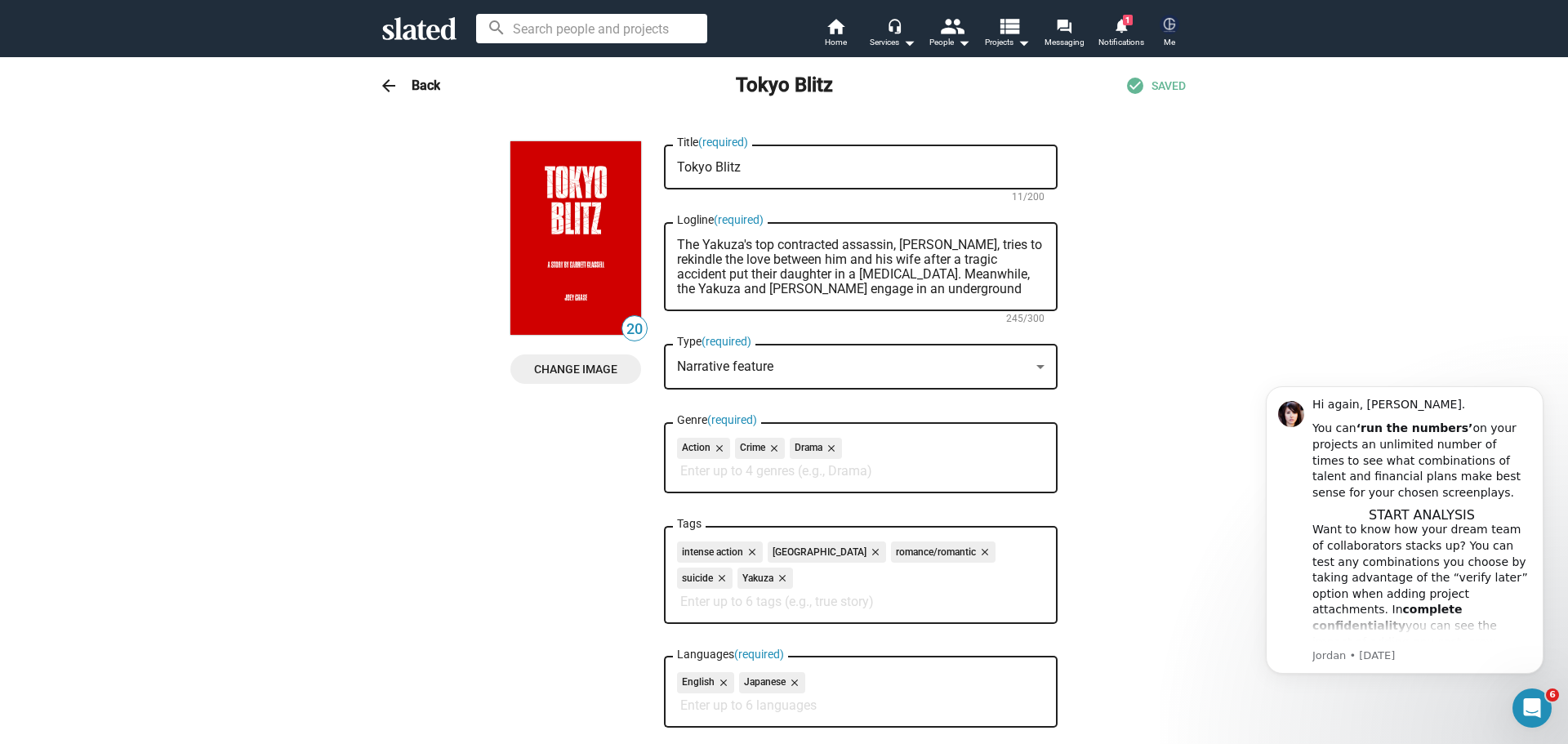
click at [381, 86] on mat-icon "arrow_back" at bounding box center [389, 85] width 19 height 19
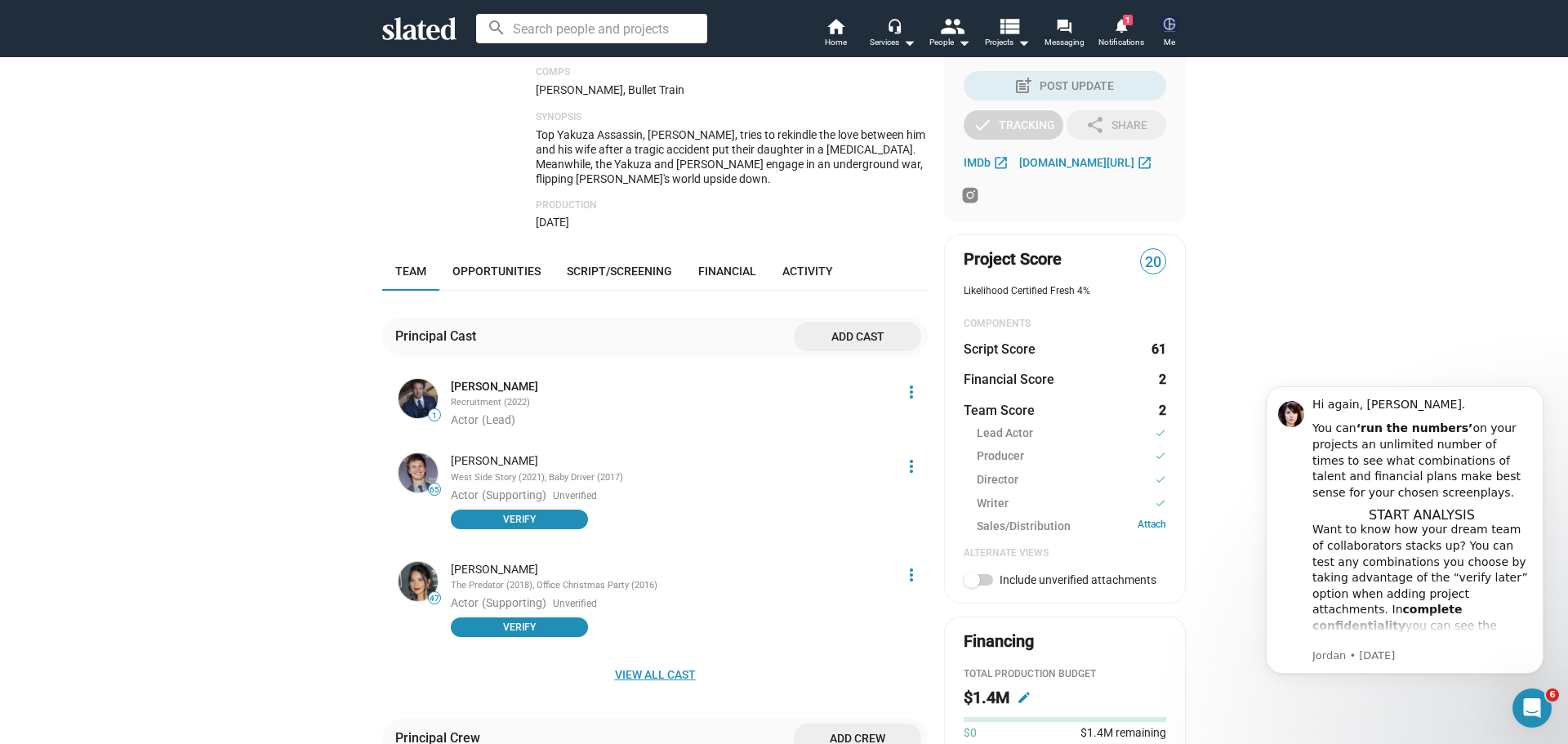
click at [655, 660] on span "View all cast" at bounding box center [655, 674] width 519 height 30
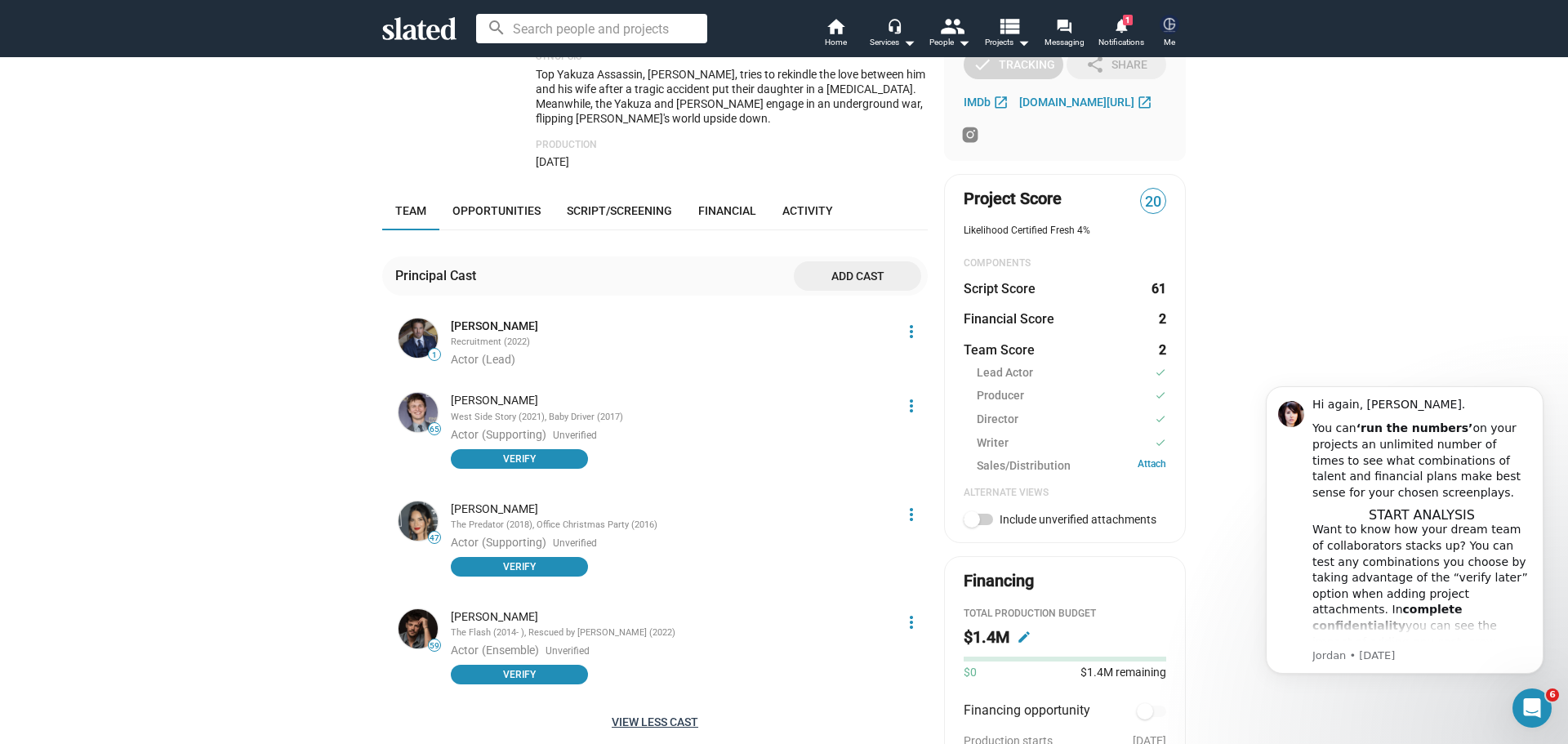
scroll to position [408, 0]
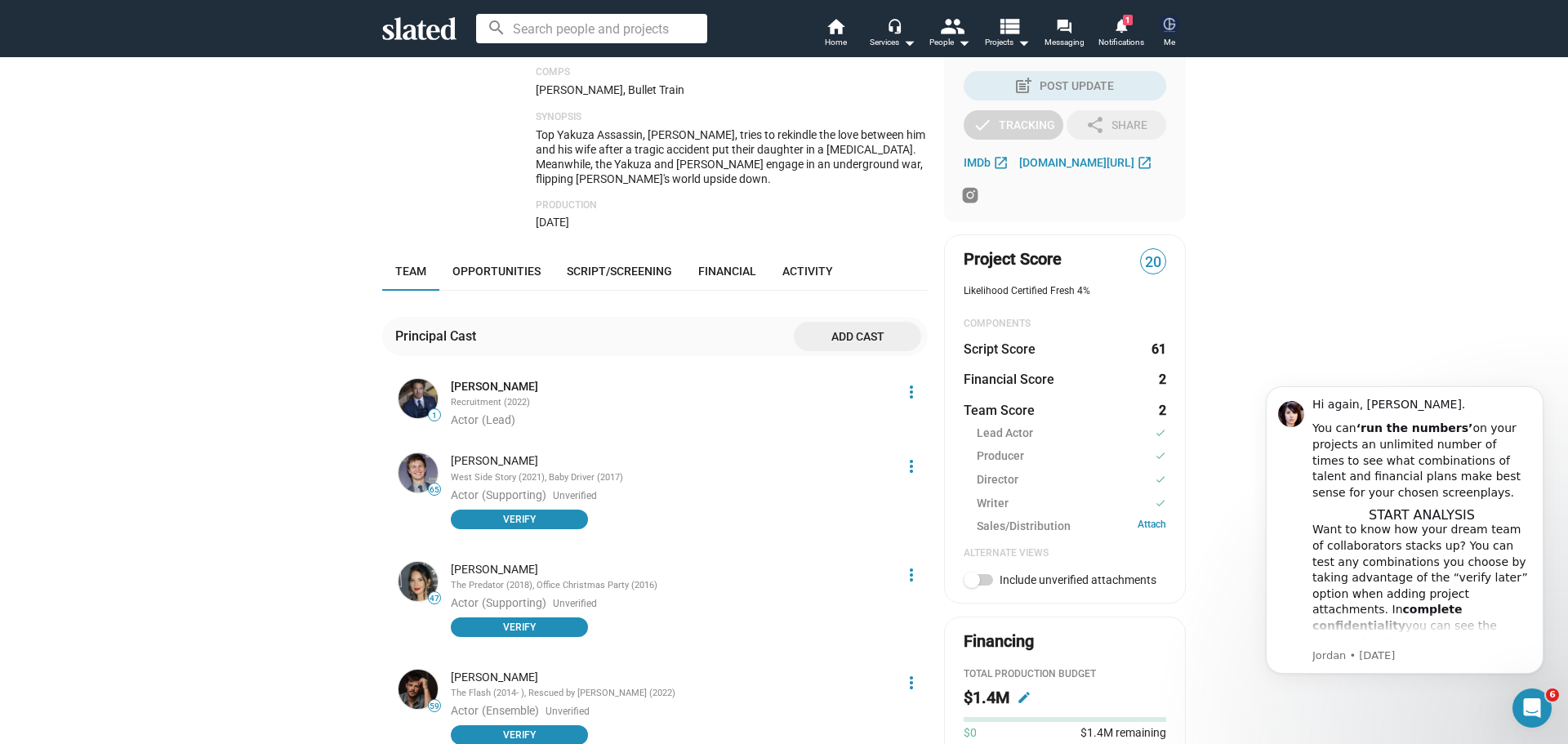
click at [829, 322] on span "Add cast" at bounding box center [856, 336] width 101 height 30
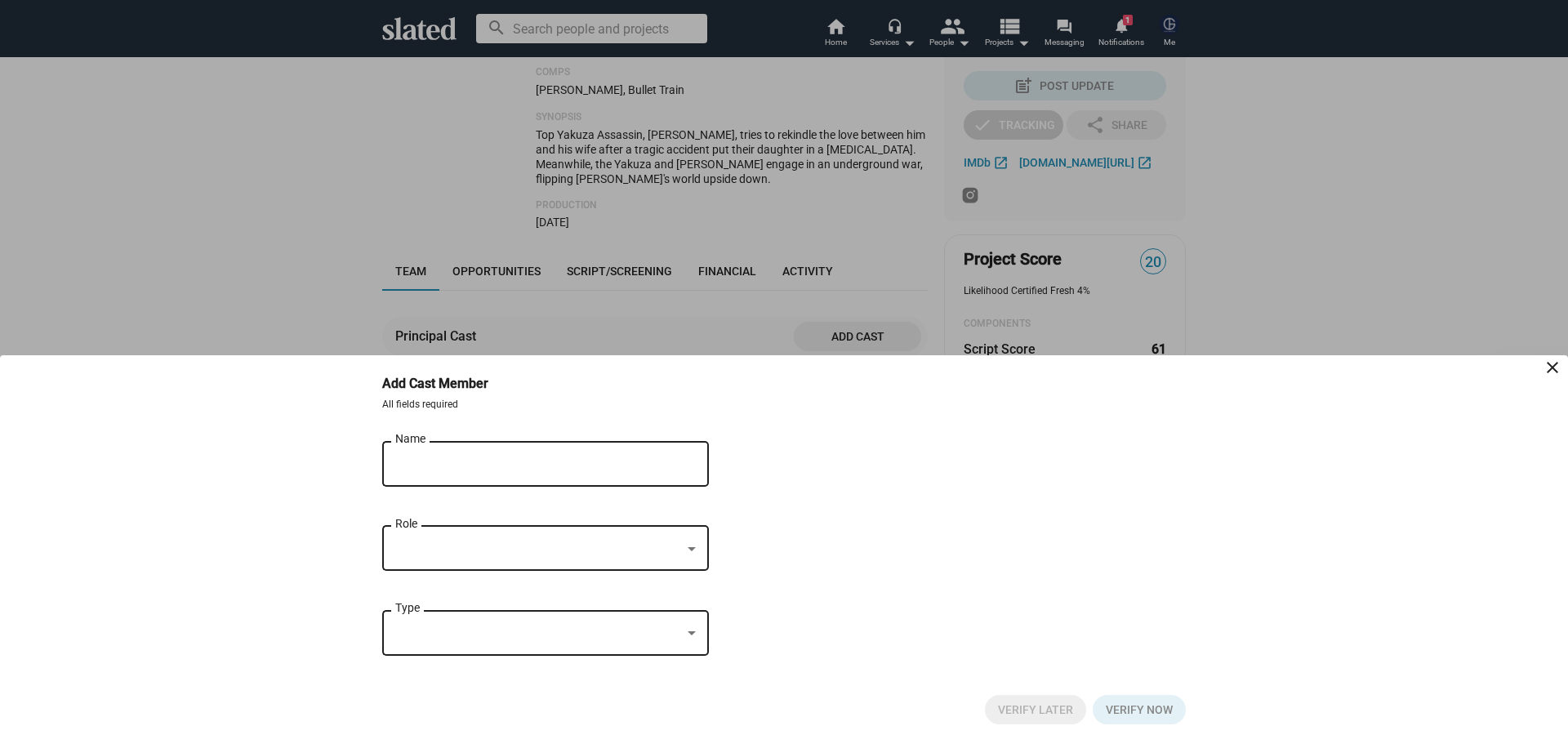
click at [515, 480] on div "Name" at bounding box center [534, 462] width 277 height 48
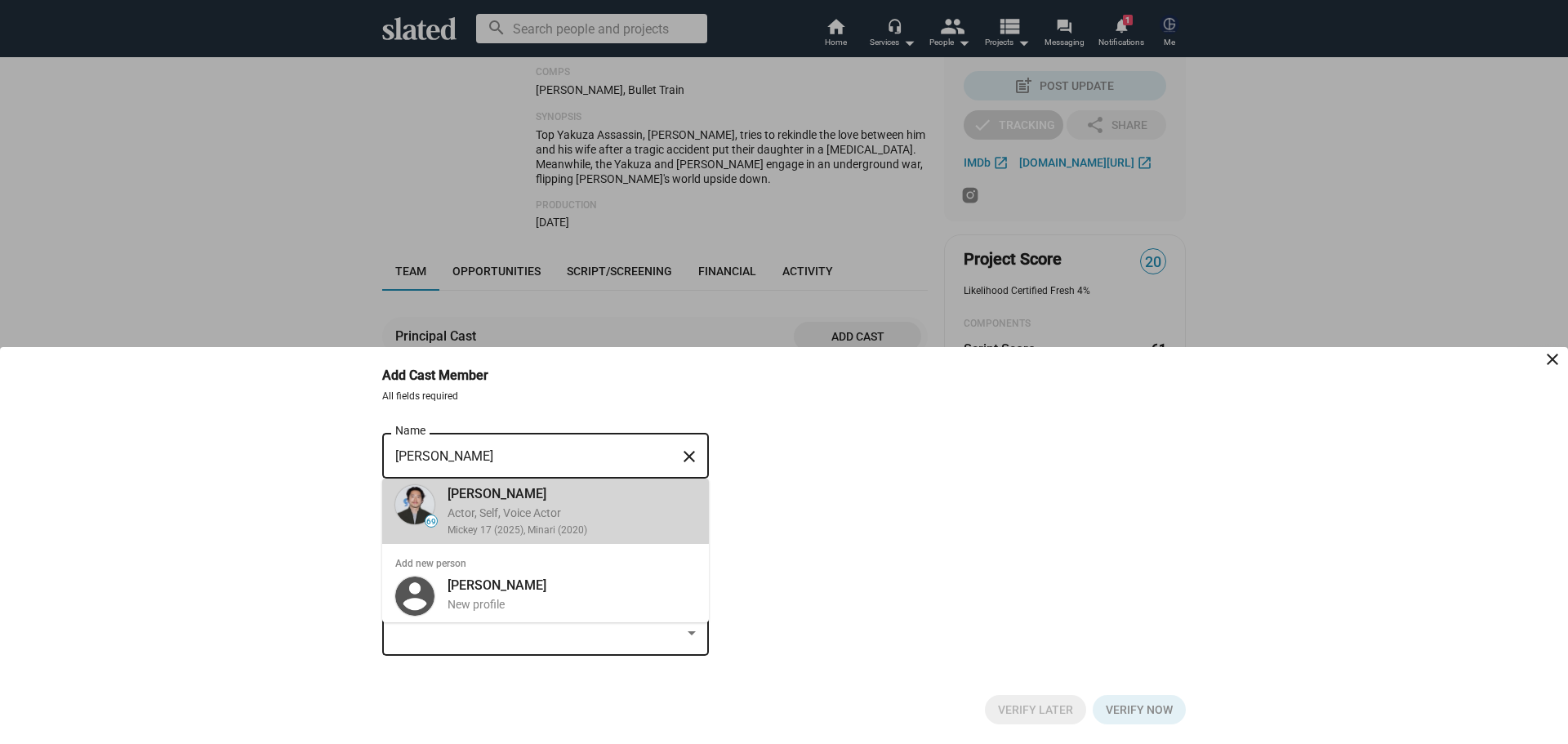
click at [495, 496] on div "Steven Yeun" at bounding box center [571, 493] width 249 height 17
type input "Steven Yeun"
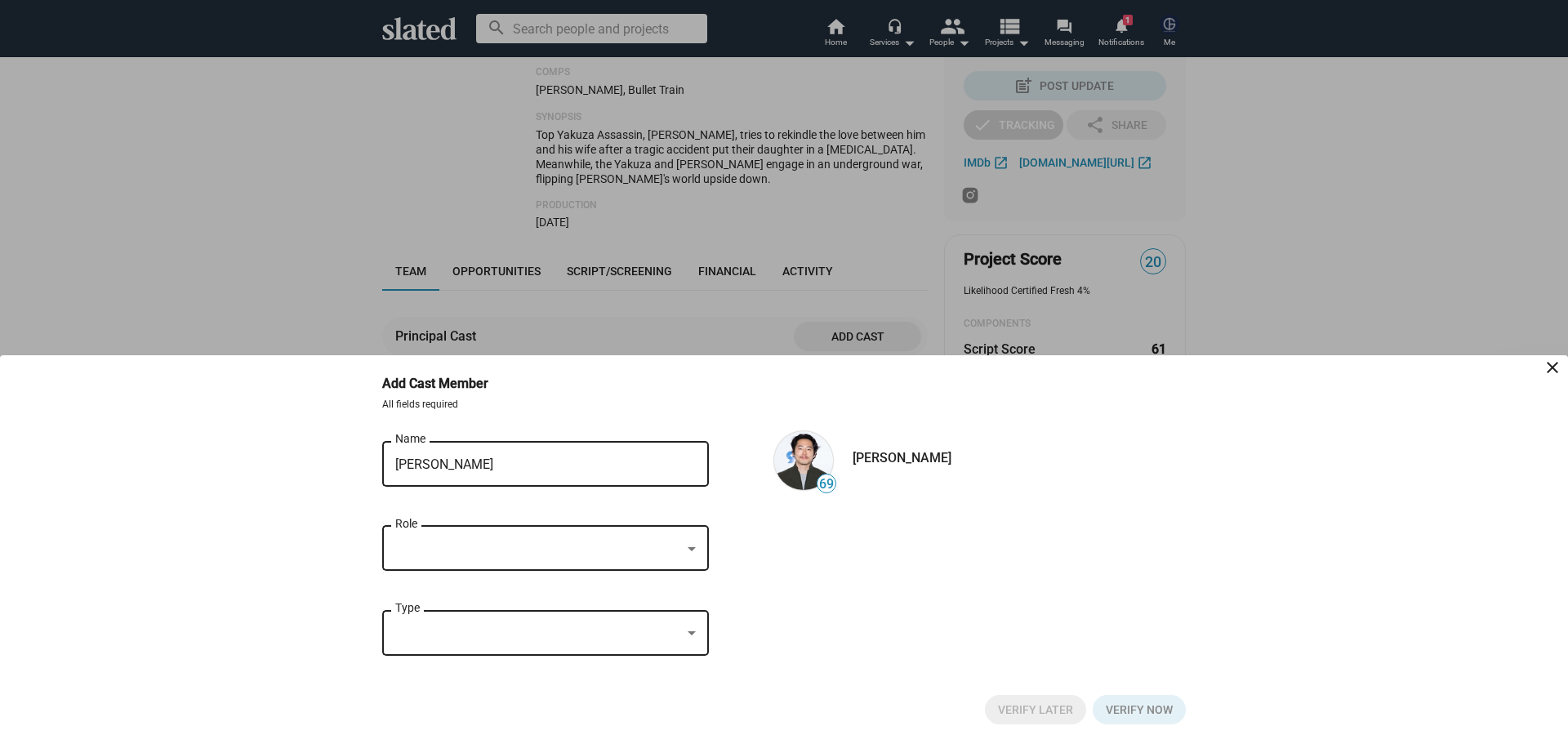
click at [469, 542] on div at bounding box center [539, 549] width 286 height 17
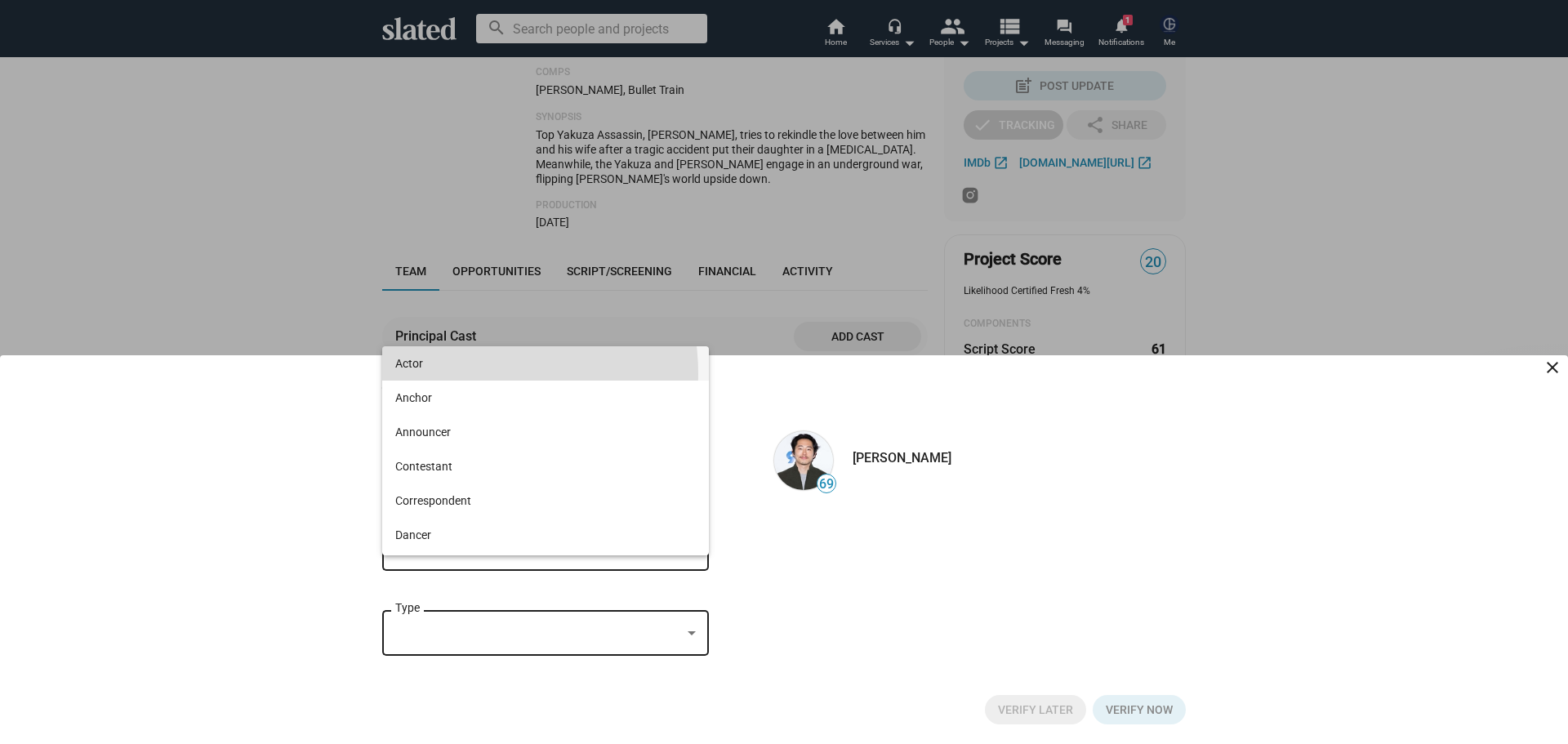
click at [470, 373] on span "Actor" at bounding box center [545, 364] width 301 height 35
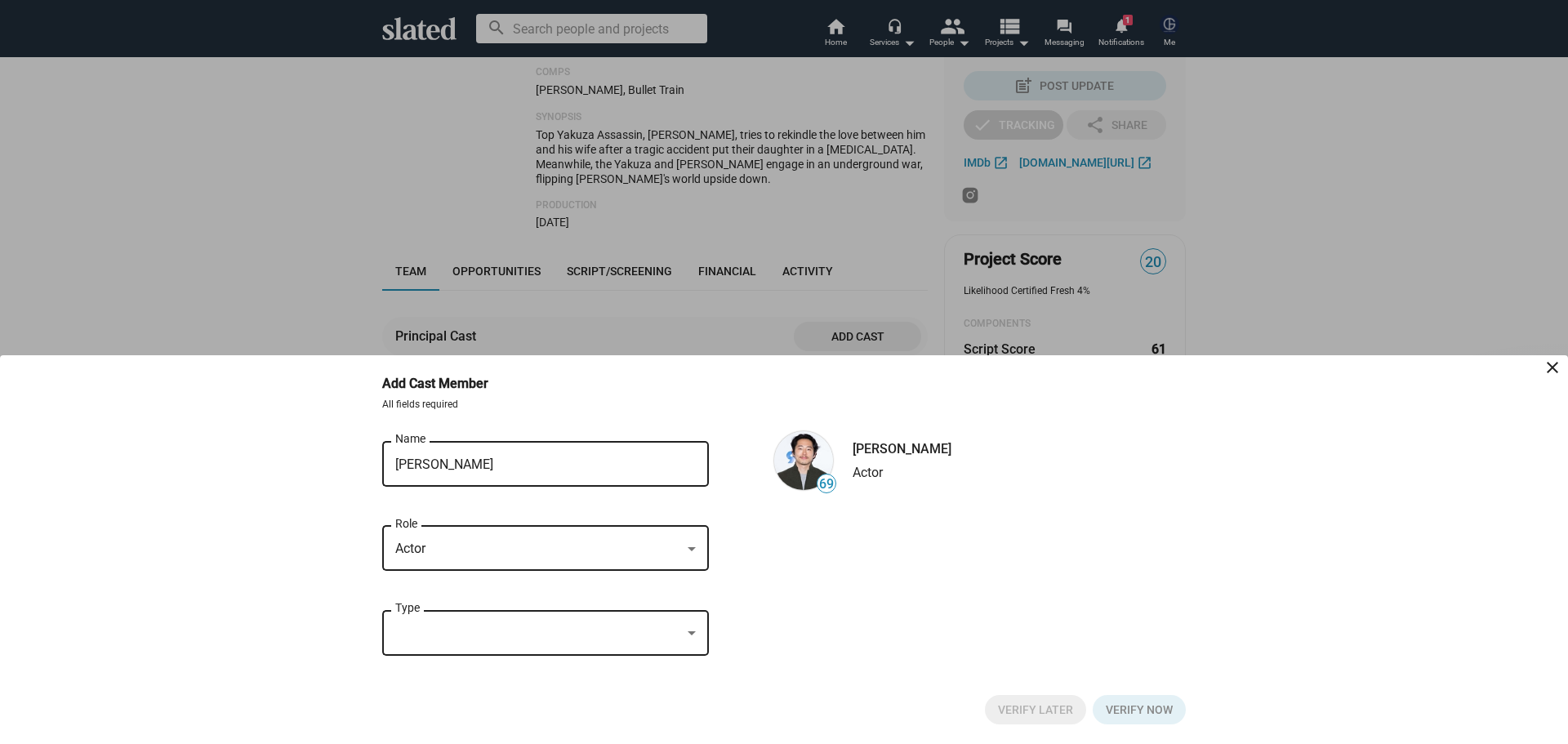
click at [434, 631] on div at bounding box center [539, 634] width 286 height 17
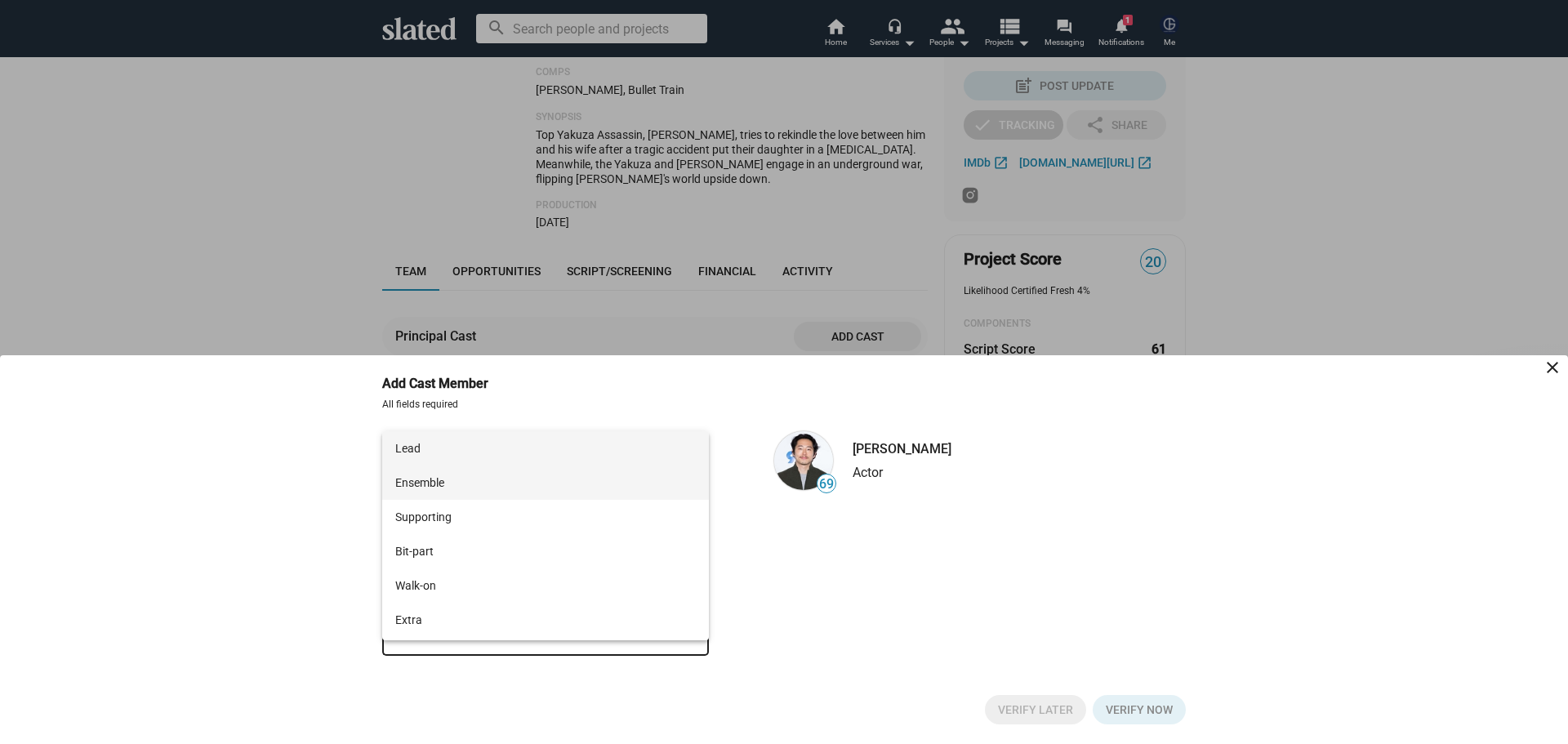
click at [440, 490] on span "Ensemble" at bounding box center [545, 483] width 301 height 35
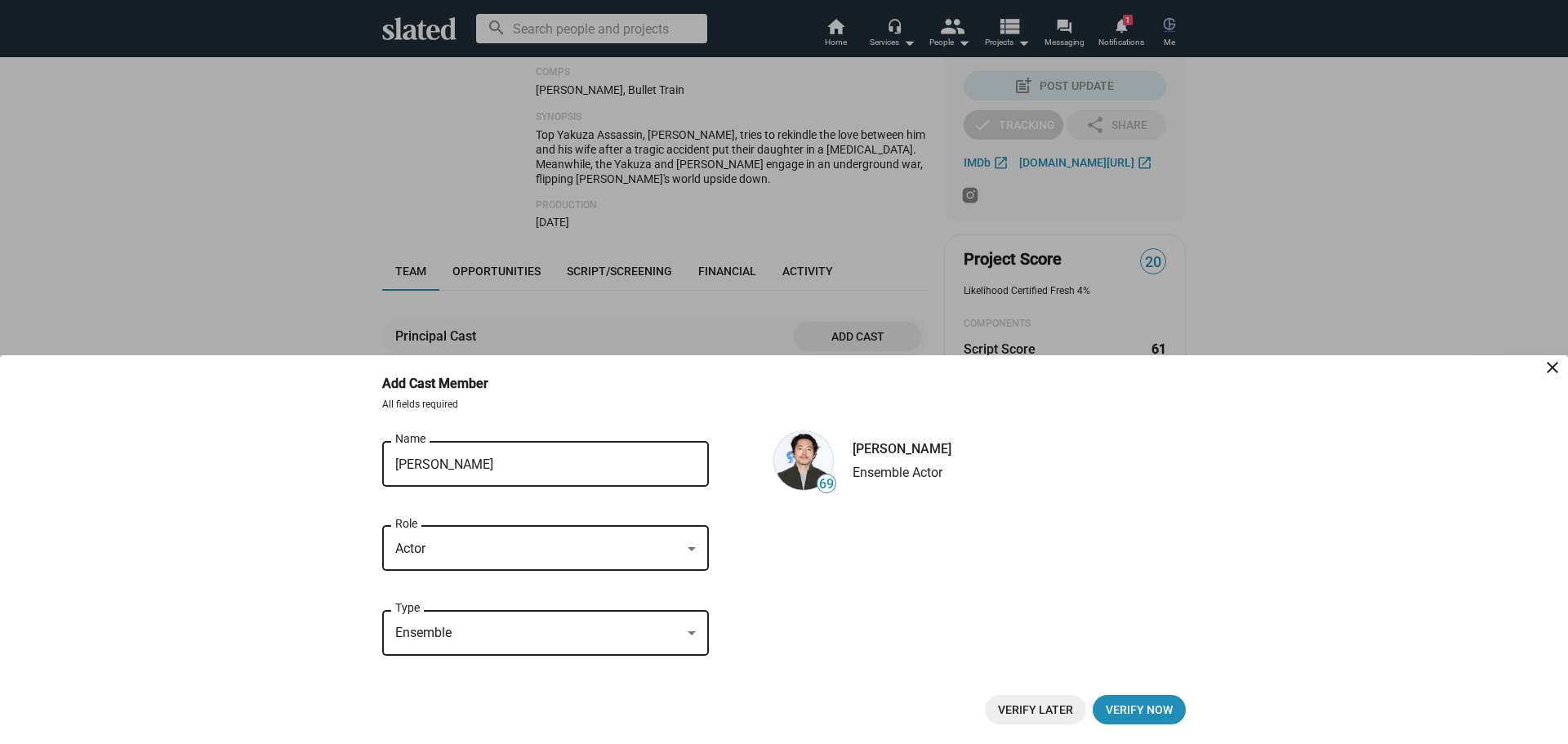
click at [1060, 717] on span "Verify Later" at bounding box center [1035, 709] width 75 height 30
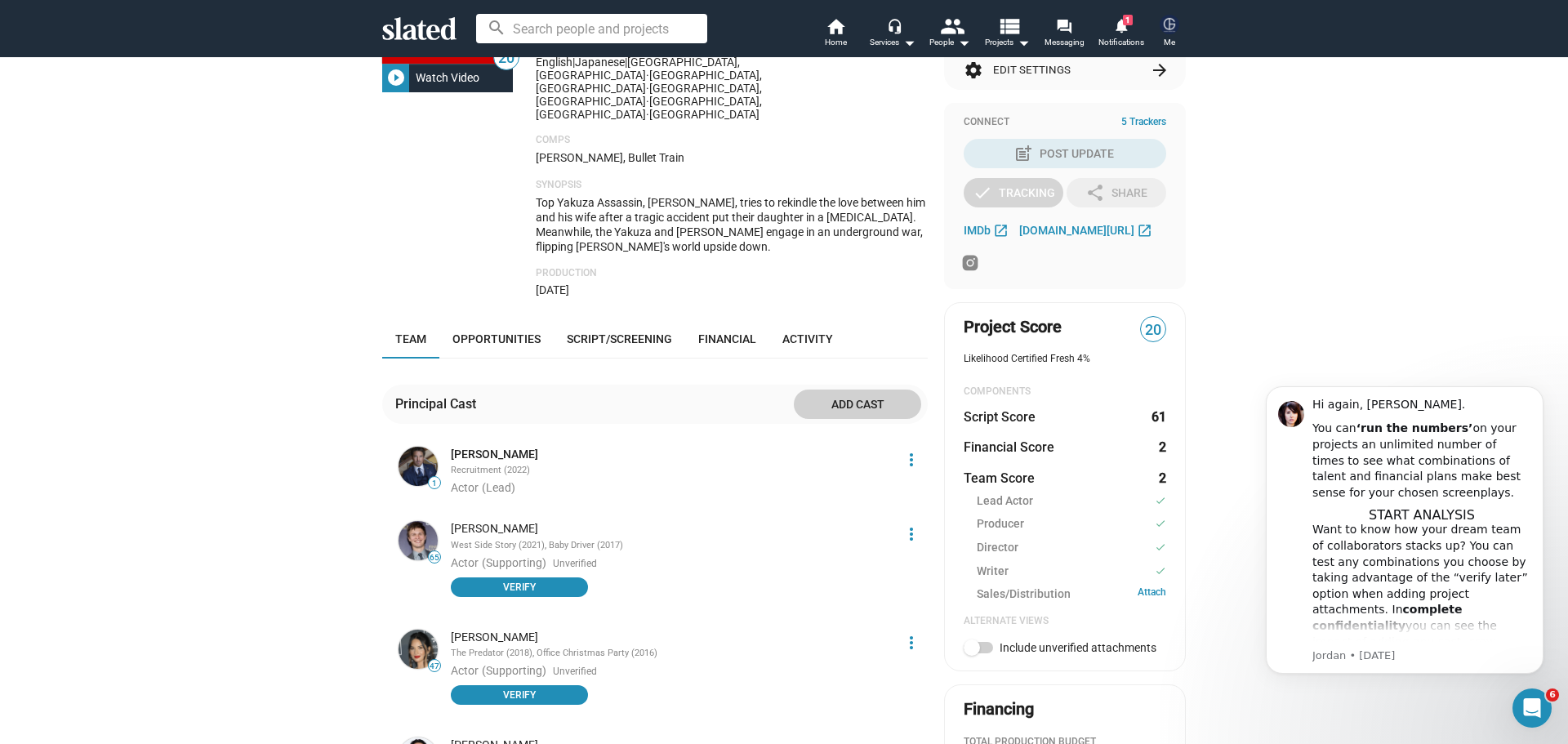
scroll to position [326, 0]
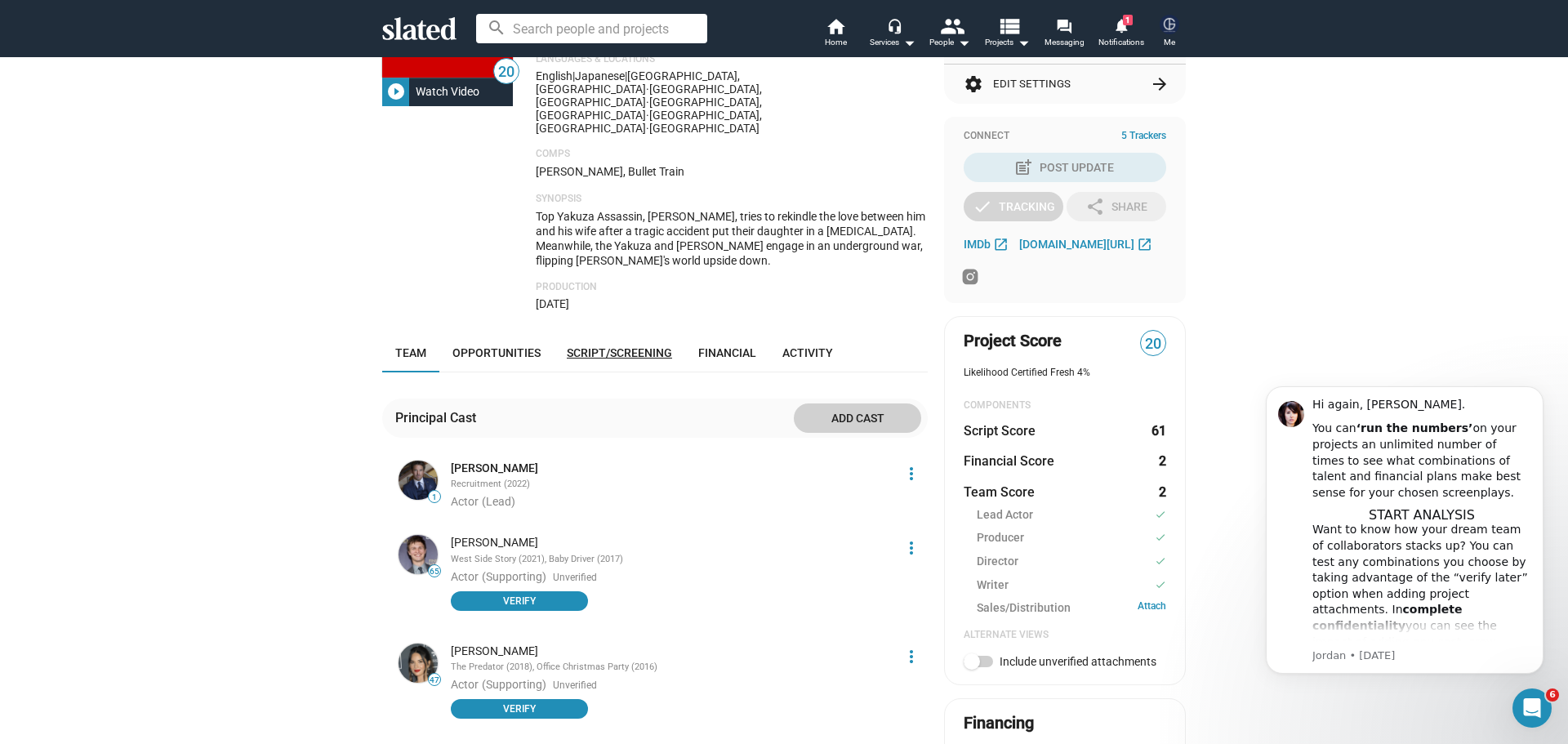
click at [591, 347] on span "Script/Screening" at bounding box center [619, 353] width 106 height 13
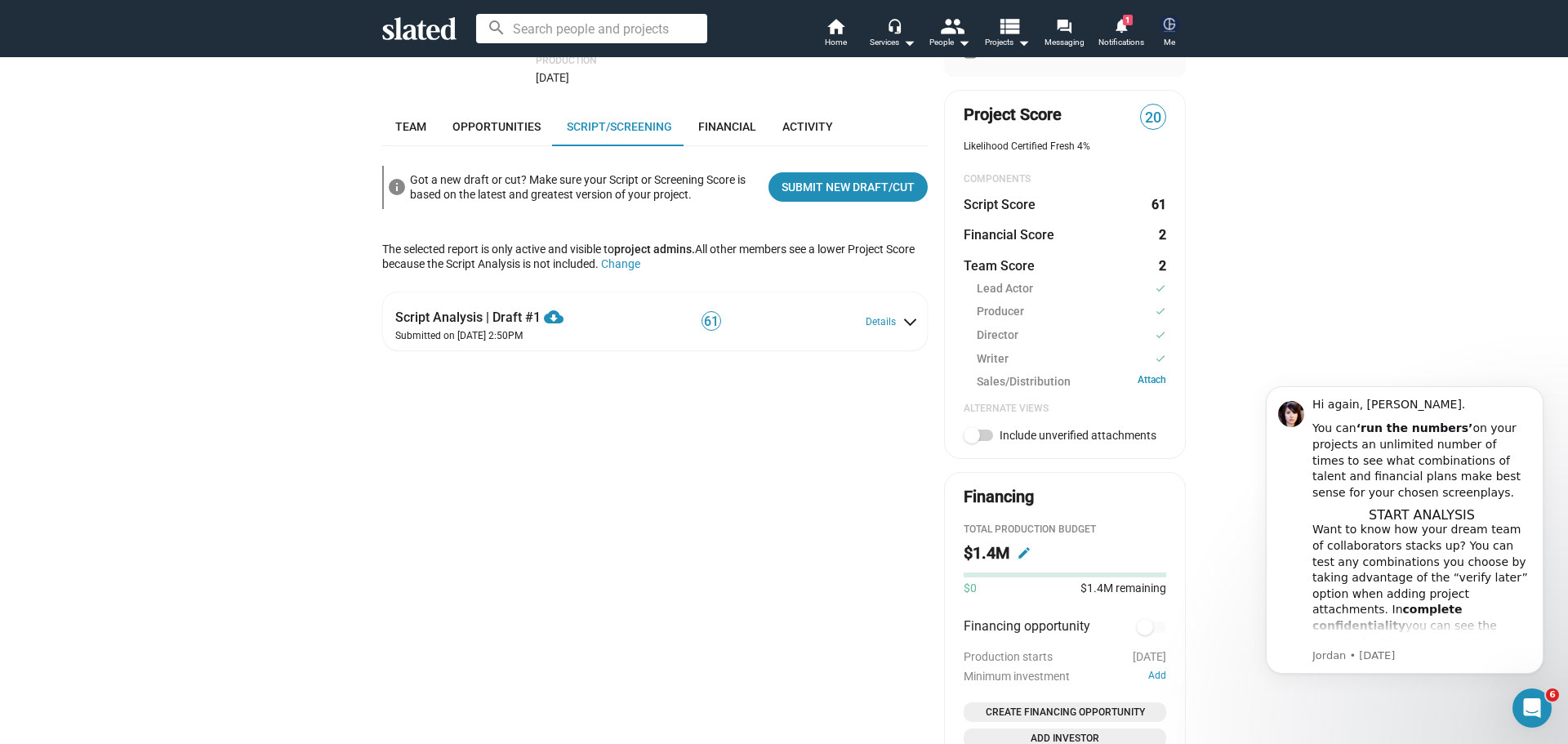
scroll to position [227, 0]
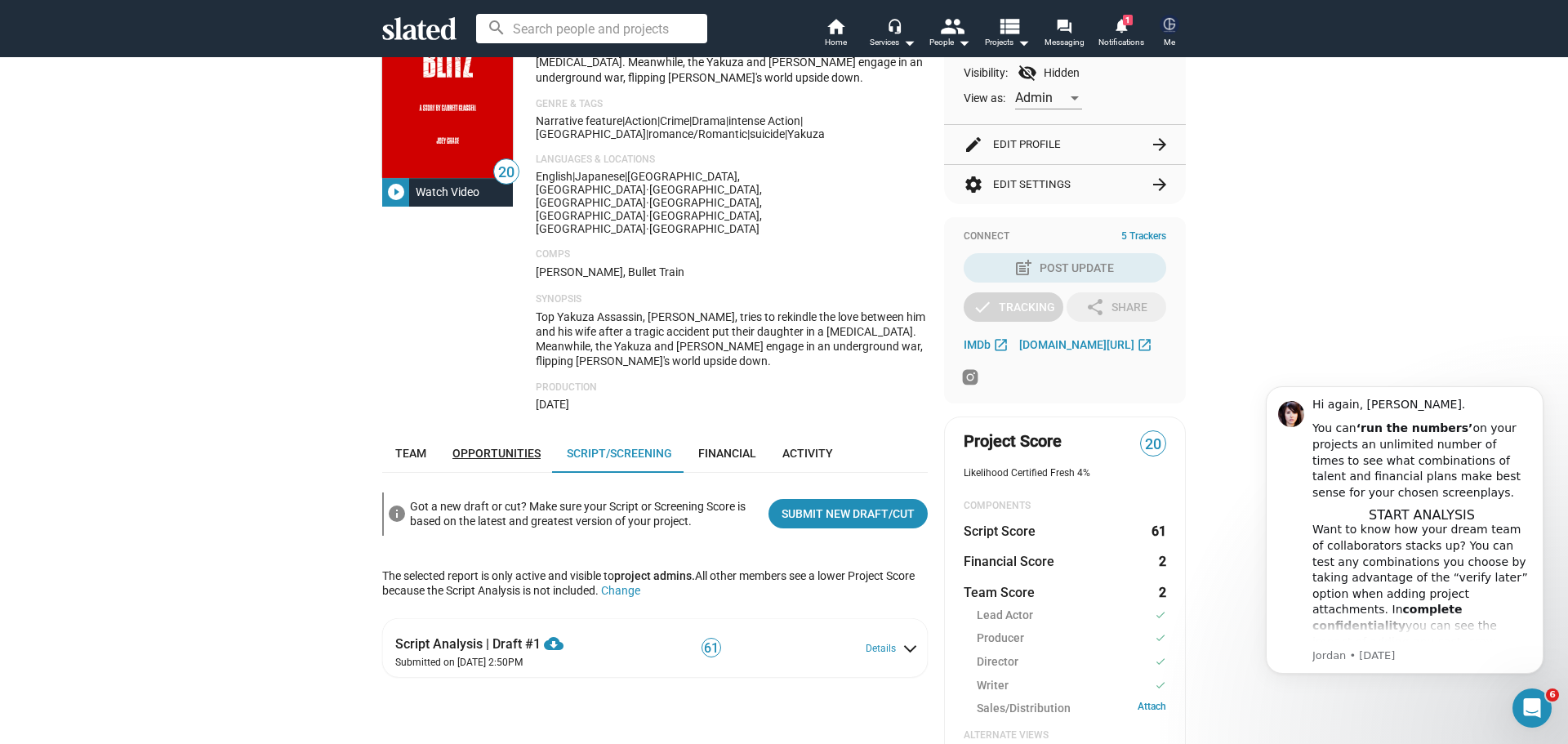
click at [488, 446] on span "Opportunities" at bounding box center [496, 453] width 88 height 13
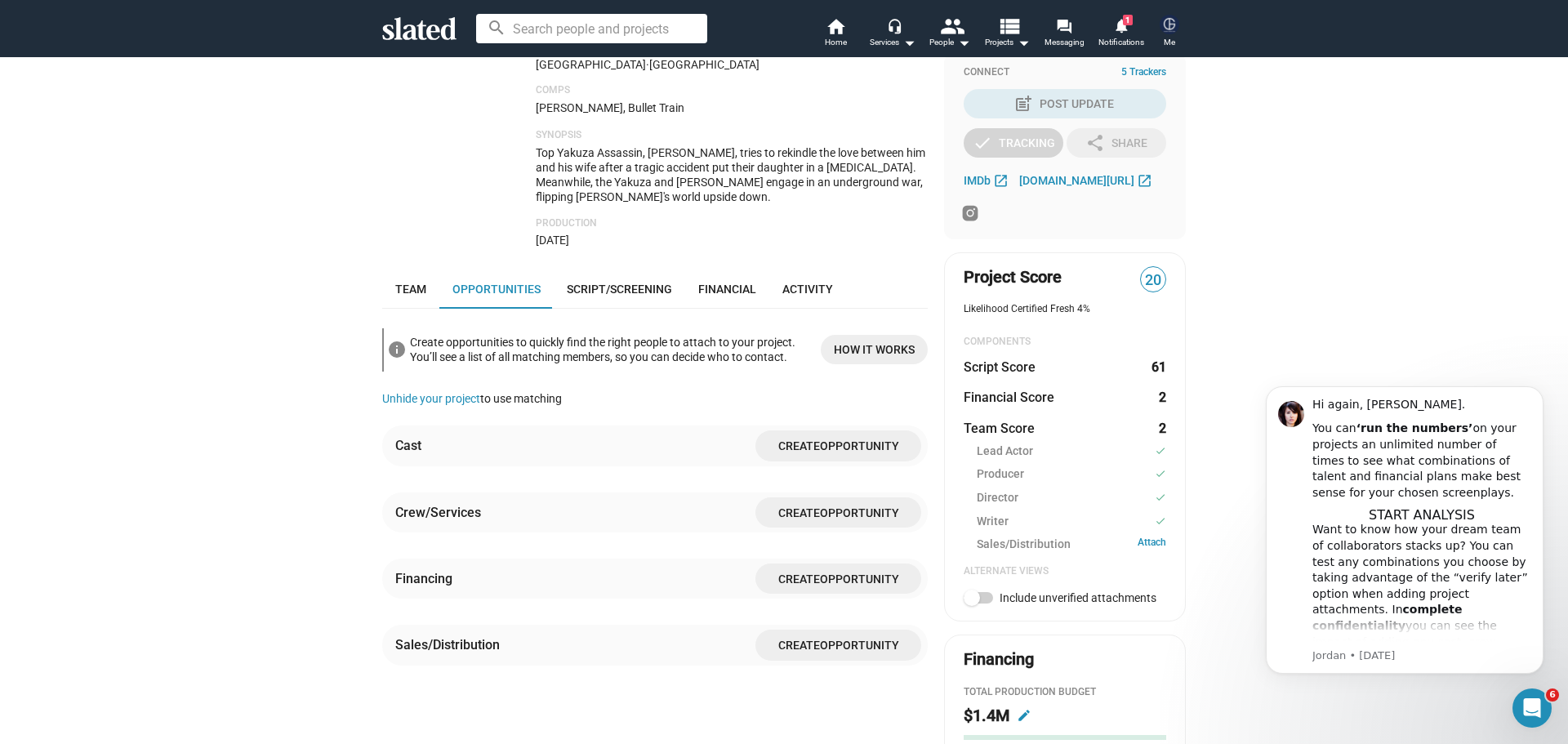
scroll to position [390, 0]
click at [691, 271] on link "Financial" at bounding box center [728, 290] width 84 height 39
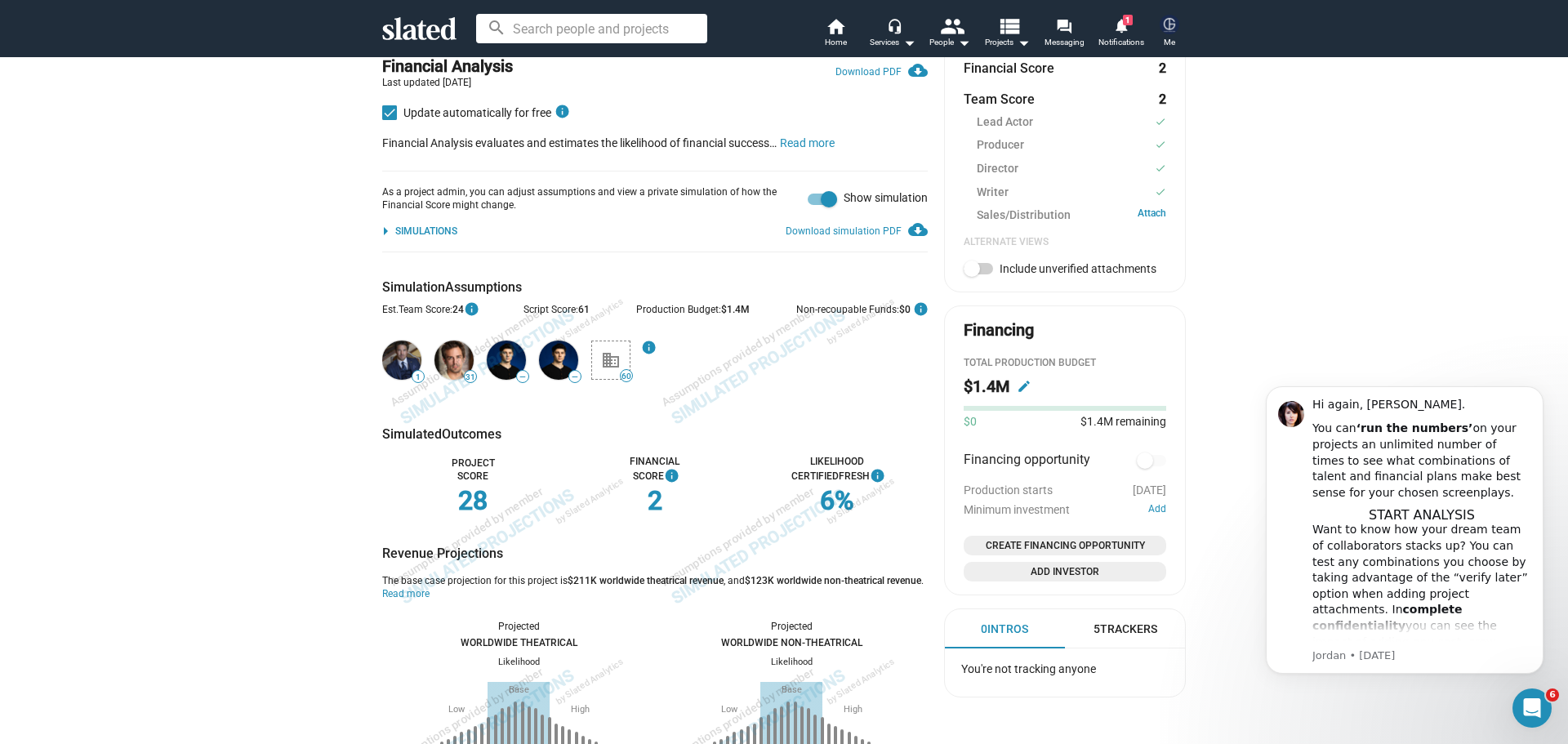
scroll to position [716, 0]
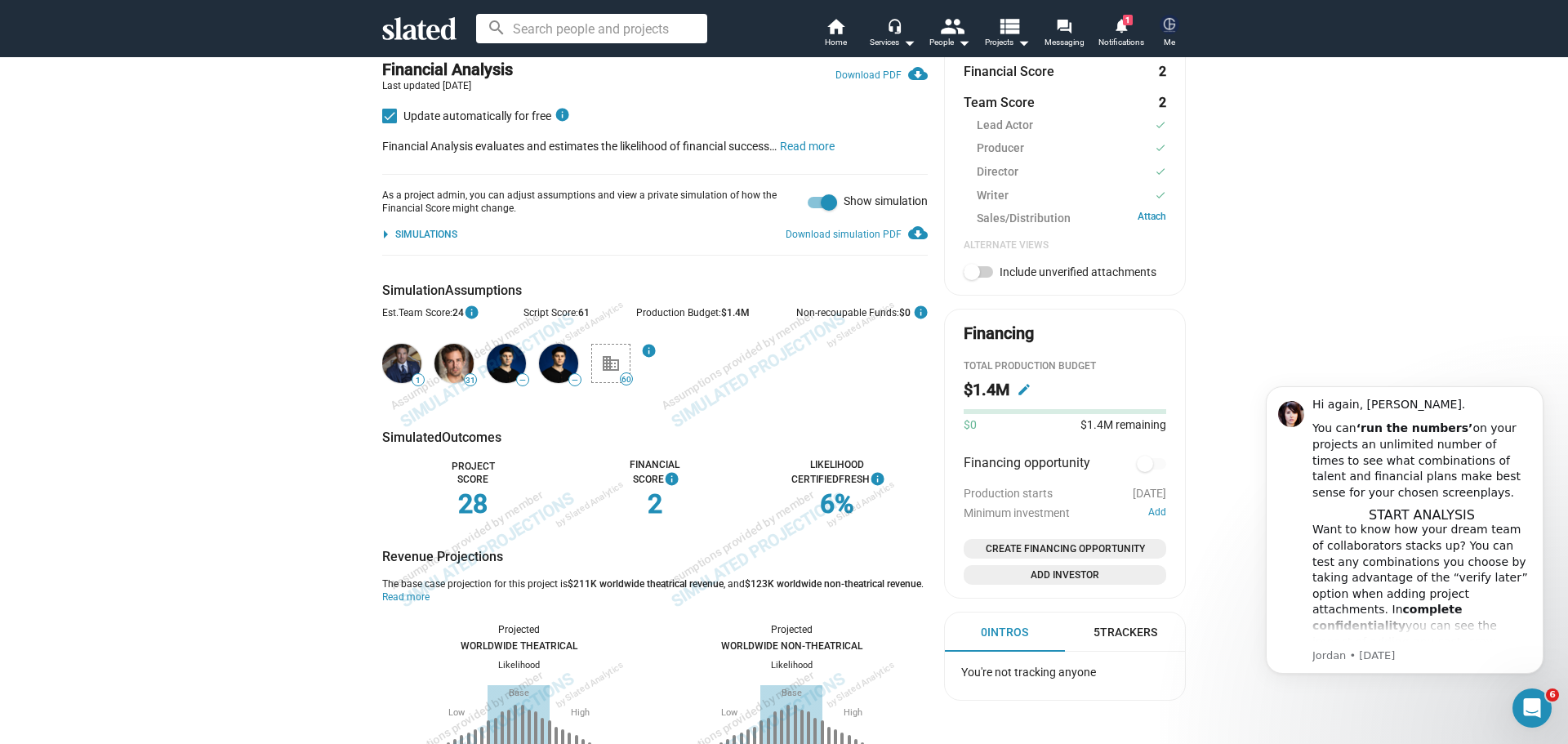
click at [423, 200] on div "As a project admin, you can adjust assumptions and view a private simulation of…" at bounding box center [655, 214] width 545 height 82
click at [423, 228] on div "Simulations" at bounding box center [426, 235] width 62 height 13
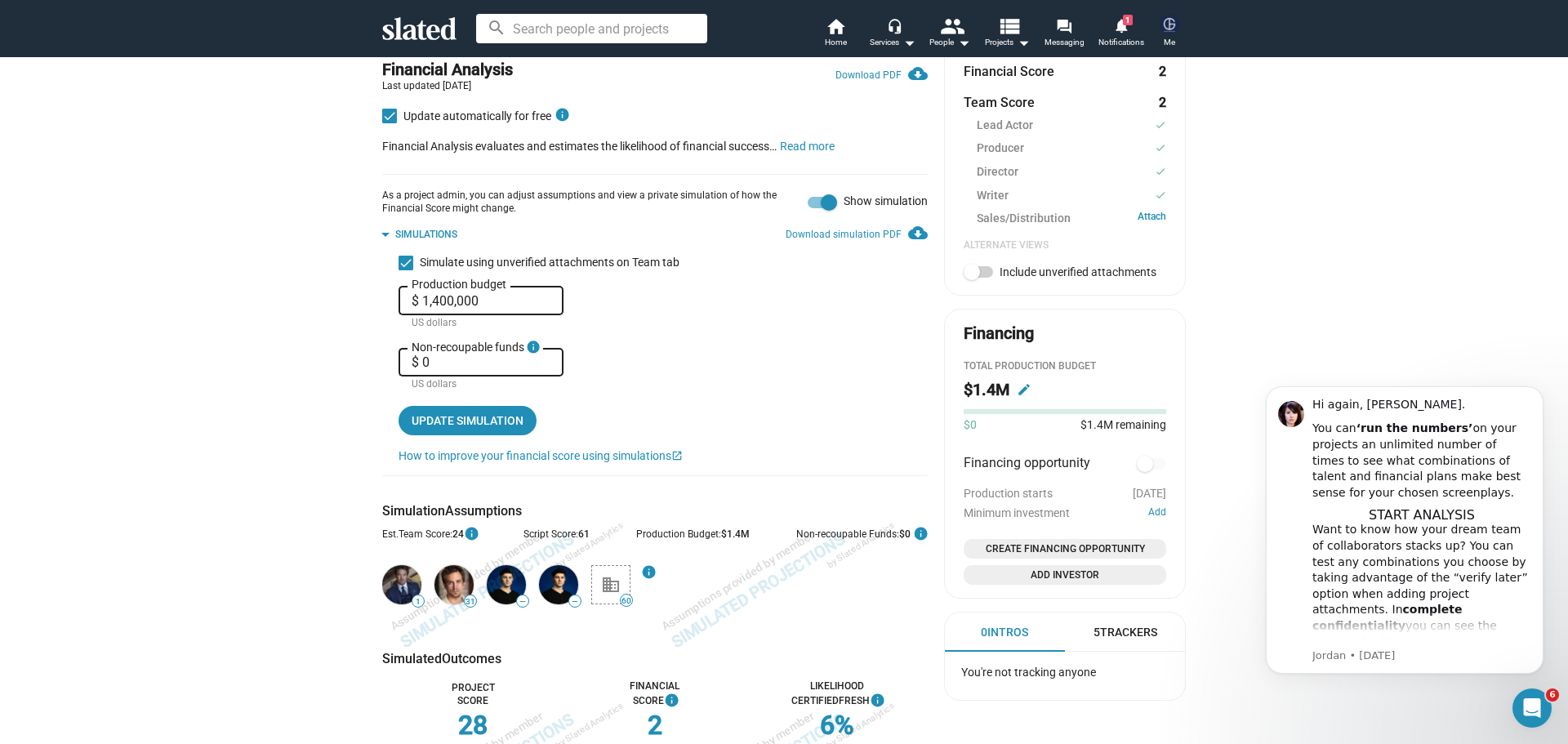
click at [449, 355] on input "$ 0" at bounding box center [481, 362] width 139 height 14
drag, startPoint x: 431, startPoint y: 316, endPoint x: 412, endPoint y: 315, distance: 19.0
click at [412, 355] on input "$ 0" at bounding box center [481, 362] width 139 height 14
click at [472, 406] on span "Update simulation" at bounding box center [468, 420] width 112 height 30
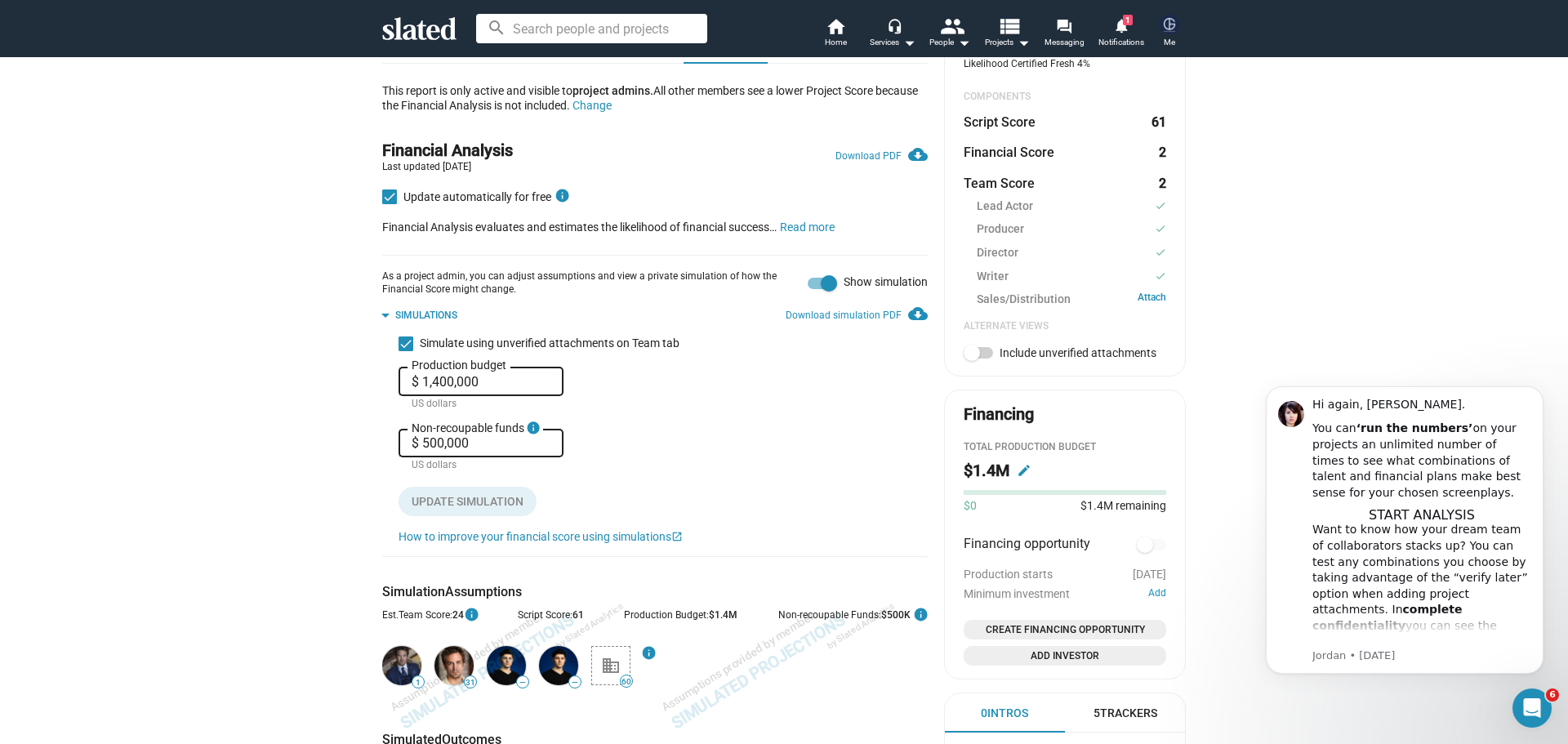
scroll to position [635, 0]
click at [492, 426] on div "$ 500,000 Non-recoupable funds info" at bounding box center [481, 442] width 139 height 32
drag, startPoint x: 487, startPoint y: 392, endPoint x: 375, endPoint y: 393, distance: 112.0
click at [382, 395] on mat-tree-node "Simulate using unverified attachments on Team tab $ 1,400,000 Production budget…" at bounding box center [655, 441] width 545 height 222
type input "$ 0"
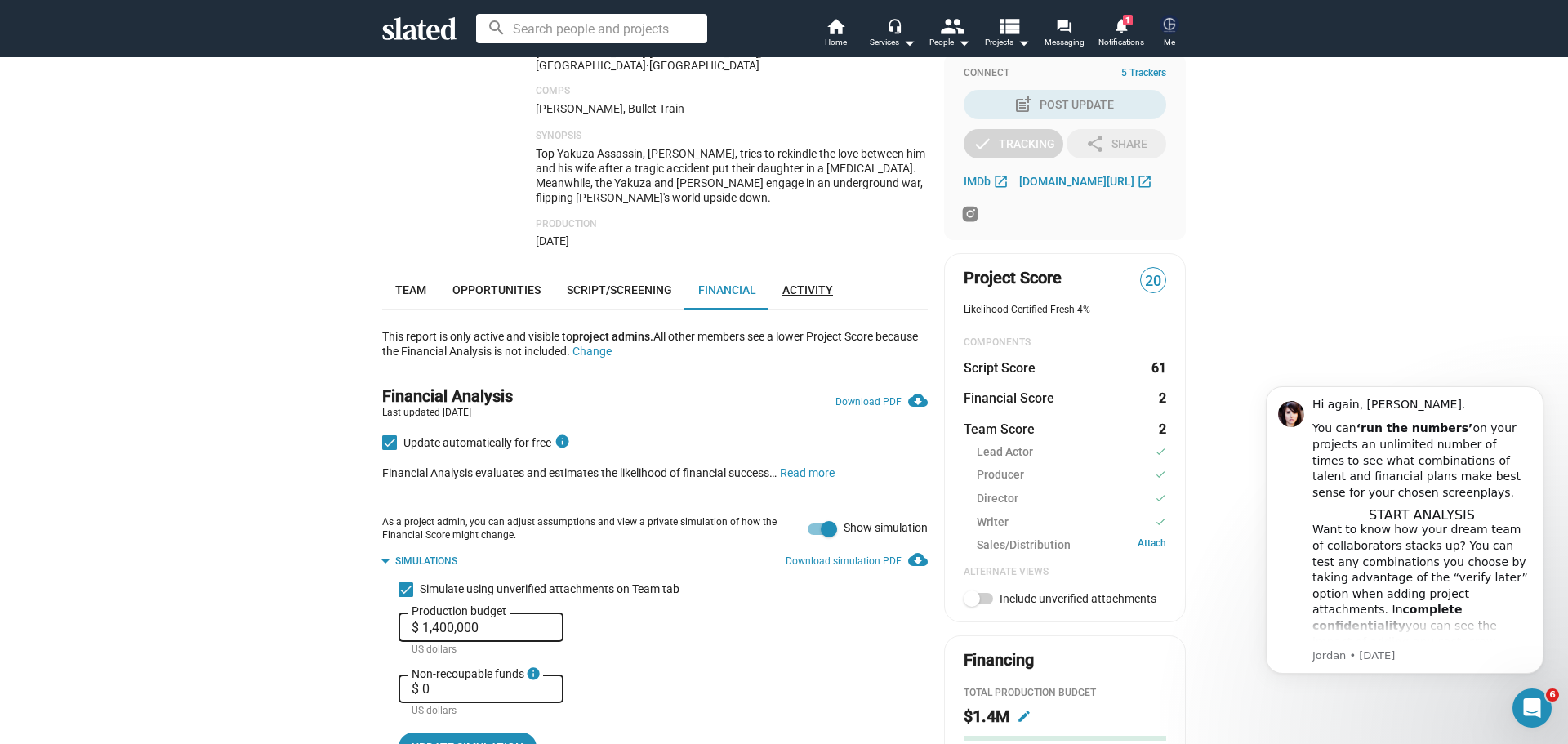
click at [783, 283] on span "Activity" at bounding box center [808, 290] width 51 height 13
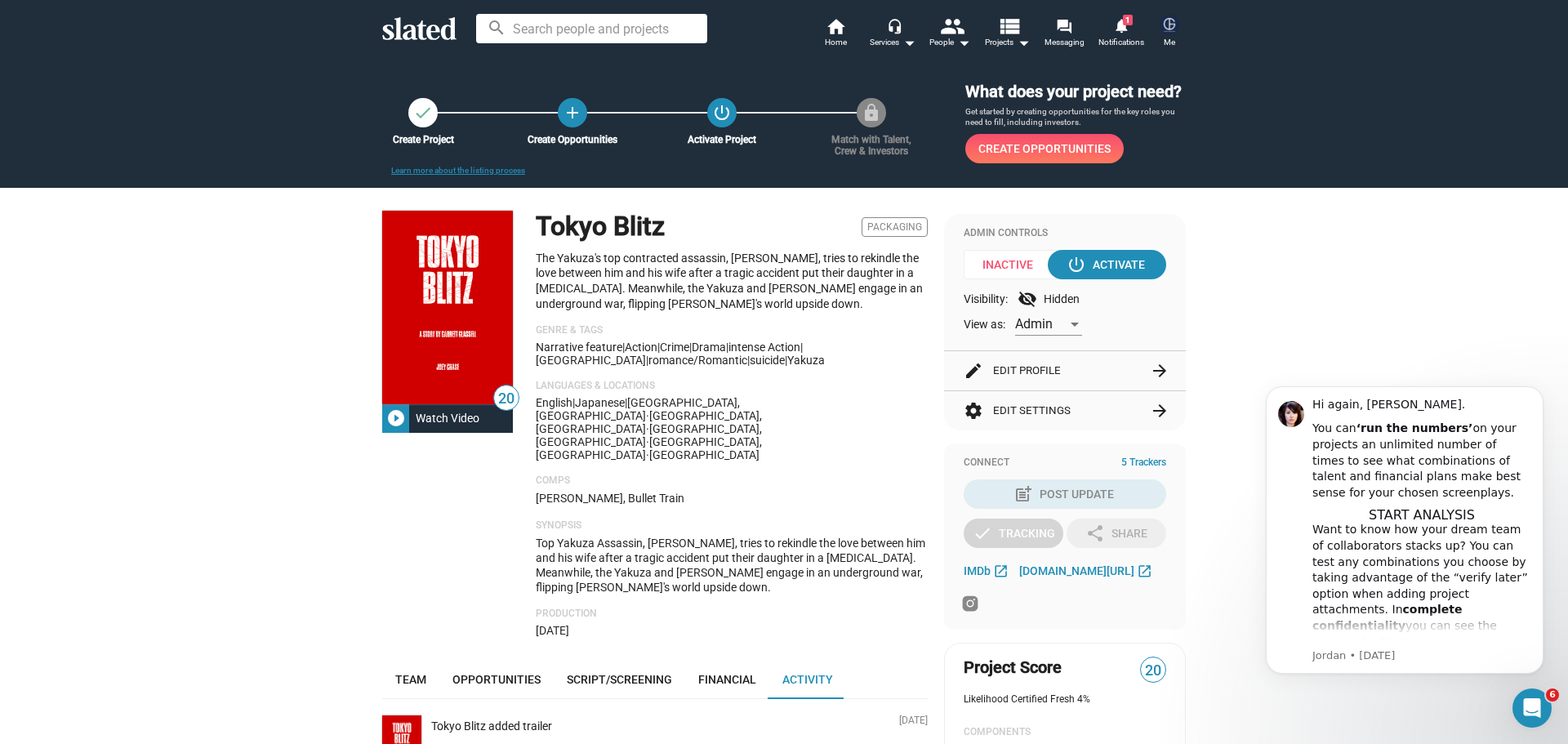
click at [1025, 419] on button "settings Edit Settings arrow_forward" at bounding box center [1065, 410] width 203 height 39
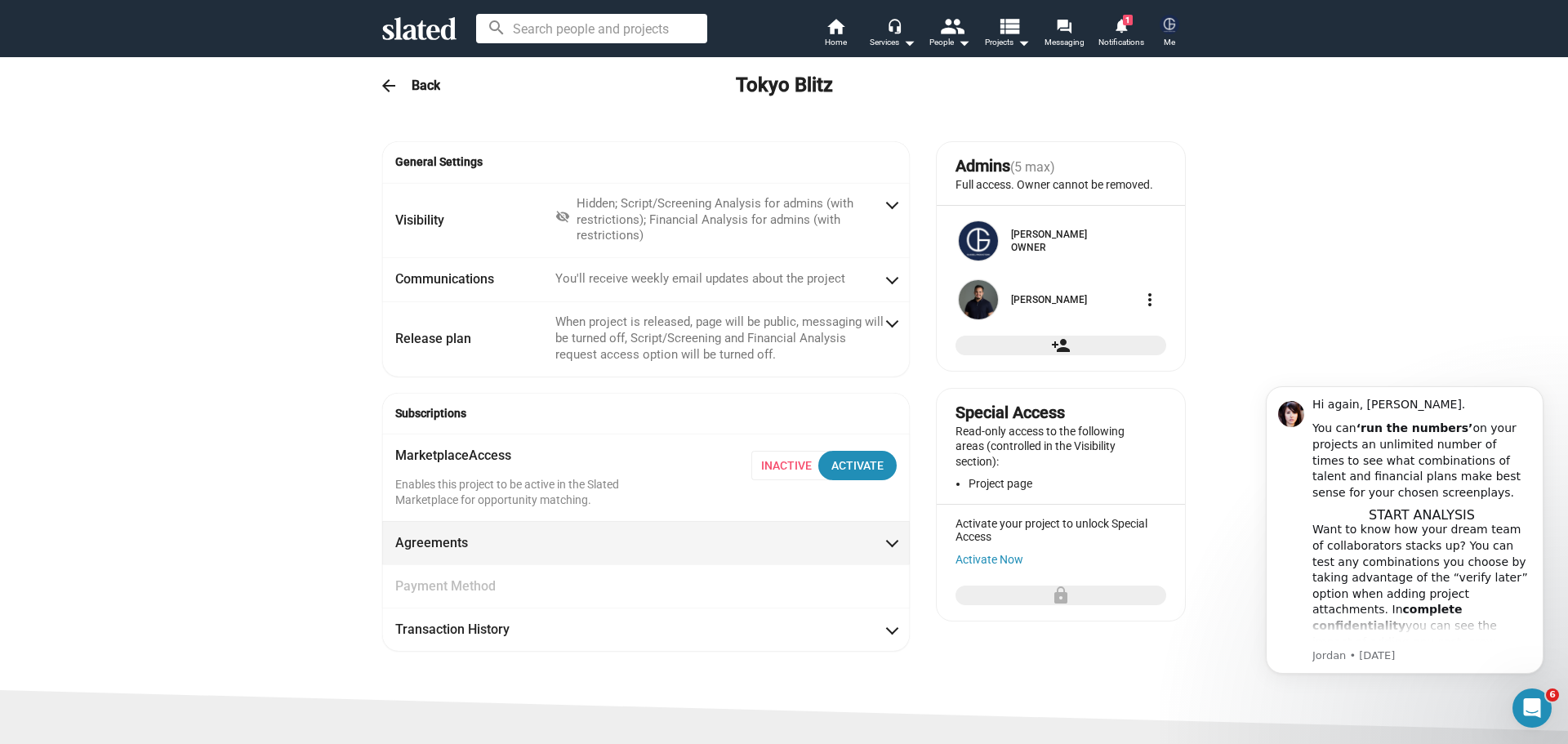
click at [609, 522] on mat-expansion-panel-header "Agreements" at bounding box center [645, 542] width 527 height 43
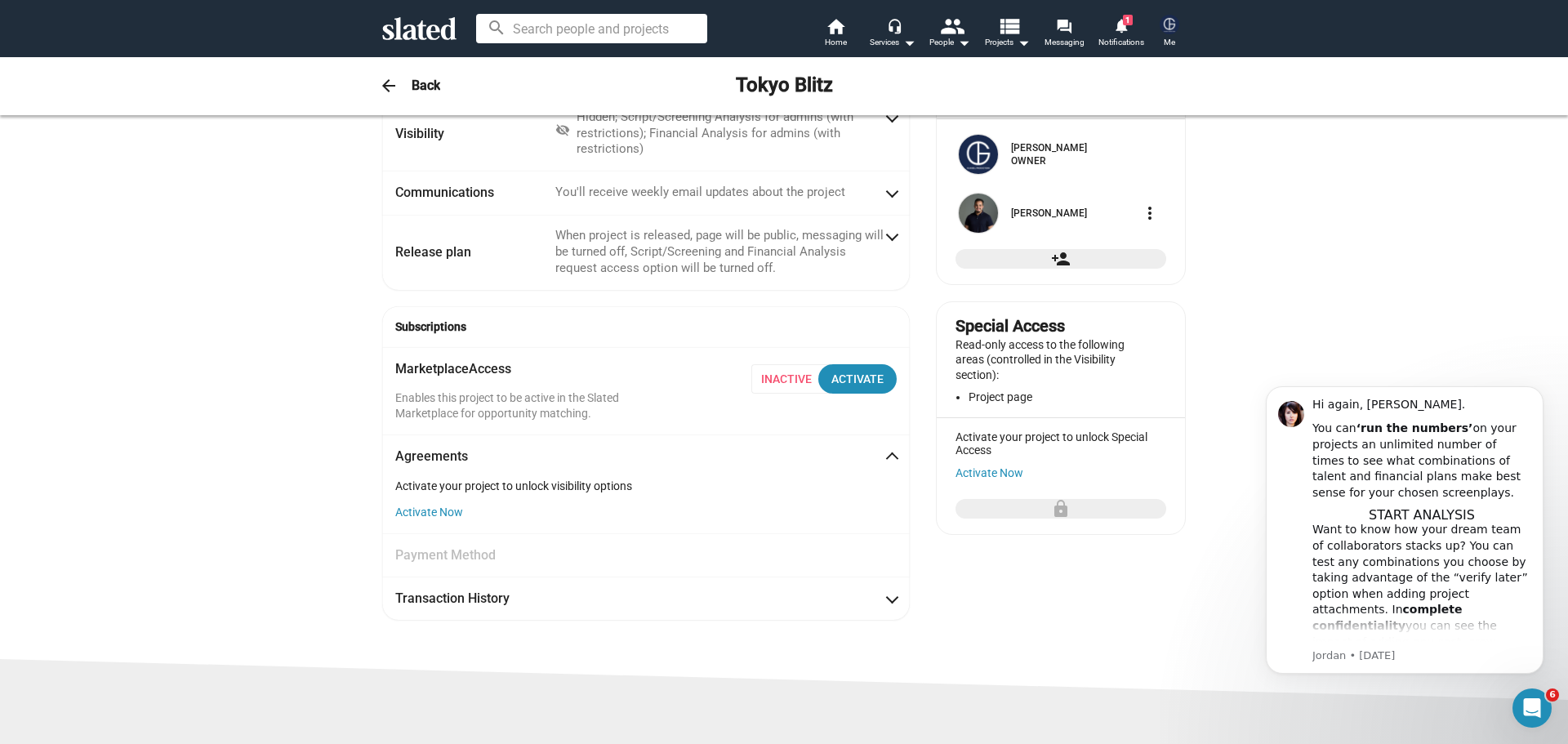
scroll to position [84, 0]
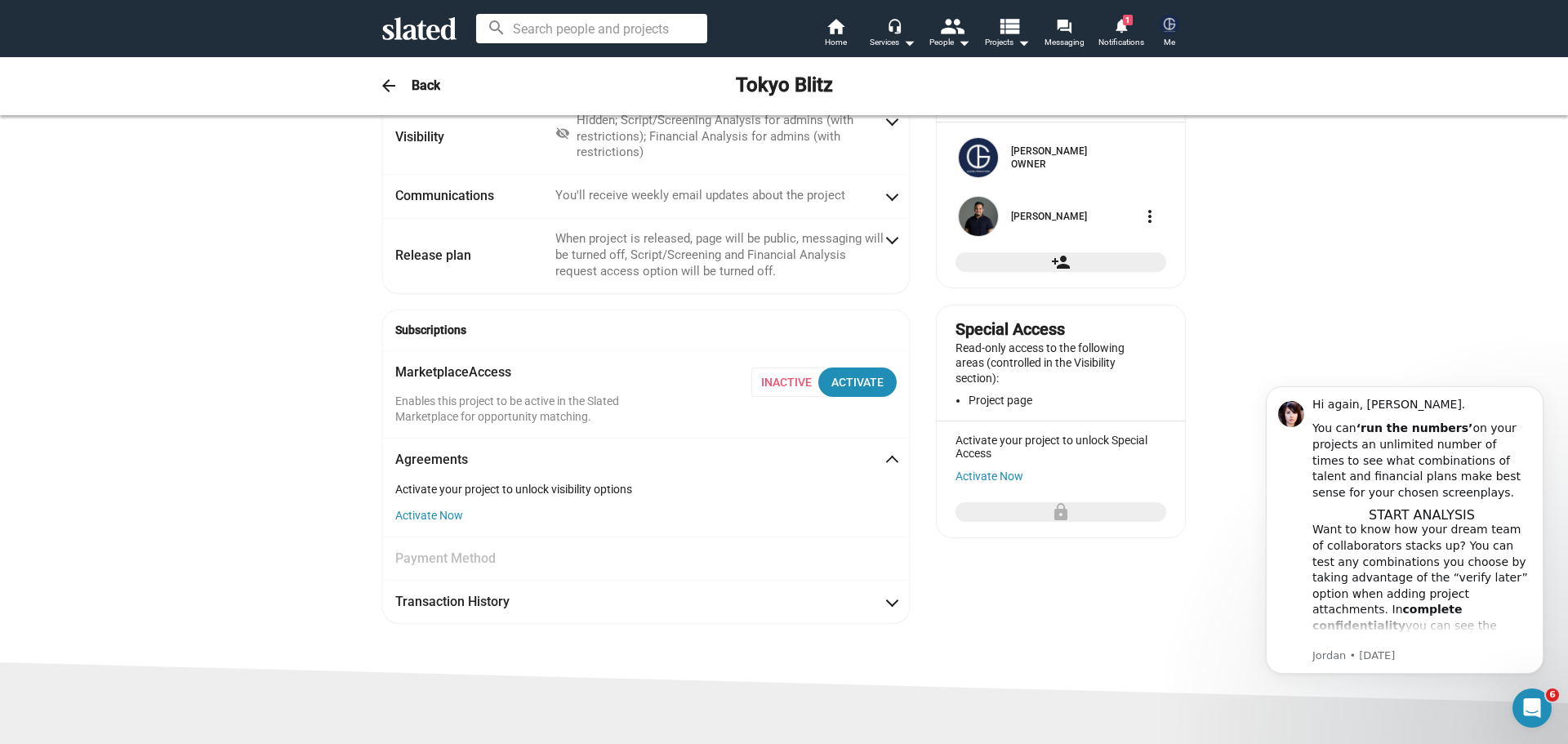
click at [852, 453] on span "Agreements" at bounding box center [646, 460] width 501 height 17
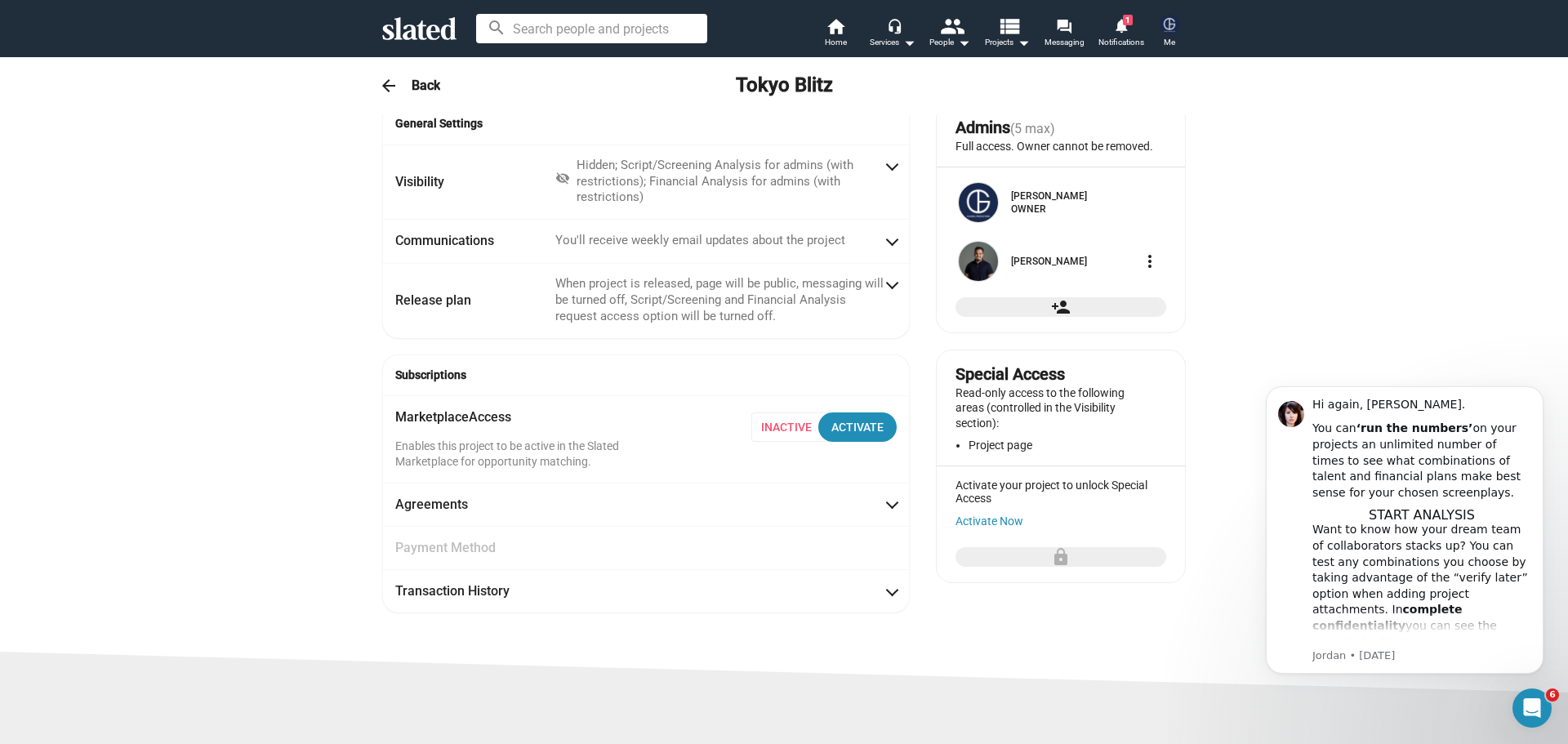
scroll to position [2, 0]
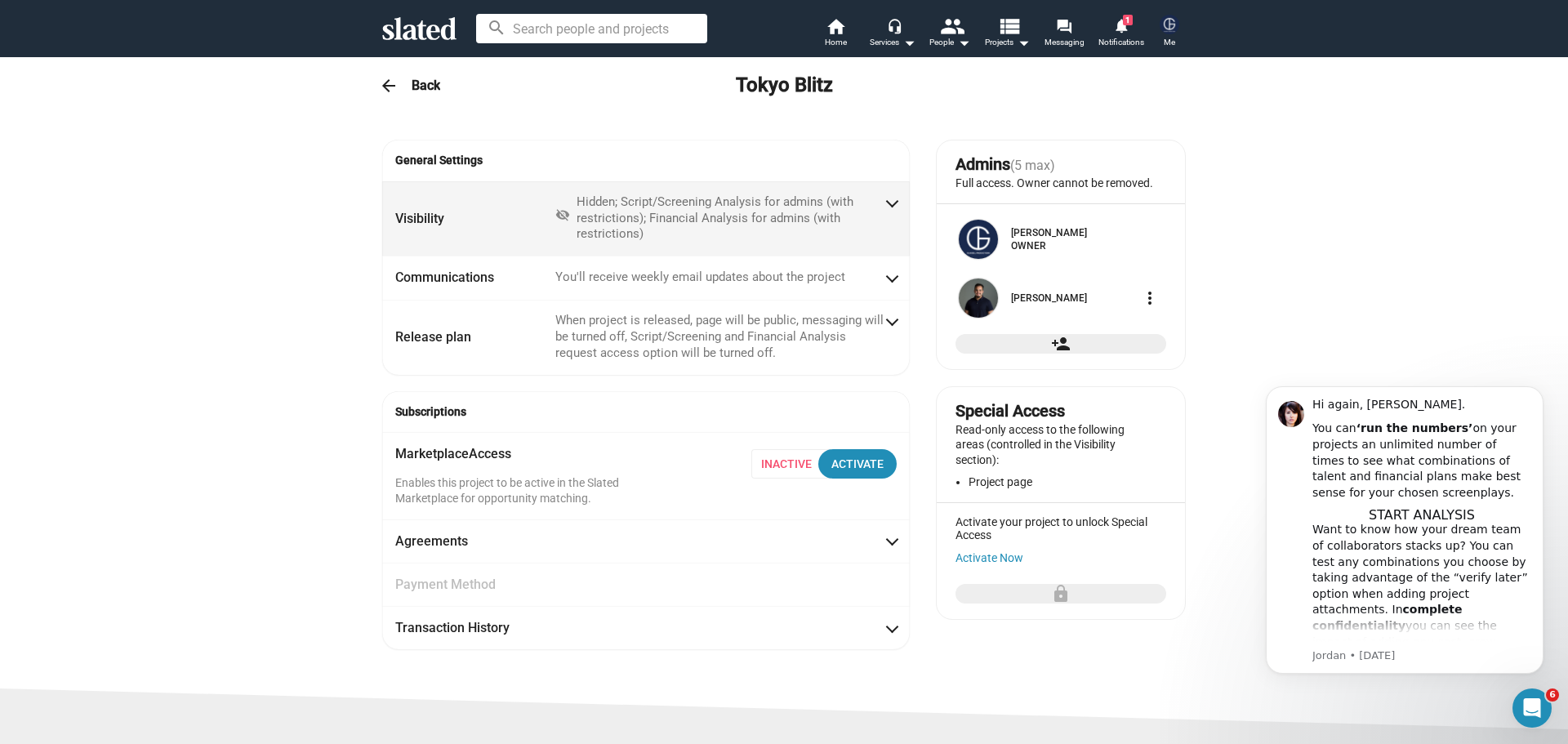
click at [756, 224] on div "Hidden; Script/Screening Analysis for admins (with restrictions); Financial Ana…" at bounding box center [731, 218] width 307 height 49
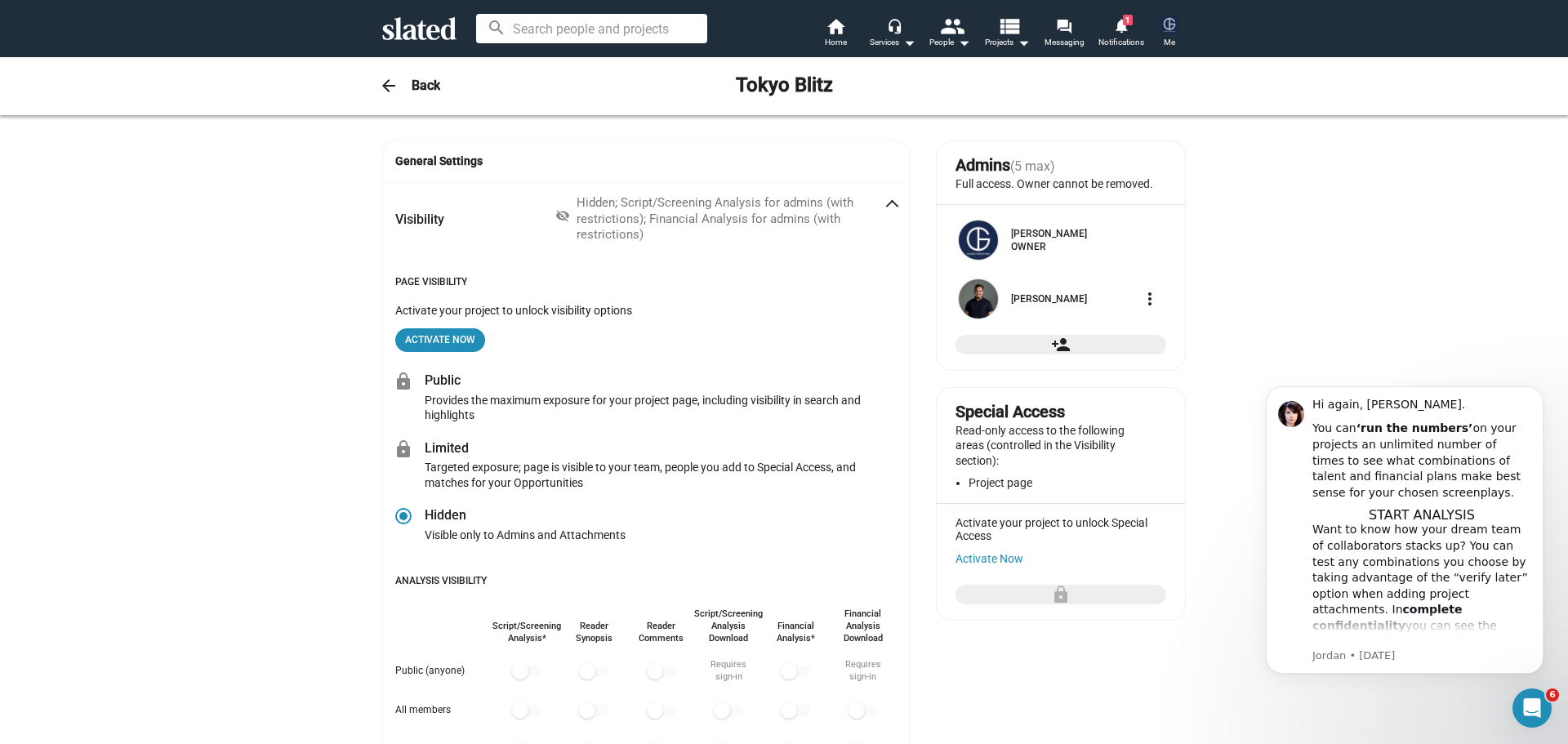
scroll to position [0, 0]
click at [383, 78] on mat-icon "arrow_back" at bounding box center [389, 85] width 19 height 19
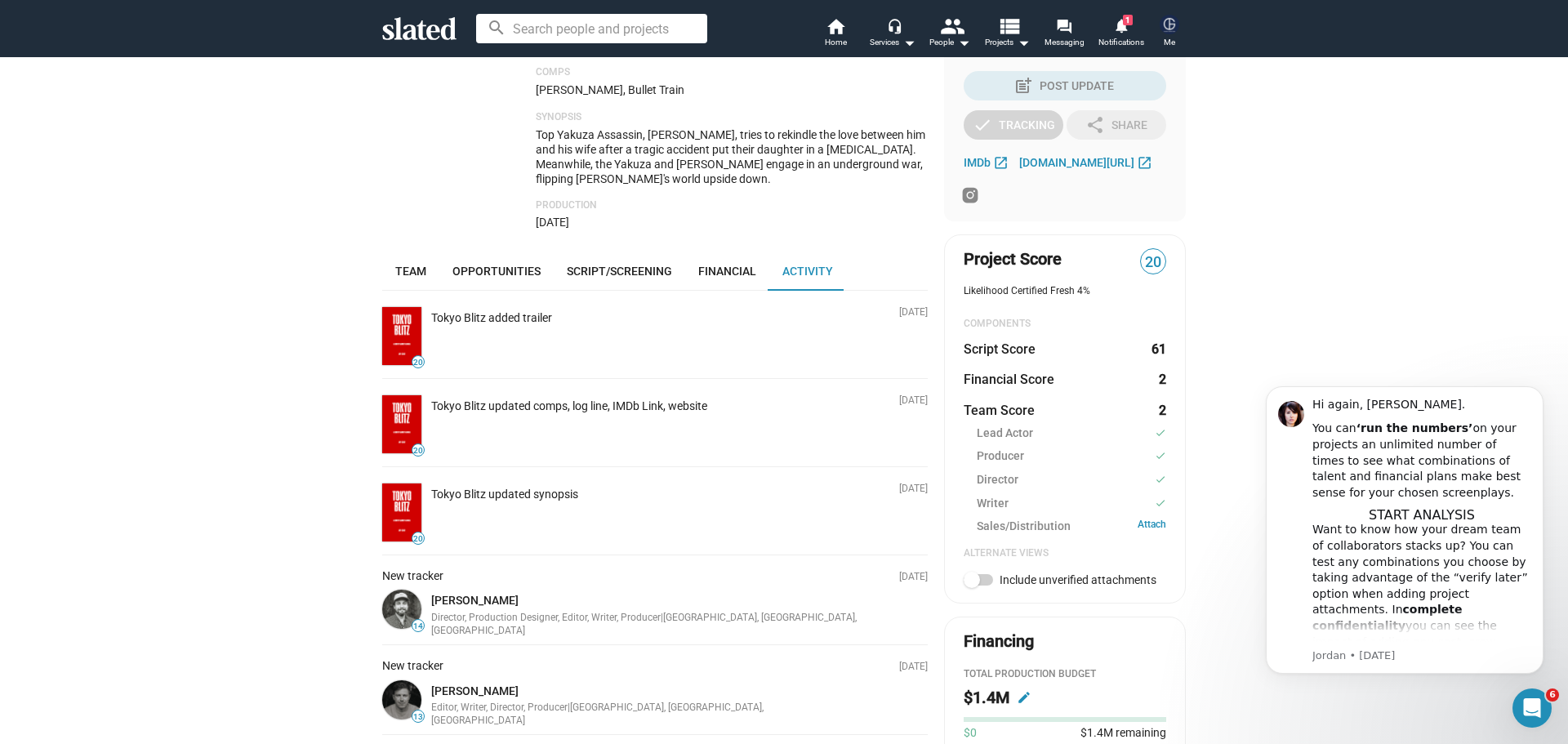
scroll to position [163, 0]
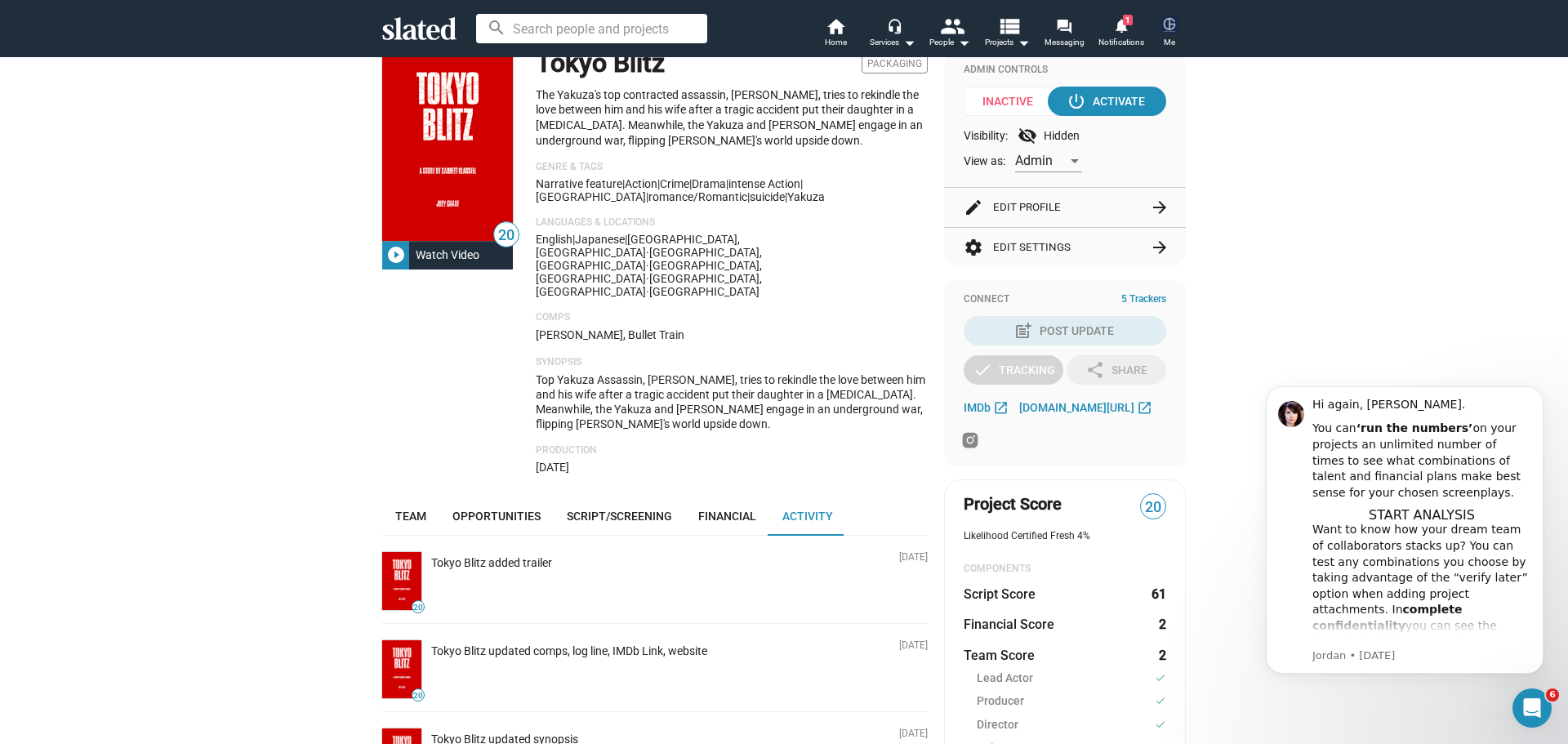
click at [392, 257] on mat-icon "play_circle_filled" at bounding box center [396, 254] width 19 height 19
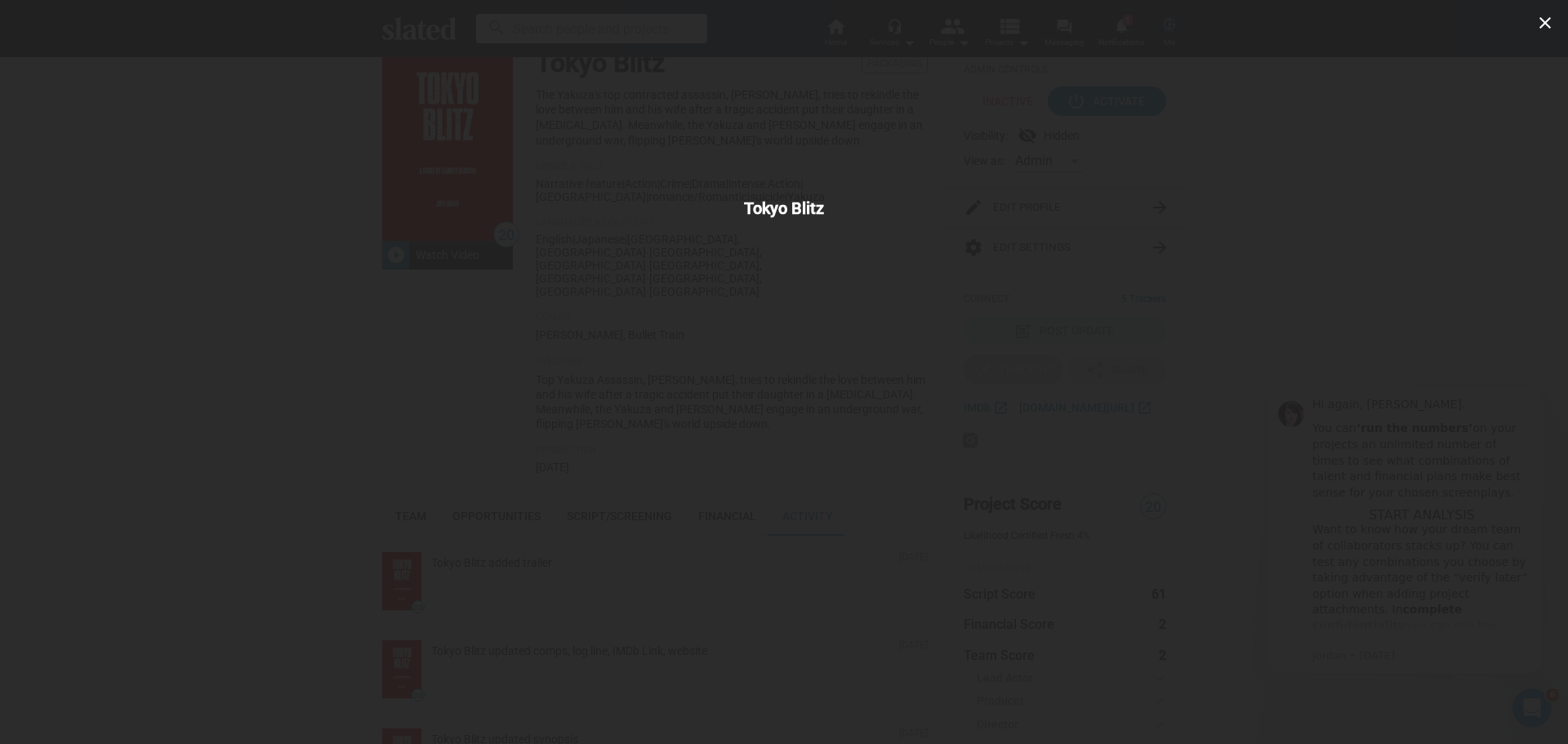
click at [321, 379] on div "close Tokyo Blitz" at bounding box center [784, 372] width 1568 height 744
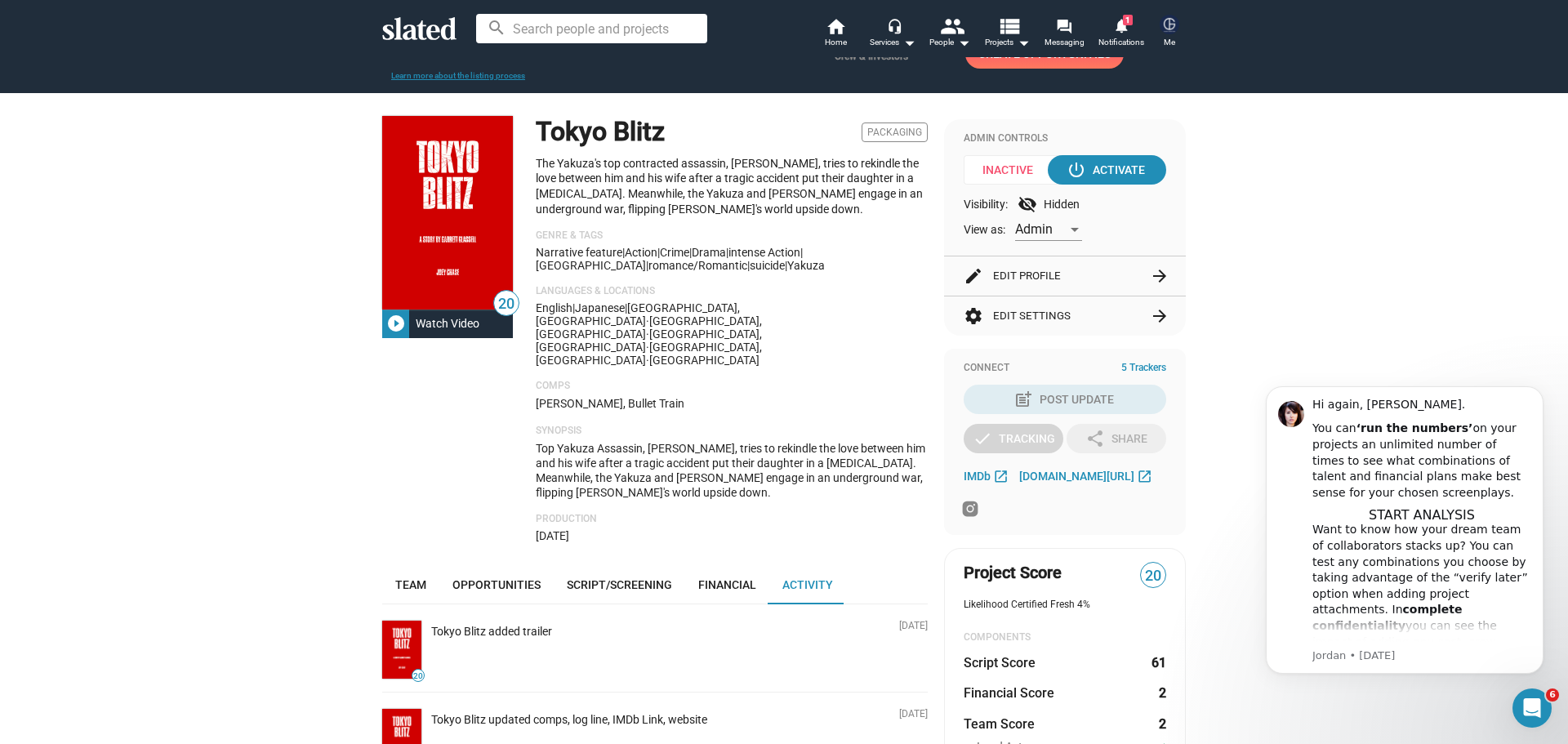
scroll to position [0, 0]
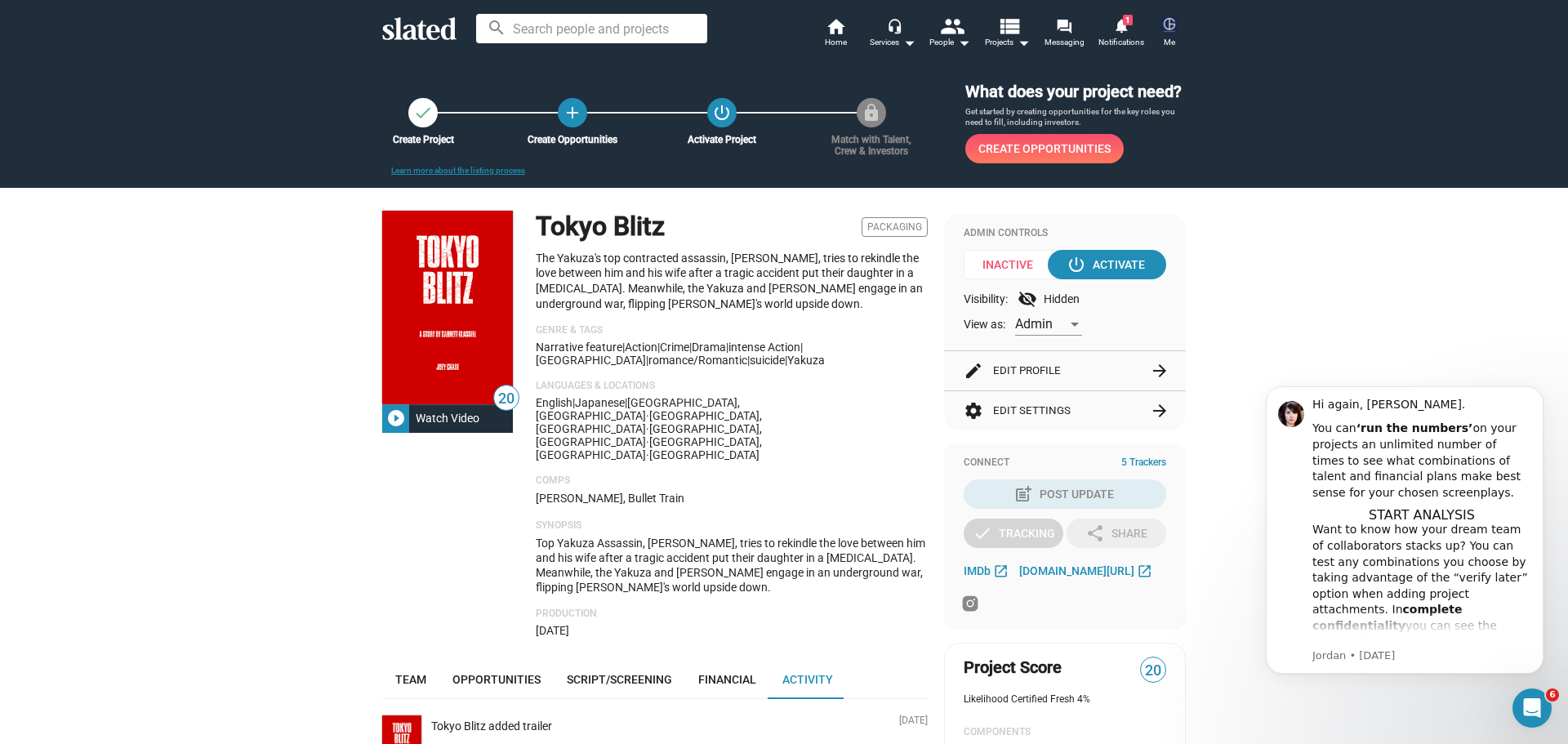
click at [1069, 357] on button "edit Edit Profile arrow_forward" at bounding box center [1065, 371] width 203 height 39
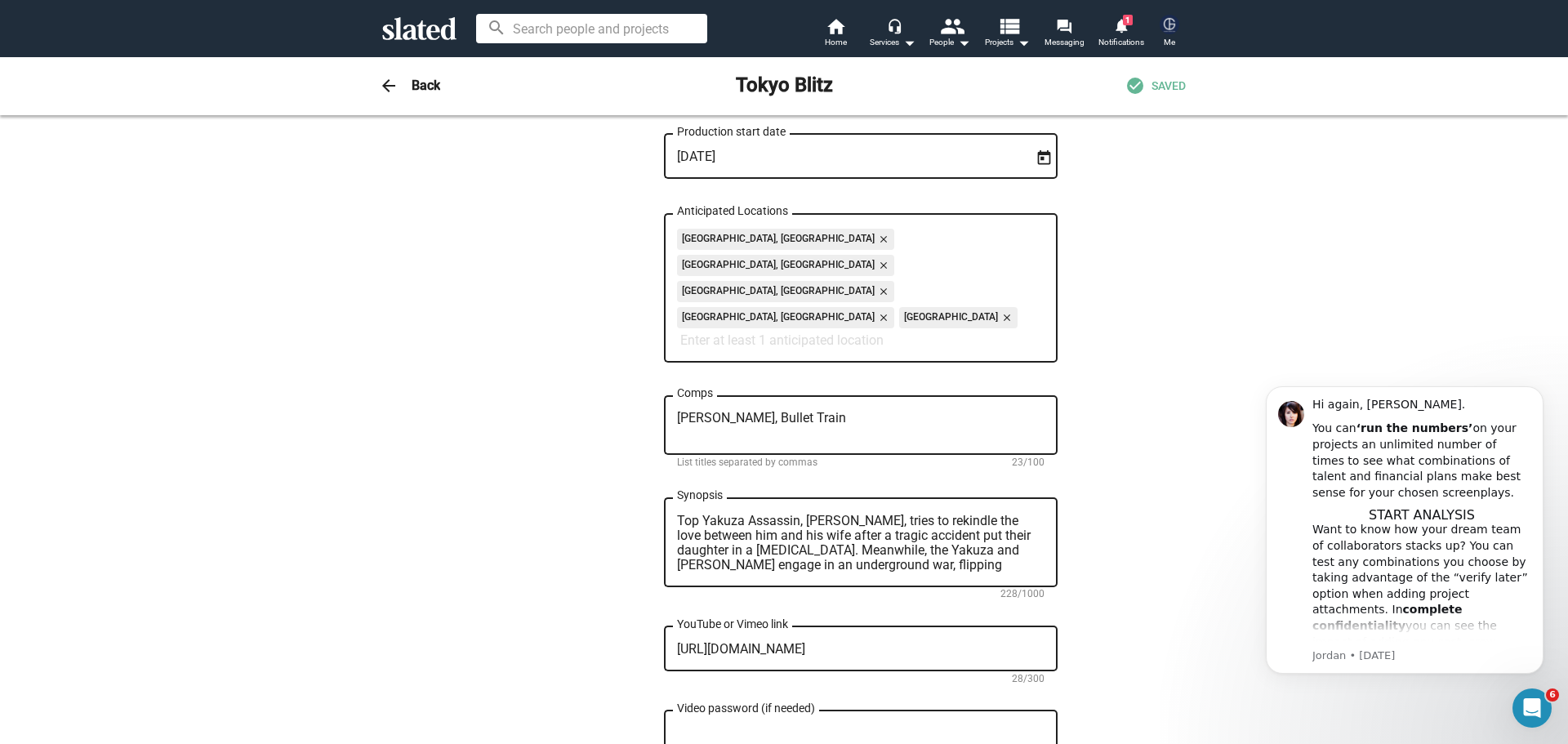
scroll to position [899, 0]
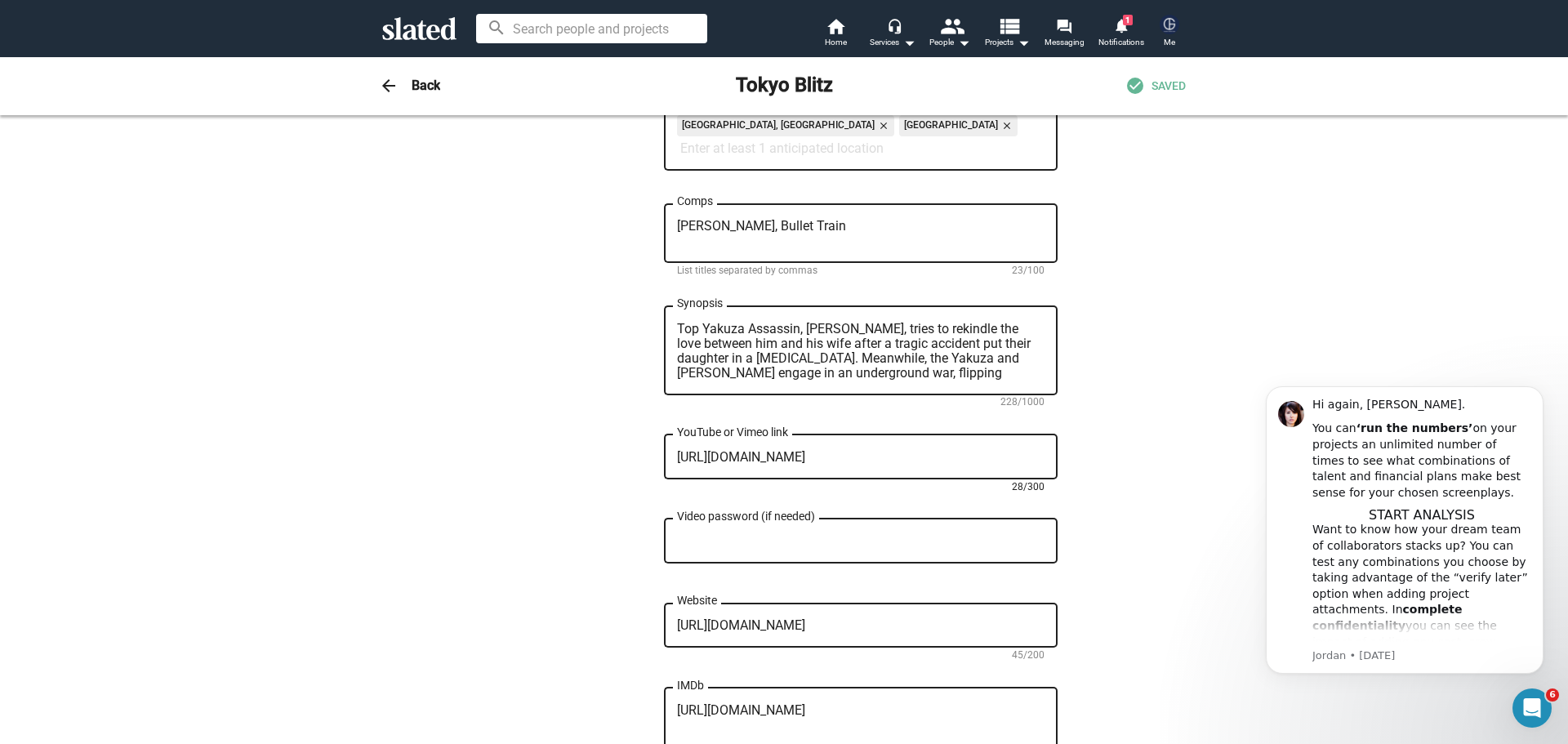
drag, startPoint x: 898, startPoint y: 411, endPoint x: 592, endPoint y: 401, distance: 306.2
click at [592, 401] on div "20 Change Image 20 Change Image Tokyo Blitz Title (required) 11/200 The Yakuza'…" at bounding box center [784, 135] width 547 height 1787
paste textarea "w7GyAJfDx4g"
type textarea "https://youtu.be/w7GyAJfDx4g"
click at [566, 369] on div "20 Change Image 20 Change Image Tokyo Blitz Title (required) 11/200 The Yakuza'…" at bounding box center [784, 135] width 547 height 1787
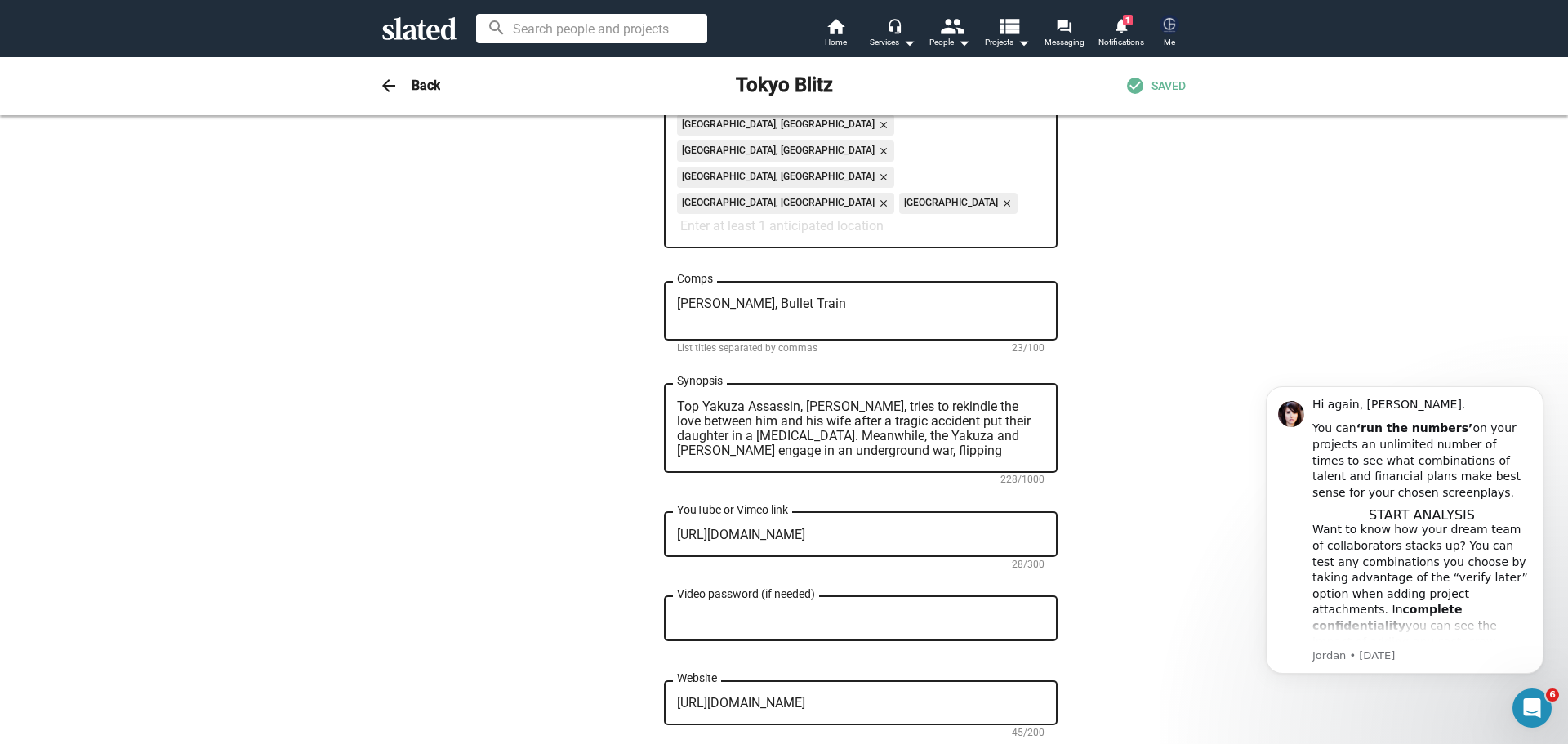
scroll to position [817, 0]
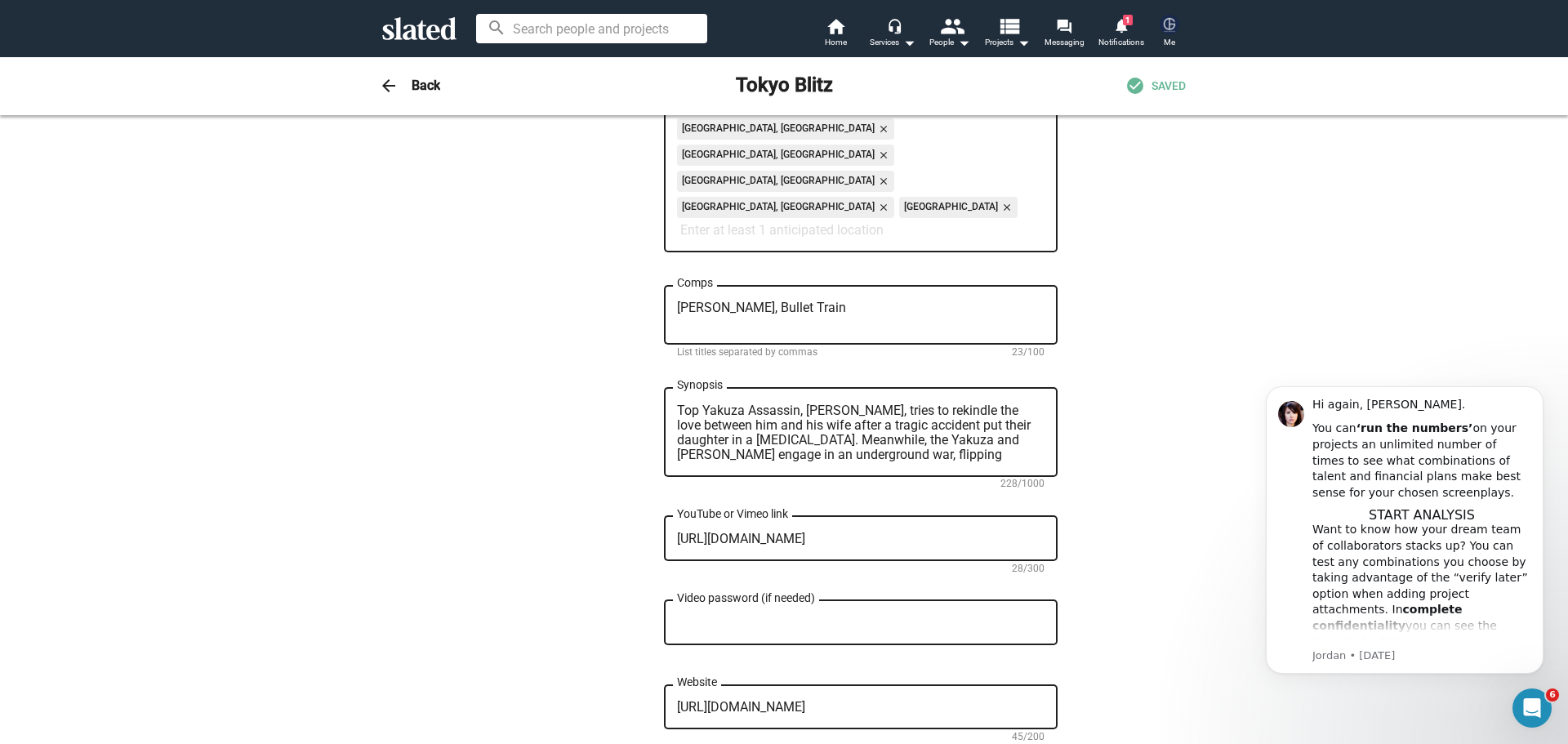
click at [417, 84] on h3 "Back" at bounding box center [426, 85] width 29 height 17
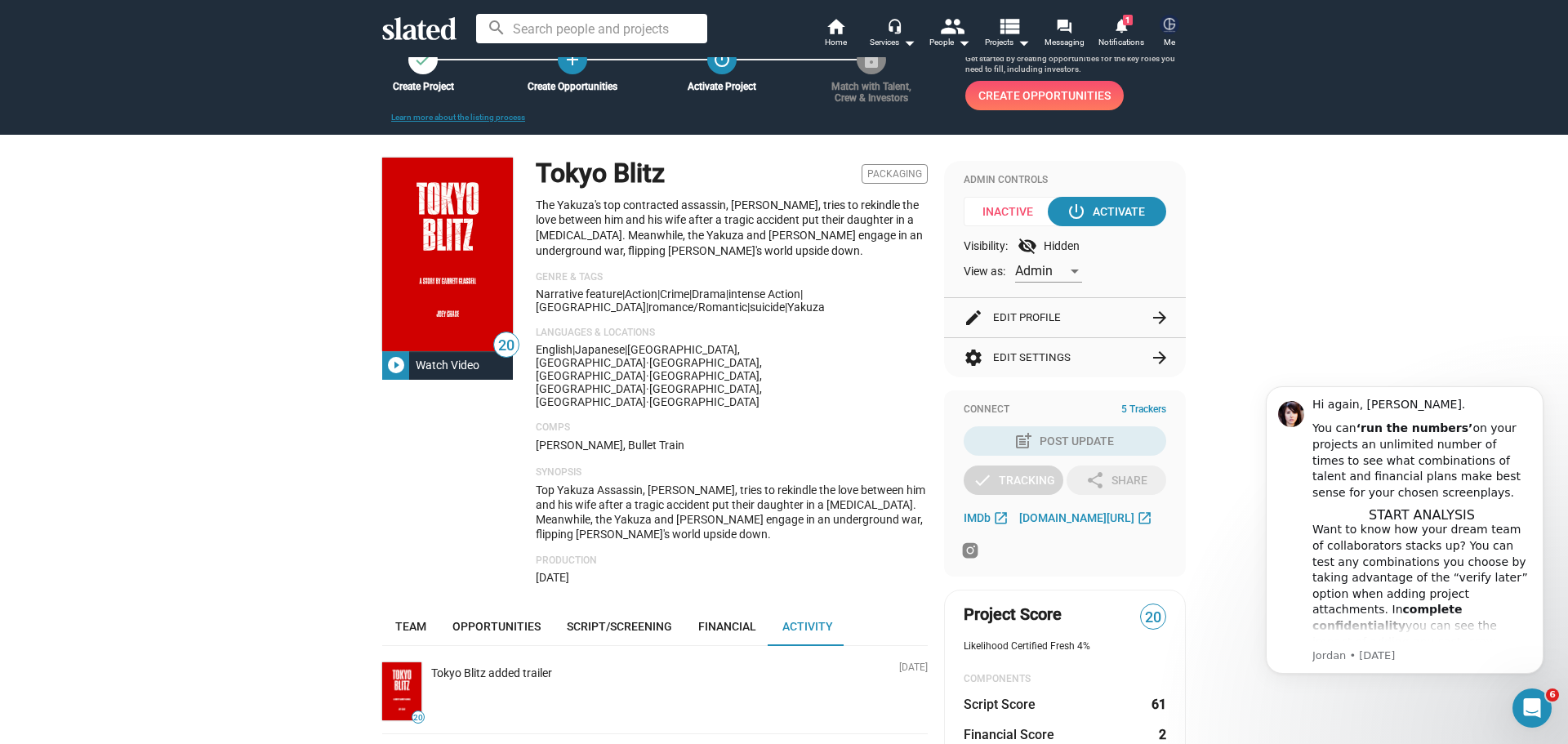
scroll to position [82, 0]
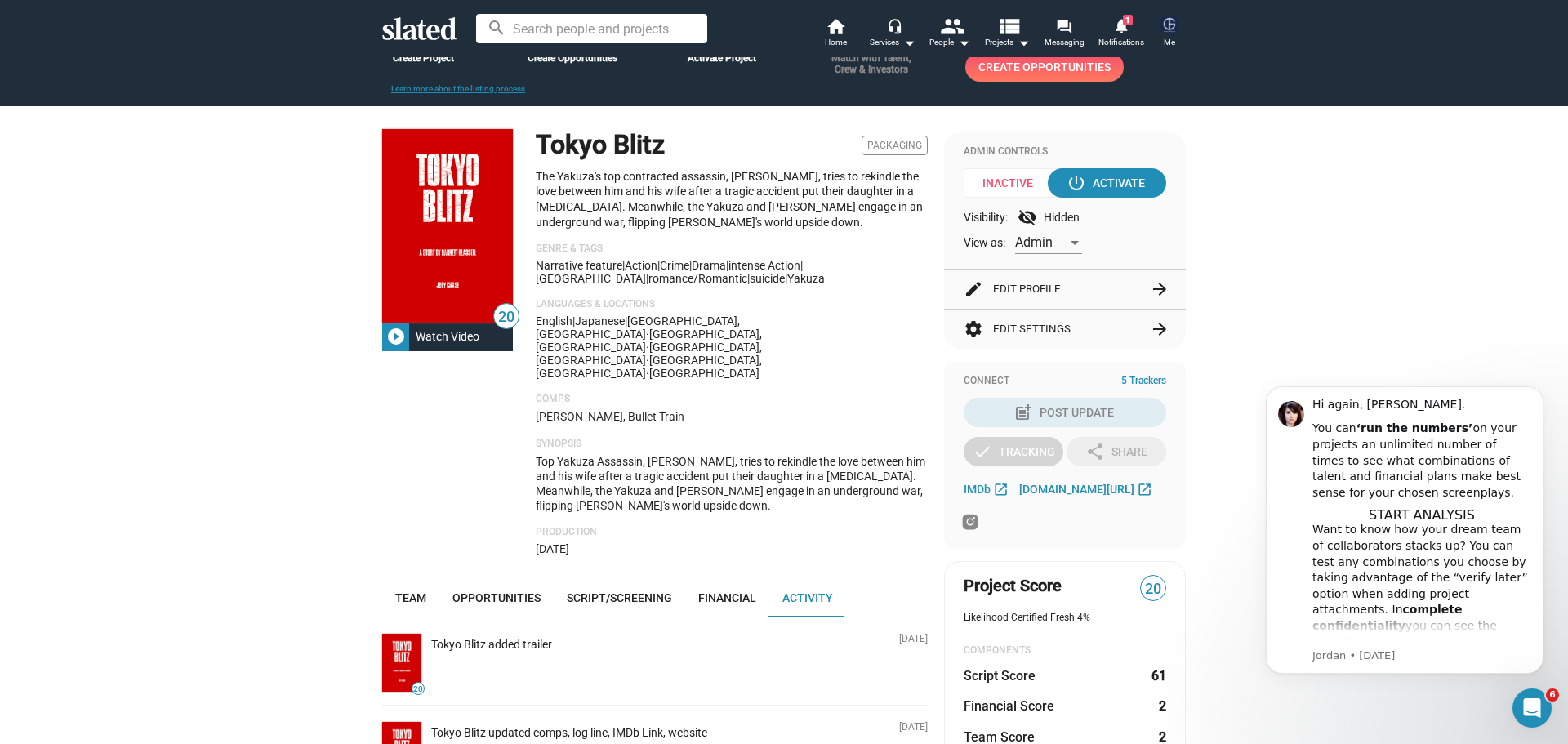
click at [1141, 379] on span "5 Trackers" at bounding box center [1144, 381] width 45 height 13
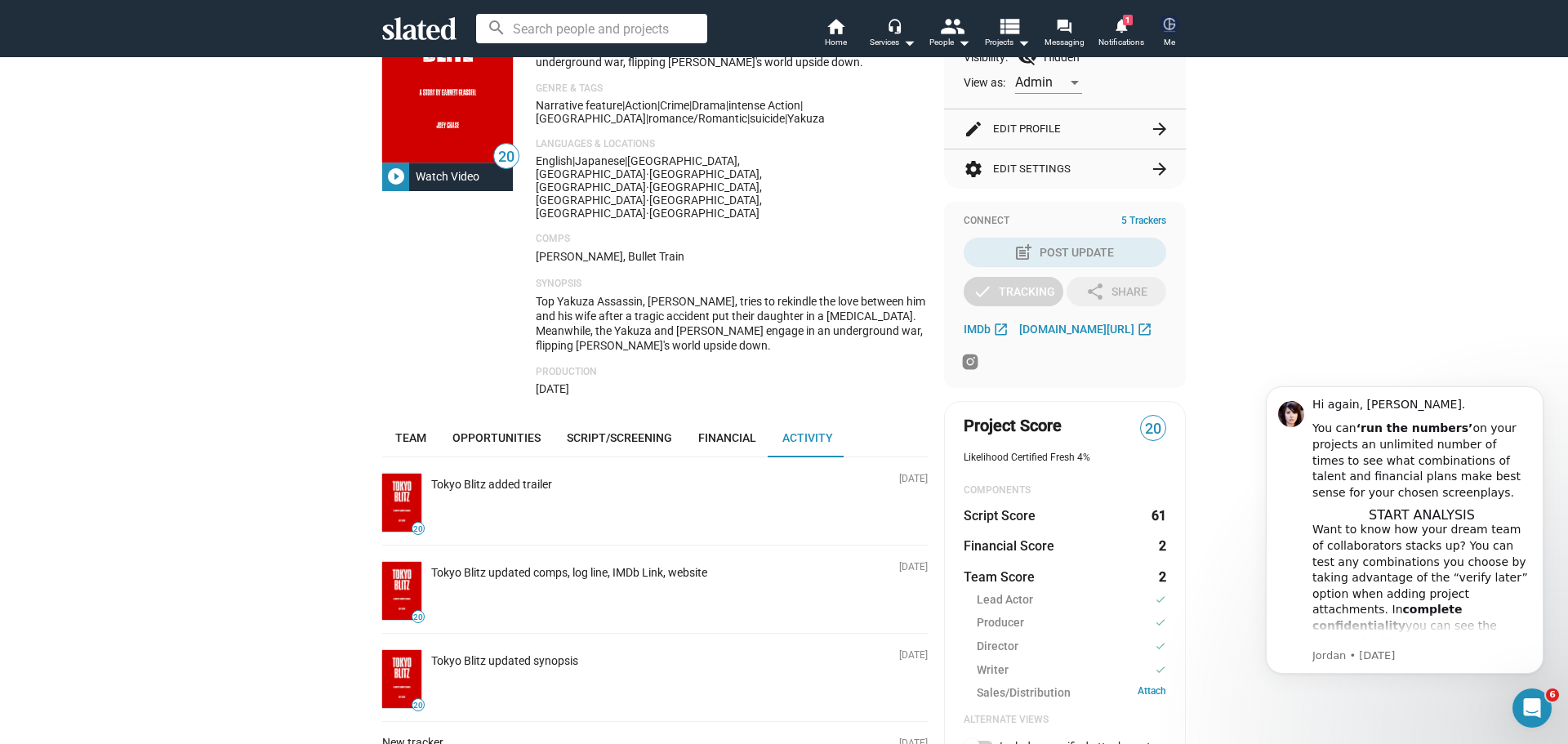
scroll to position [245, 0]
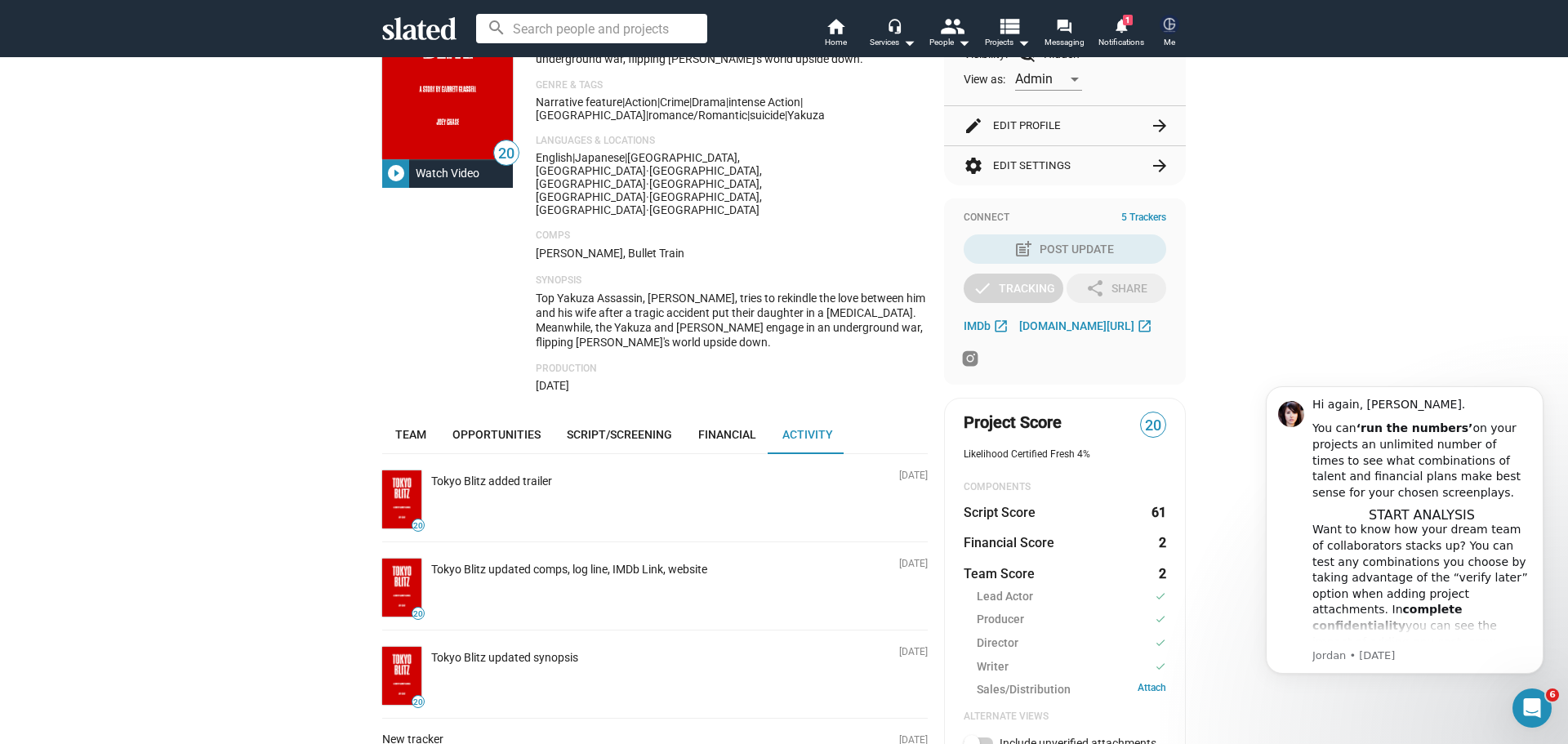
click at [968, 354] on icon at bounding box center [970, 358] width 19 height 19
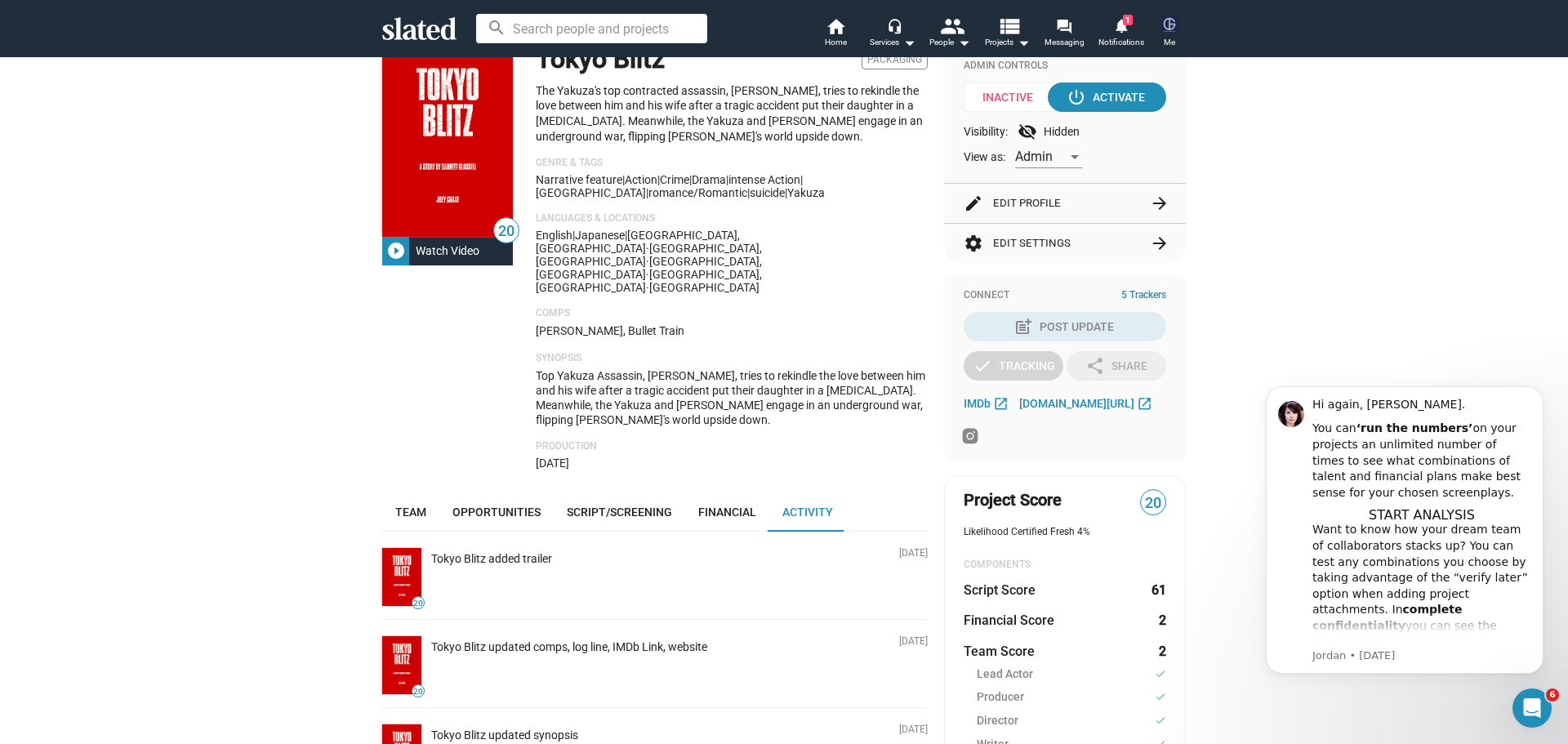
scroll to position [0, 0]
